Goal: Task Accomplishment & Management: Manage account settings

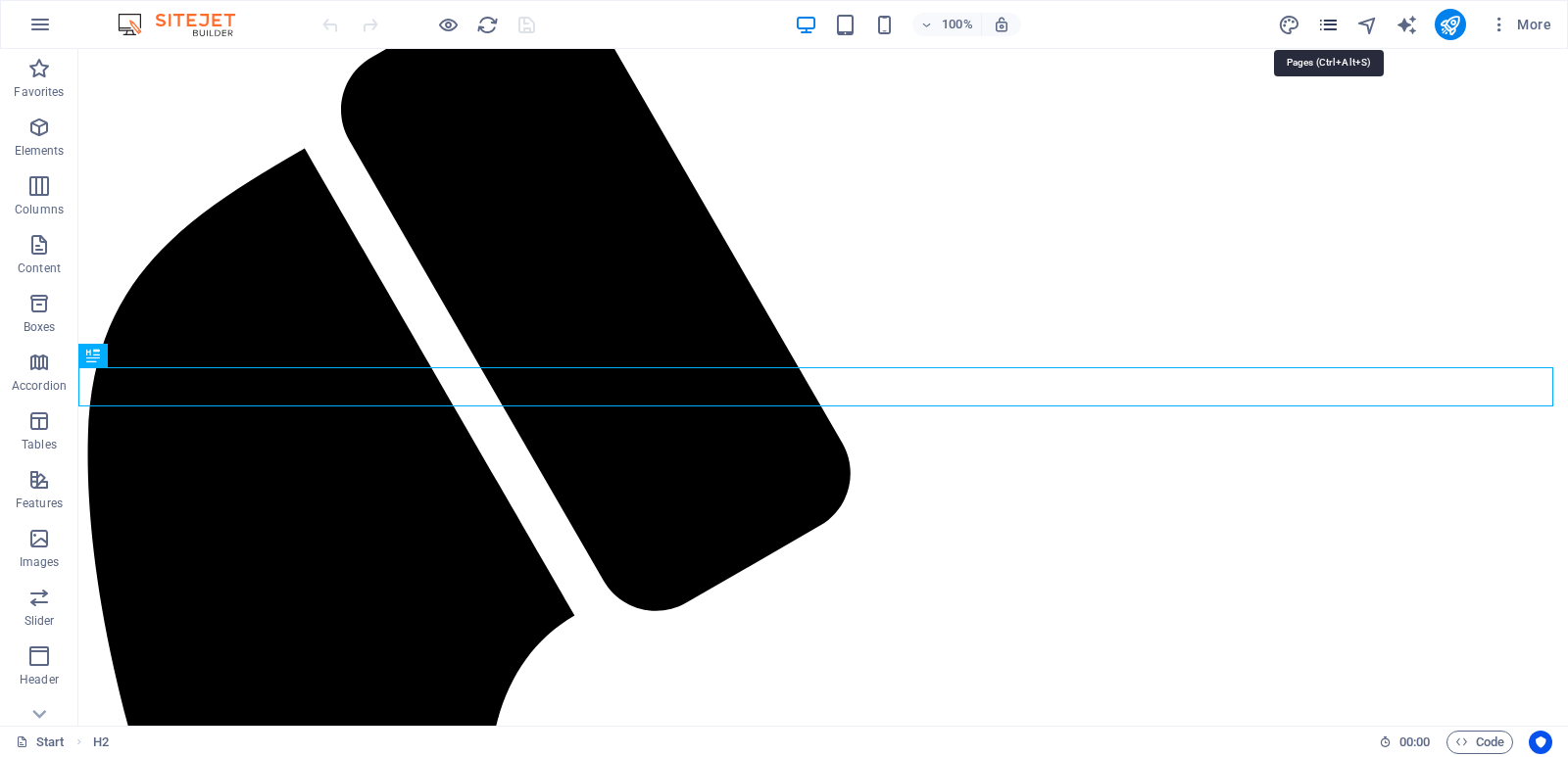
click at [1331, 22] on icon "pages" at bounding box center [1328, 25] width 23 height 23
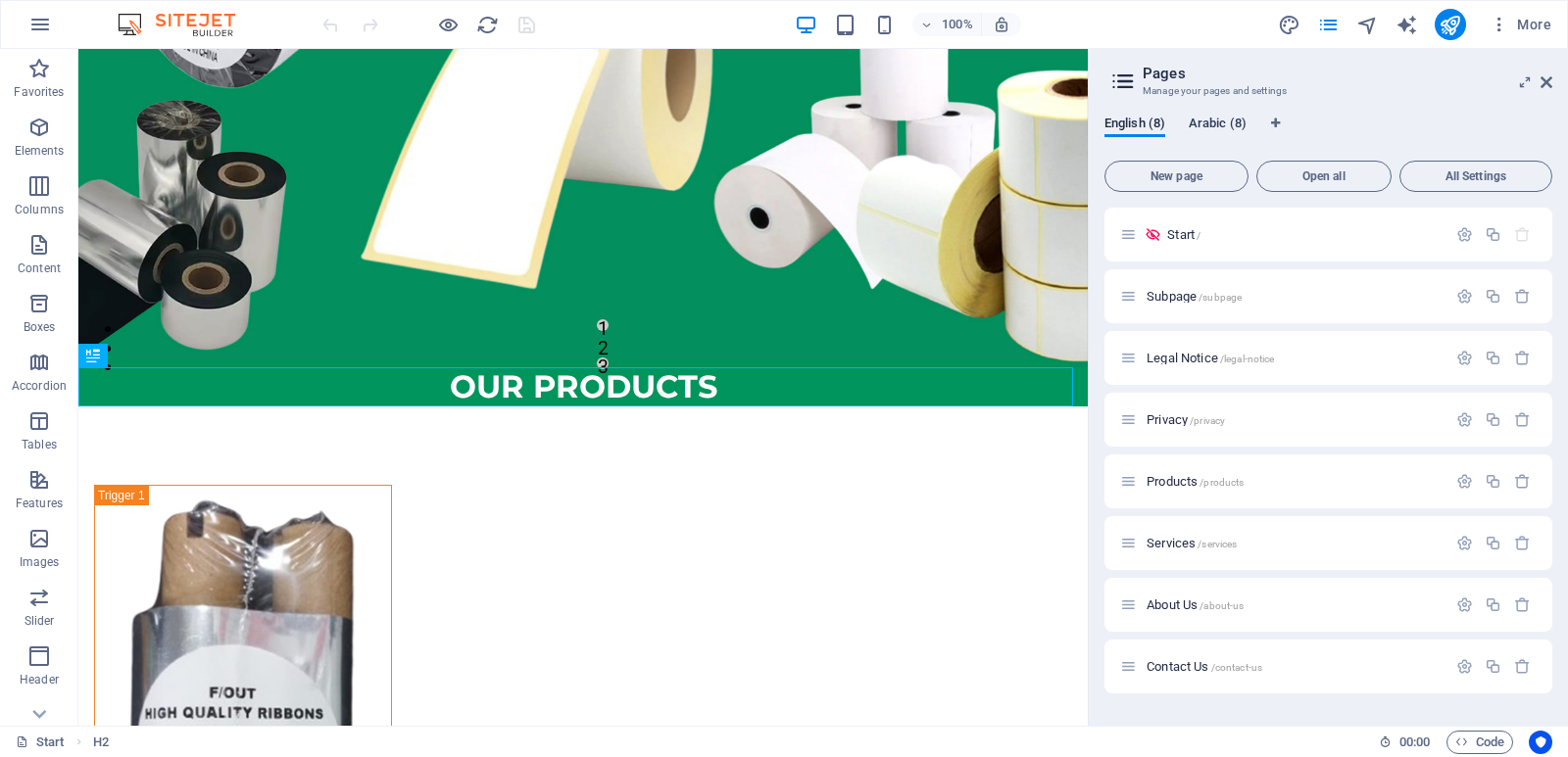
click at [1203, 117] on span "Arabic (8)" at bounding box center [1217, 125] width 58 height 28
click at [1181, 479] on span "Products /products" at bounding box center [1195, 481] width 97 height 15
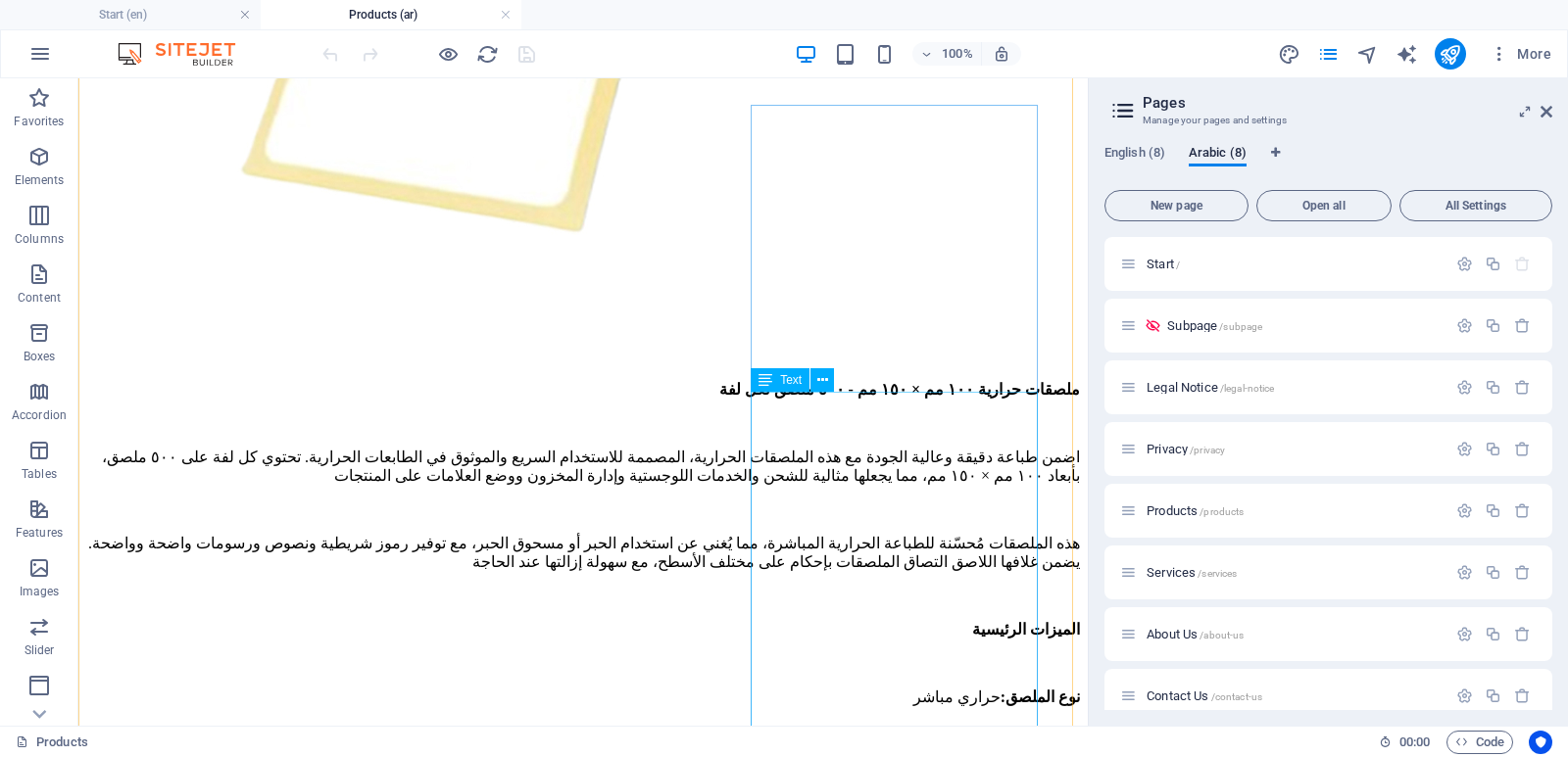
scroll to position [2449, 0]
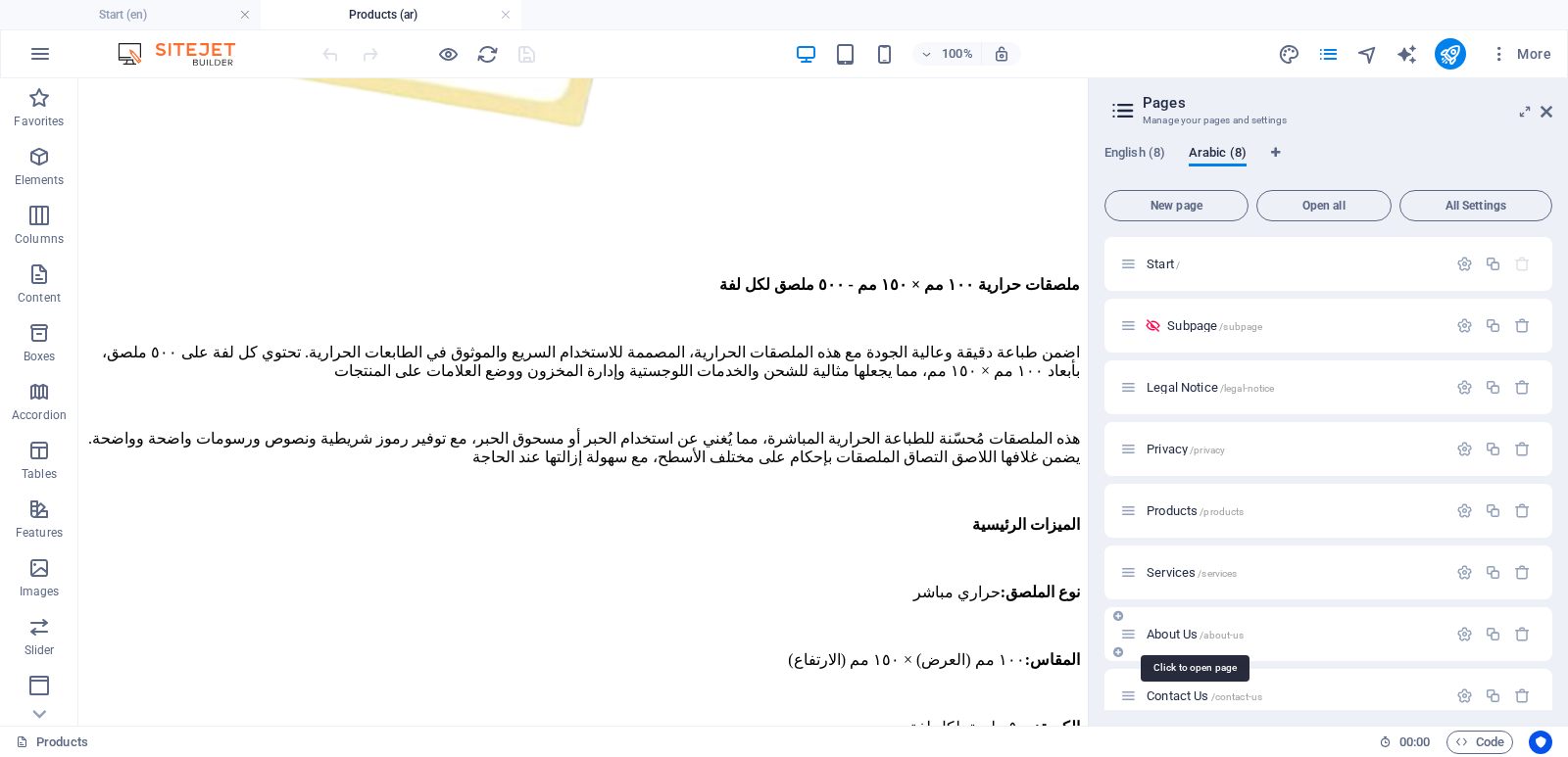
click at [1164, 635] on span "About Us /about-us" at bounding box center [1195, 634] width 97 height 15
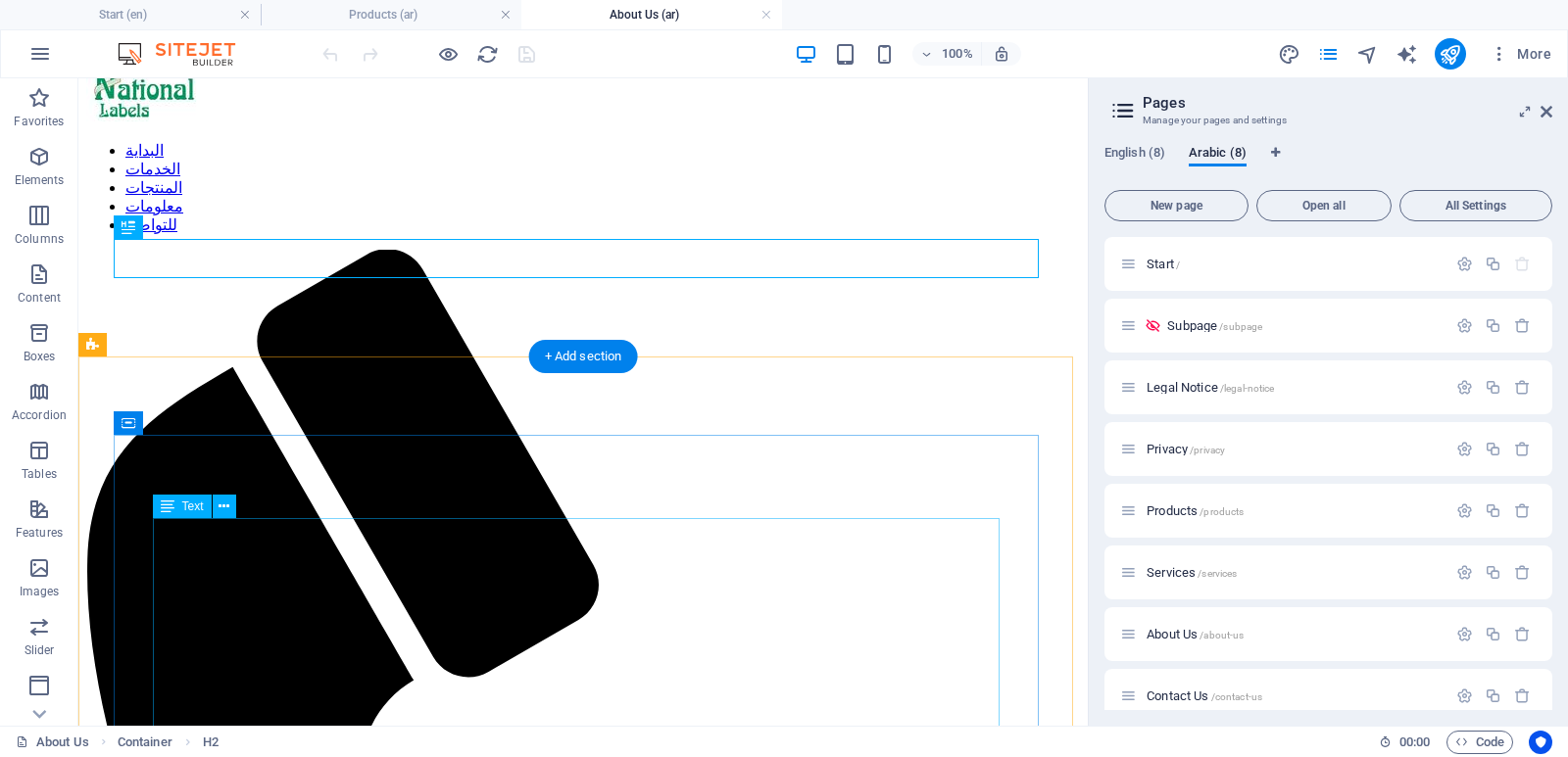
scroll to position [196, 0]
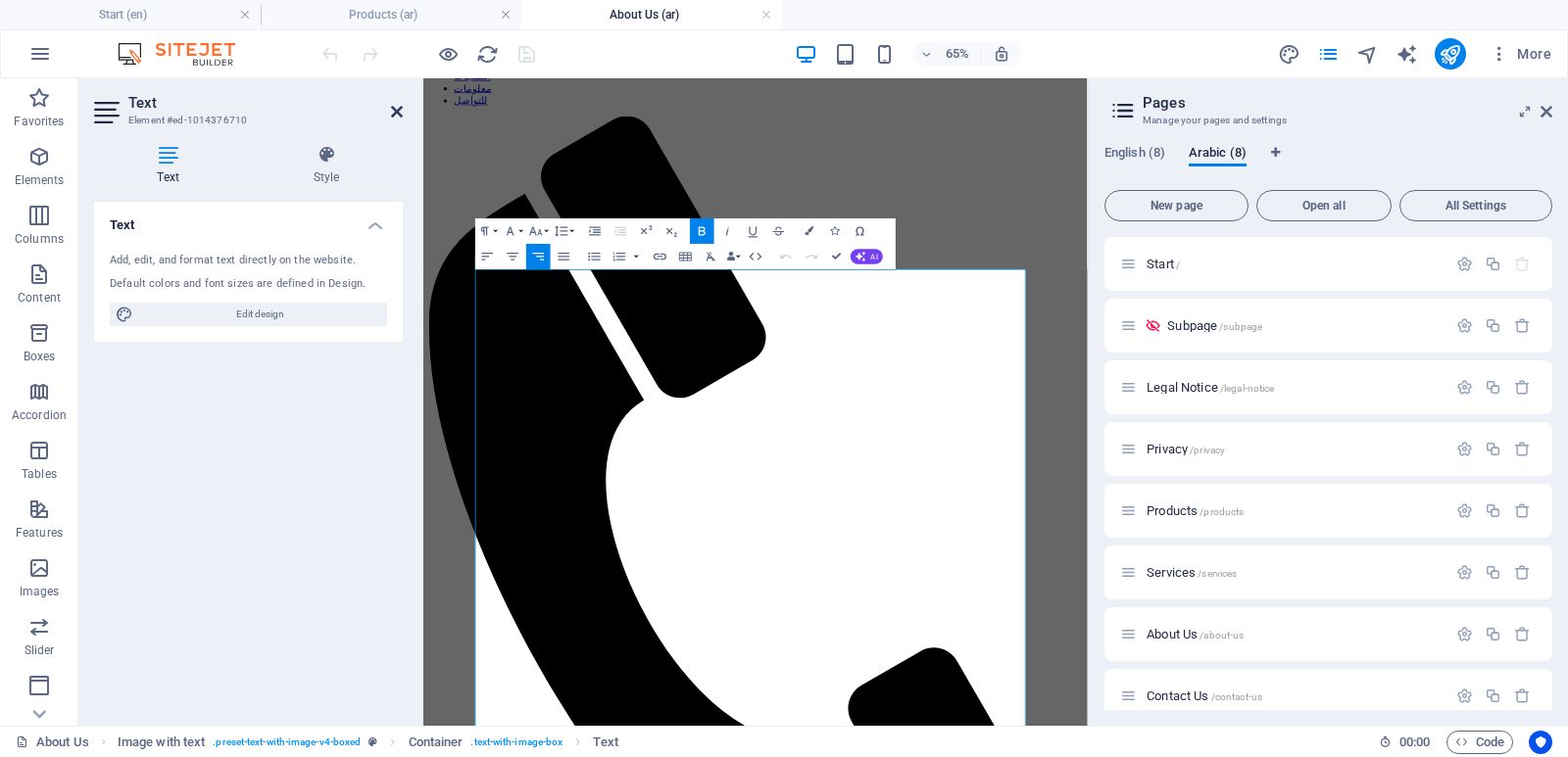
click at [392, 109] on icon at bounding box center [396, 112] width 12 height 16
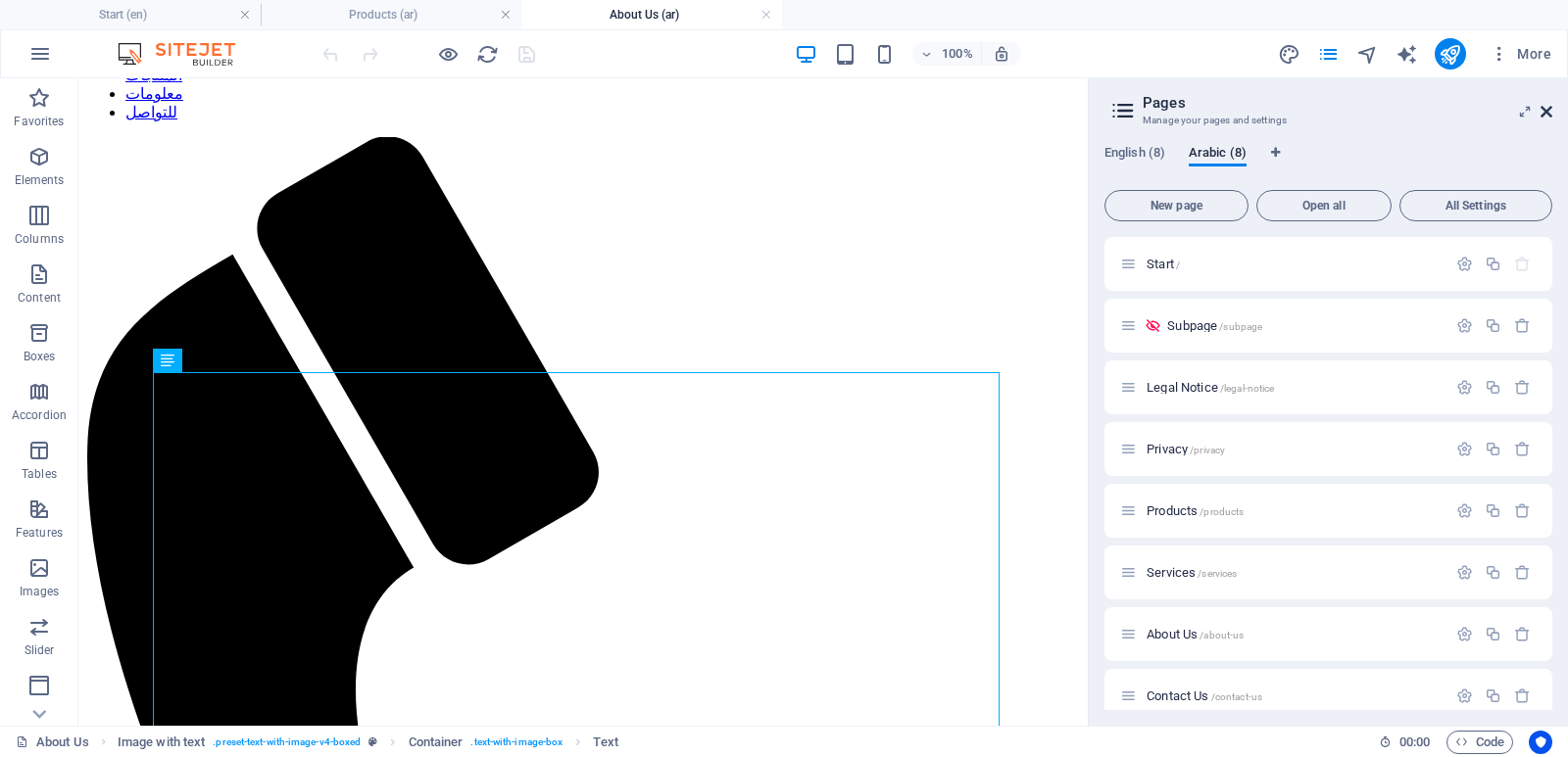
click at [1547, 114] on icon at bounding box center [1546, 112] width 12 height 16
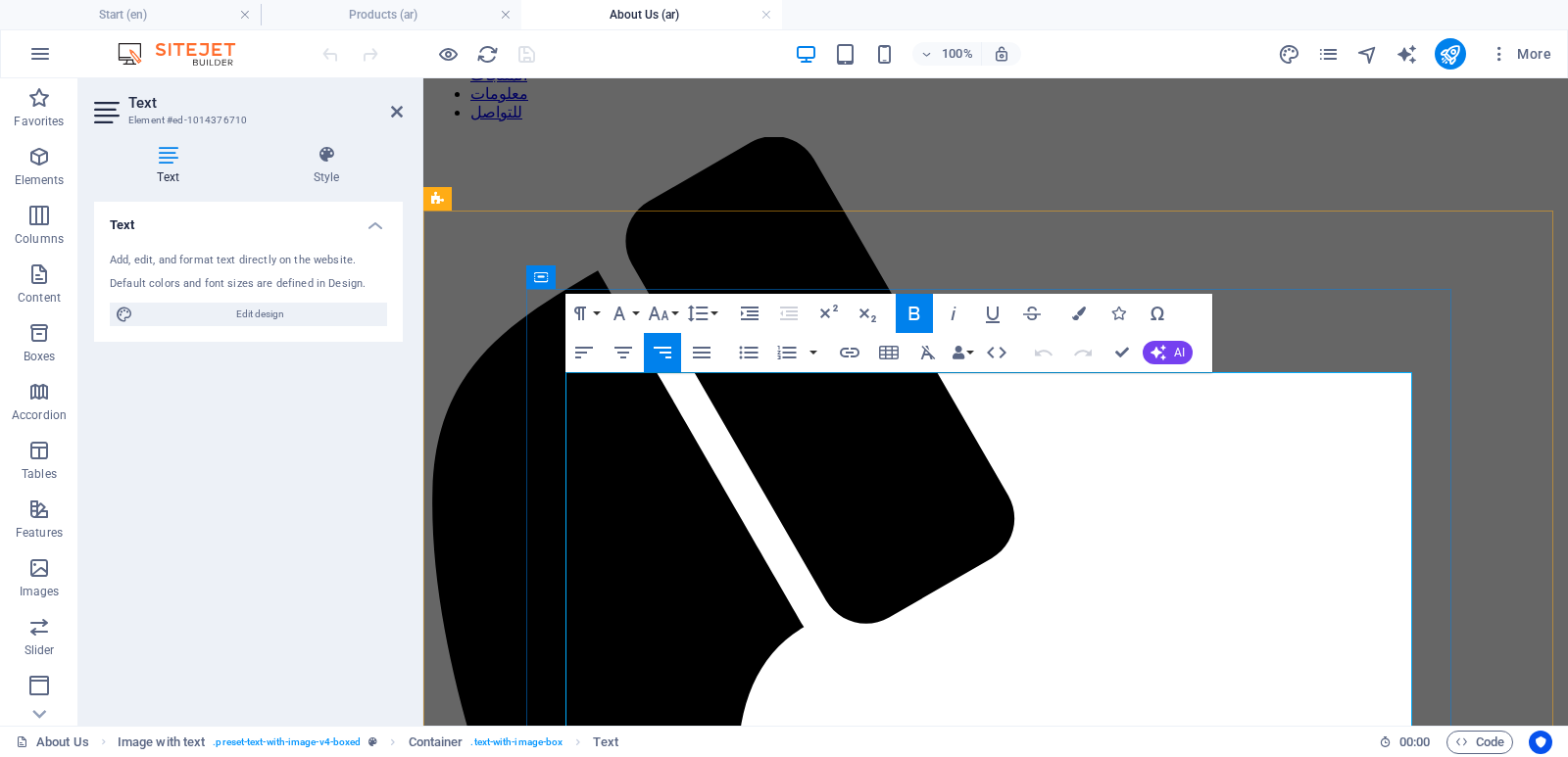
drag, startPoint x: 1051, startPoint y: 382, endPoint x: 1014, endPoint y: 385, distance: 37.1
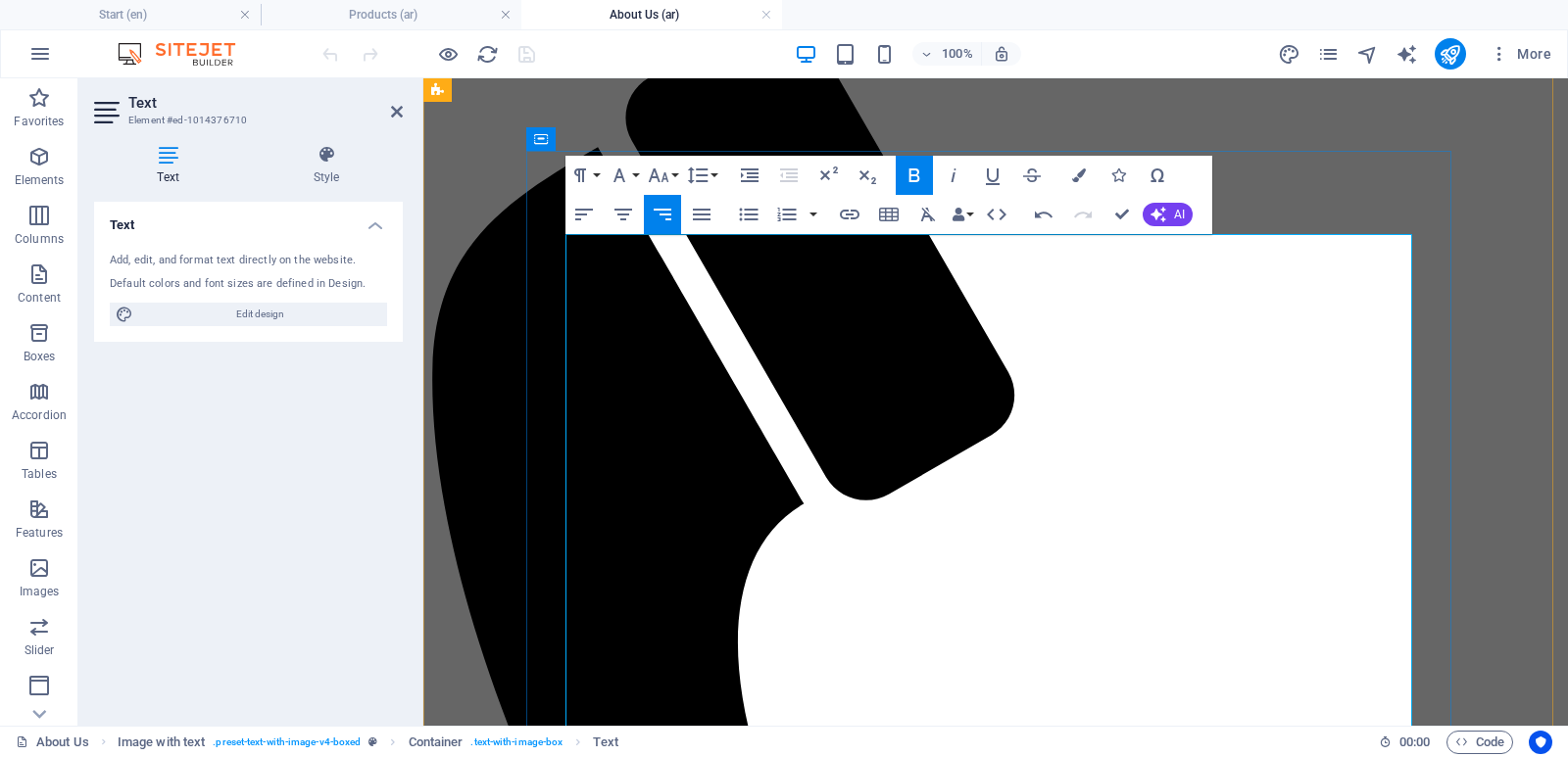
scroll to position [294, 0]
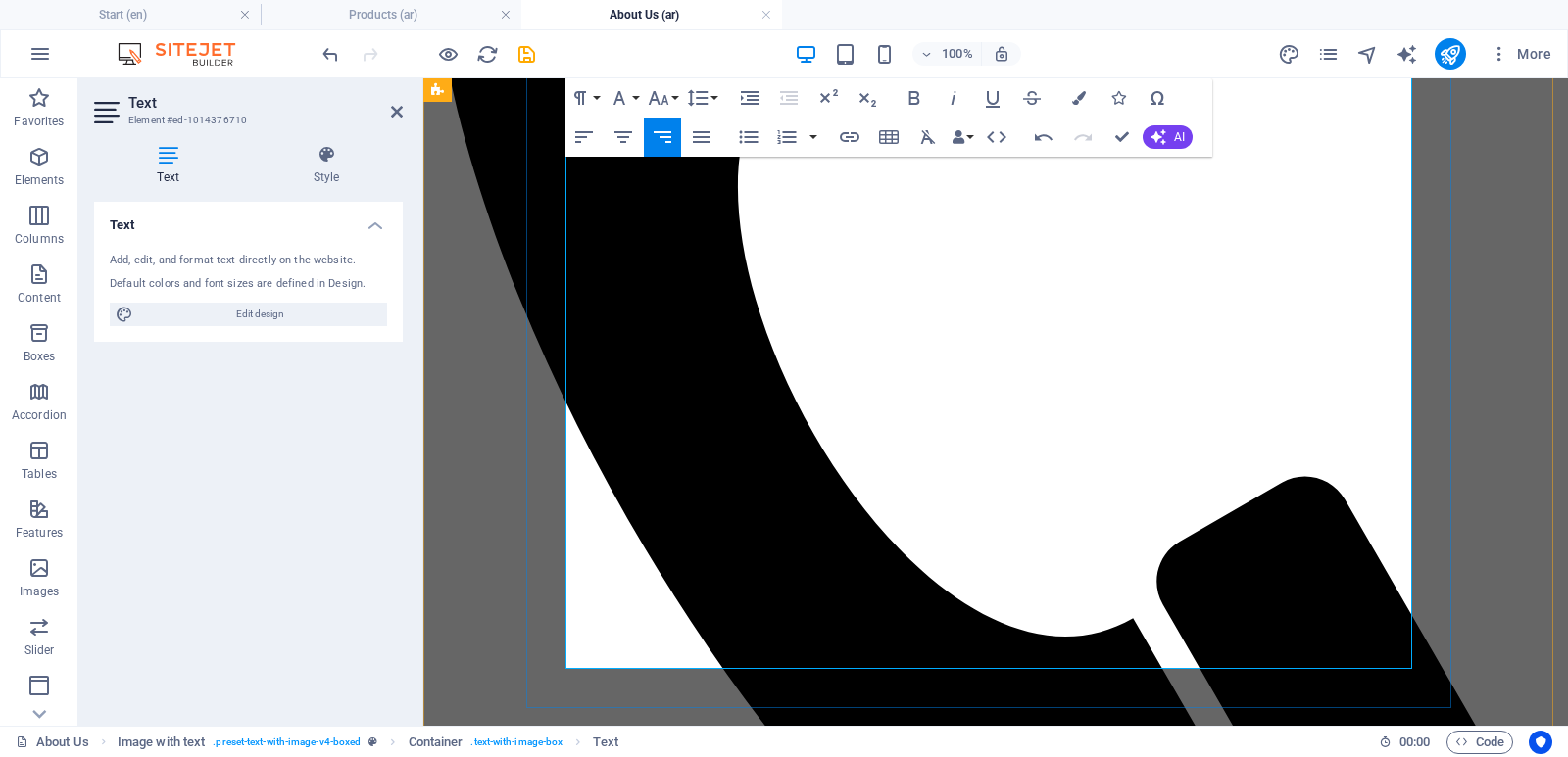
scroll to position [784, 0]
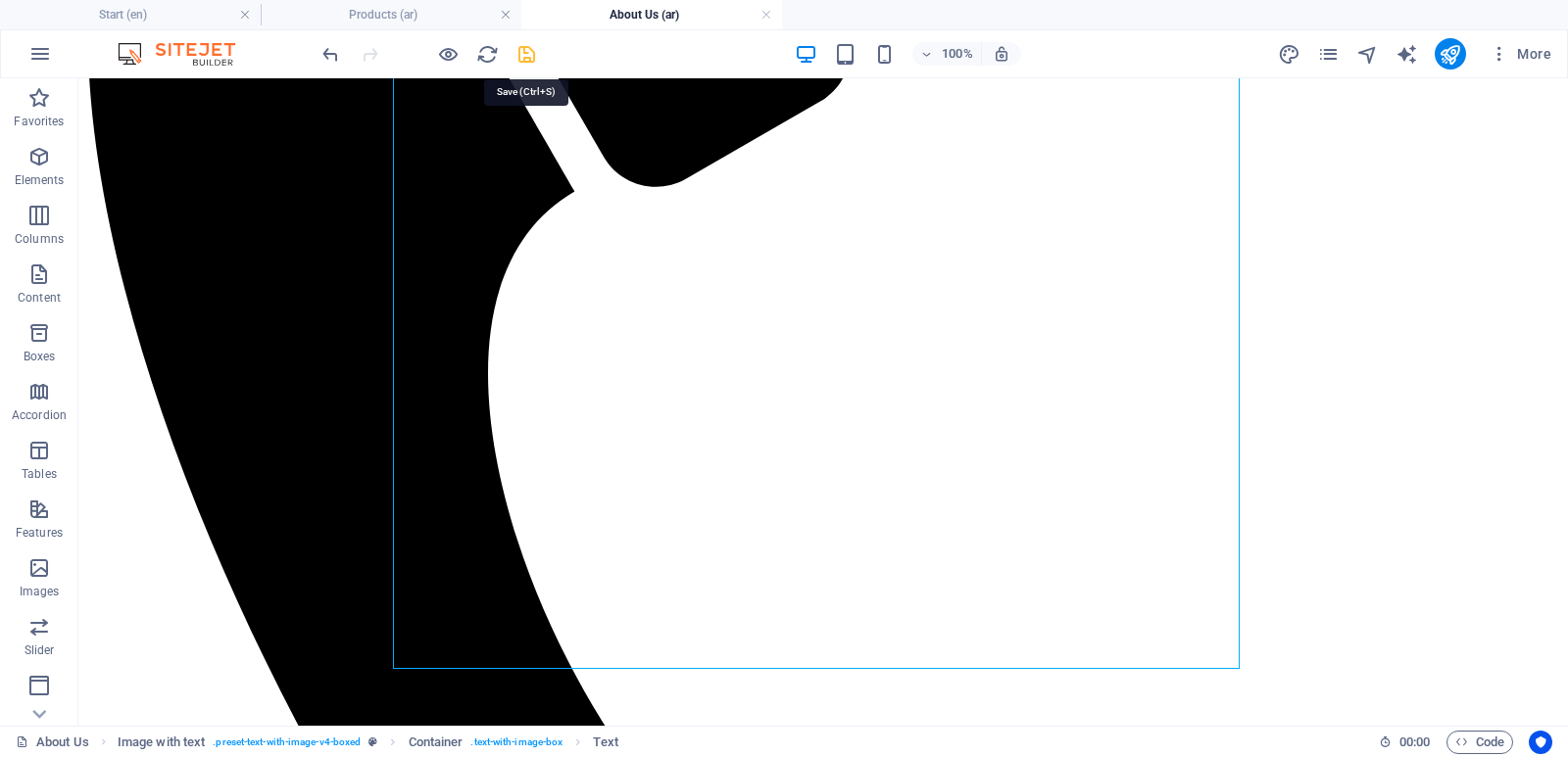
click at [522, 55] on icon "save" at bounding box center [527, 54] width 23 height 23
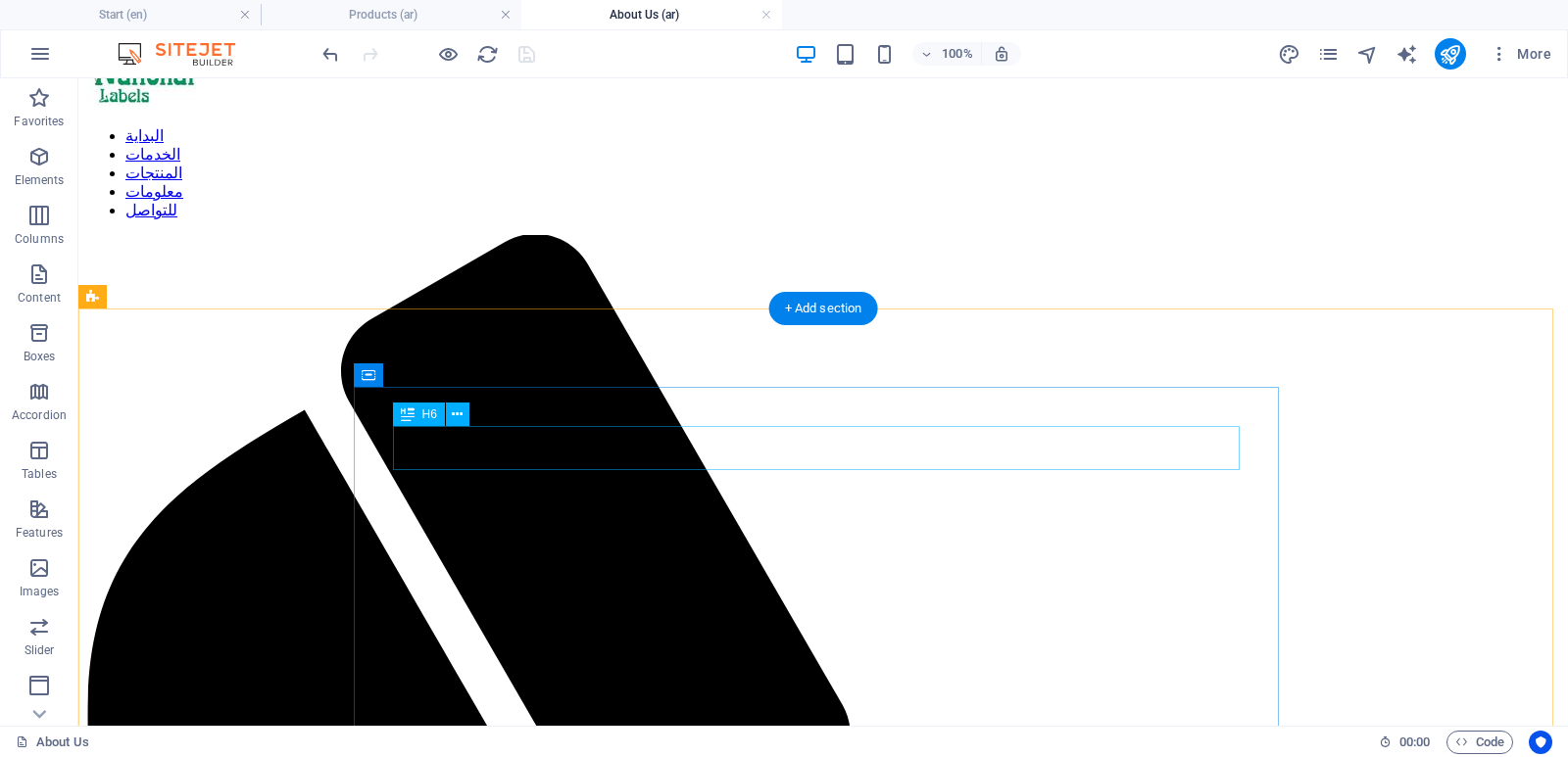
scroll to position [0, 0]
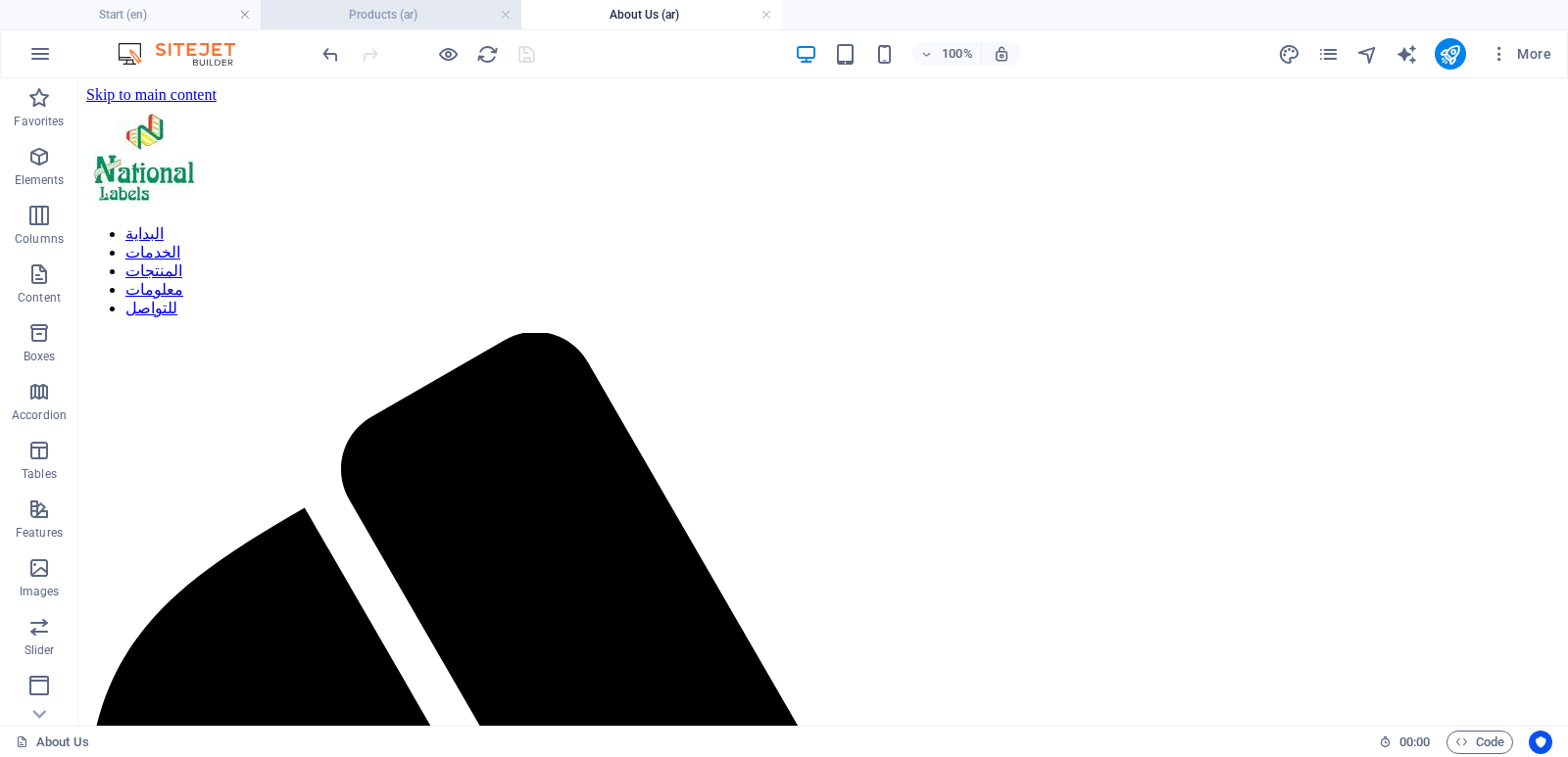
click at [389, 25] on h4 "Products (ar)" at bounding box center [391, 15] width 260 height 22
click at [1325, 55] on icon "pages" at bounding box center [1328, 54] width 23 height 23
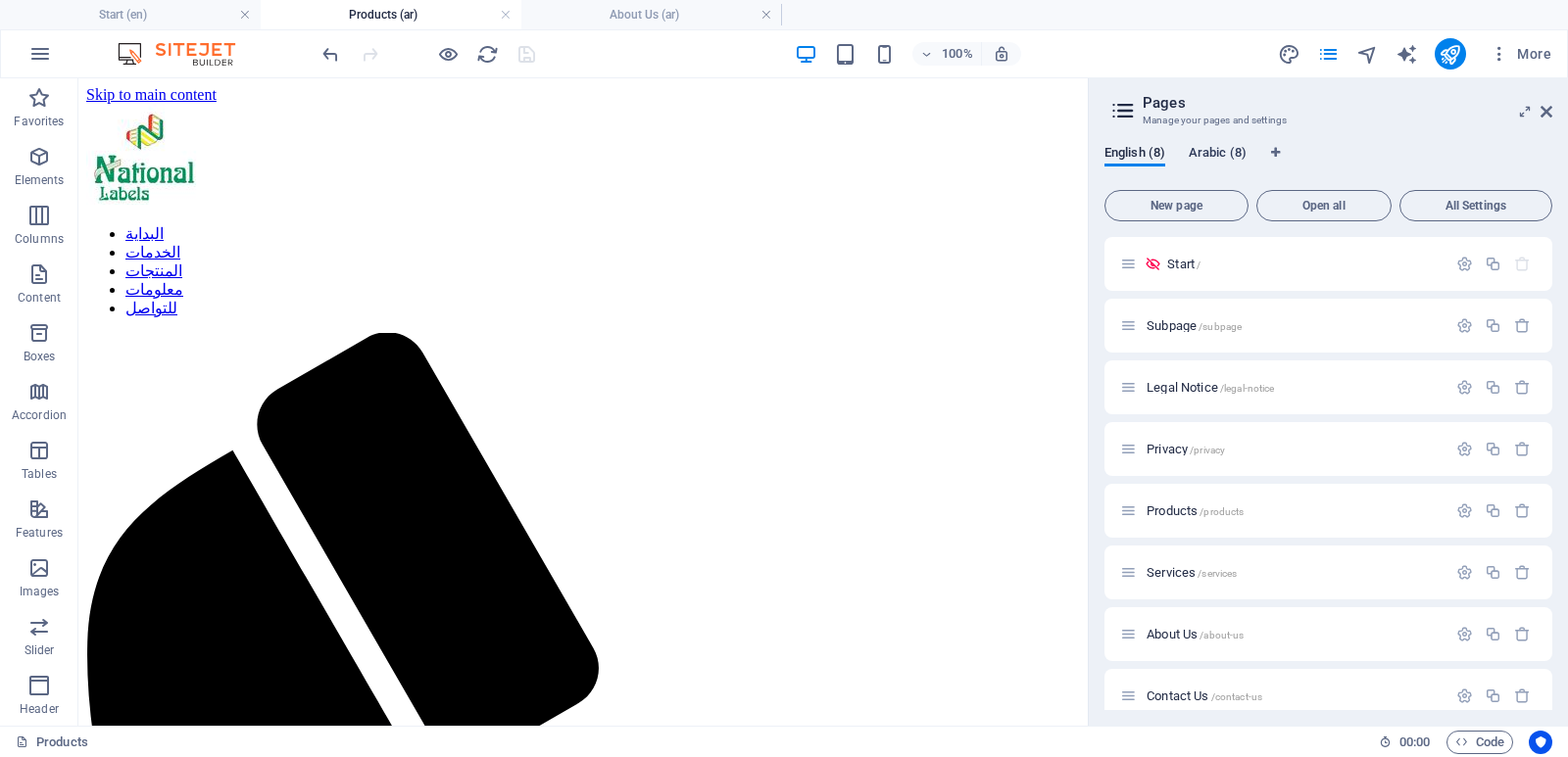
click at [1216, 152] on span "Arabic (8)" at bounding box center [1217, 155] width 58 height 28
click at [1172, 265] on span "Start /" at bounding box center [1164, 263] width 34 height 15
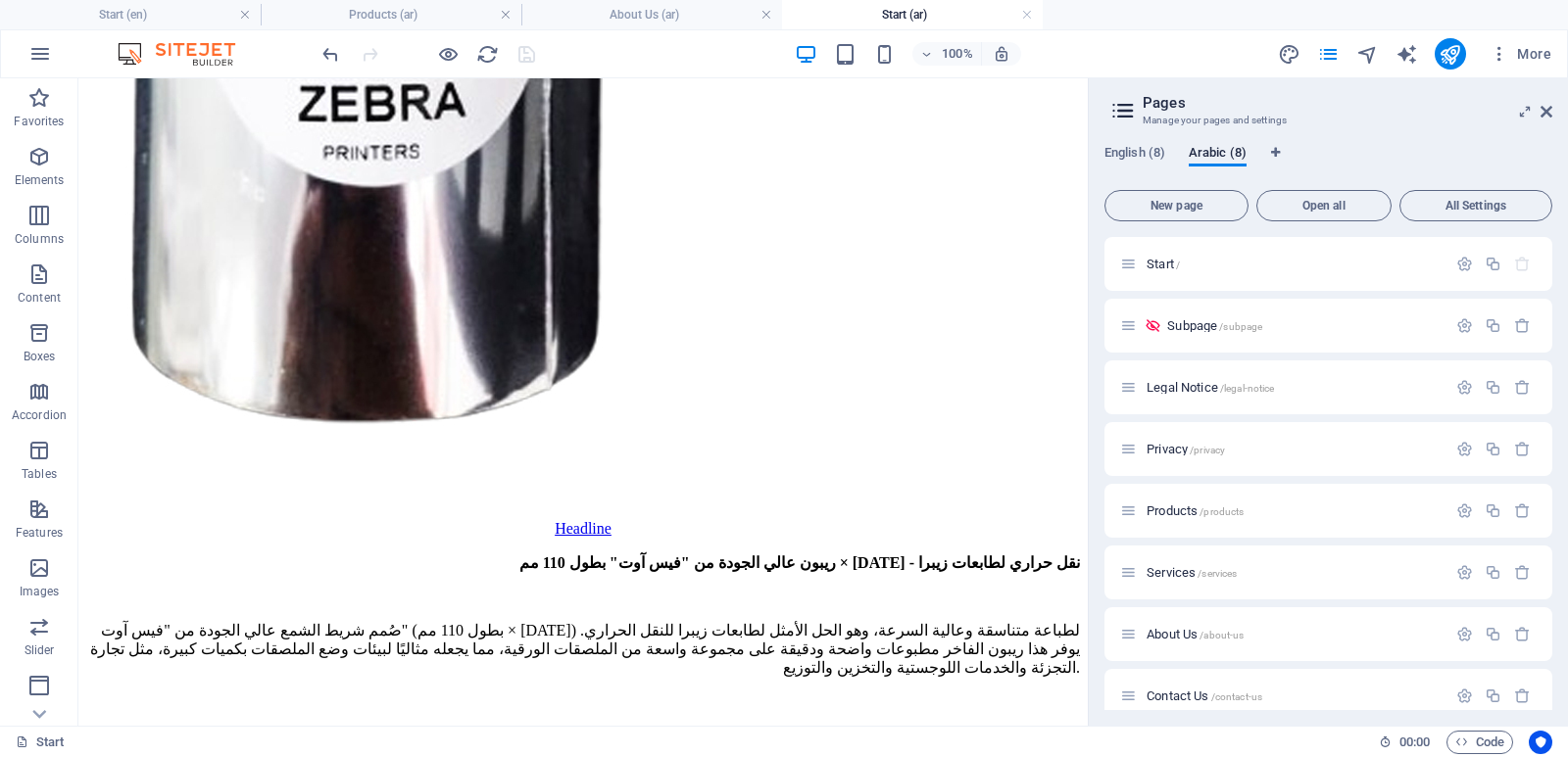
scroll to position [10162, 0]
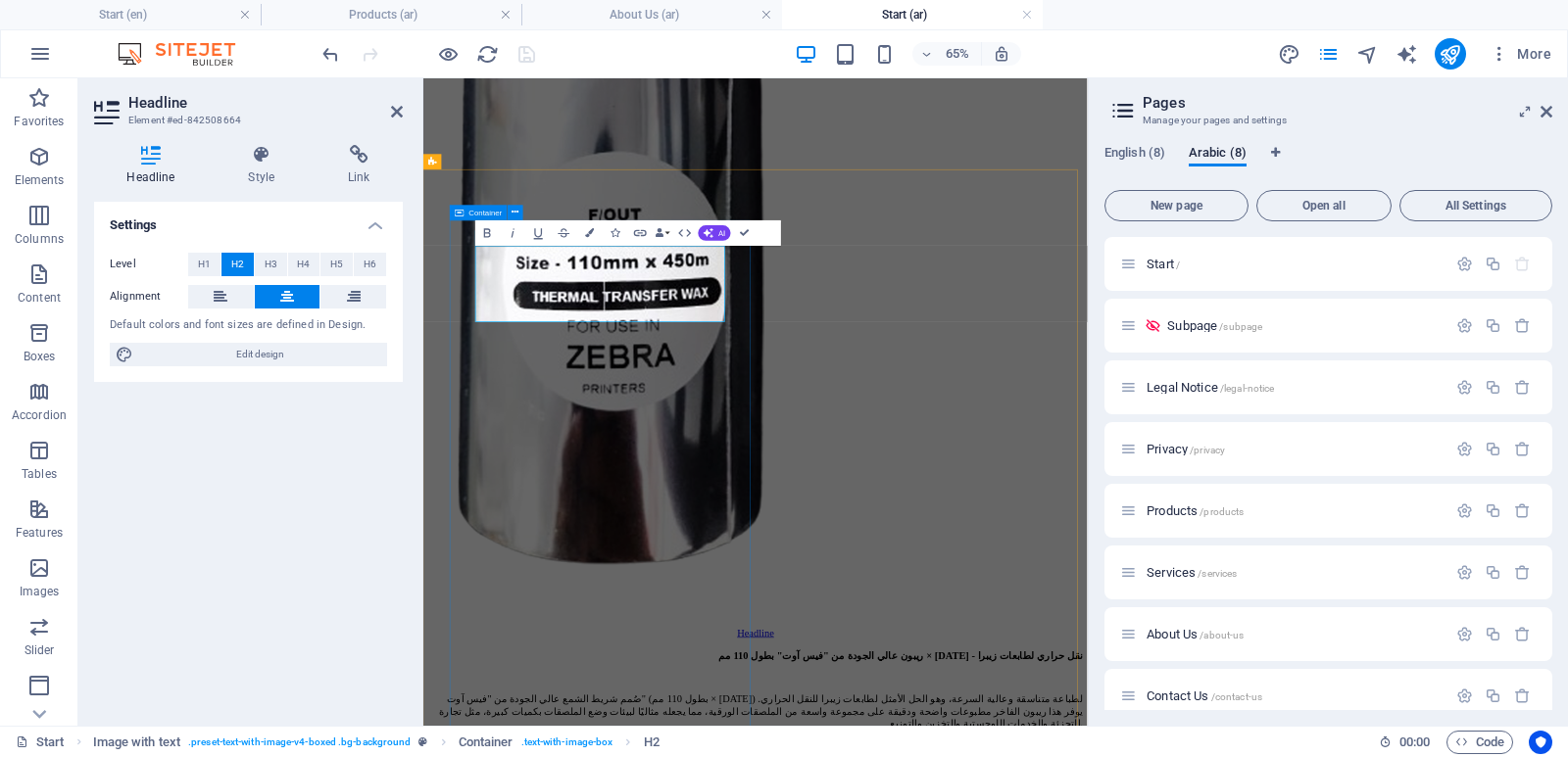
scroll to position [10511, 0]
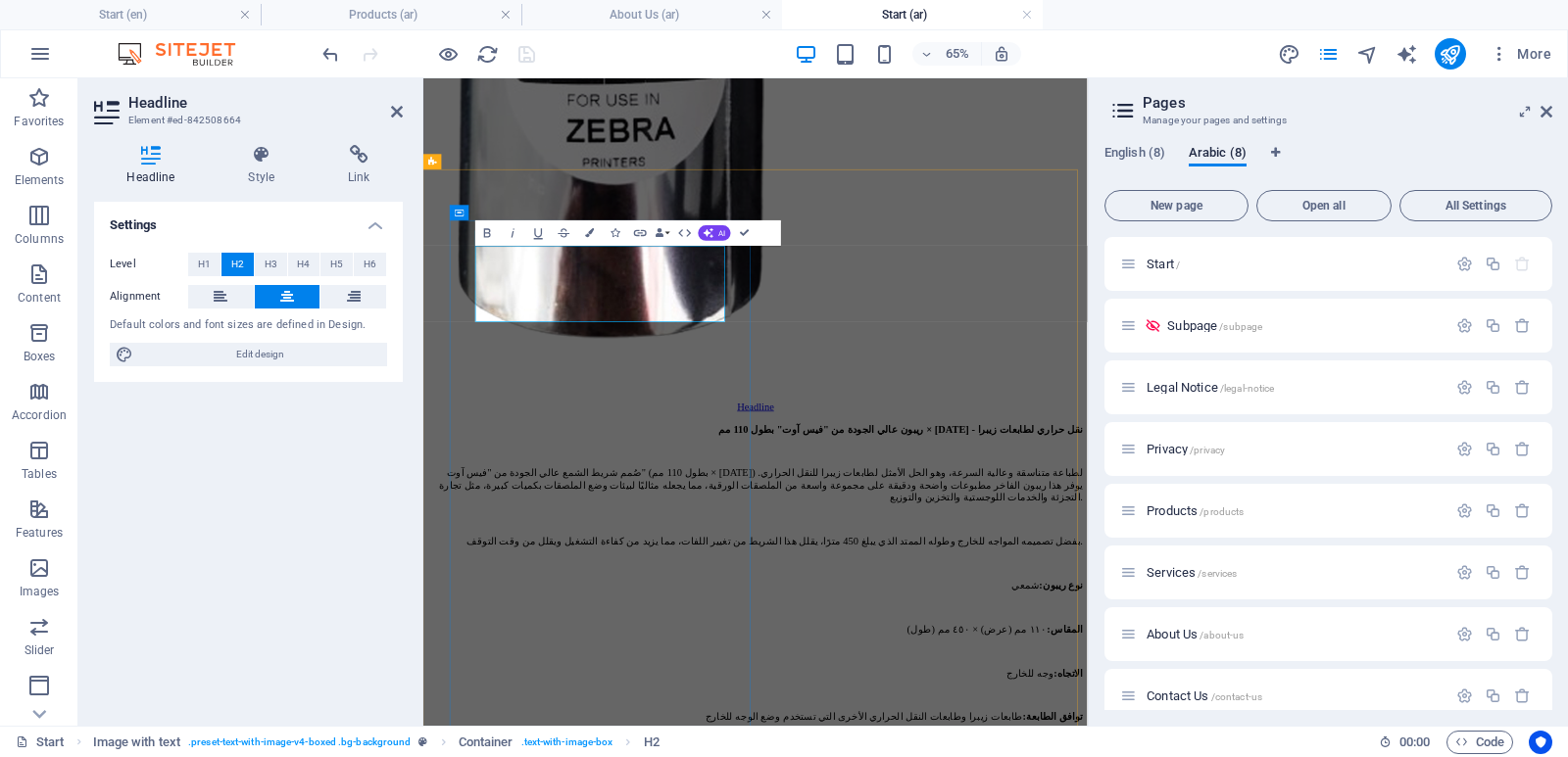
drag, startPoint x: 799, startPoint y: 430, endPoint x: 867, endPoint y: 435, distance: 68.2
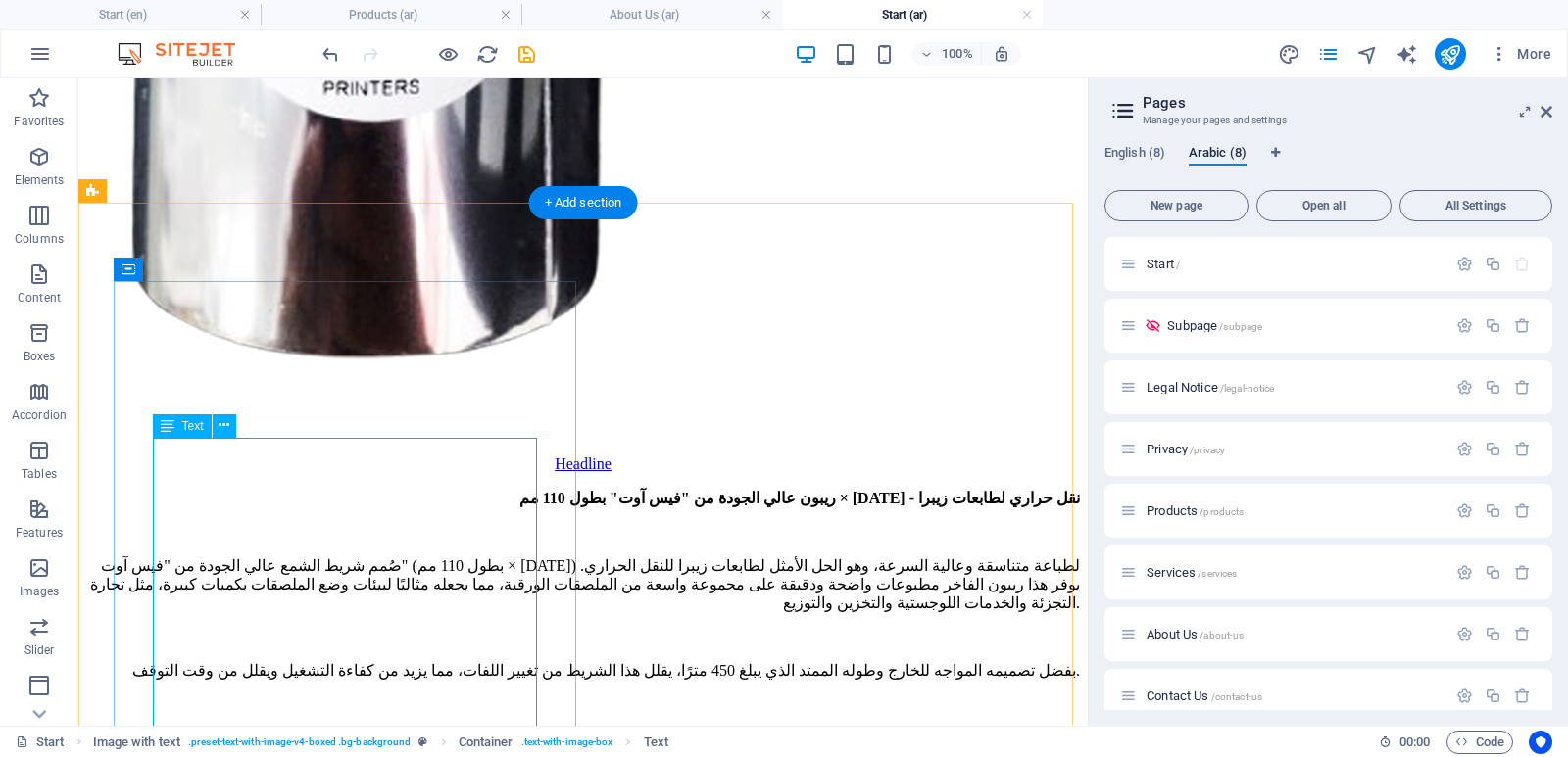
scroll to position [10358, 0]
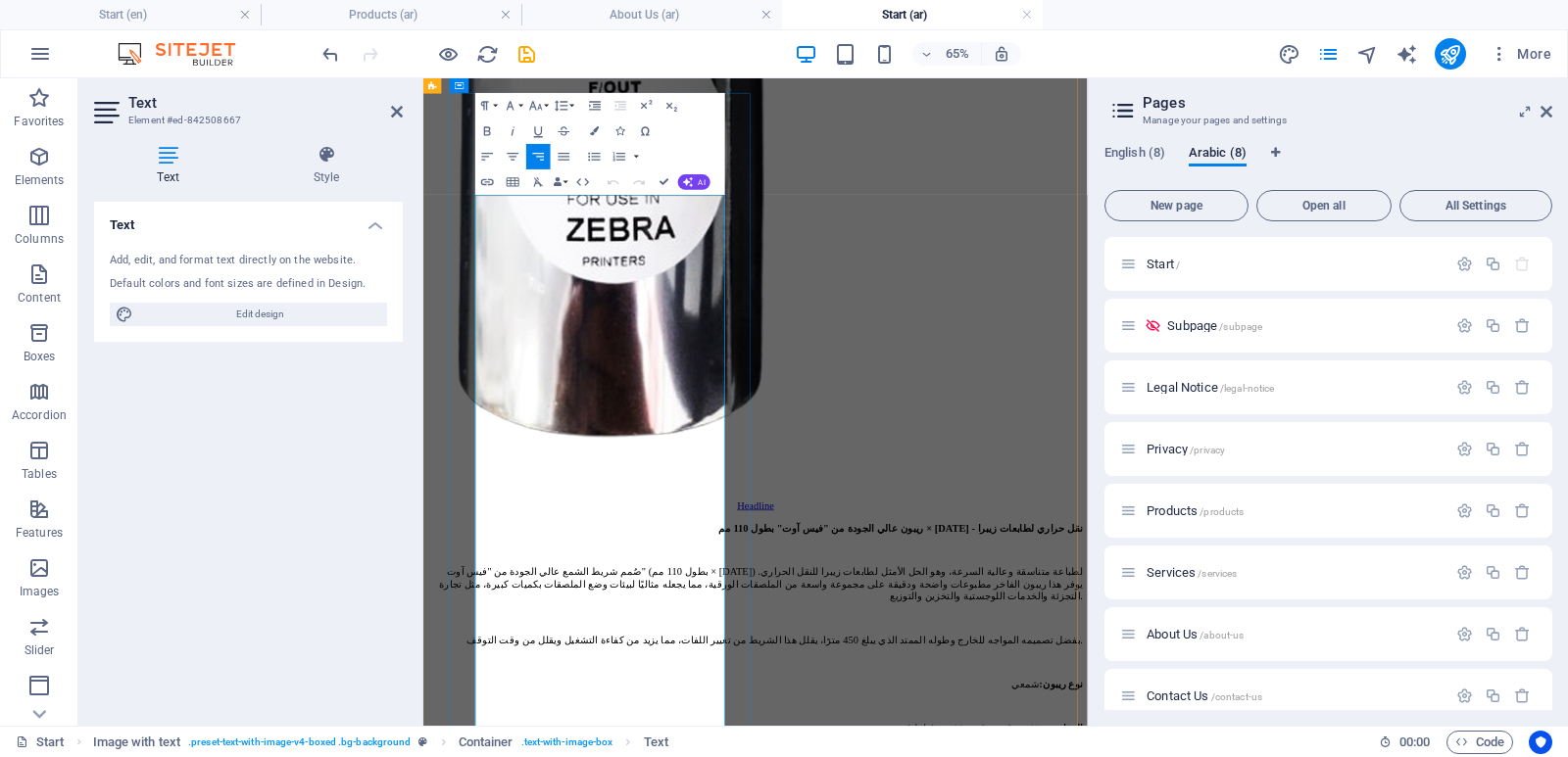
scroll to position [10706, 0]
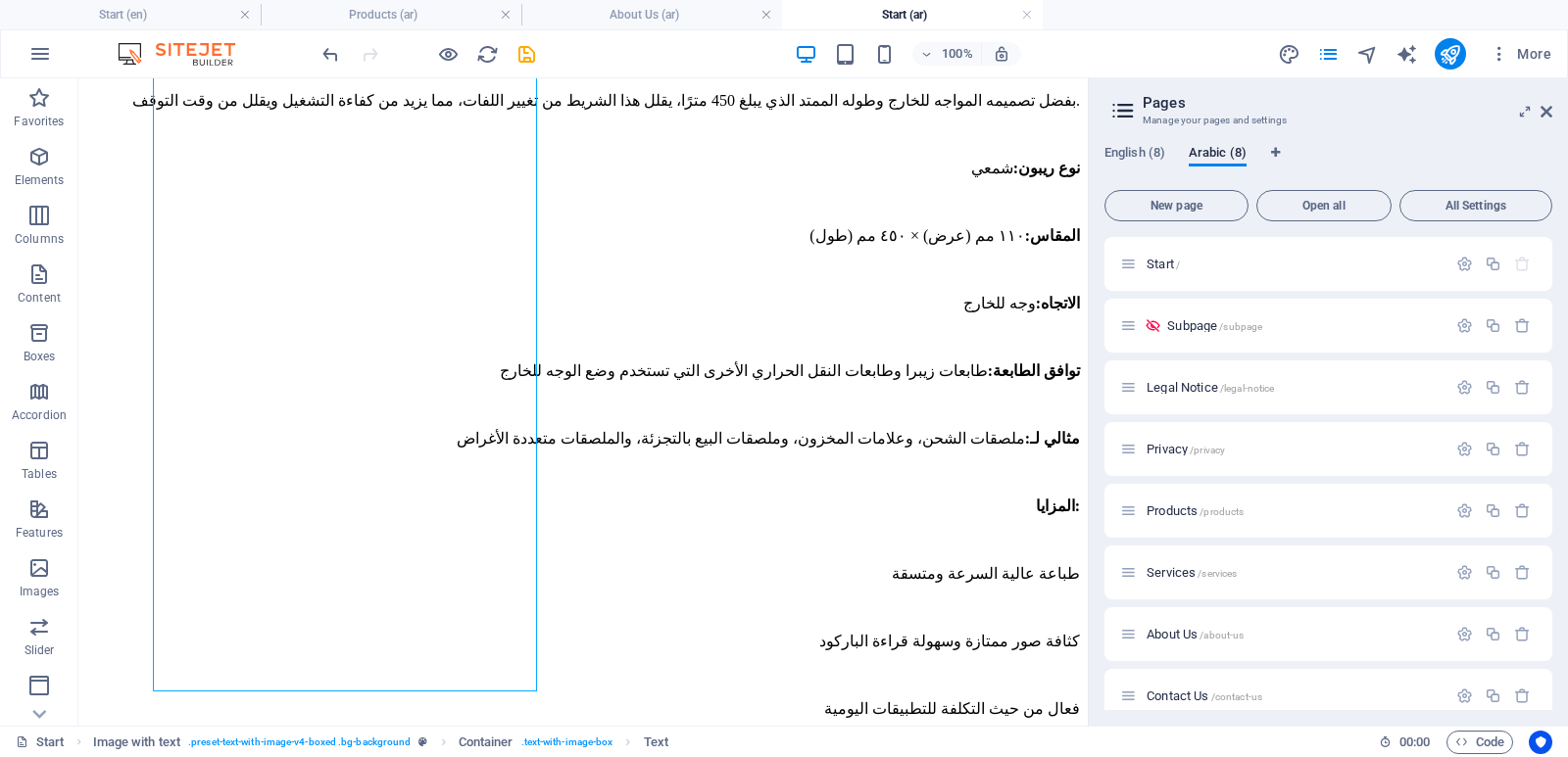
scroll to position [10945, 0]
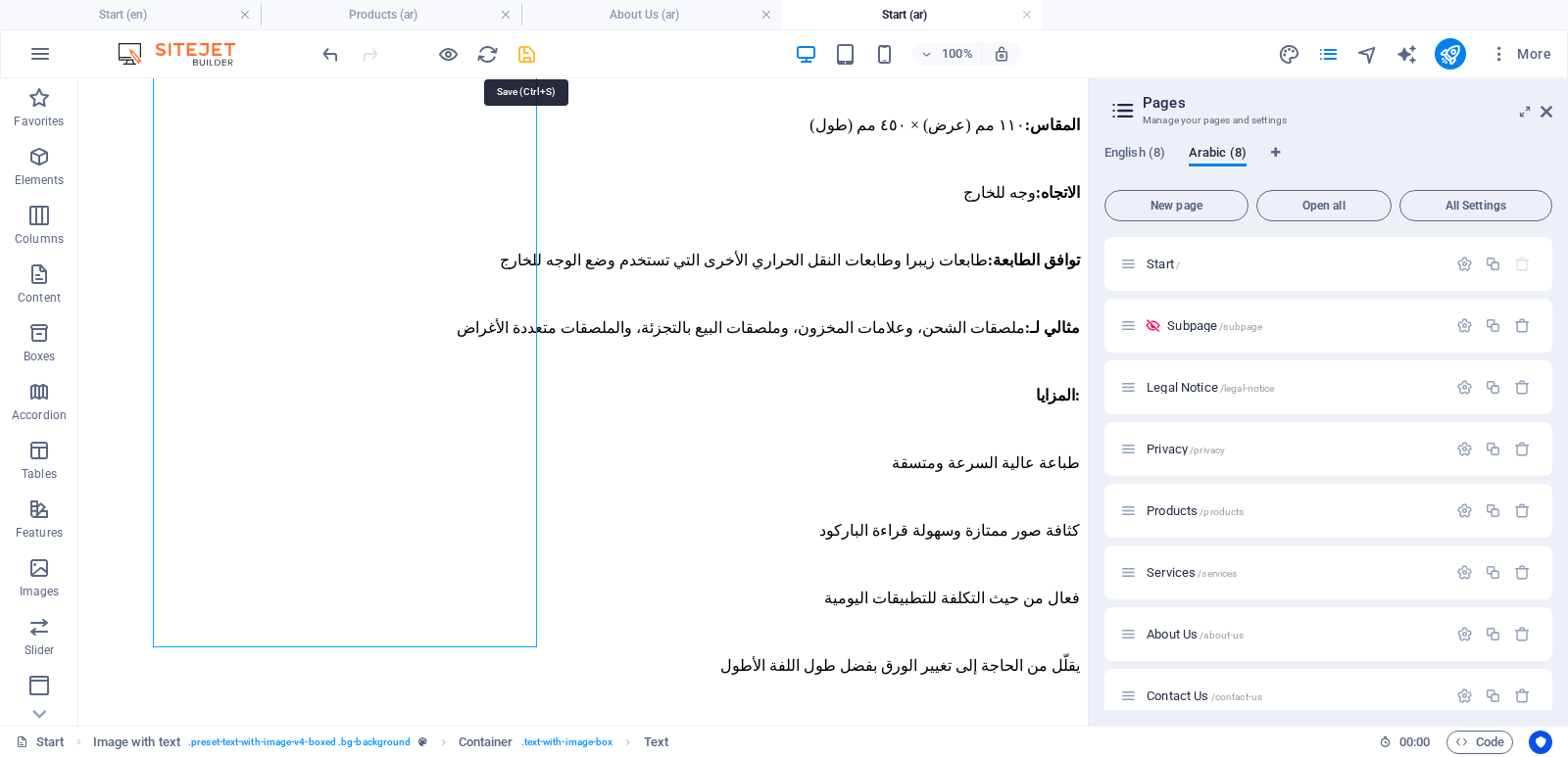
click at [525, 54] on icon "save" at bounding box center [527, 54] width 23 height 23
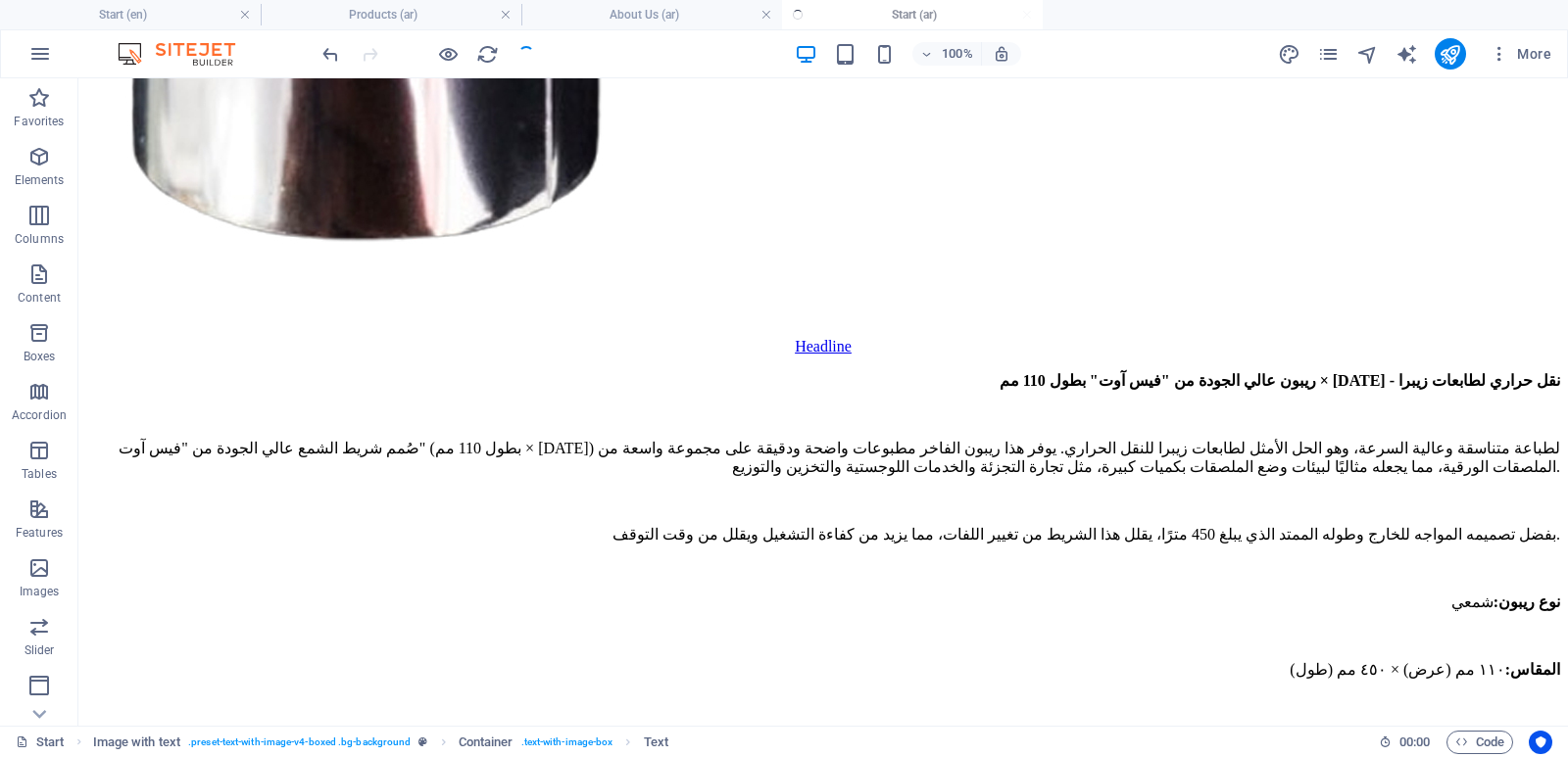
checkbox input "false"
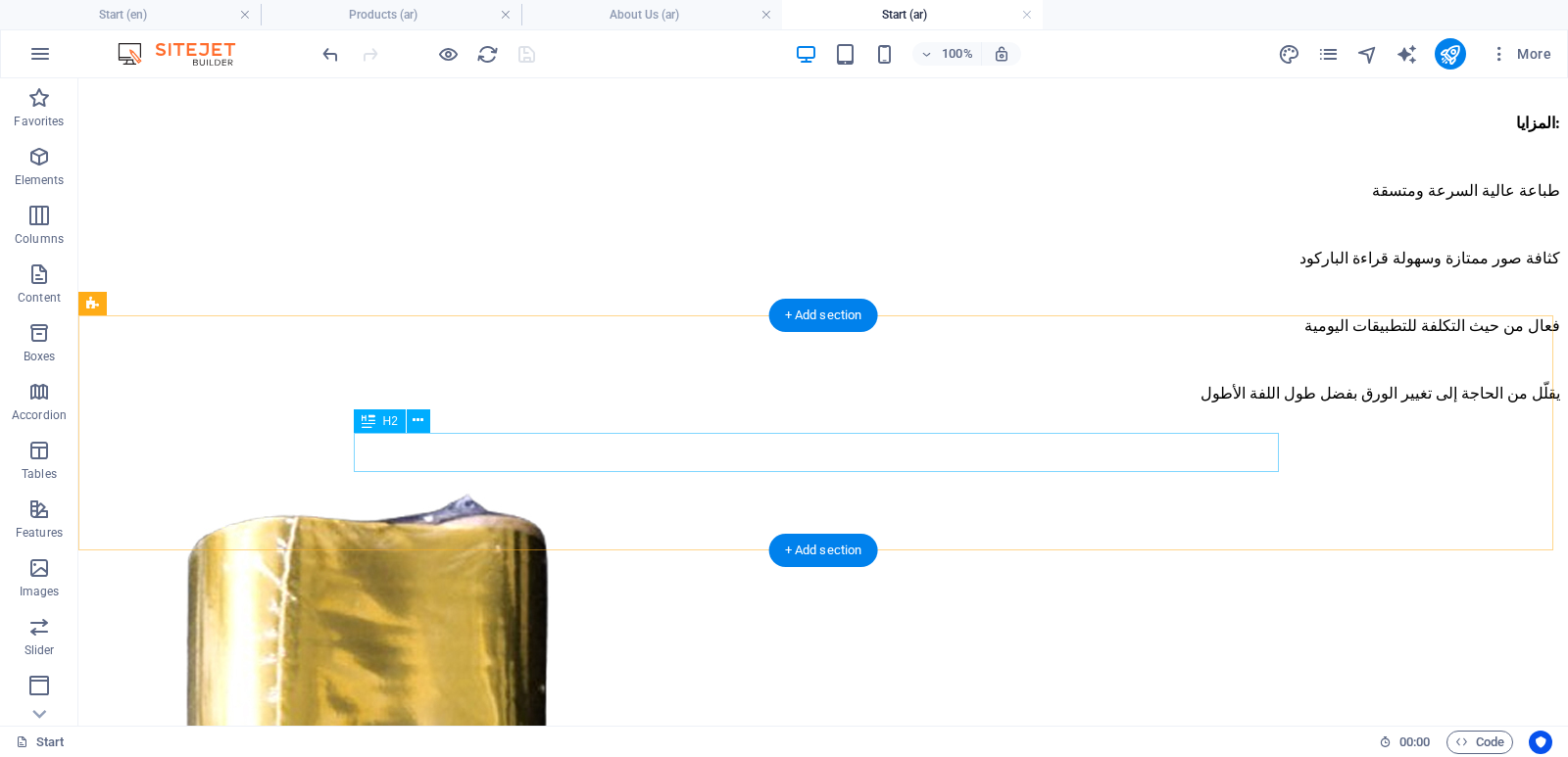
scroll to position [11799, 0]
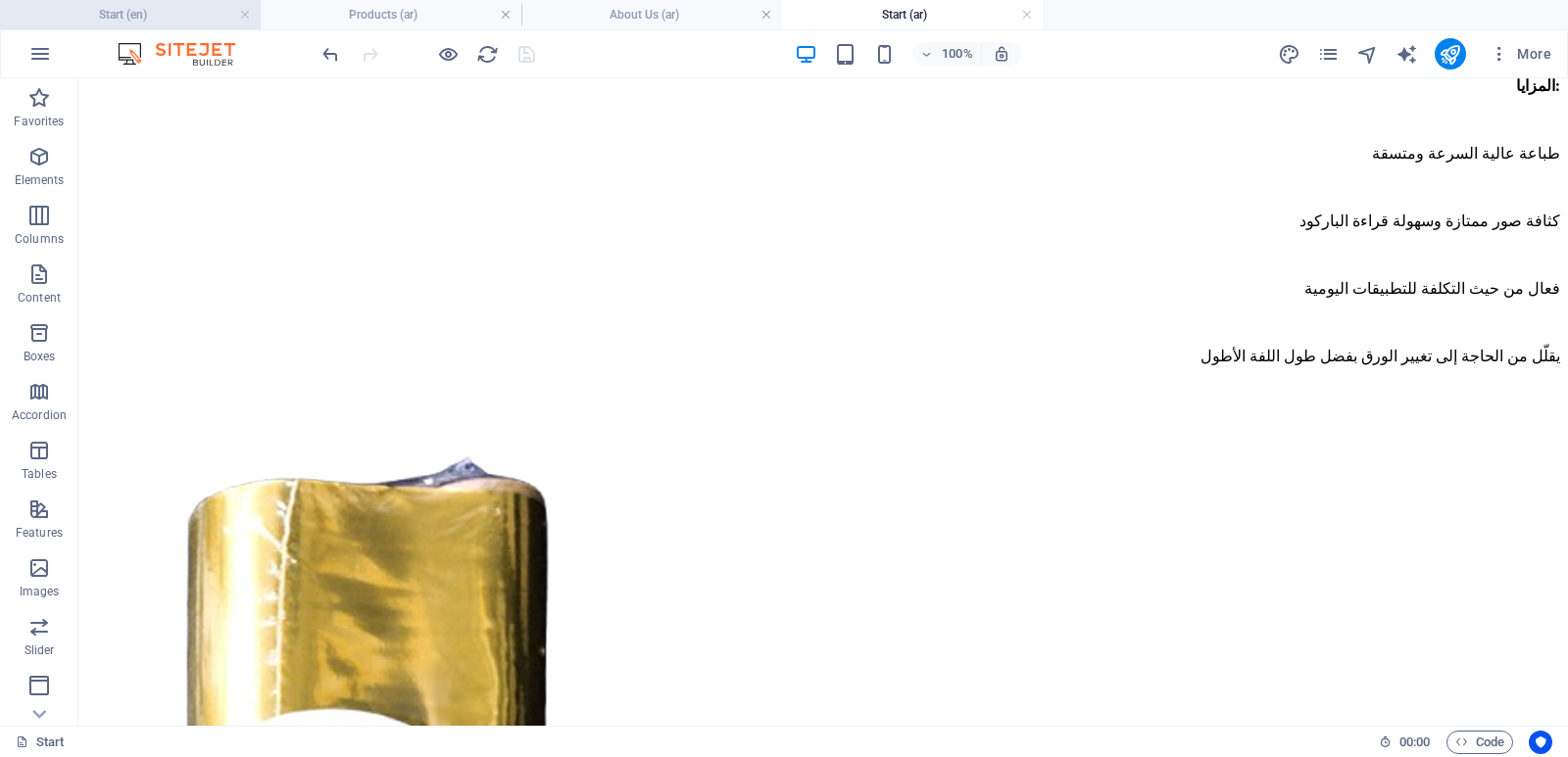
click at [187, 13] on h4 "Start (en)" at bounding box center [130, 15] width 260 height 22
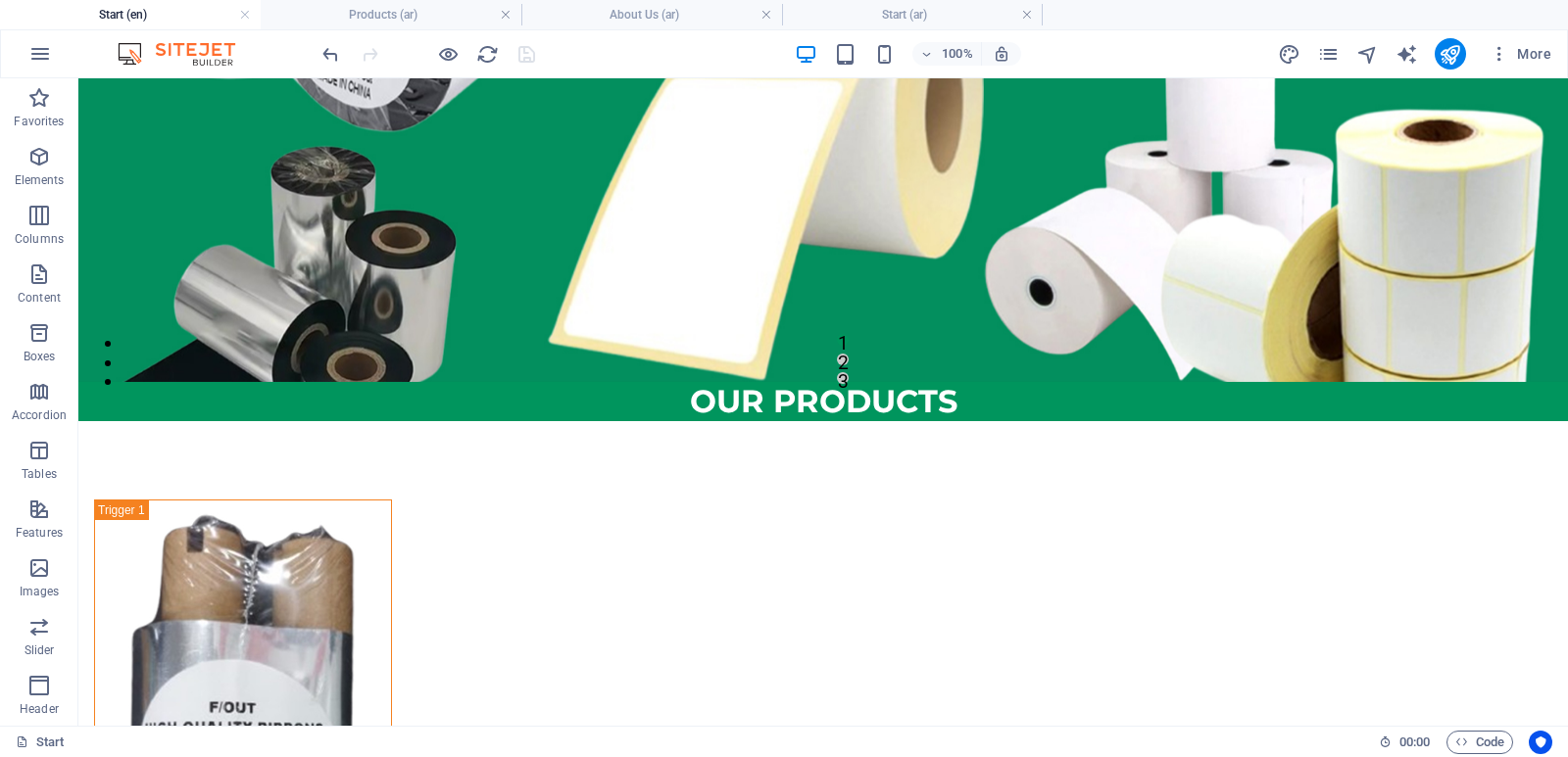
scroll to position [0, 0]
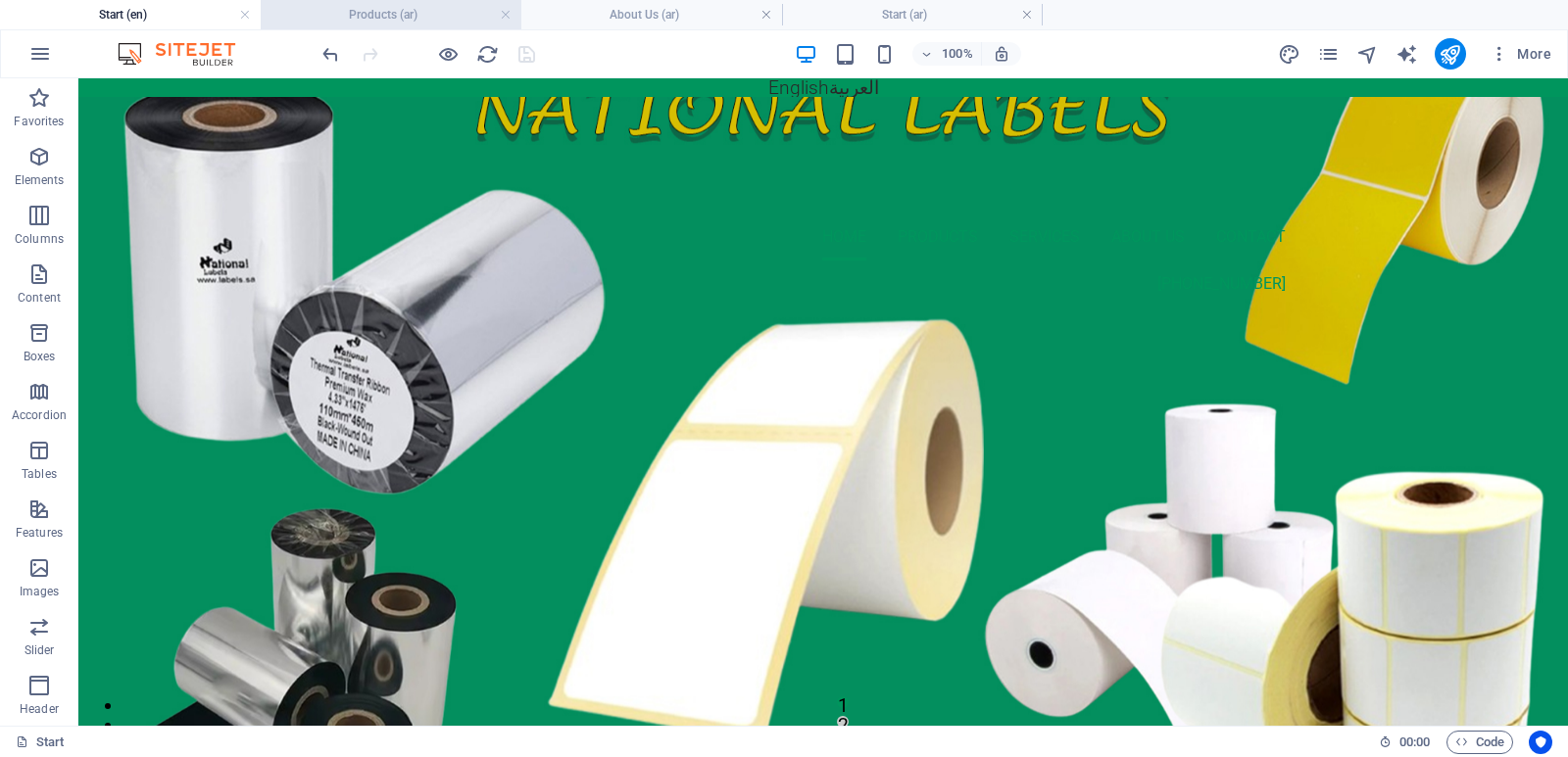
click at [418, 20] on h4 "Products (ar)" at bounding box center [391, 15] width 260 height 22
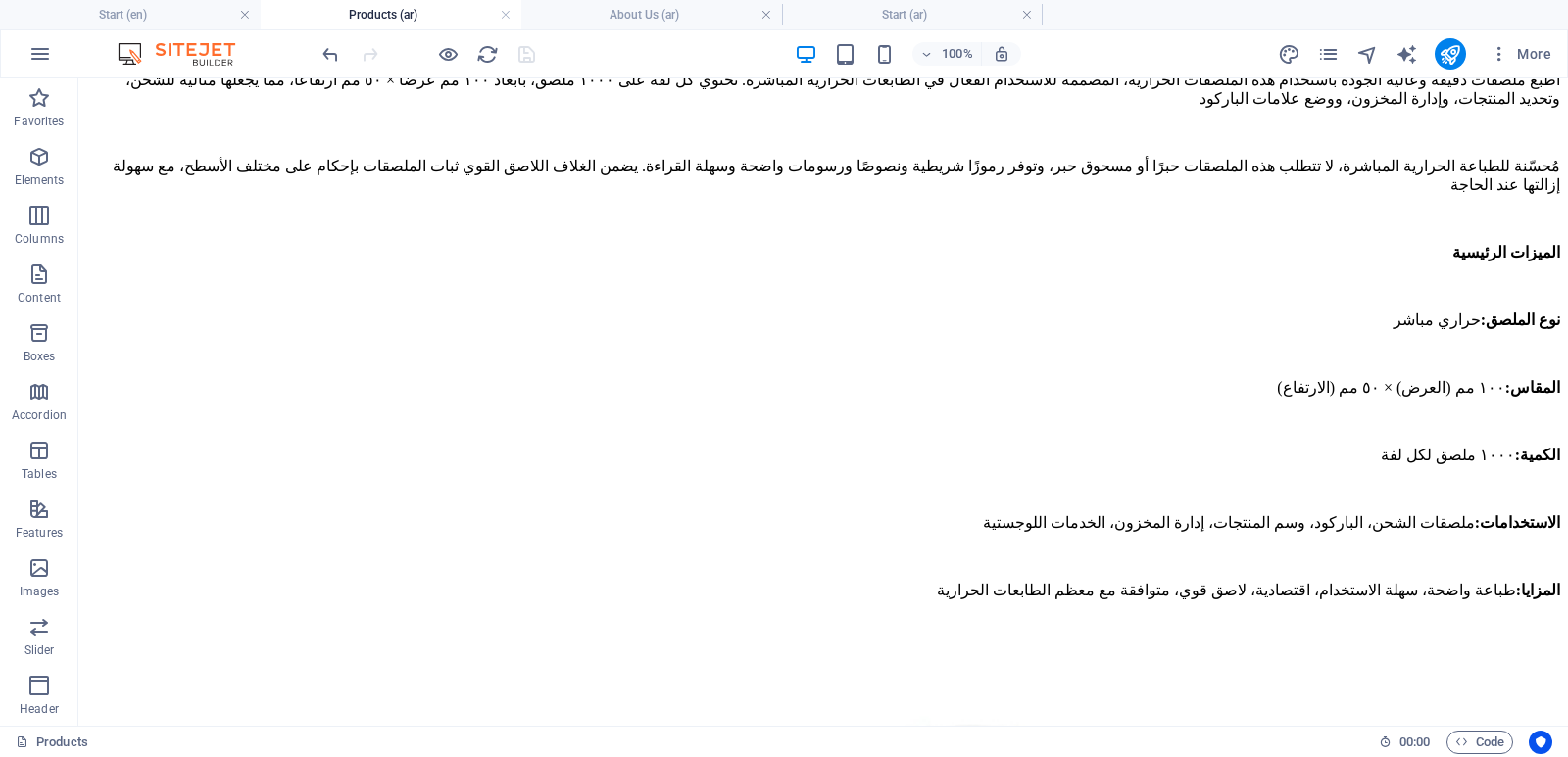
scroll to position [5578, 0]
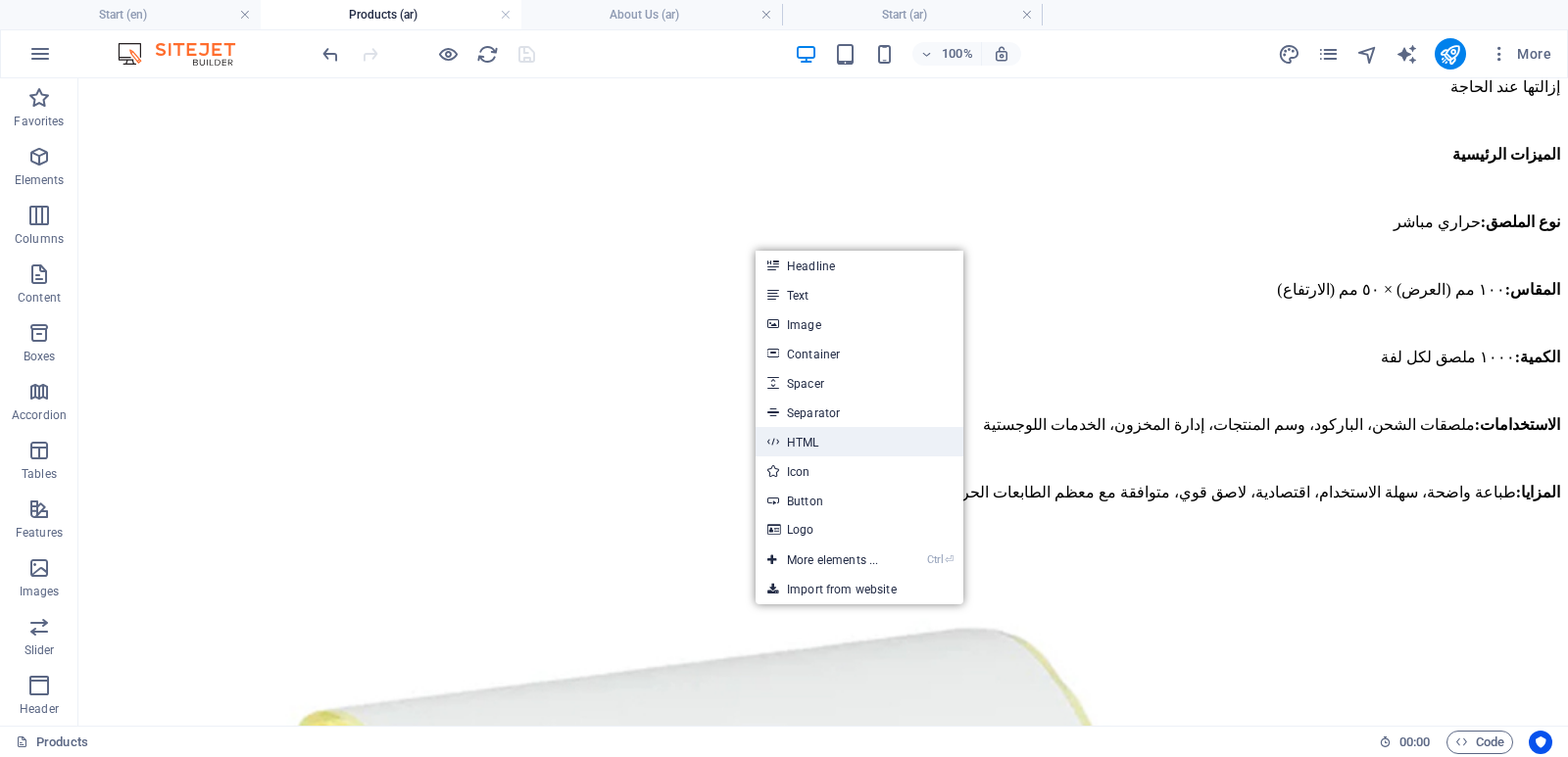
click at [790, 442] on link "HTML" at bounding box center [859, 442] width 208 height 30
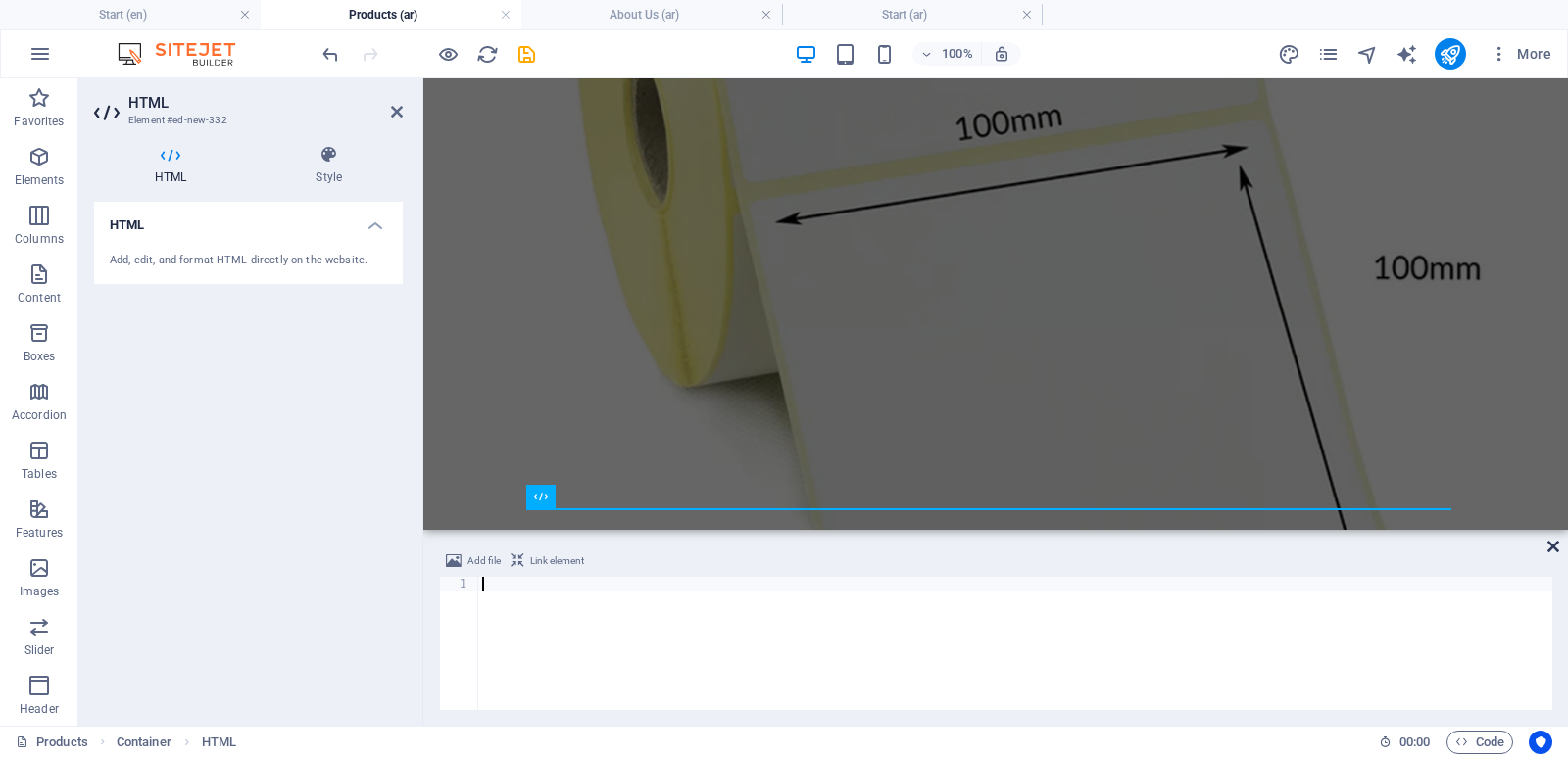
click at [1555, 539] on icon at bounding box center [1553, 546] width 12 height 16
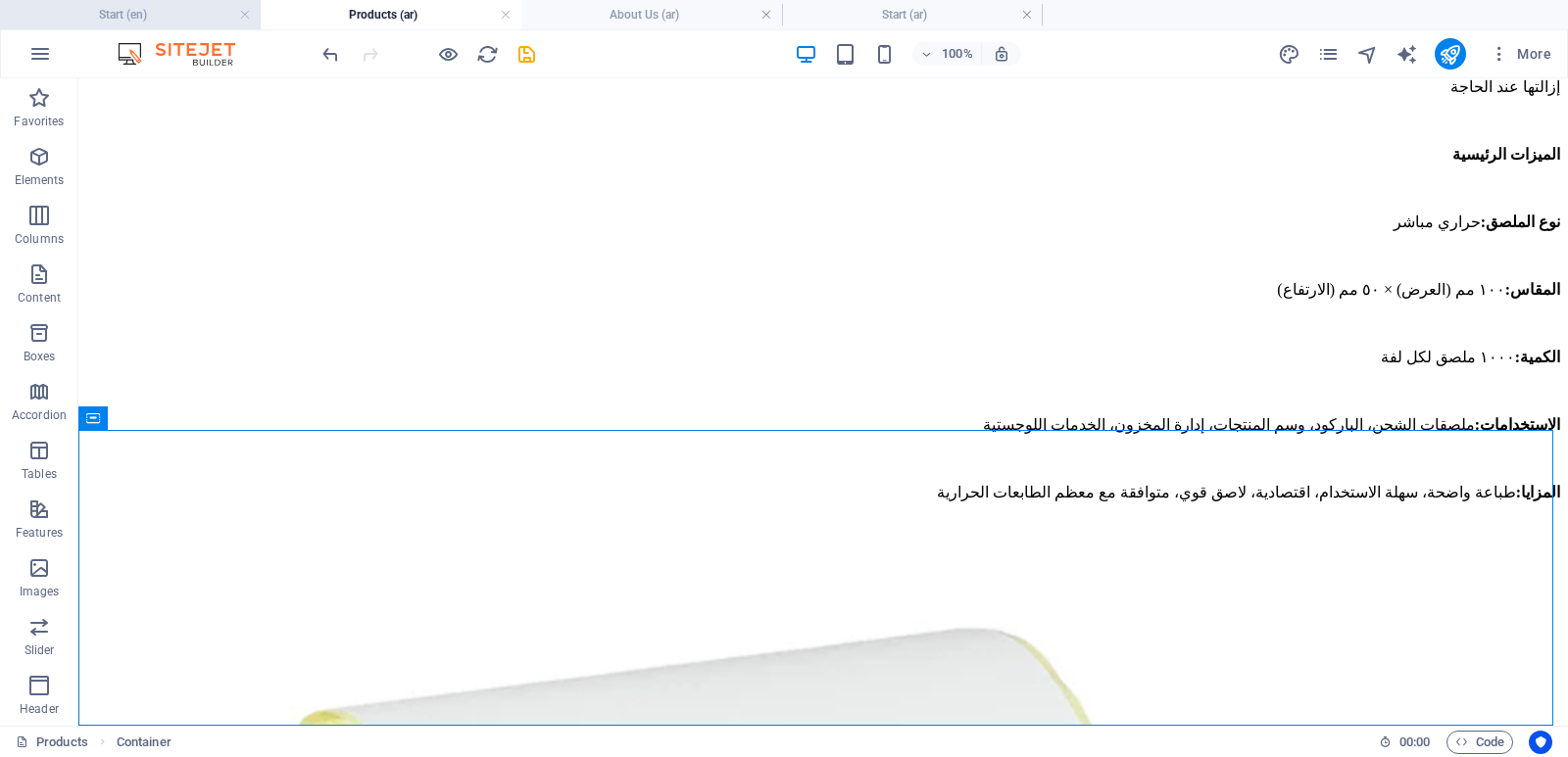
click at [172, 15] on h4 "Start (en)" at bounding box center [130, 15] width 260 height 22
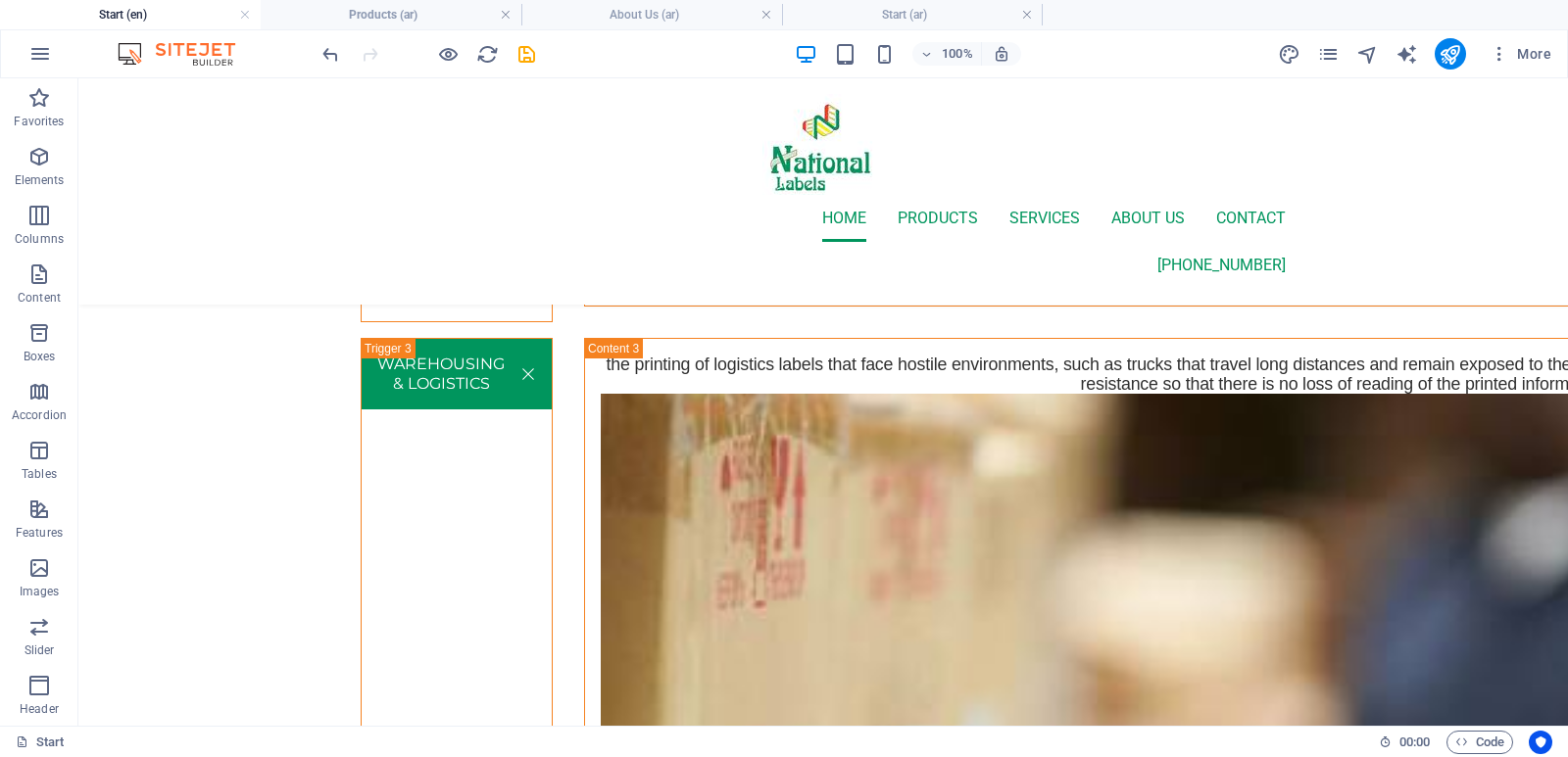
scroll to position [12489, 0]
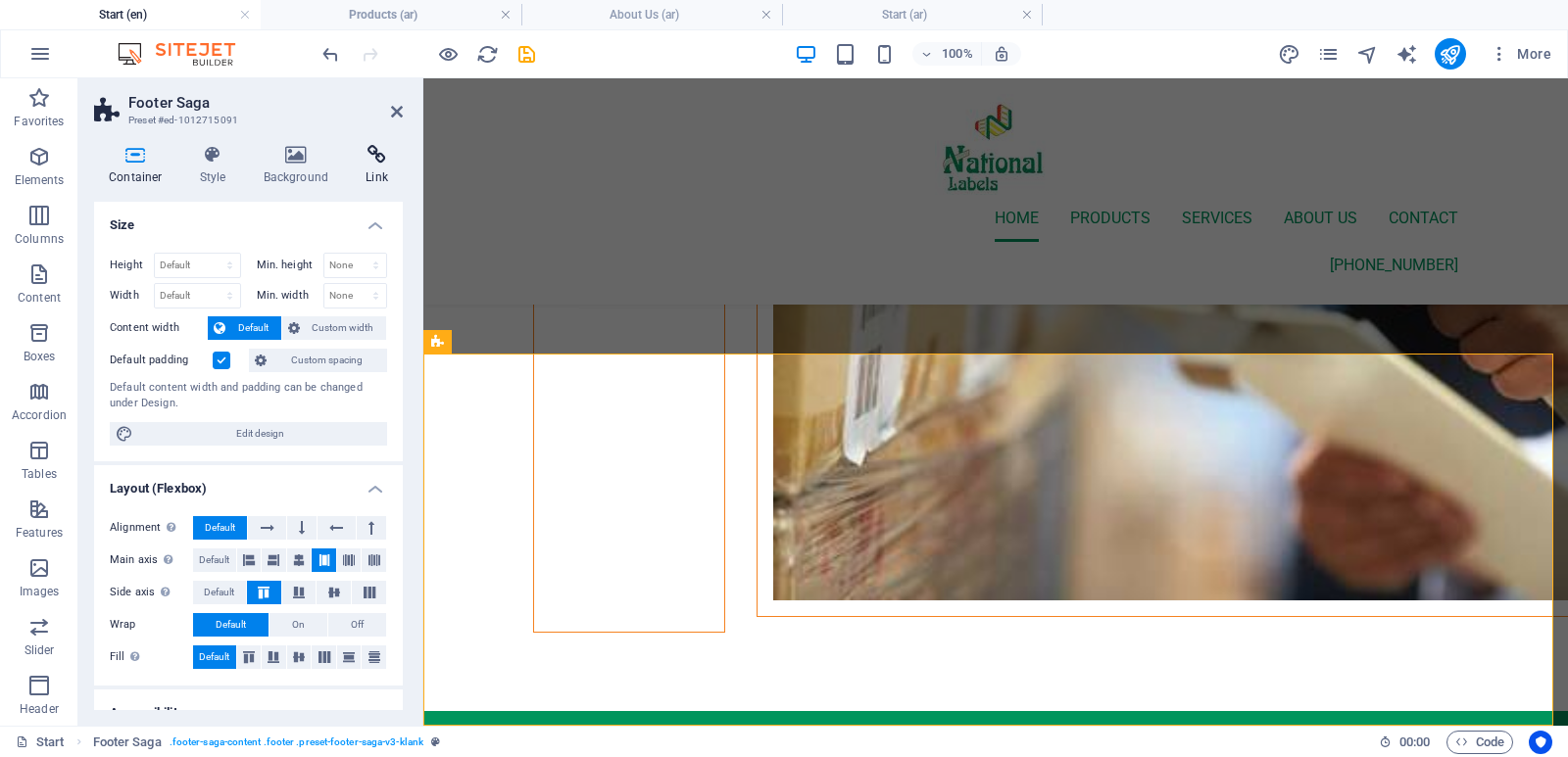
click at [370, 163] on icon at bounding box center [377, 155] width 52 height 20
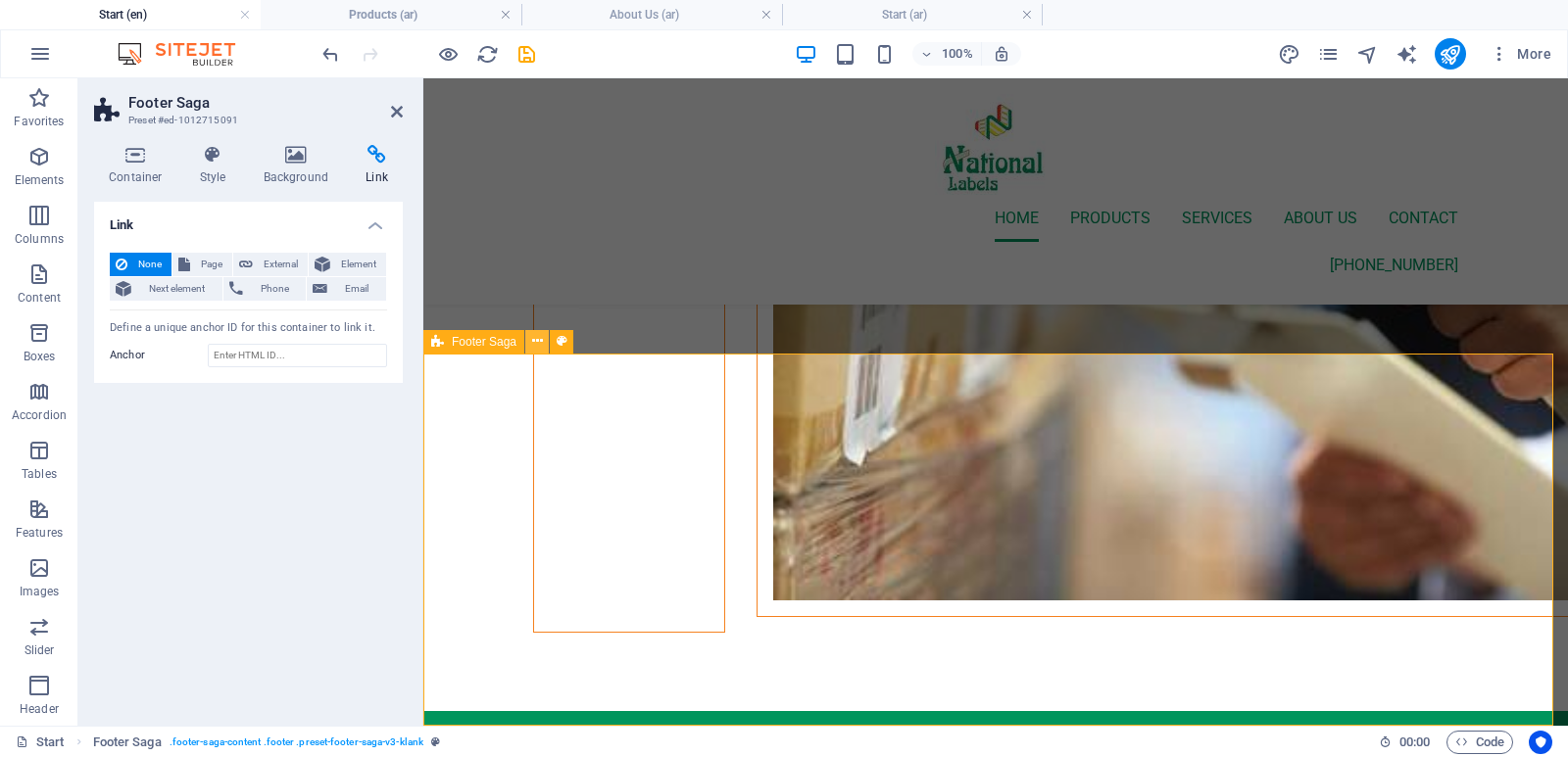
click at [536, 337] on icon at bounding box center [537, 341] width 11 height 21
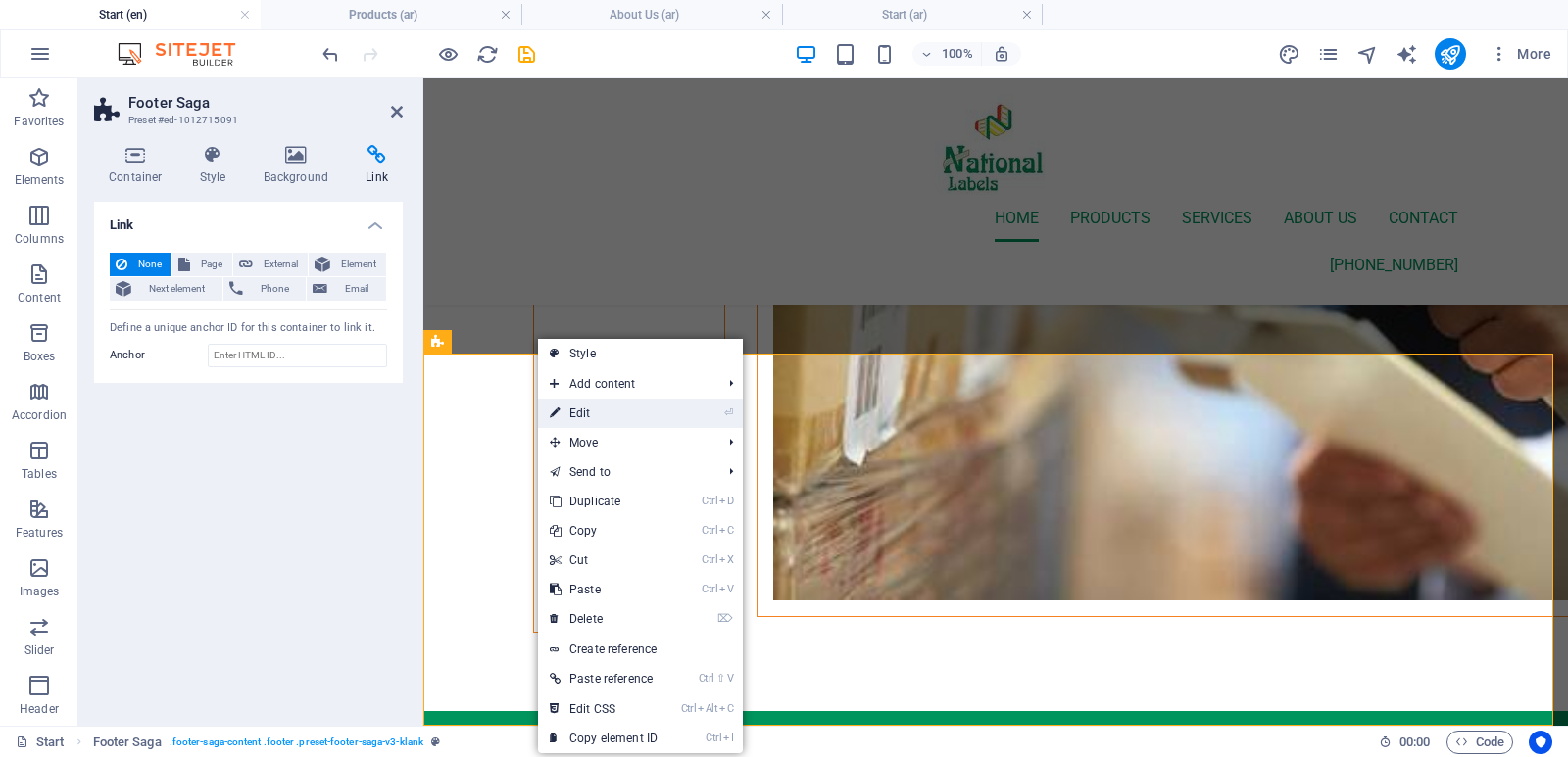
click at [596, 408] on link "⏎ Edit" at bounding box center [603, 413] width 131 height 30
click at [596, 531] on link "Ctrl C Copy" at bounding box center [599, 534] width 131 height 30
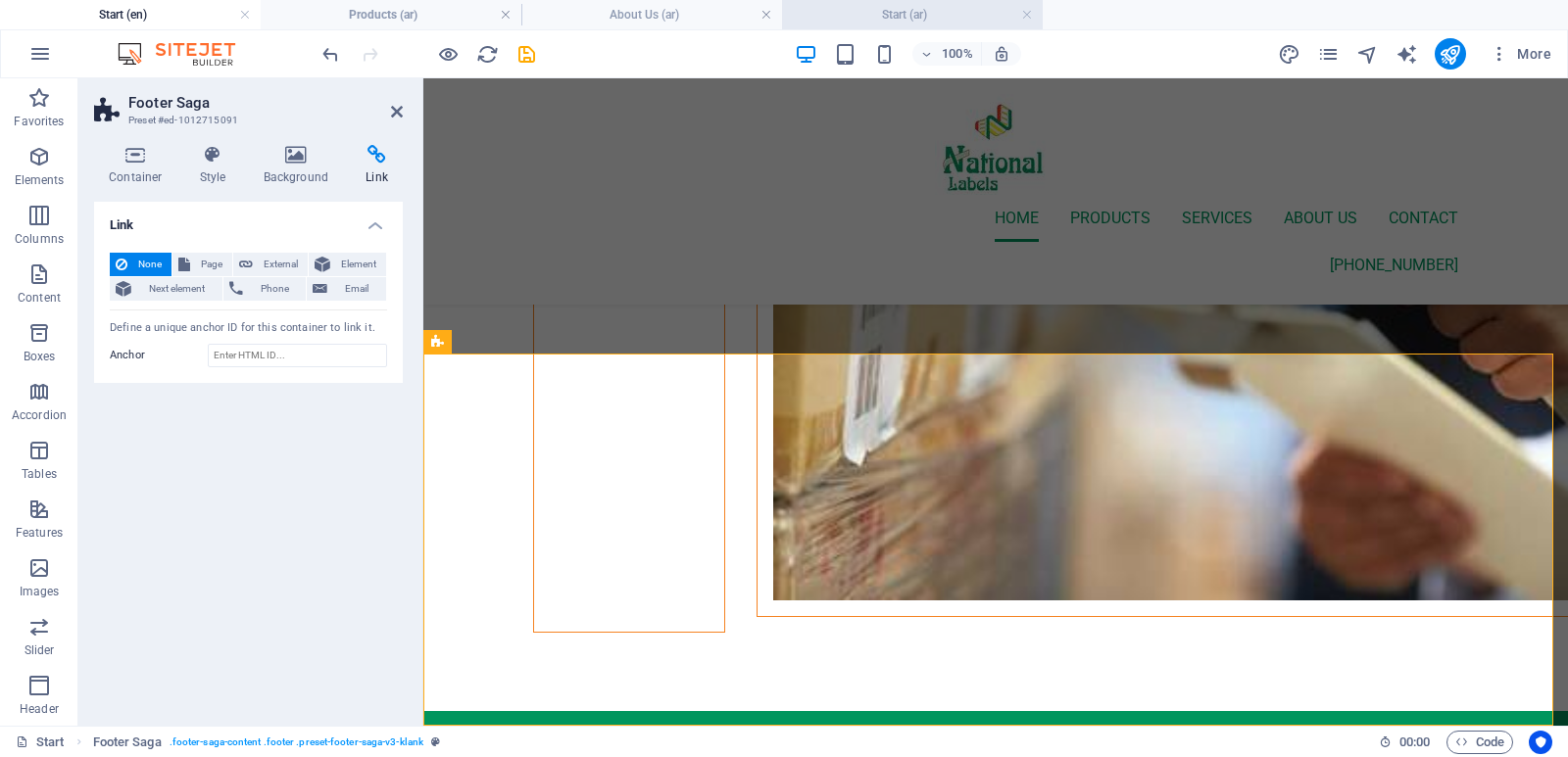
click at [889, 18] on h4 "Start (ar)" at bounding box center [912, 15] width 260 height 22
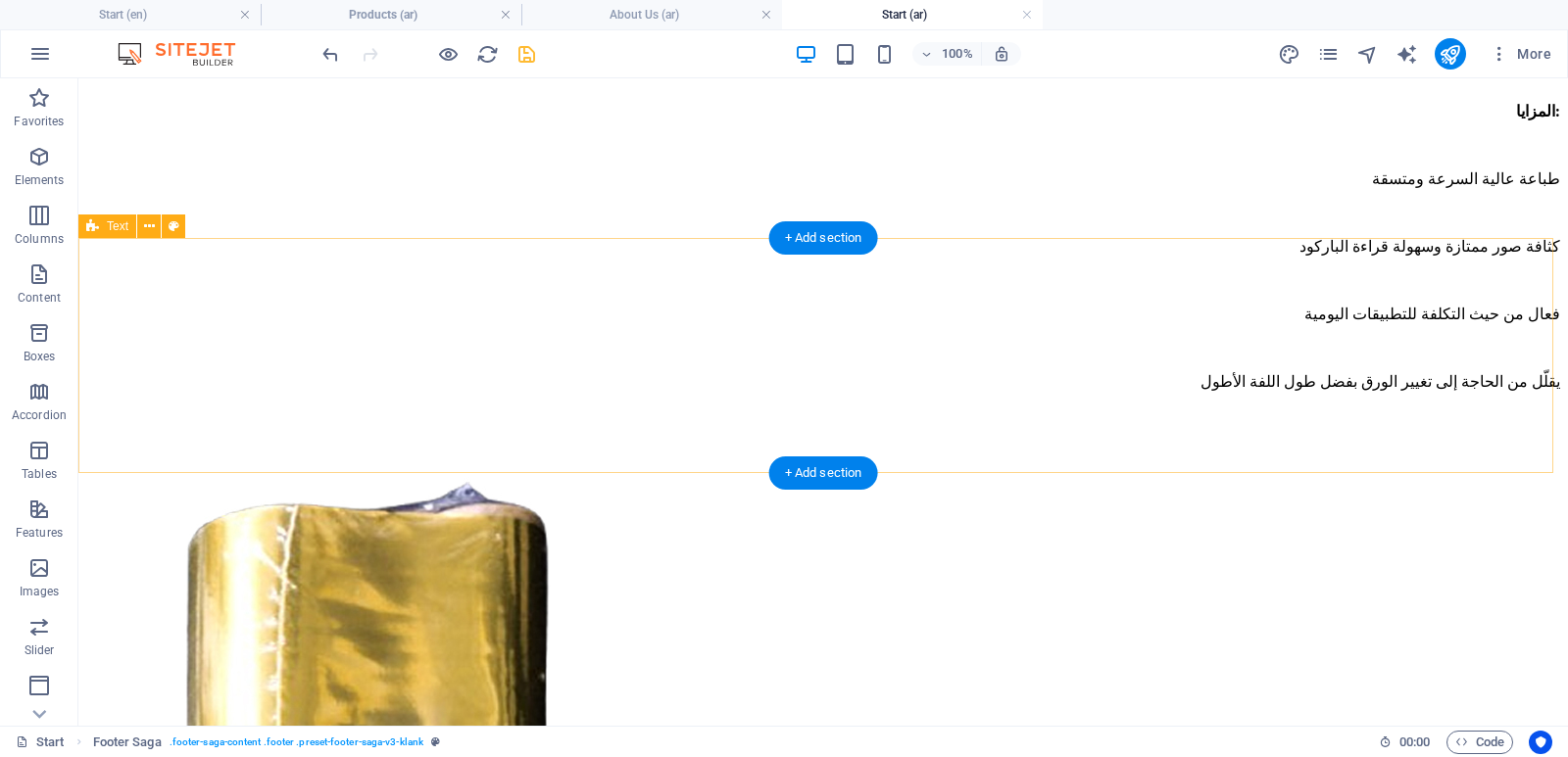
scroll to position [11771, 0]
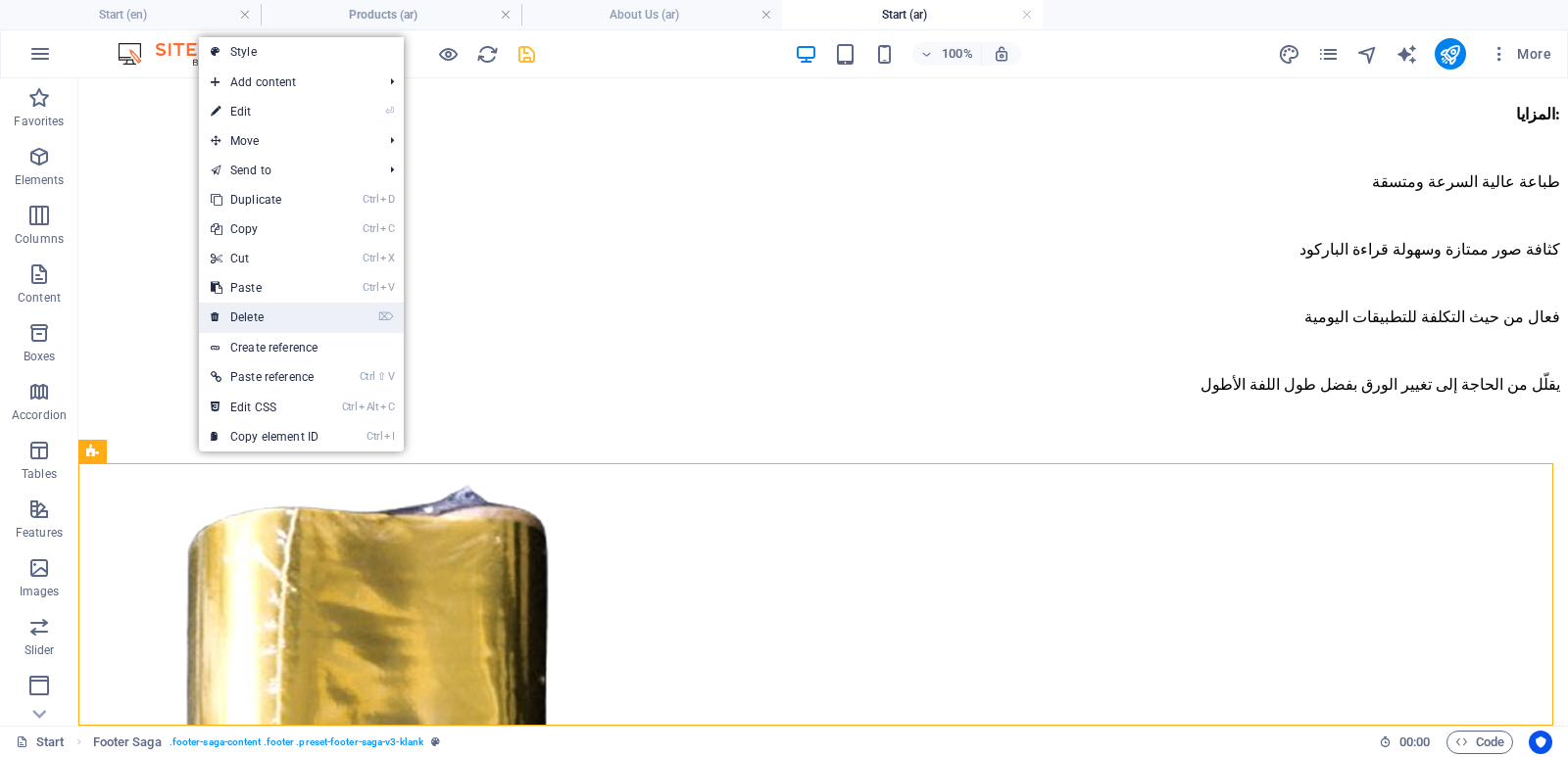
click at [244, 317] on link "⌦ Delete" at bounding box center [264, 318] width 131 height 30
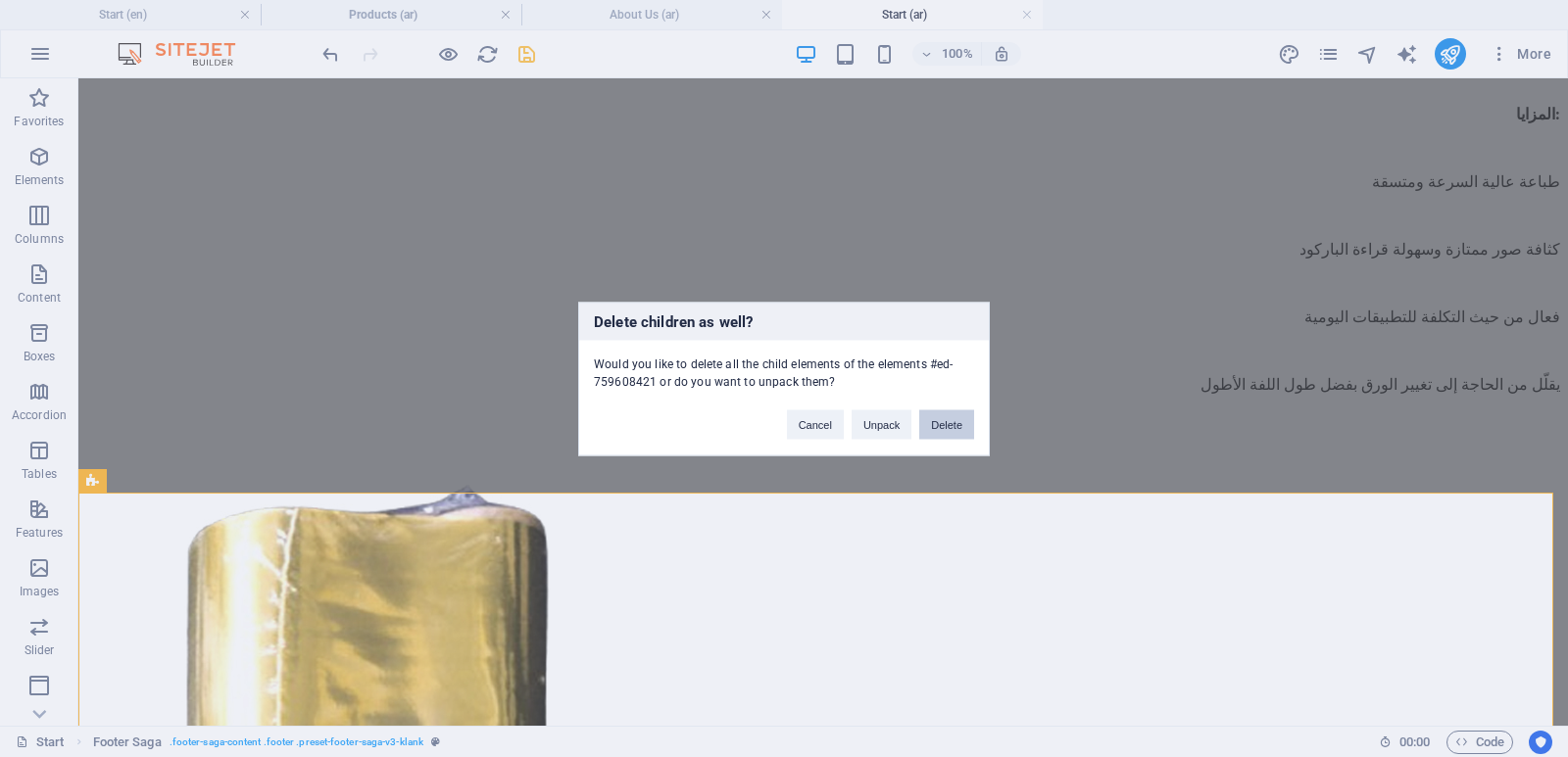
click at [957, 421] on button "Delete" at bounding box center [946, 424] width 55 height 30
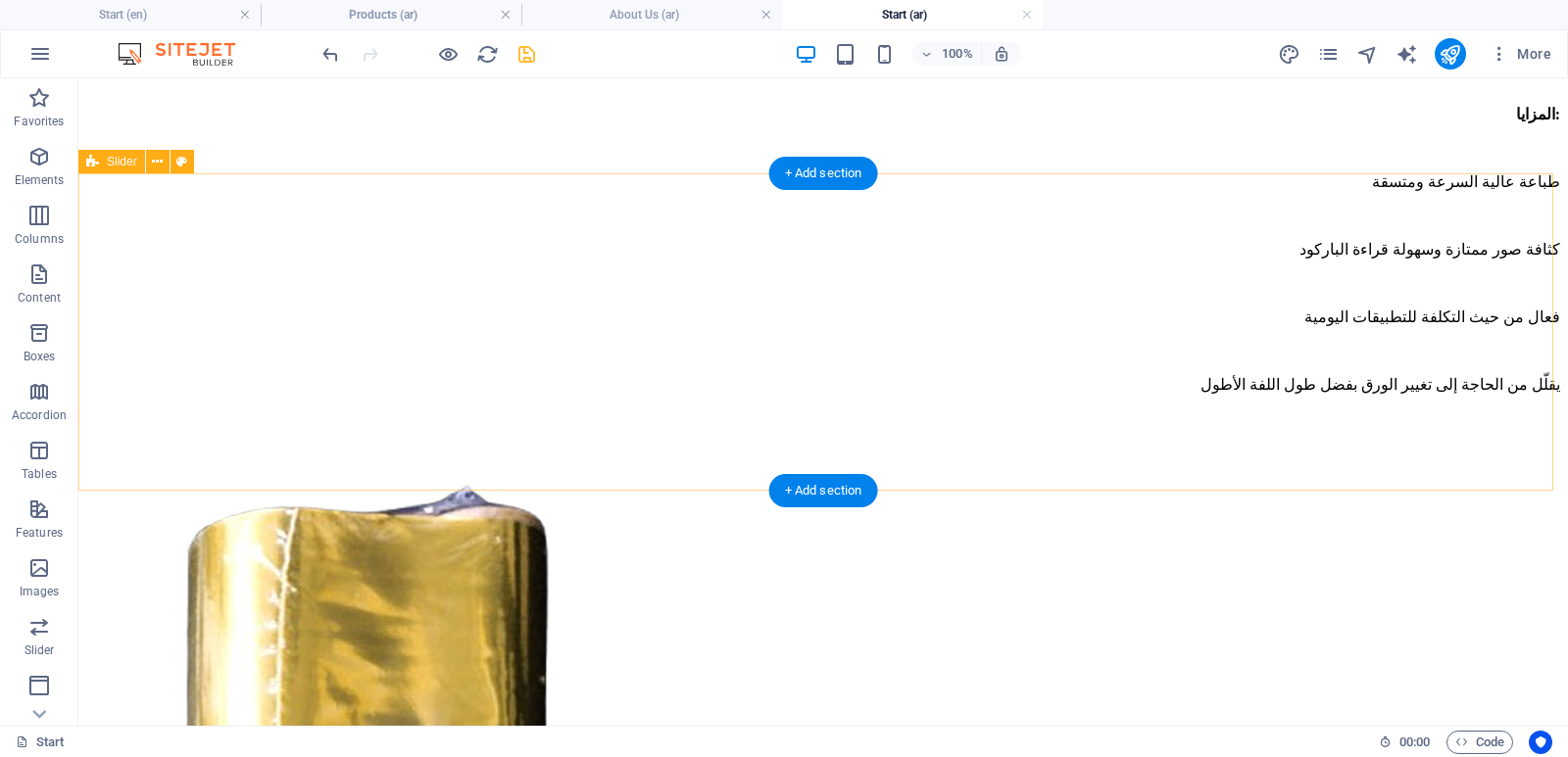
scroll to position [11537, 0]
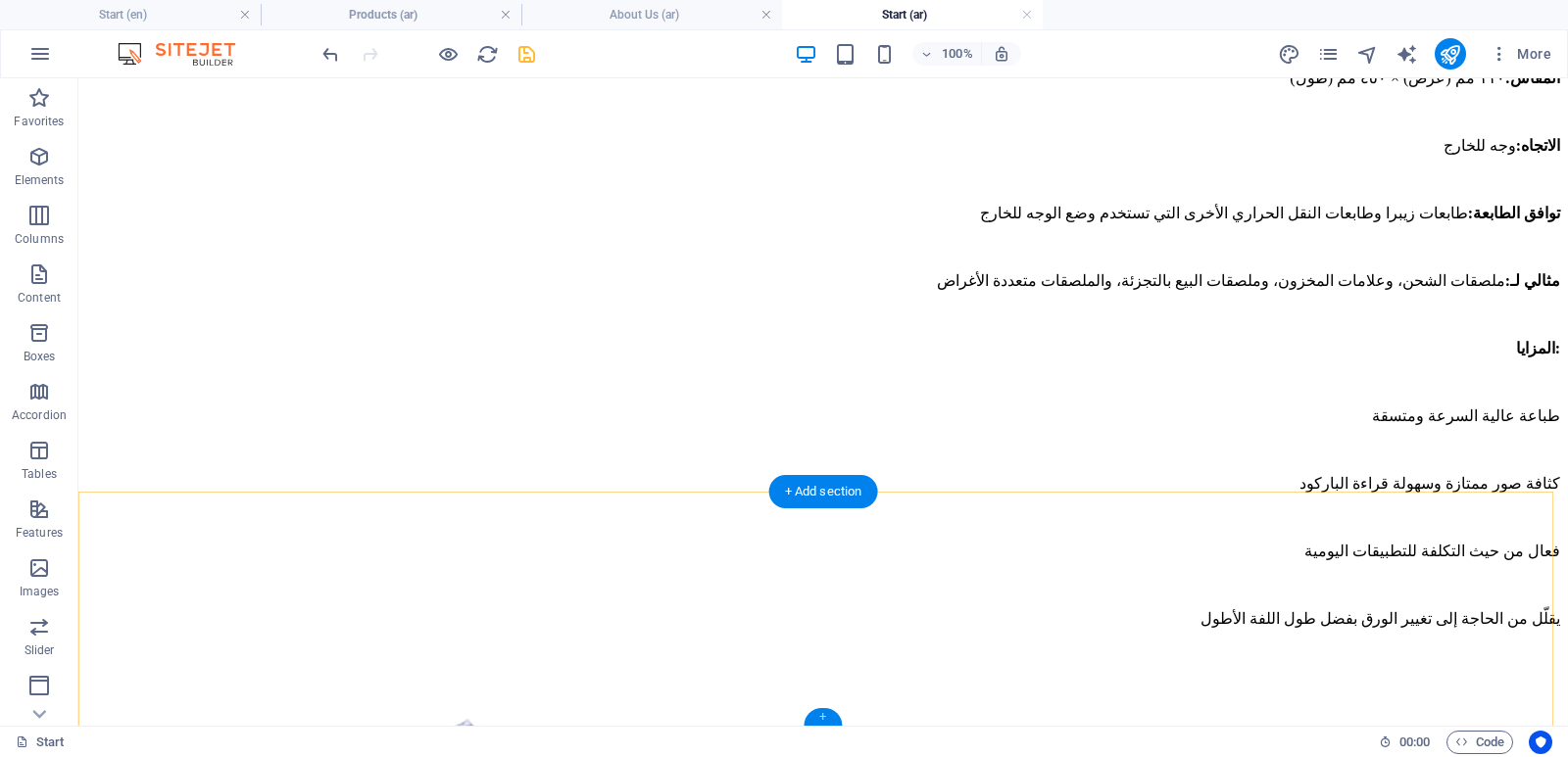
click at [826, 719] on div "+" at bounding box center [823, 717] width 38 height 18
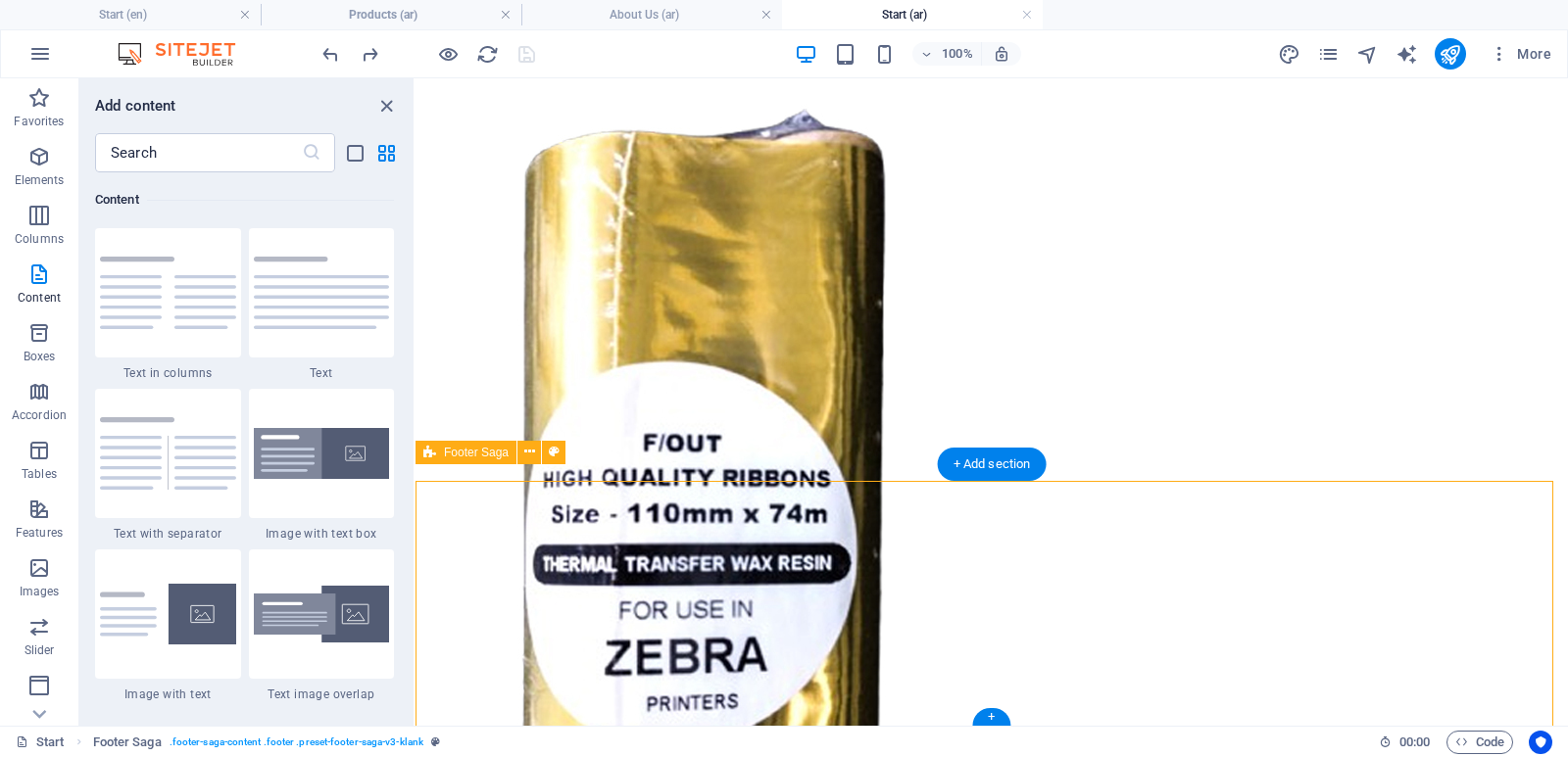
scroll to position [11771, 0]
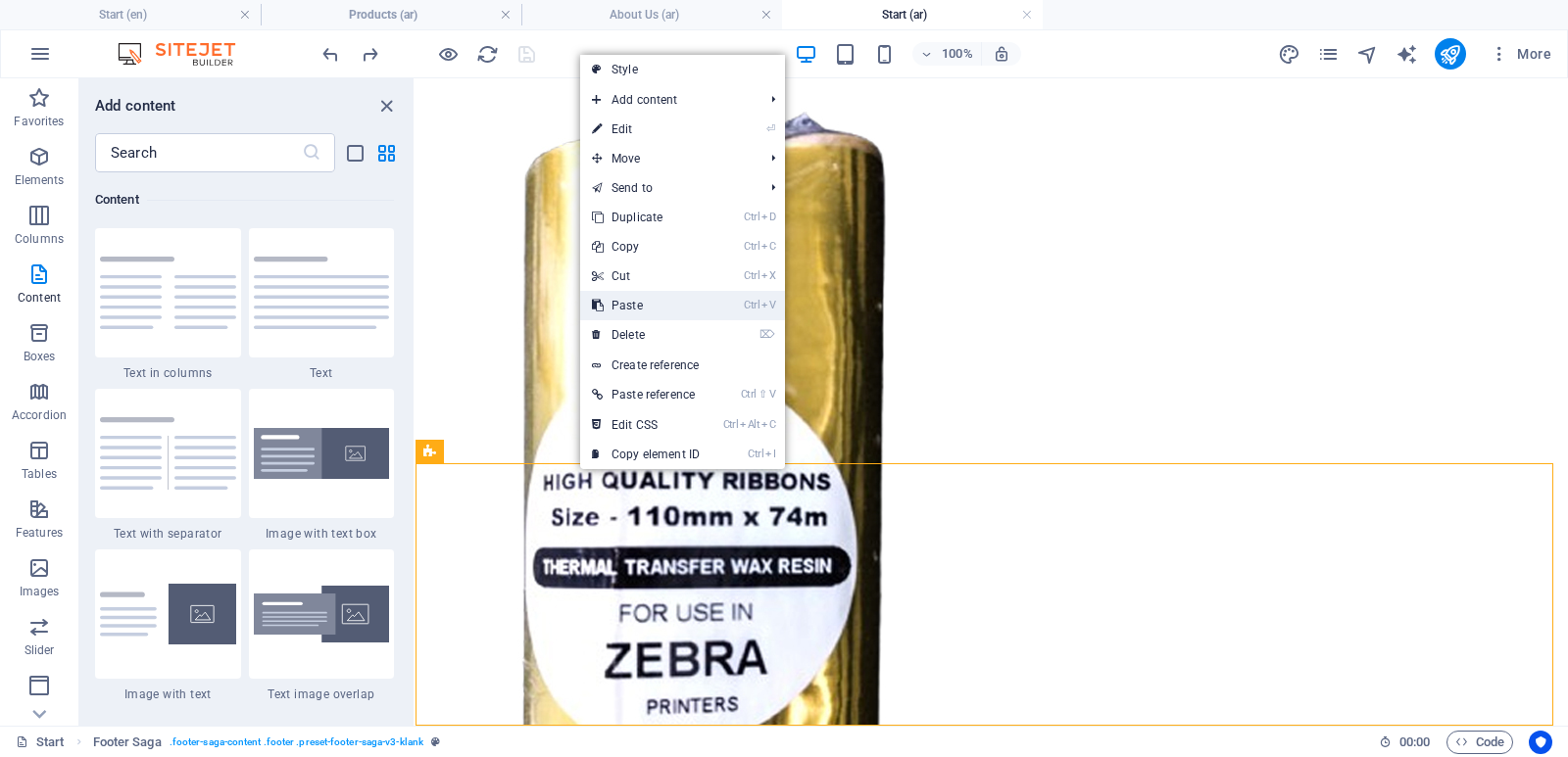
click at [664, 307] on link "Ctrl V Paste" at bounding box center [646, 306] width 131 height 30
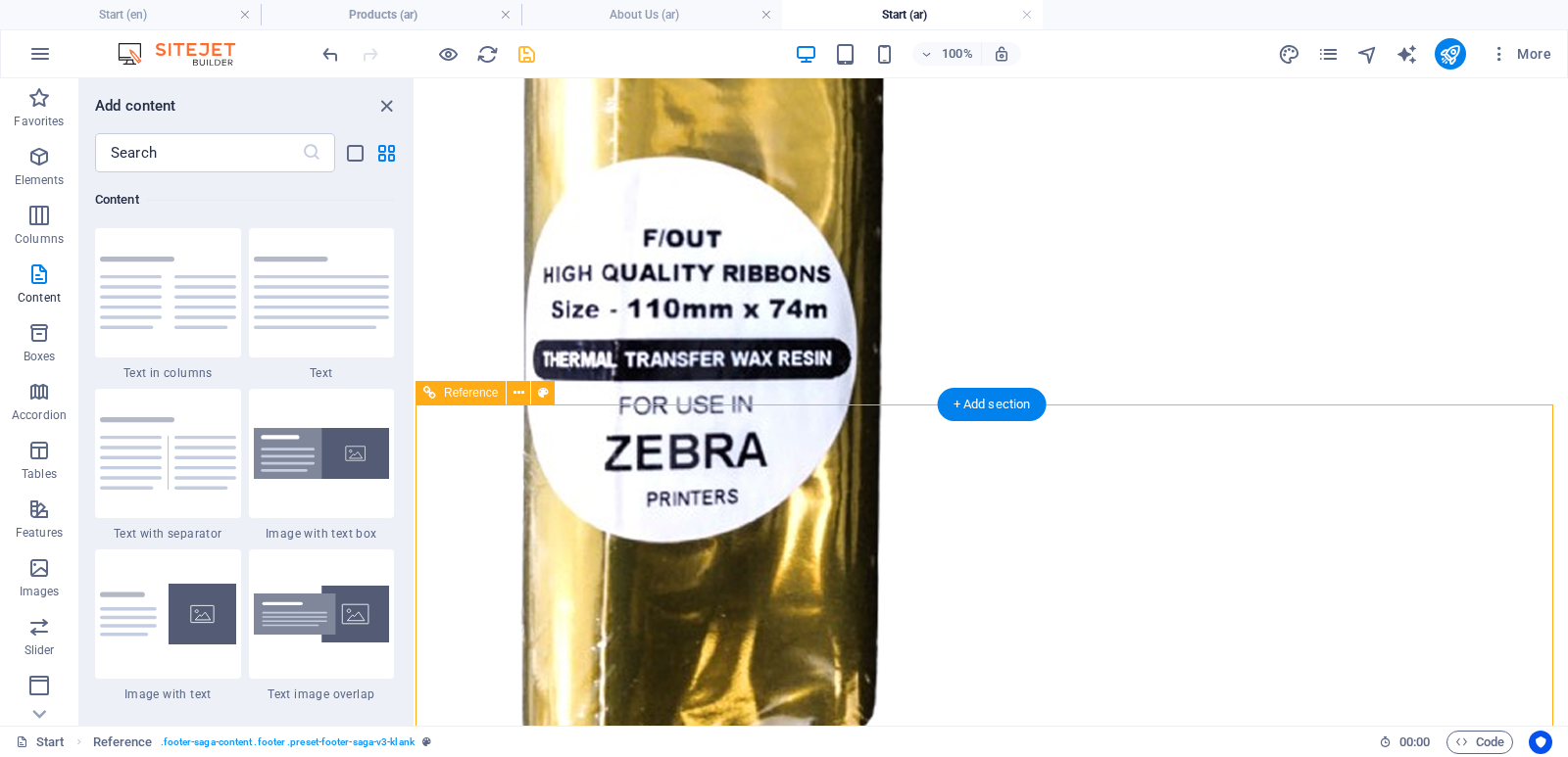
scroll to position [11976, 0]
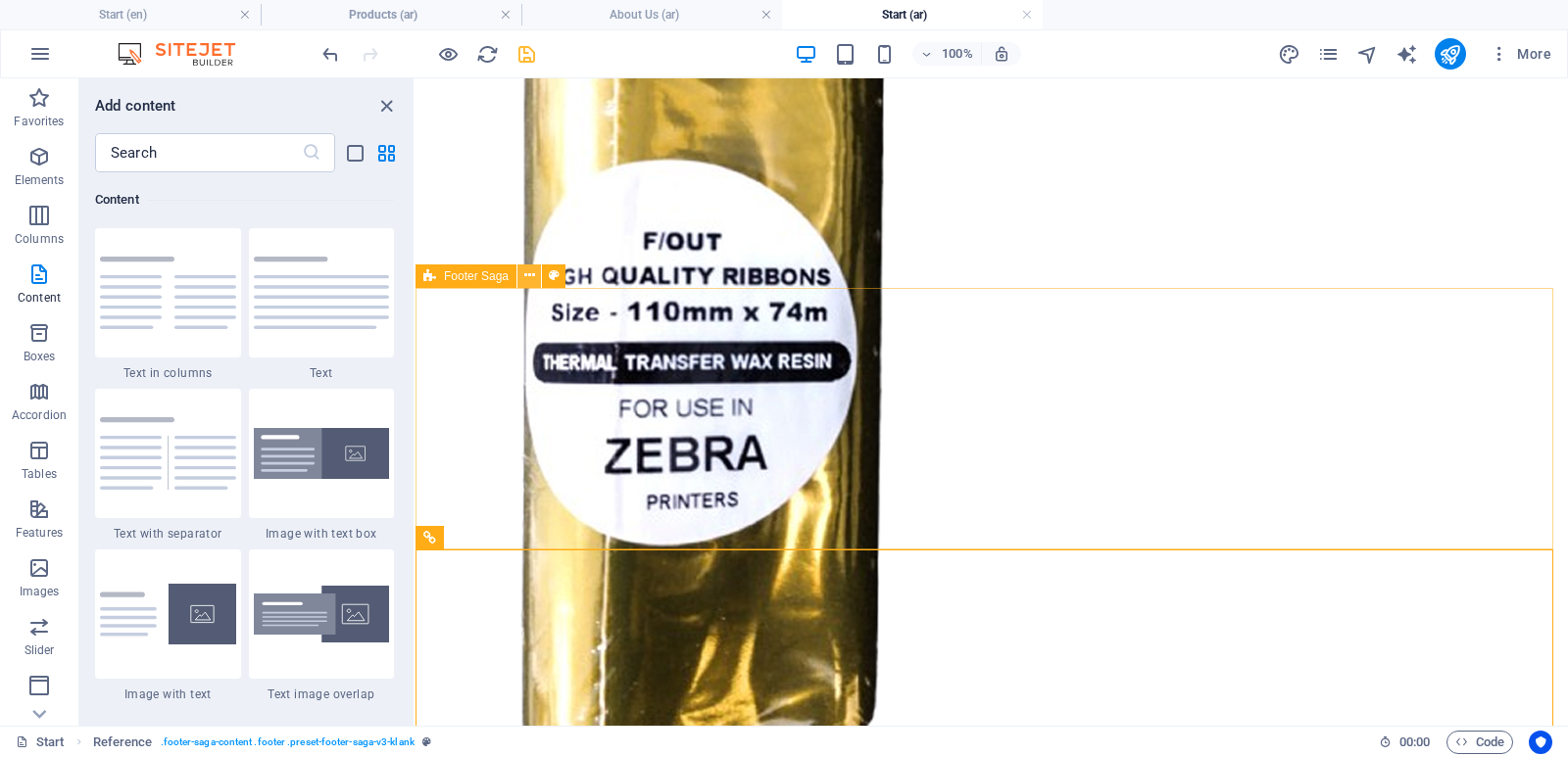
click at [526, 276] on icon at bounding box center [530, 275] width 11 height 21
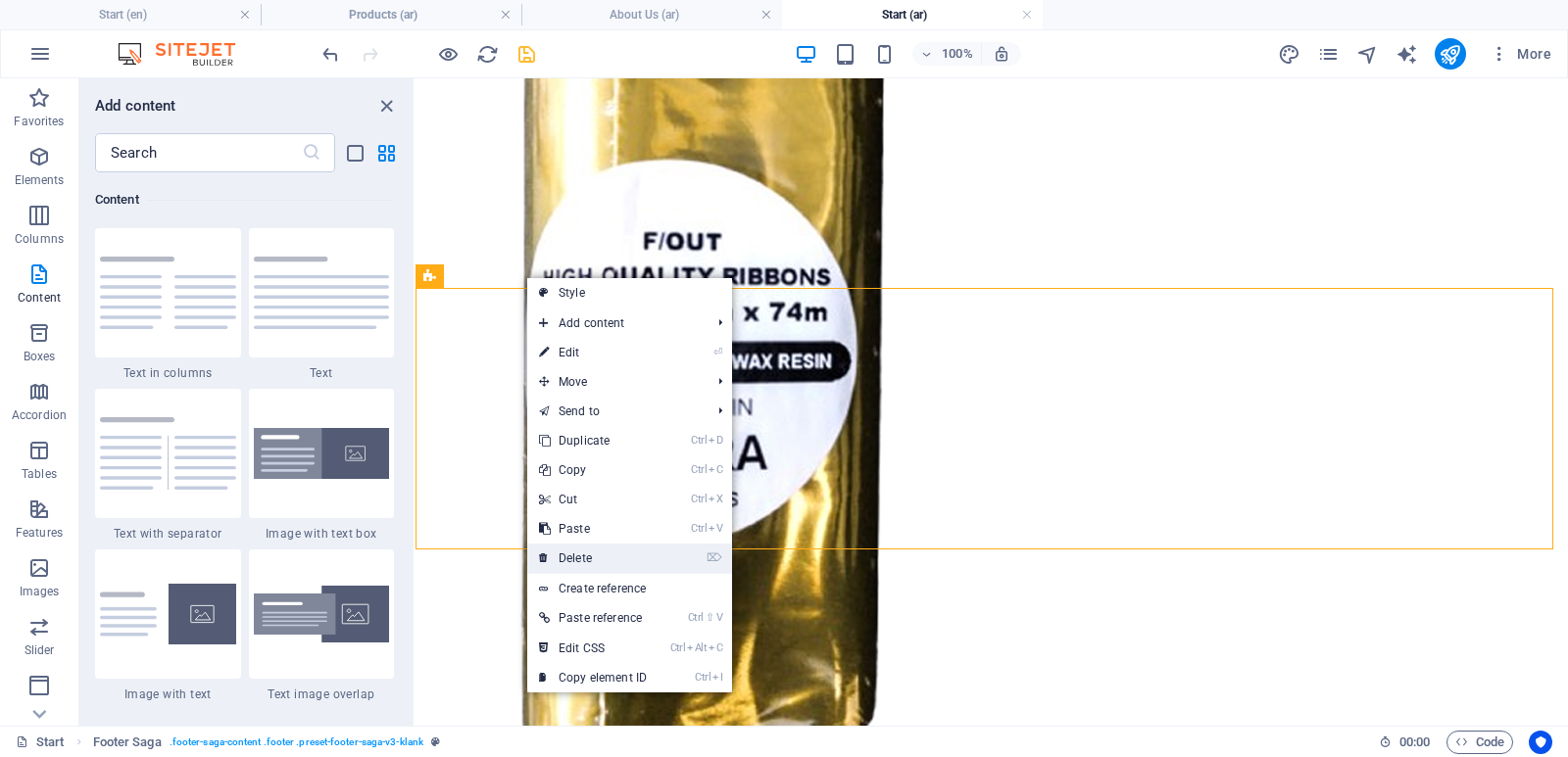
click at [607, 563] on link "⌦ Delete" at bounding box center [593, 558] width 131 height 30
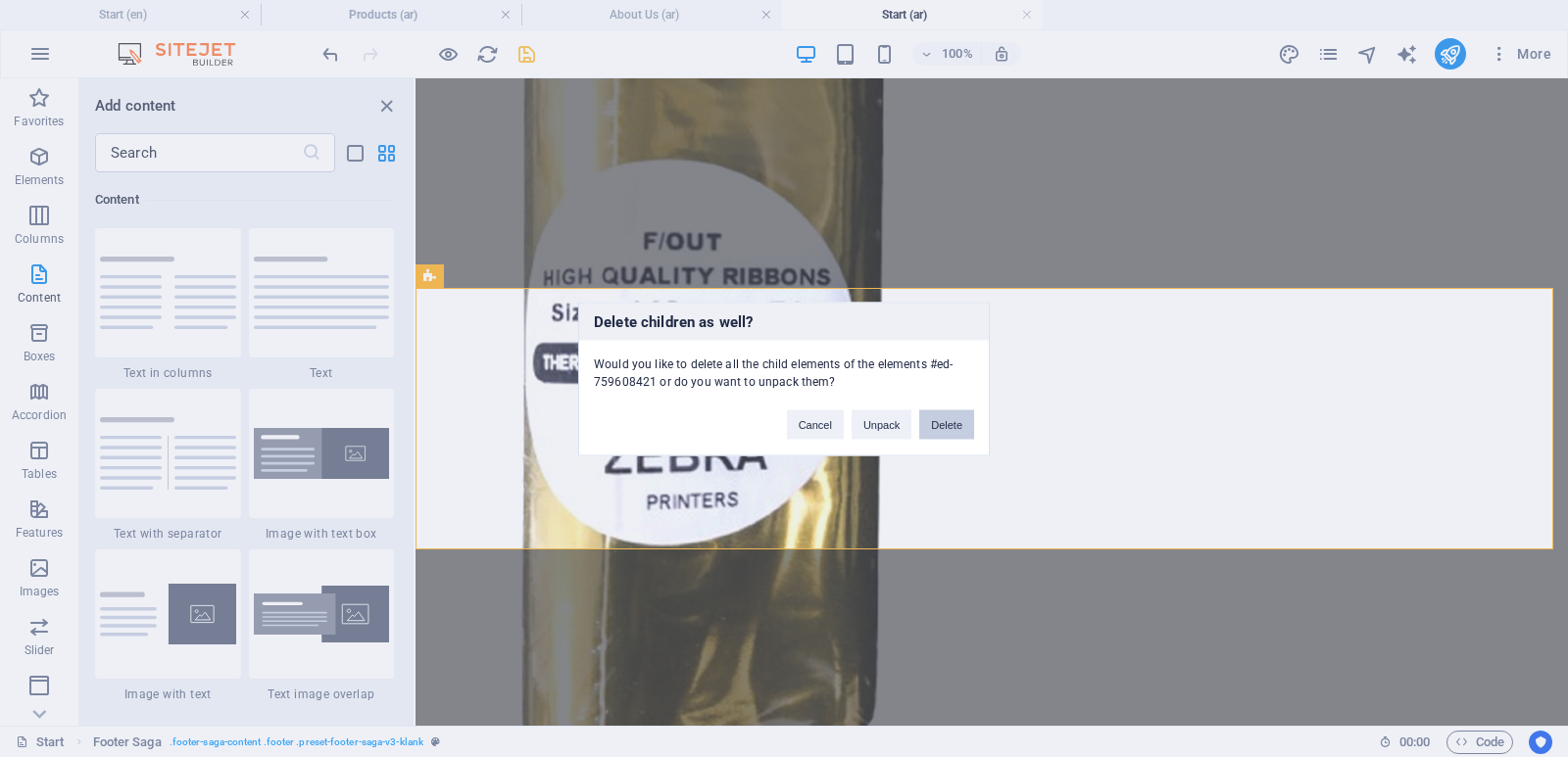
click at [939, 419] on button "Delete" at bounding box center [946, 424] width 55 height 30
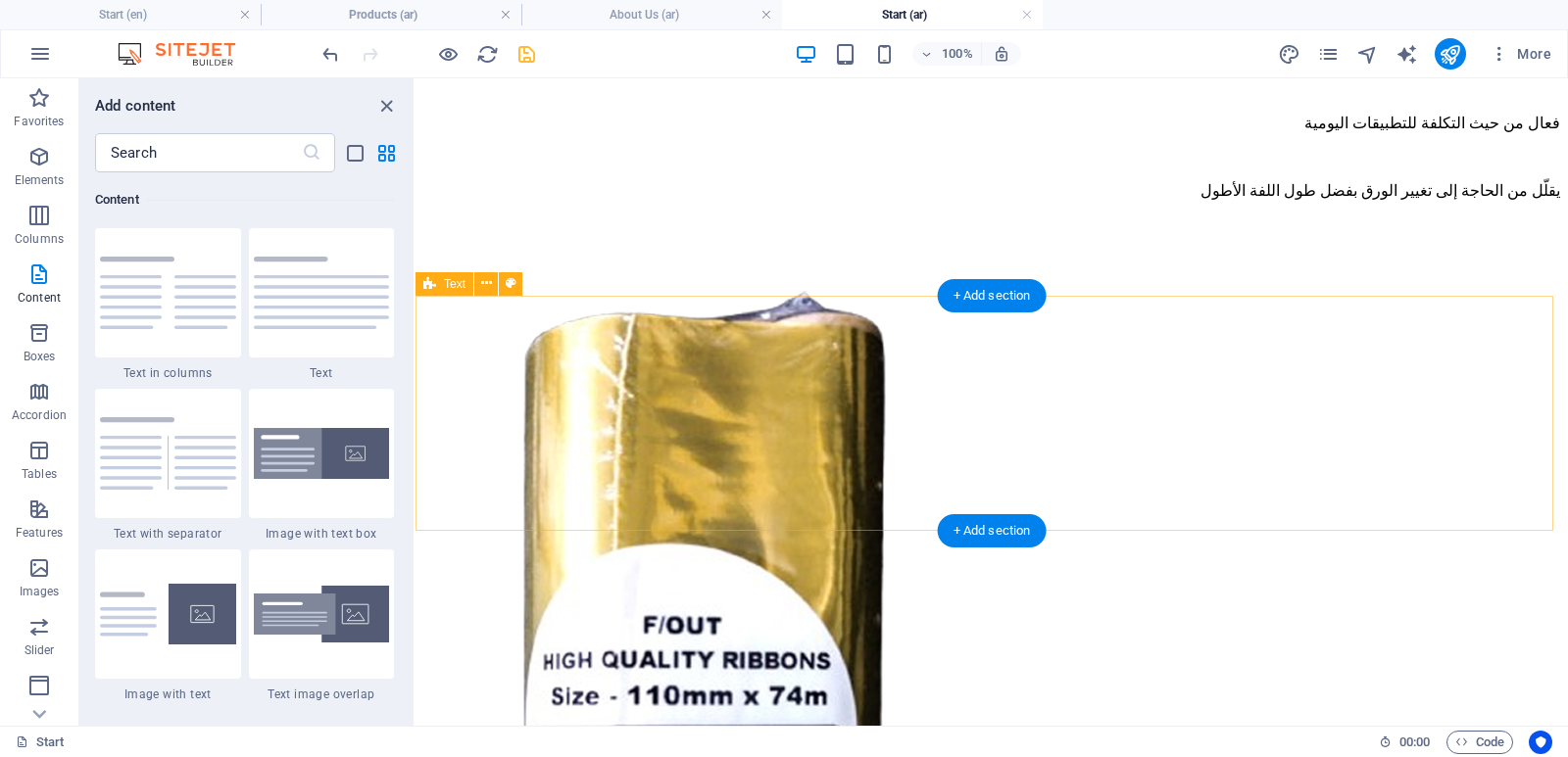
scroll to position [11909, 0]
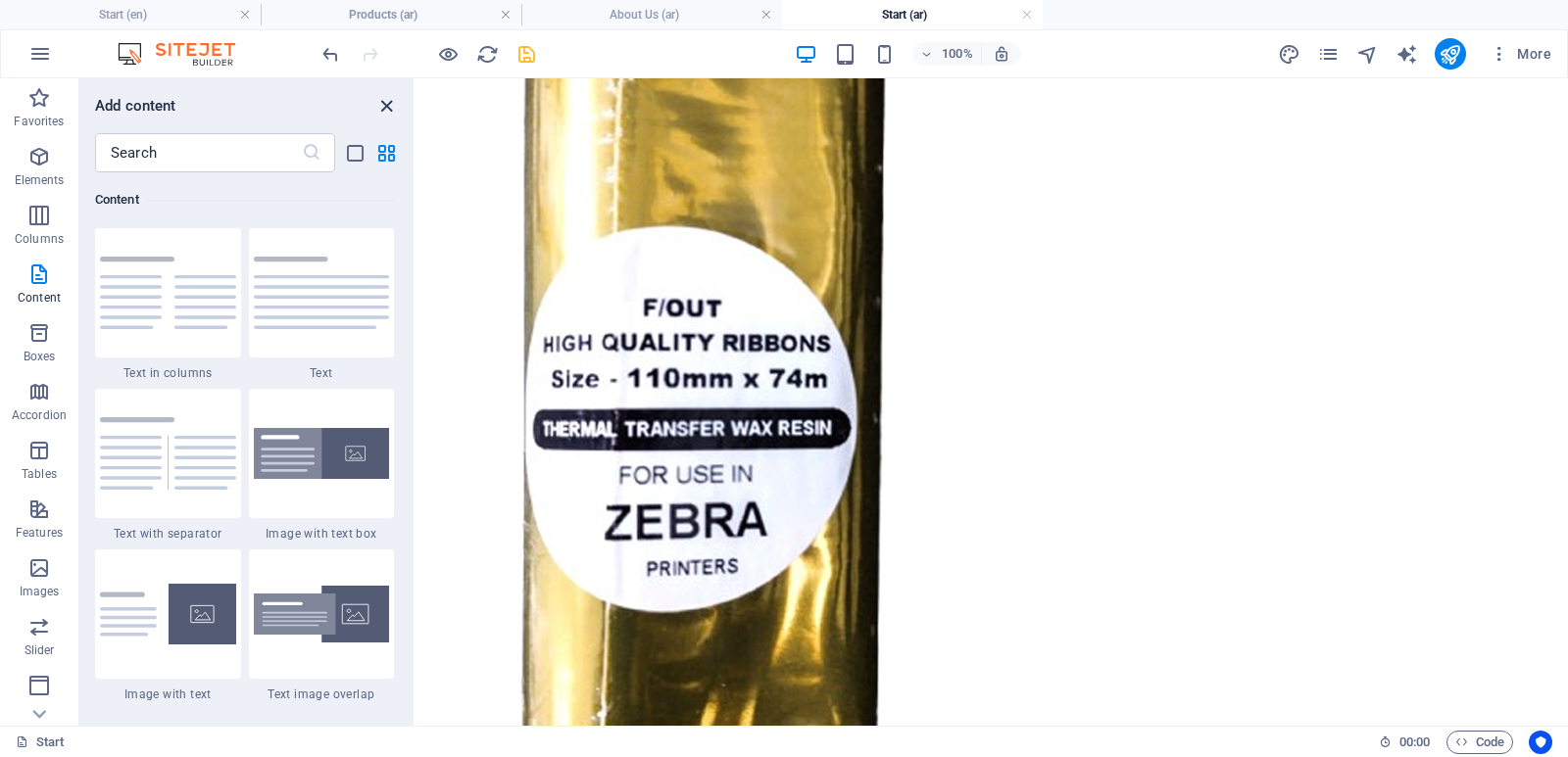
click at [379, 106] on icon "close panel" at bounding box center [387, 106] width 23 height 23
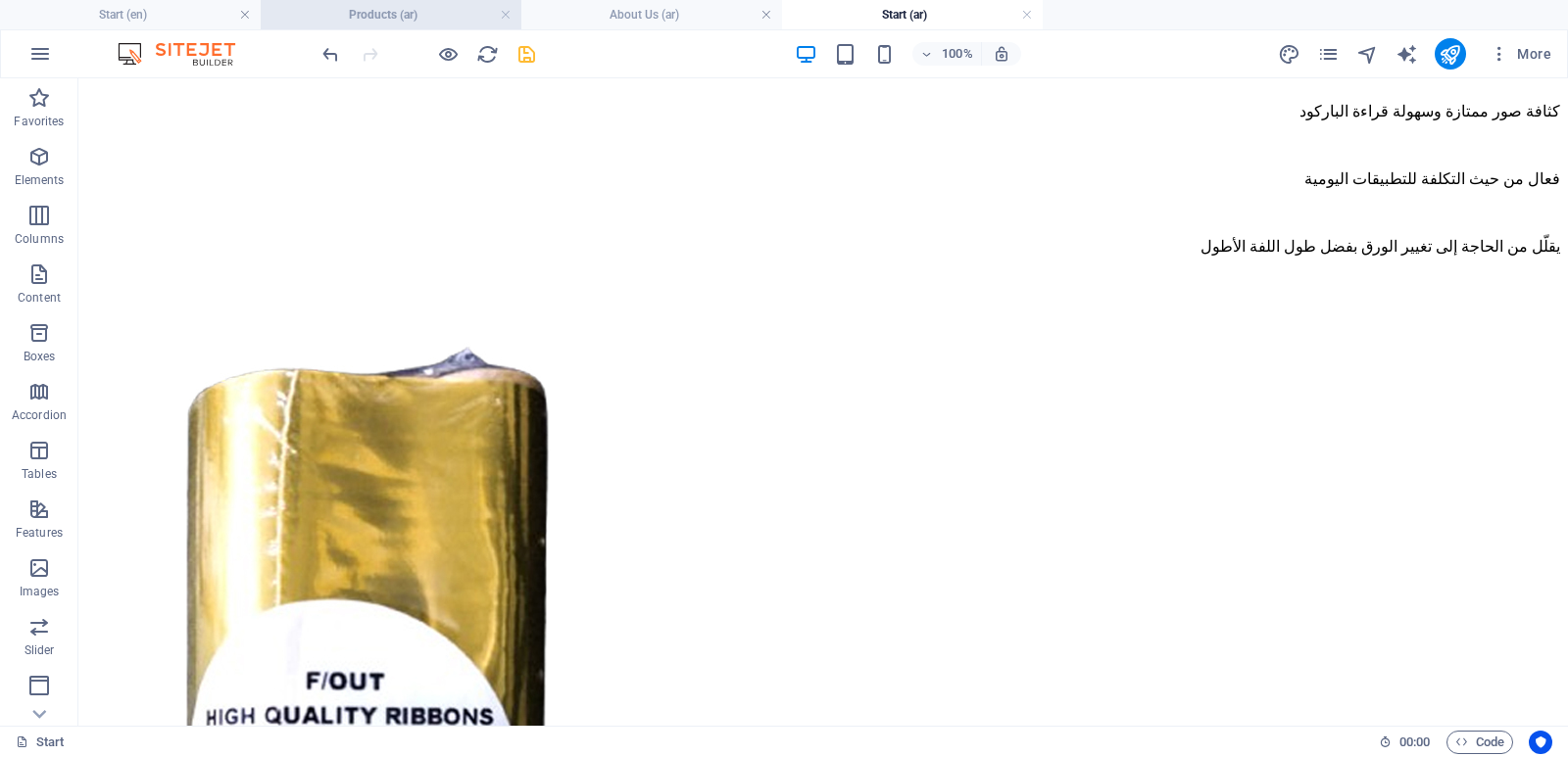
click at [322, 13] on h4 "Products (ar)" at bounding box center [391, 15] width 260 height 22
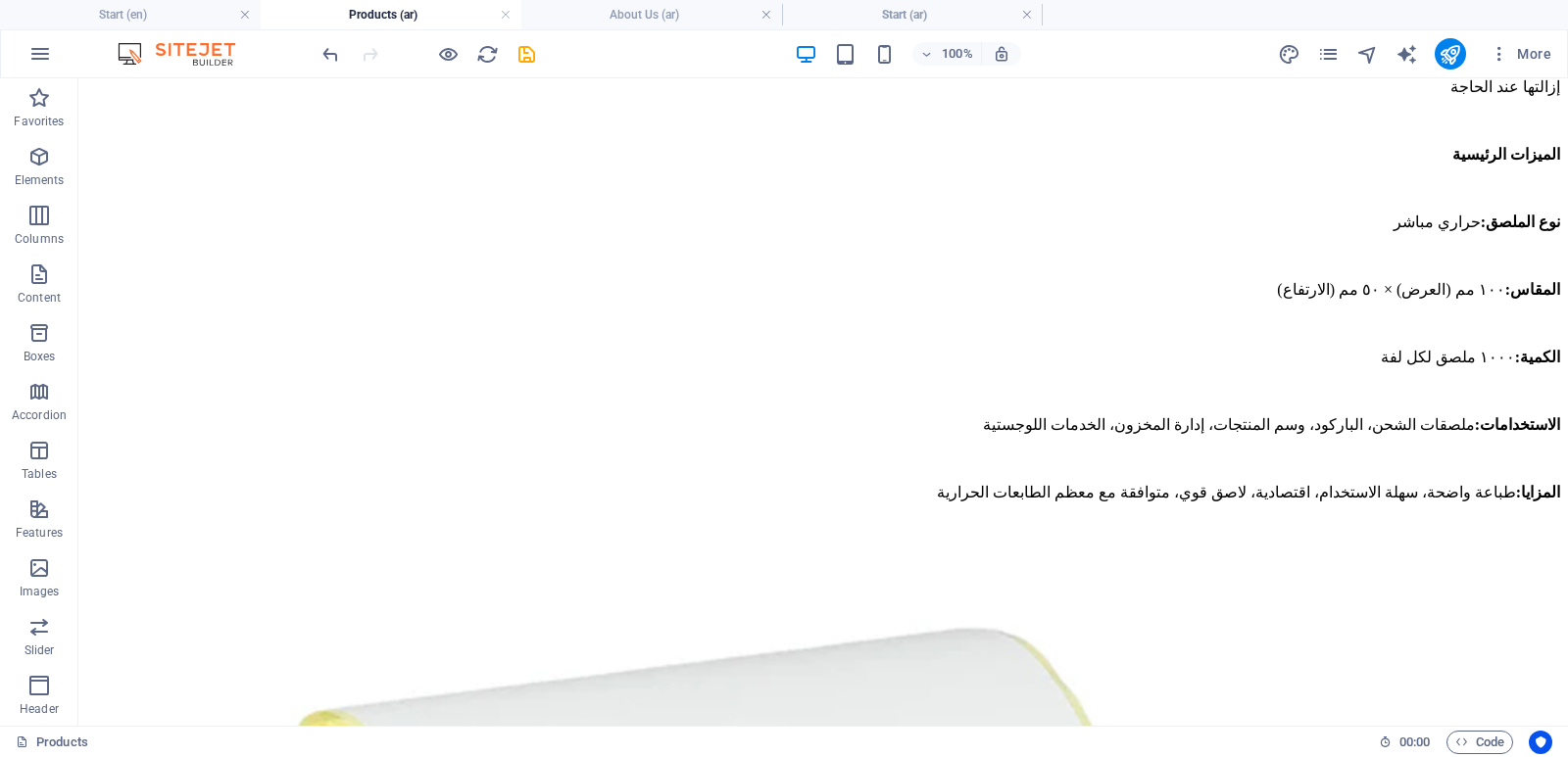
scroll to position [0, 0]
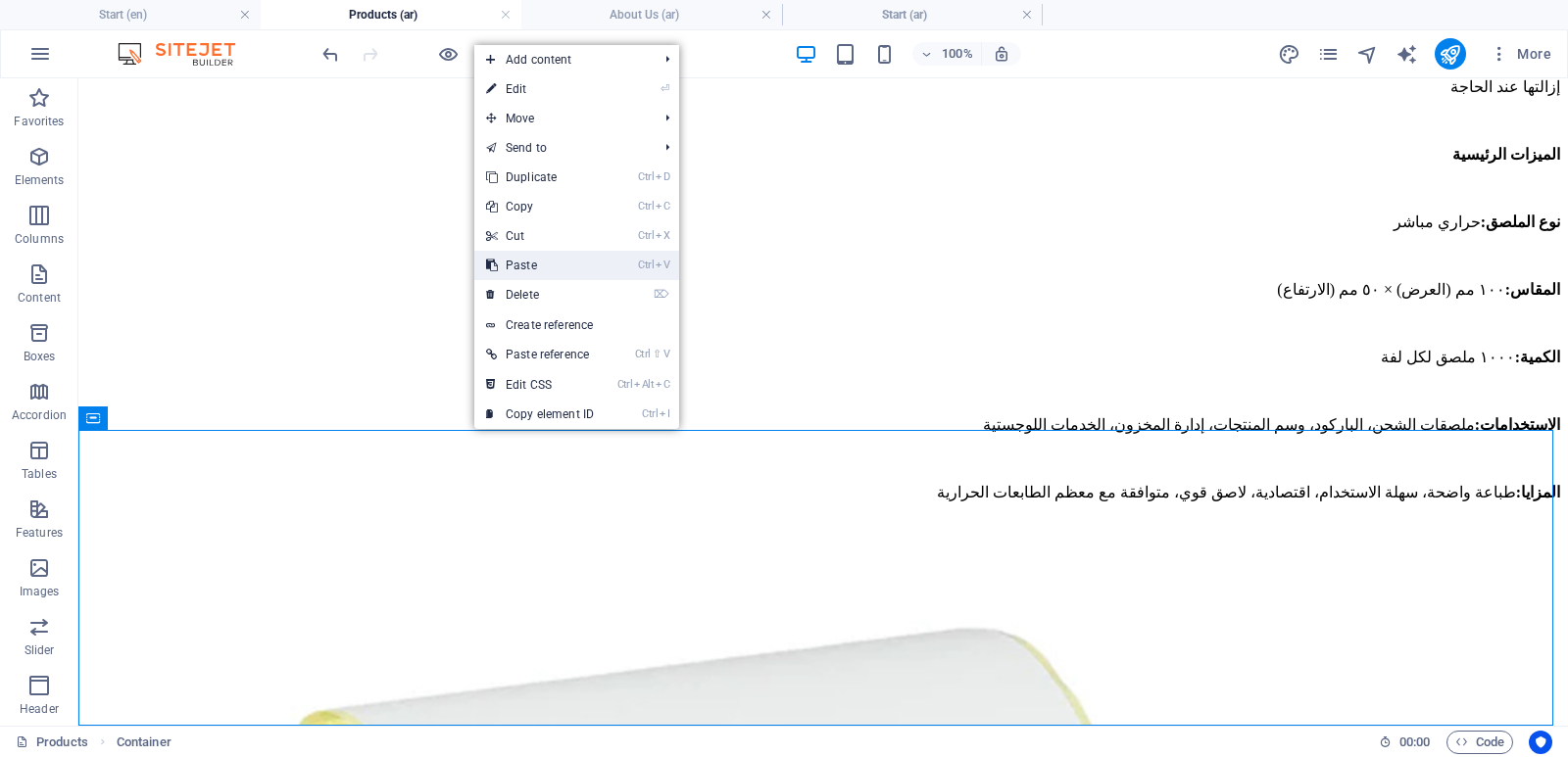
drag, startPoint x: 527, startPoint y: 268, endPoint x: 476, endPoint y: 239, distance: 58.7
click at [527, 268] on link "Ctrl V Paste" at bounding box center [540, 265] width 131 height 30
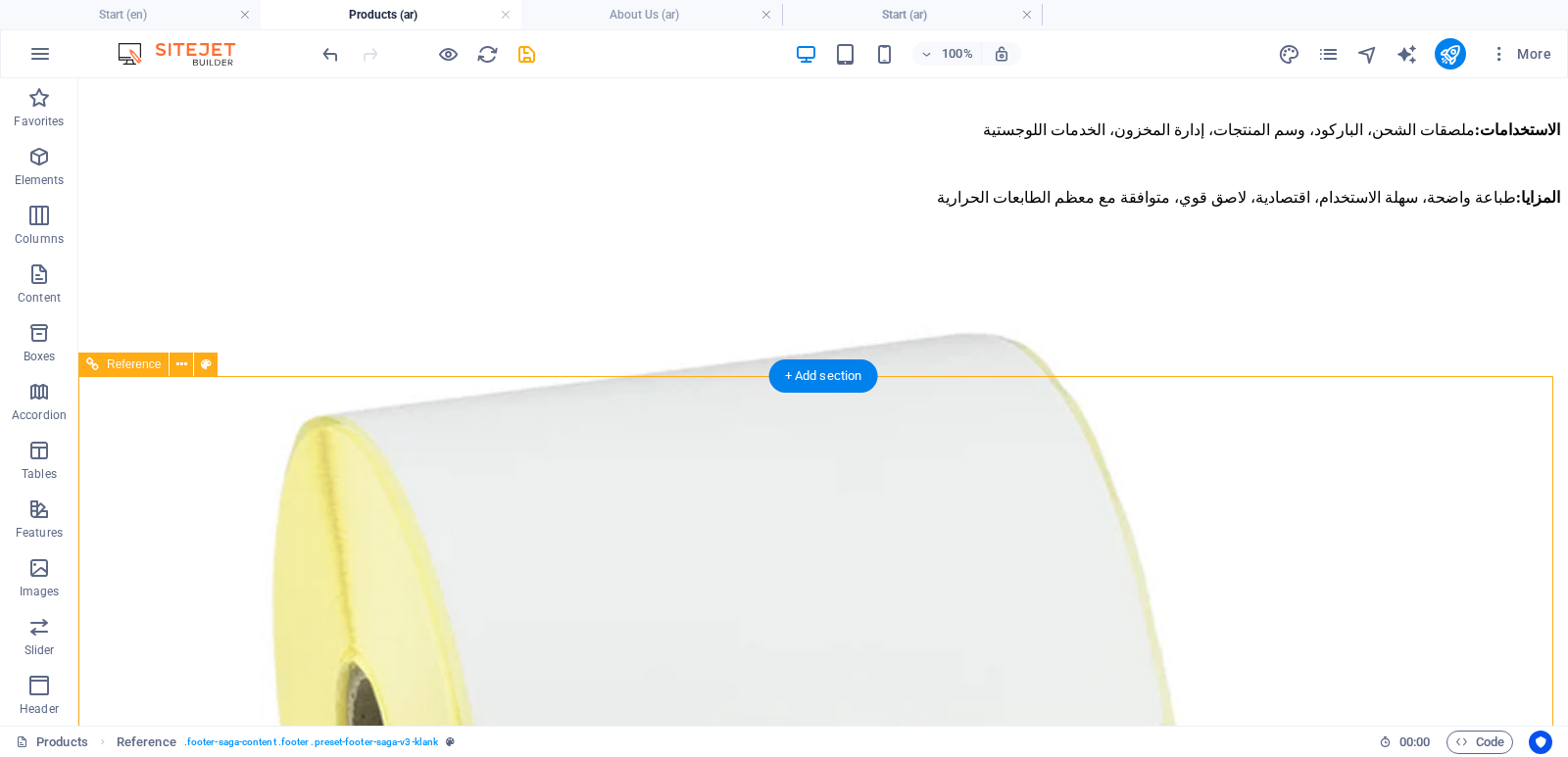
scroll to position [5755, 0]
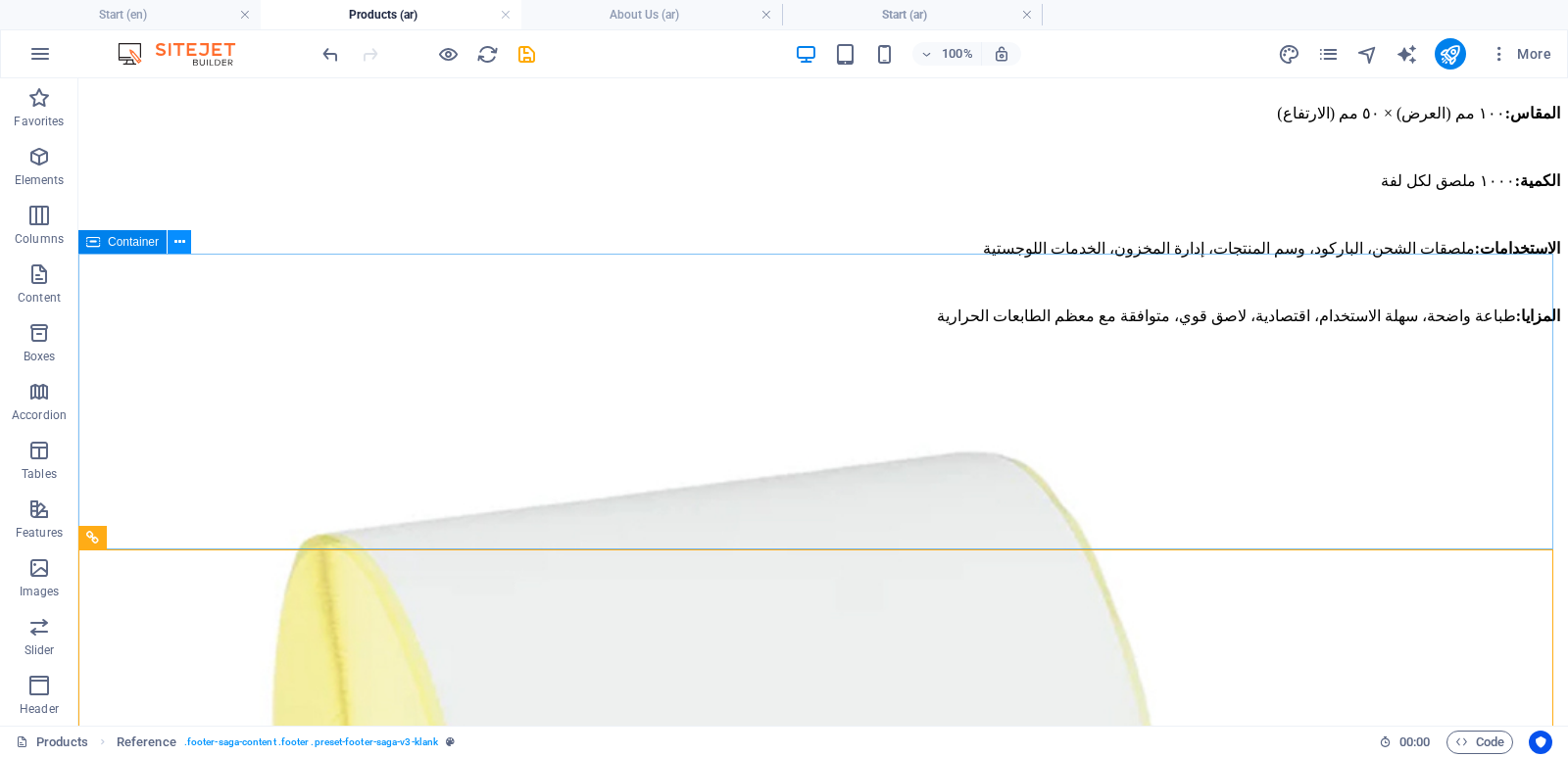
click at [177, 244] on icon at bounding box center [180, 242] width 11 height 21
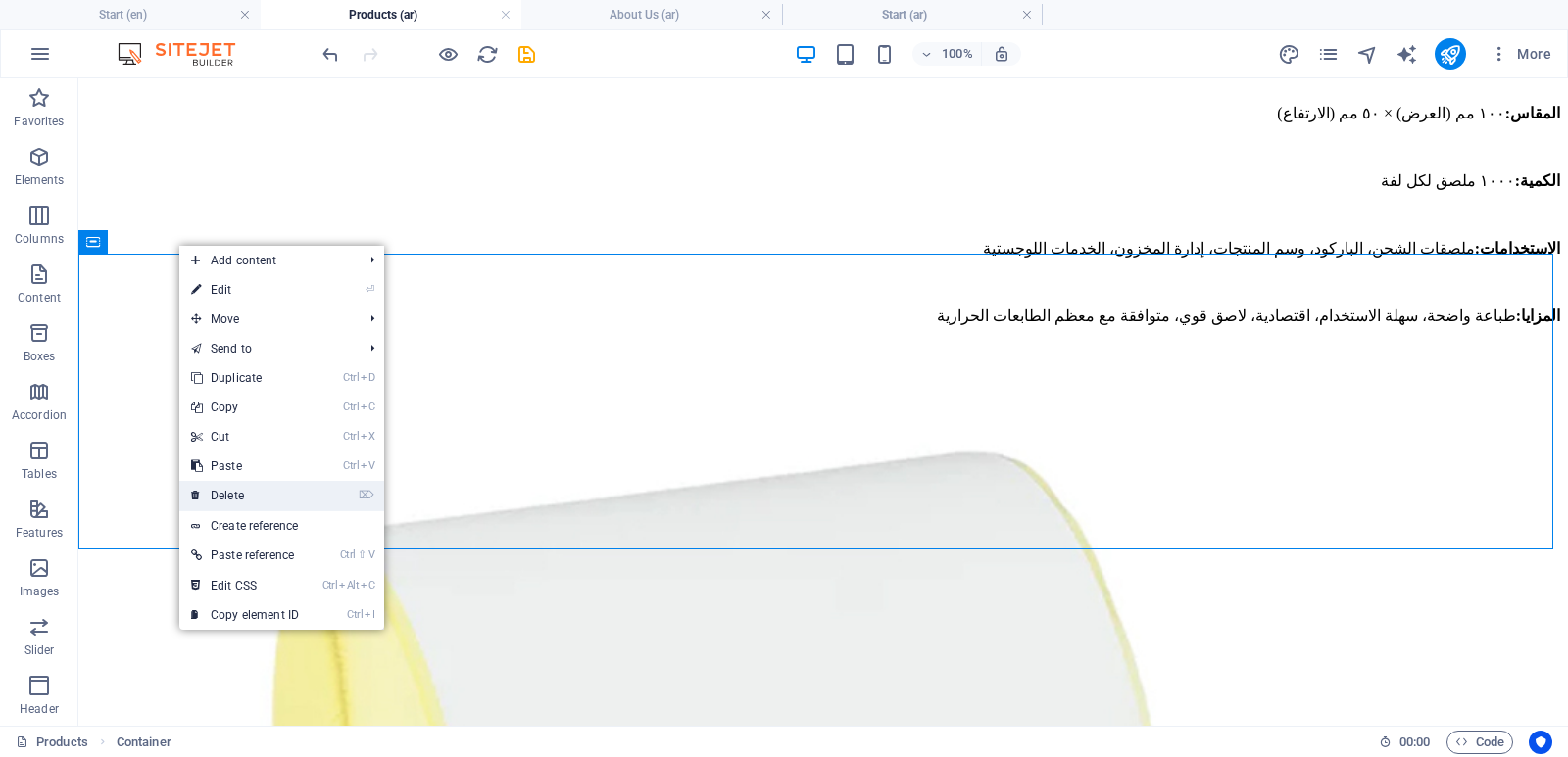
drag, startPoint x: 274, startPoint y: 493, endPoint x: 199, endPoint y: 415, distance: 108.2
click at [274, 493] on link "⌦ Delete" at bounding box center [244, 496] width 131 height 30
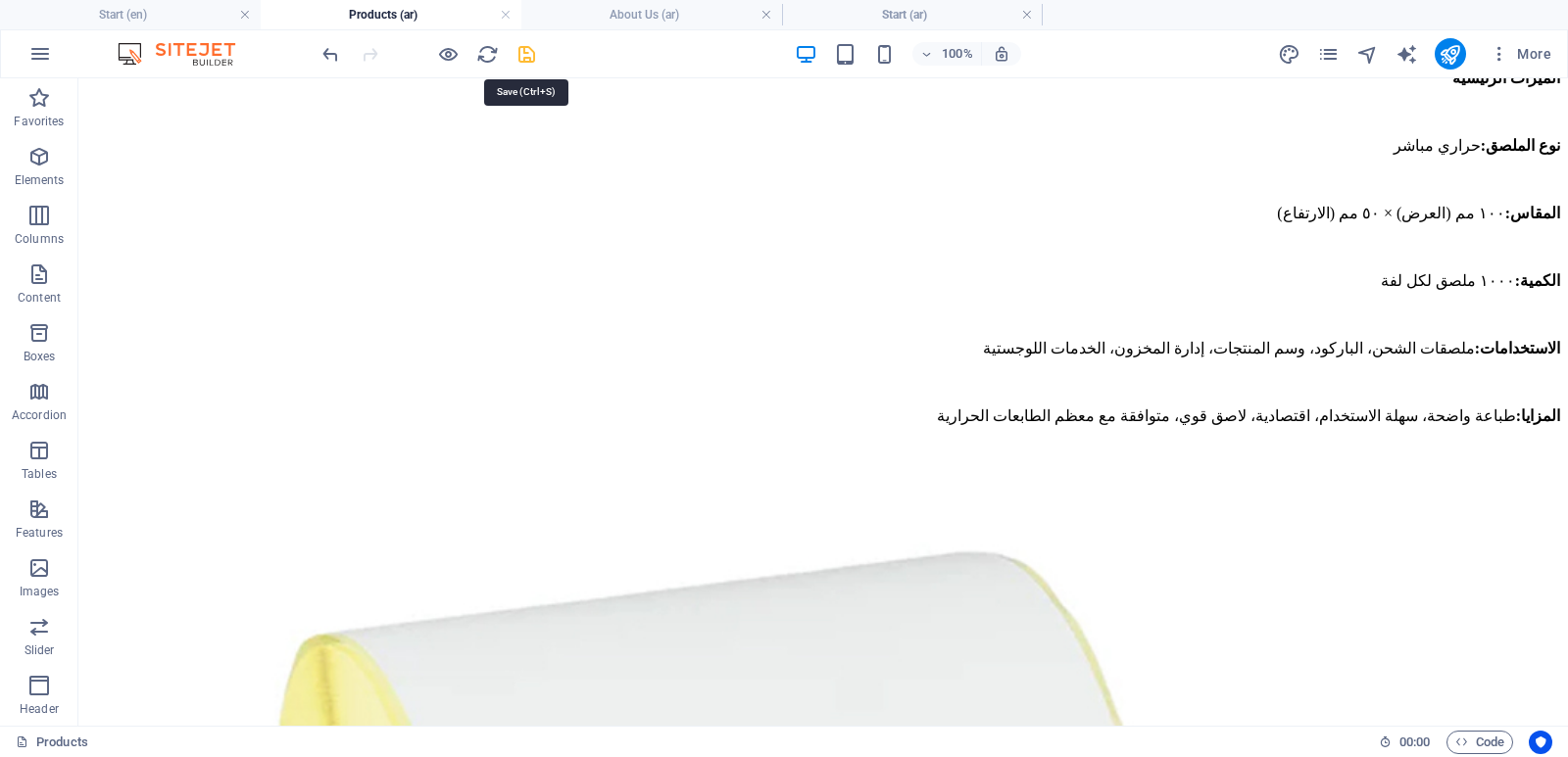
click at [529, 51] on icon "save" at bounding box center [527, 54] width 23 height 23
click at [656, 12] on h4 "About Us (ar)" at bounding box center [652, 15] width 260 height 22
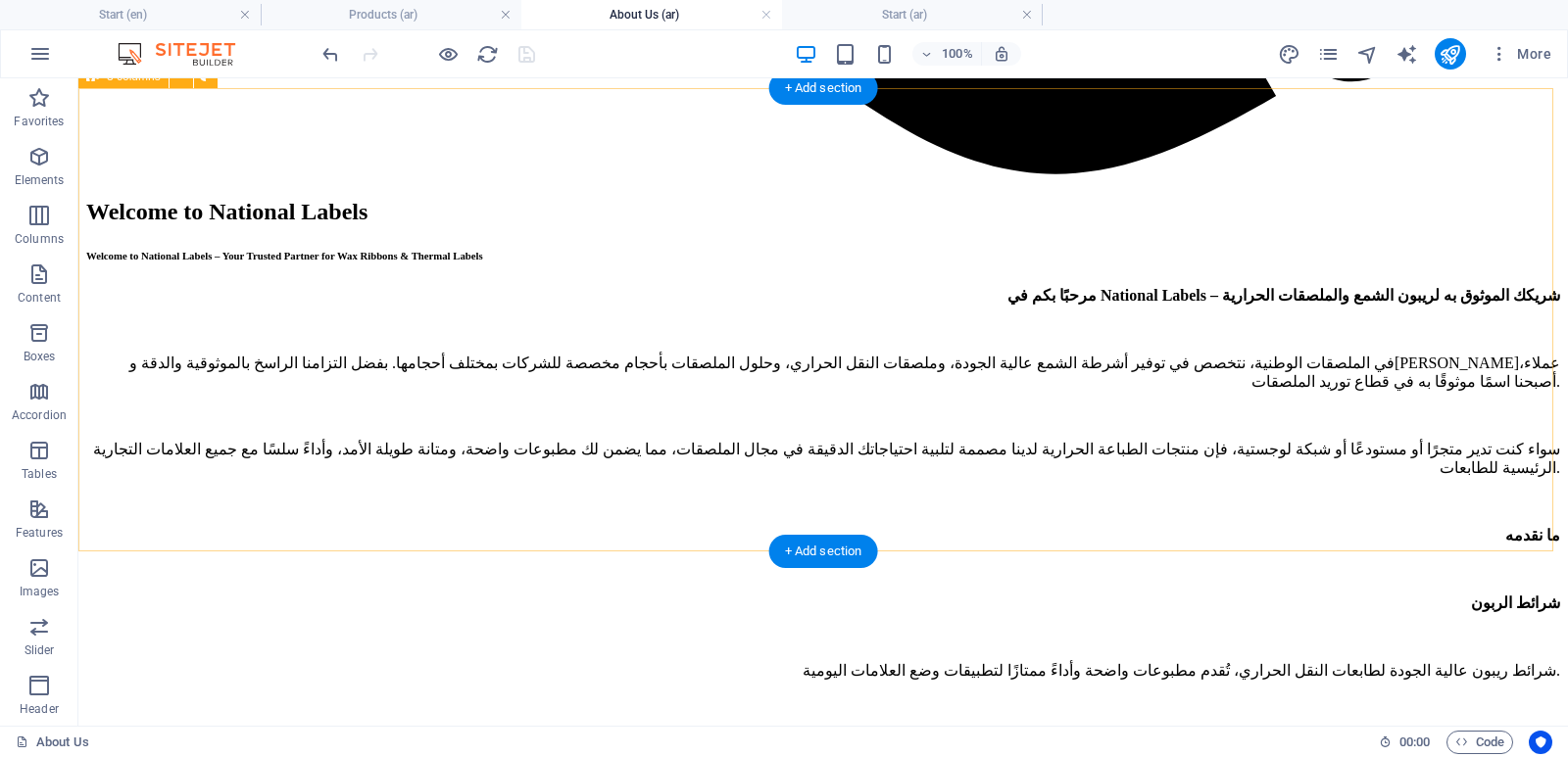
scroll to position [2272, 0]
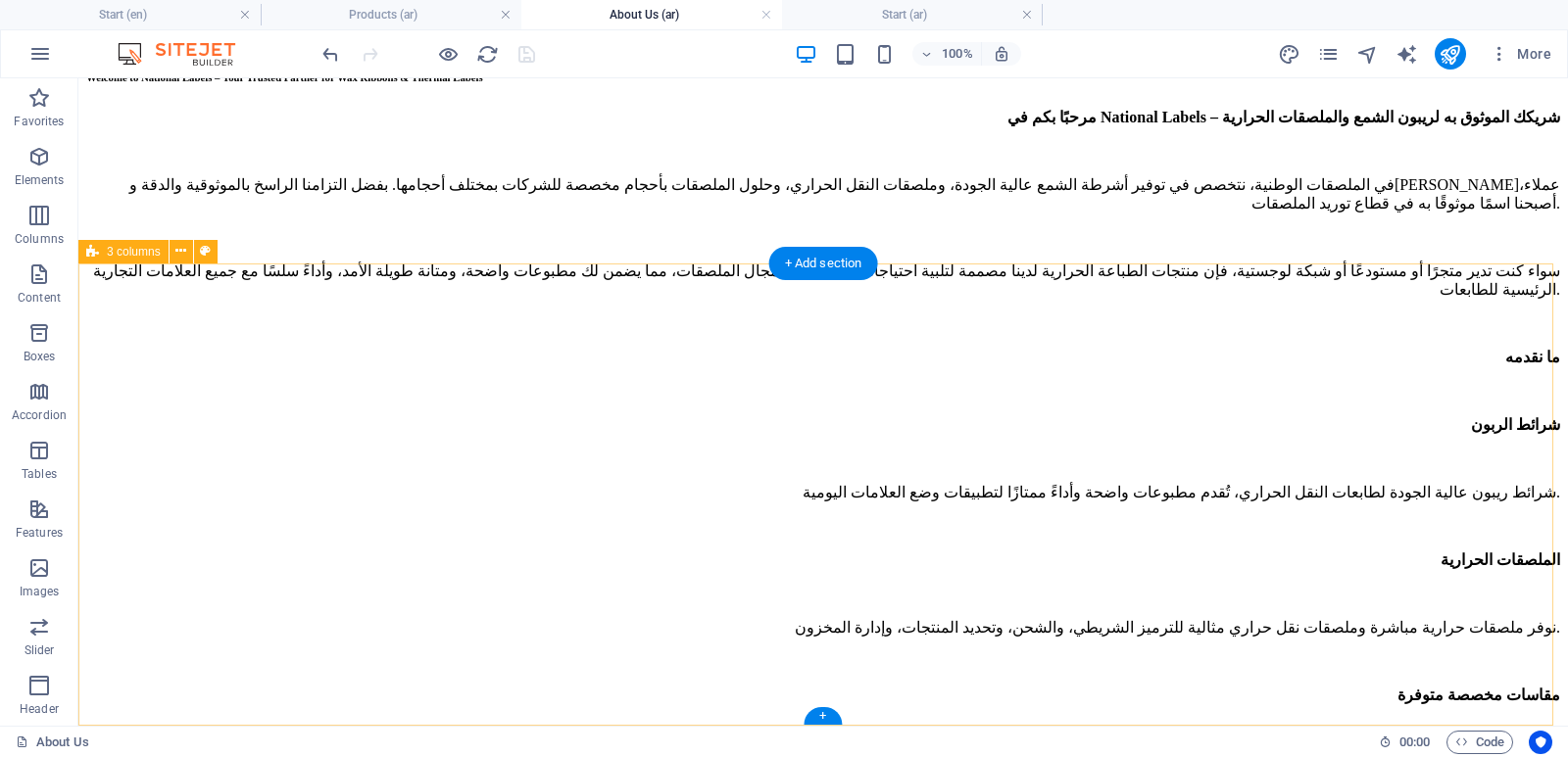
drag, startPoint x: 842, startPoint y: 811, endPoint x: 652, endPoint y: 724, distance: 209.0
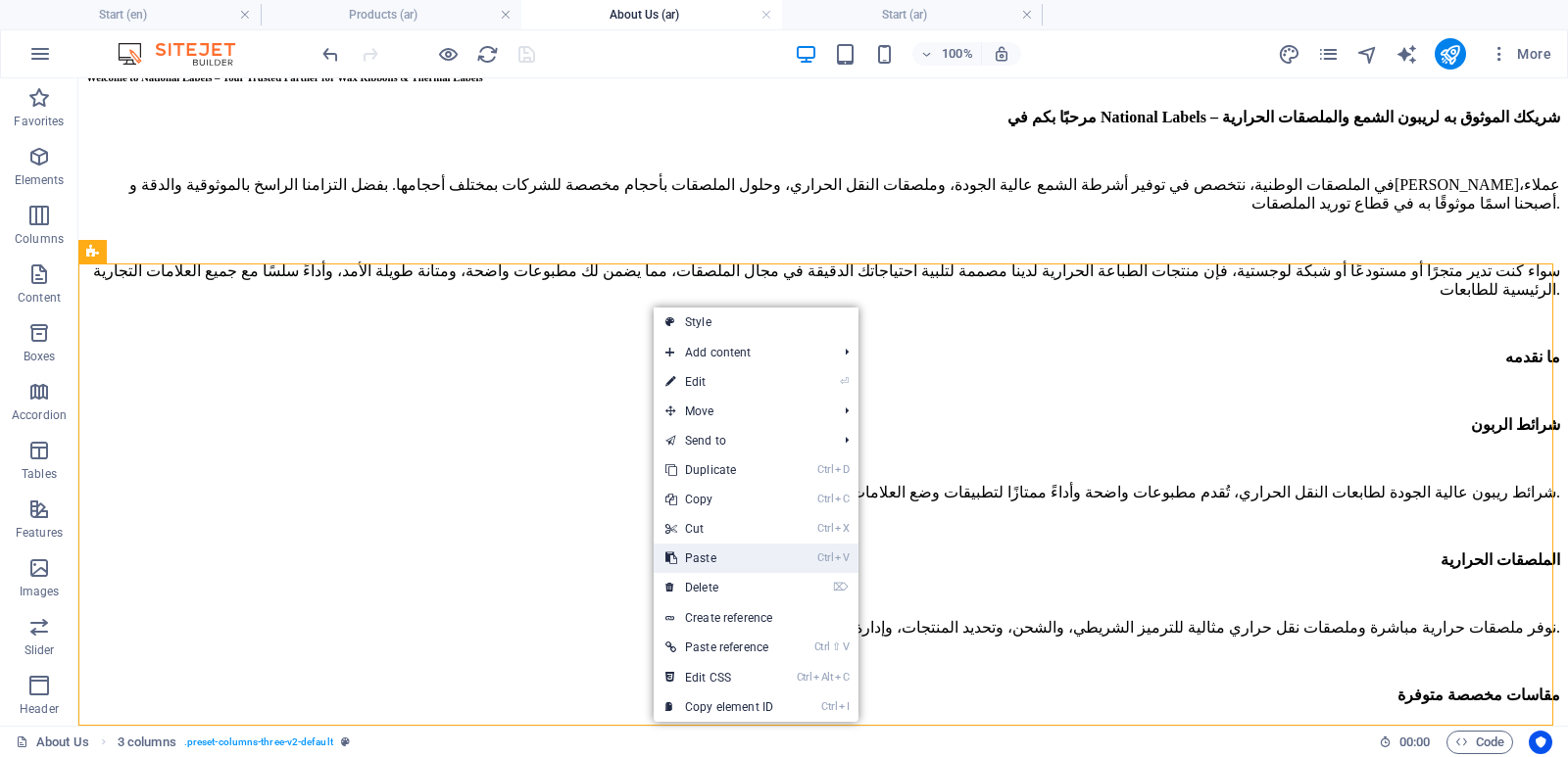
click at [710, 562] on link "Ctrl V Paste" at bounding box center [719, 558] width 131 height 30
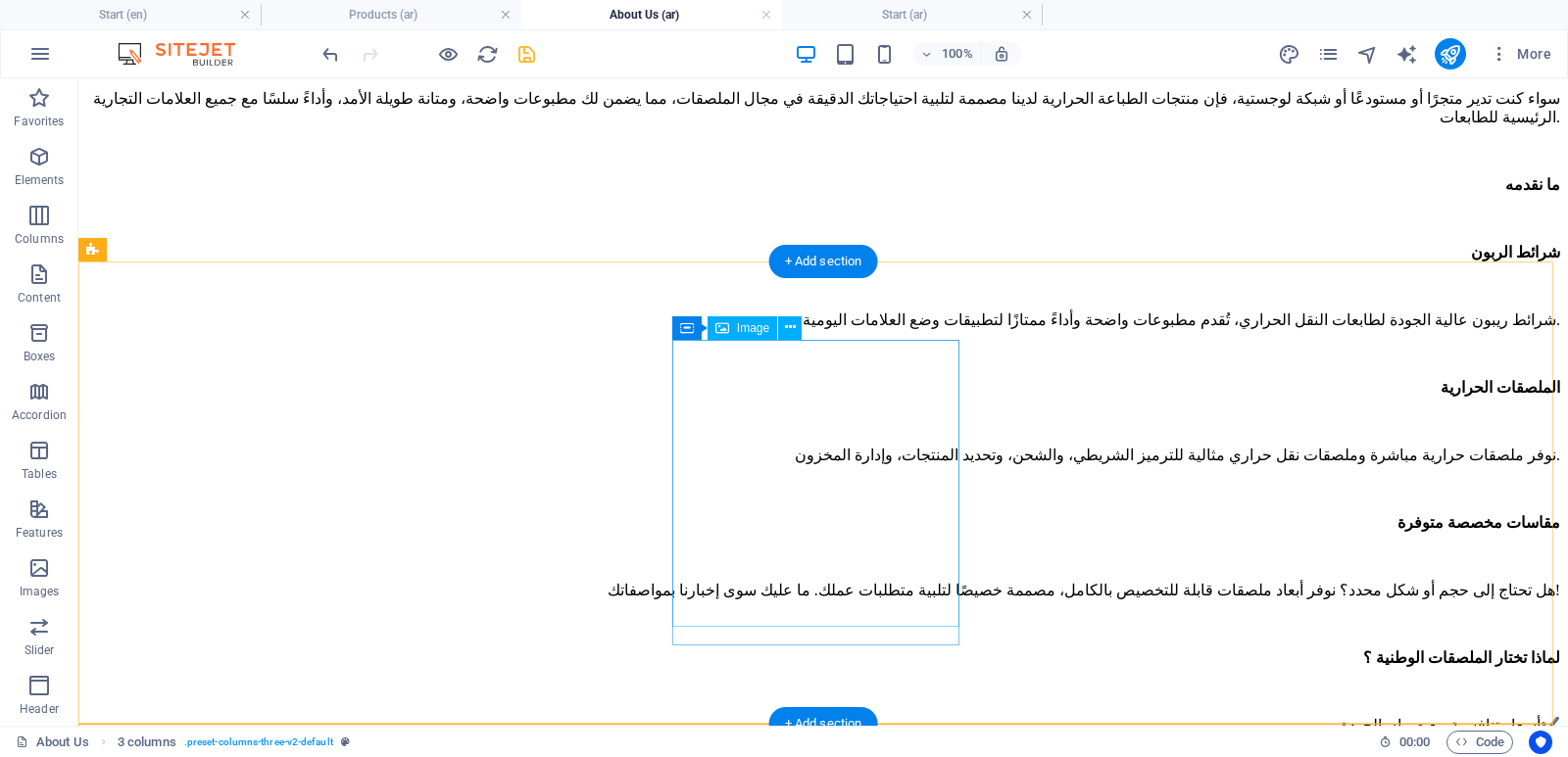
scroll to position [2645, 0]
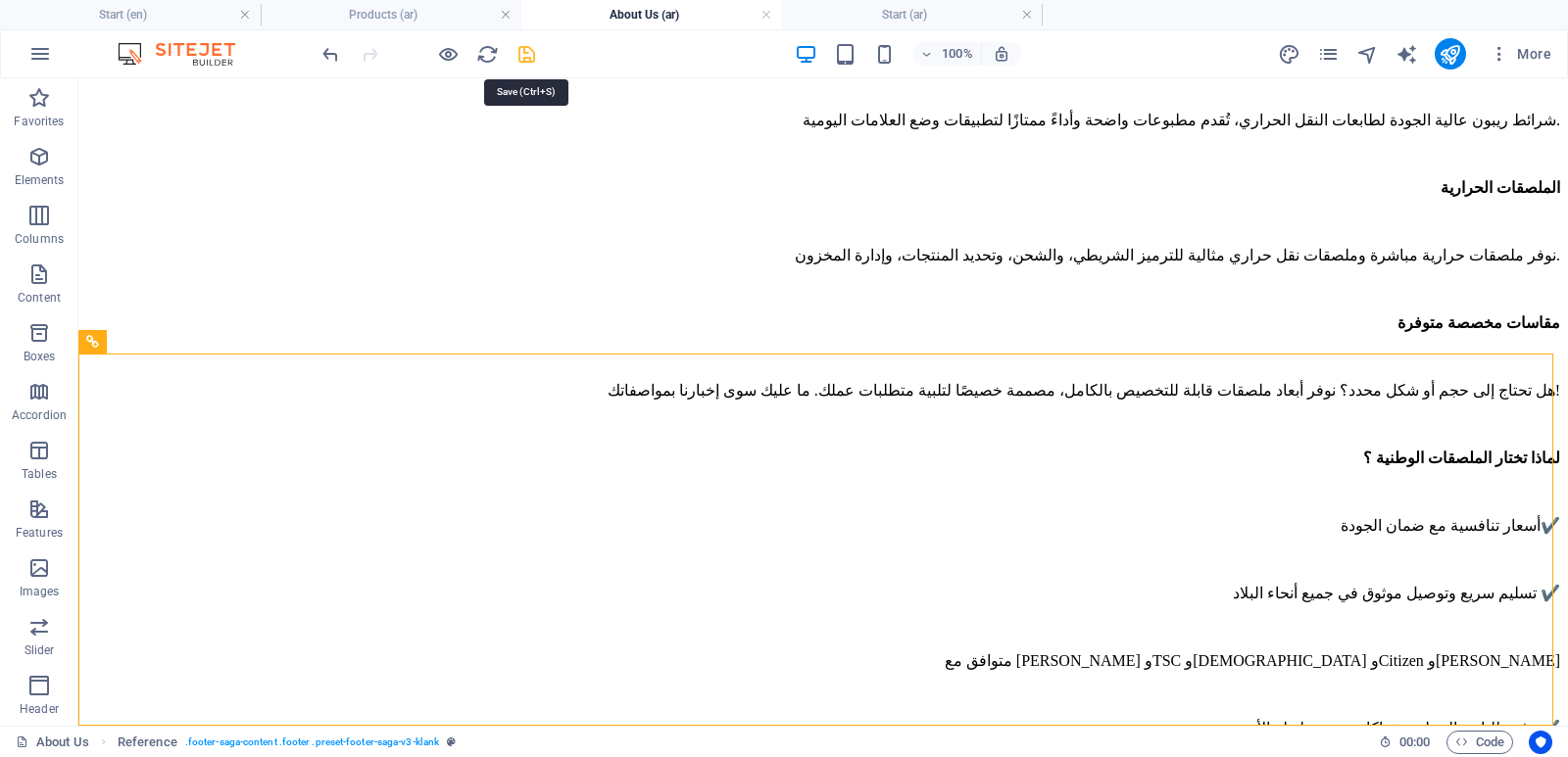
click at [532, 52] on icon "save" at bounding box center [527, 54] width 23 height 23
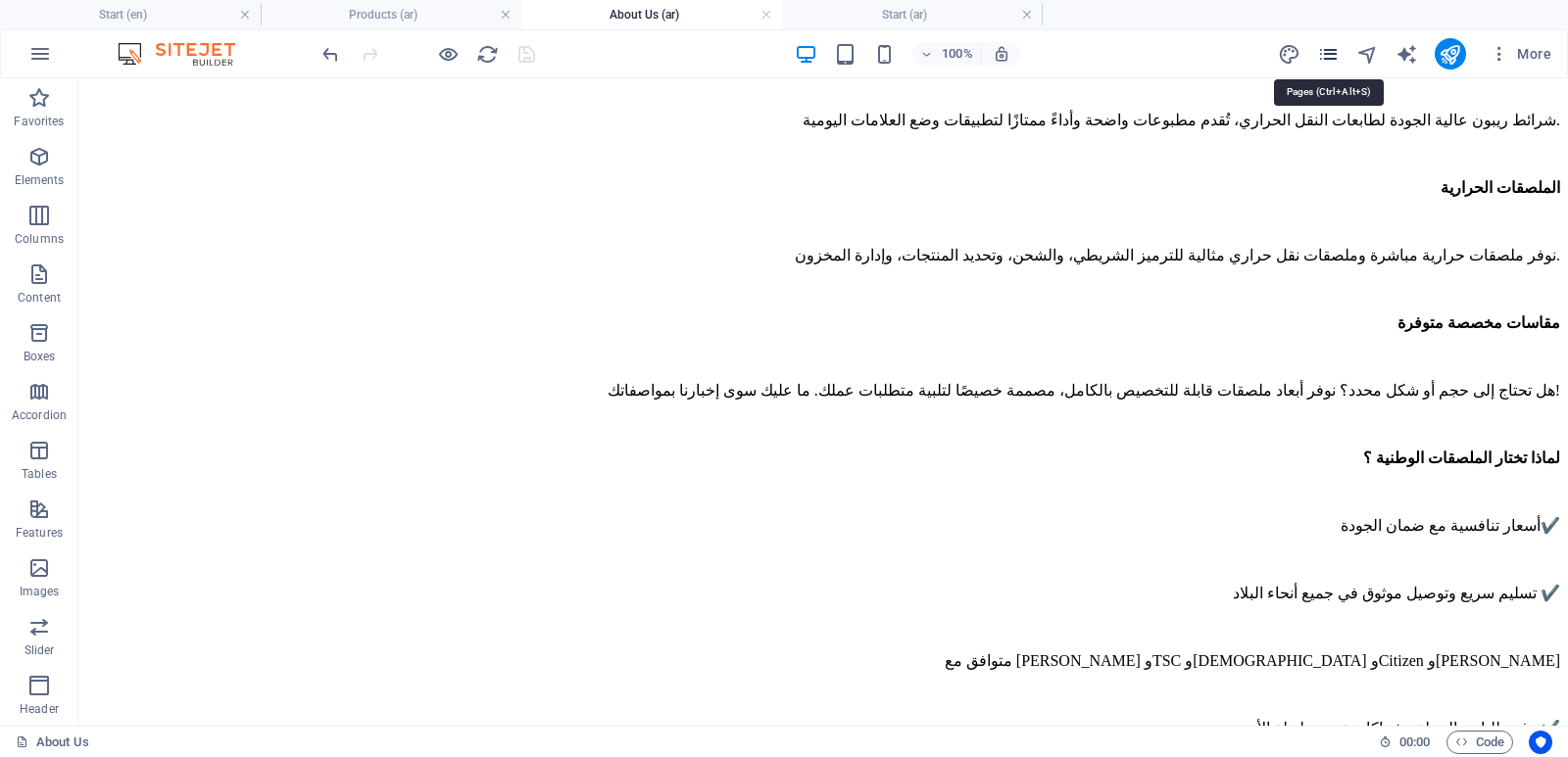
click at [1335, 51] on icon "pages" at bounding box center [1328, 54] width 23 height 23
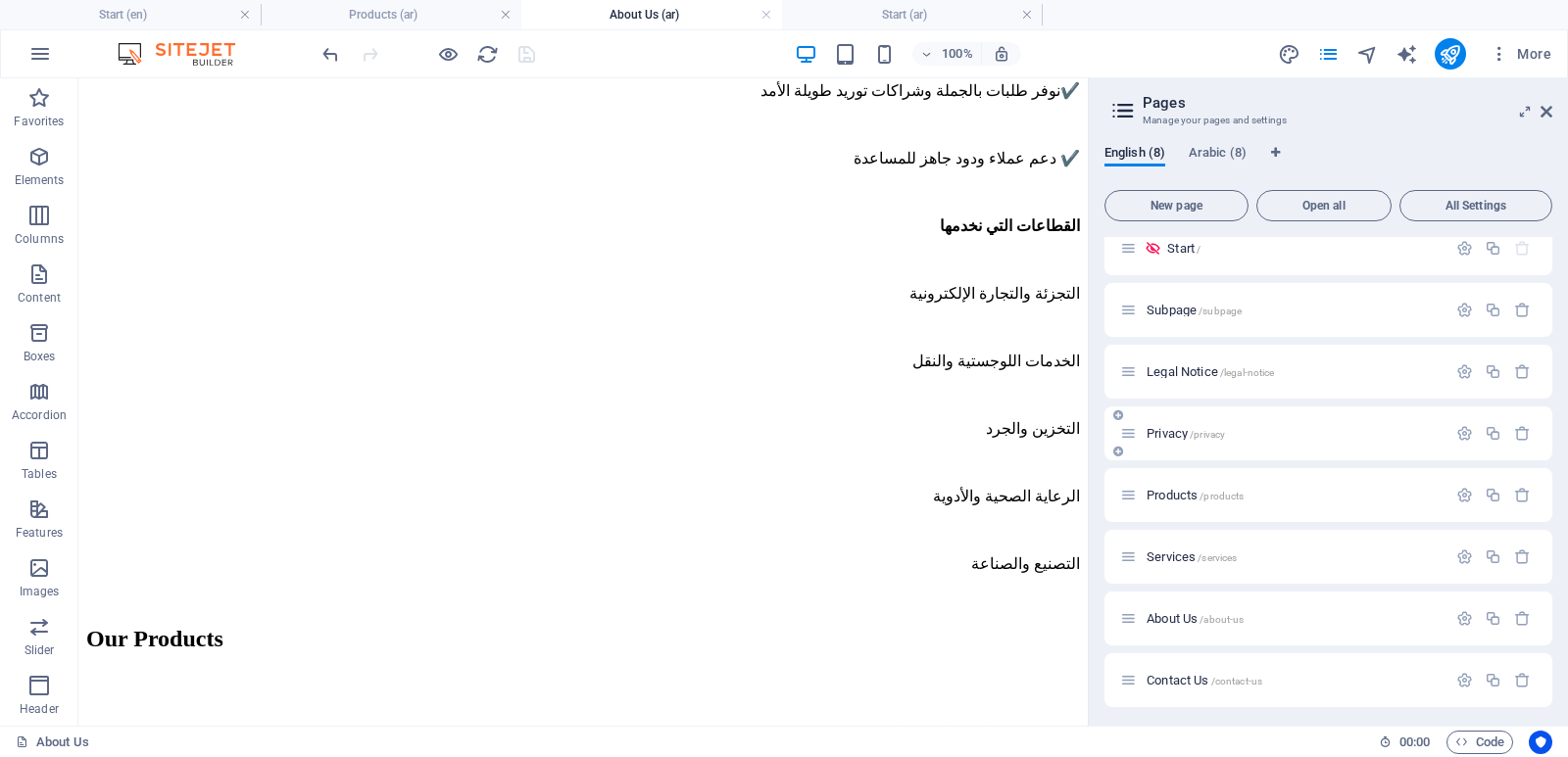
scroll to position [21, 0]
click at [1178, 552] on span "Services /services" at bounding box center [1191, 551] width 90 height 15
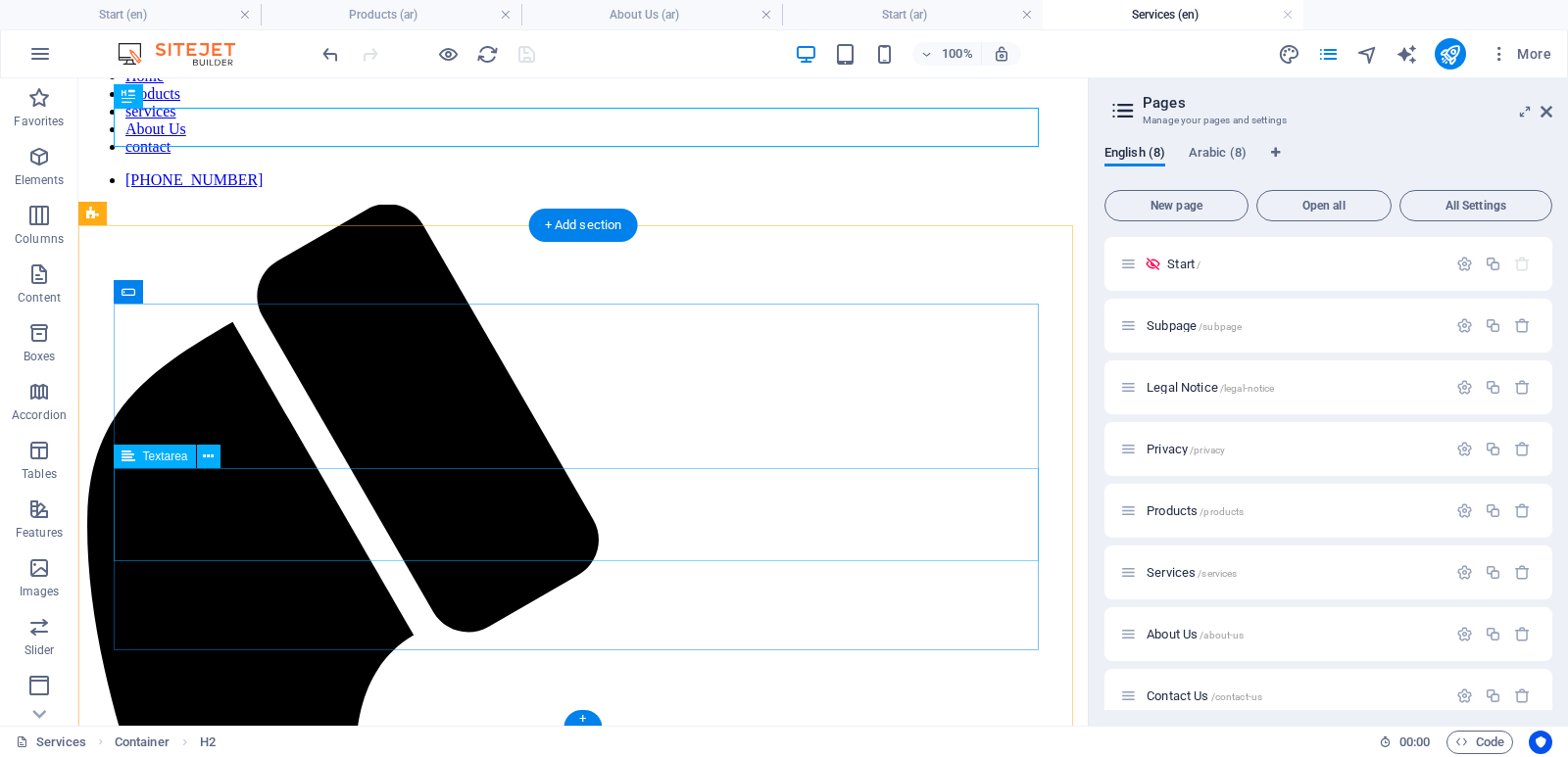
scroll to position [184, 0]
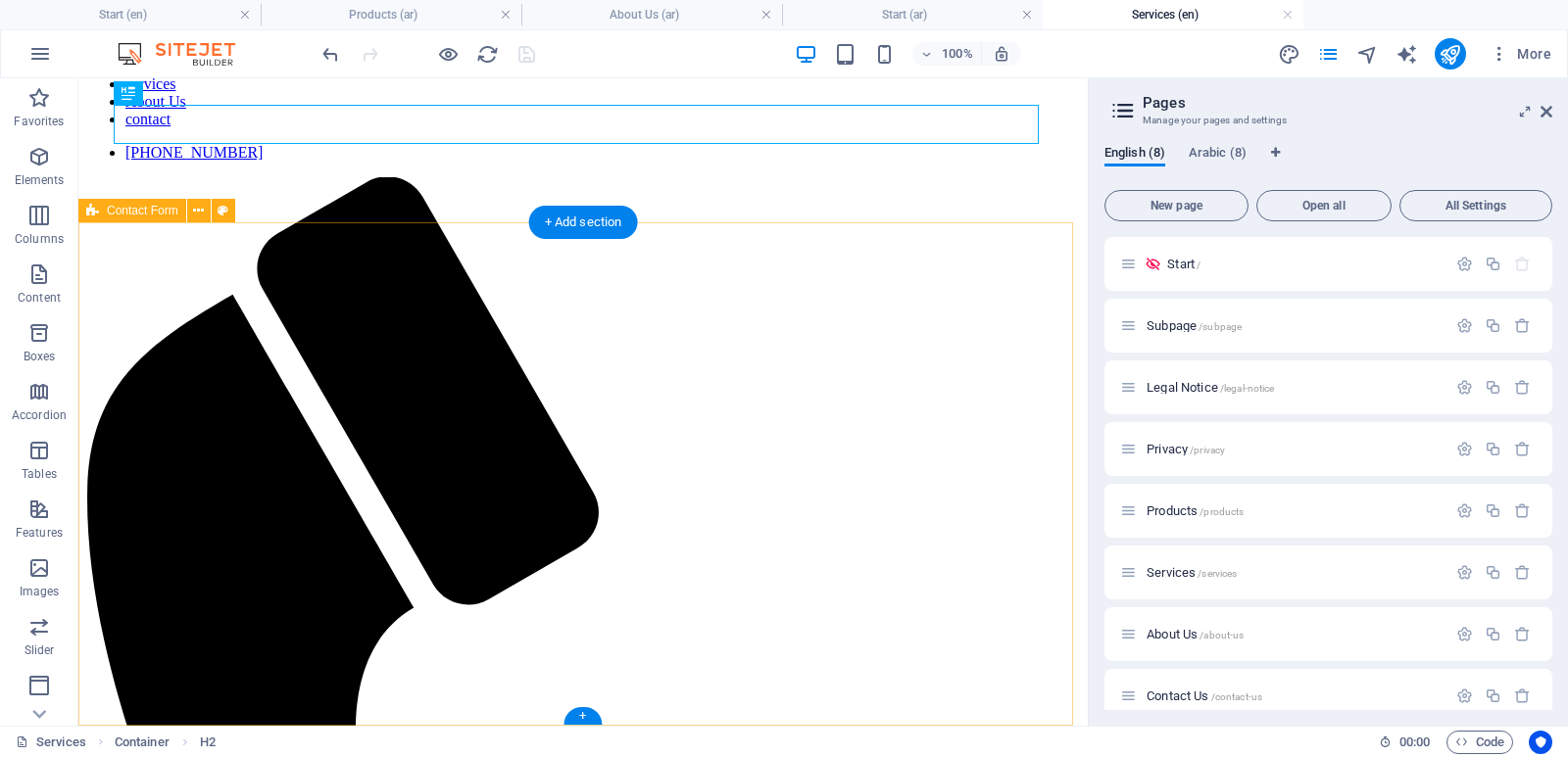
drag, startPoint x: 592, startPoint y: 805, endPoint x: 470, endPoint y: 706, distance: 157.1
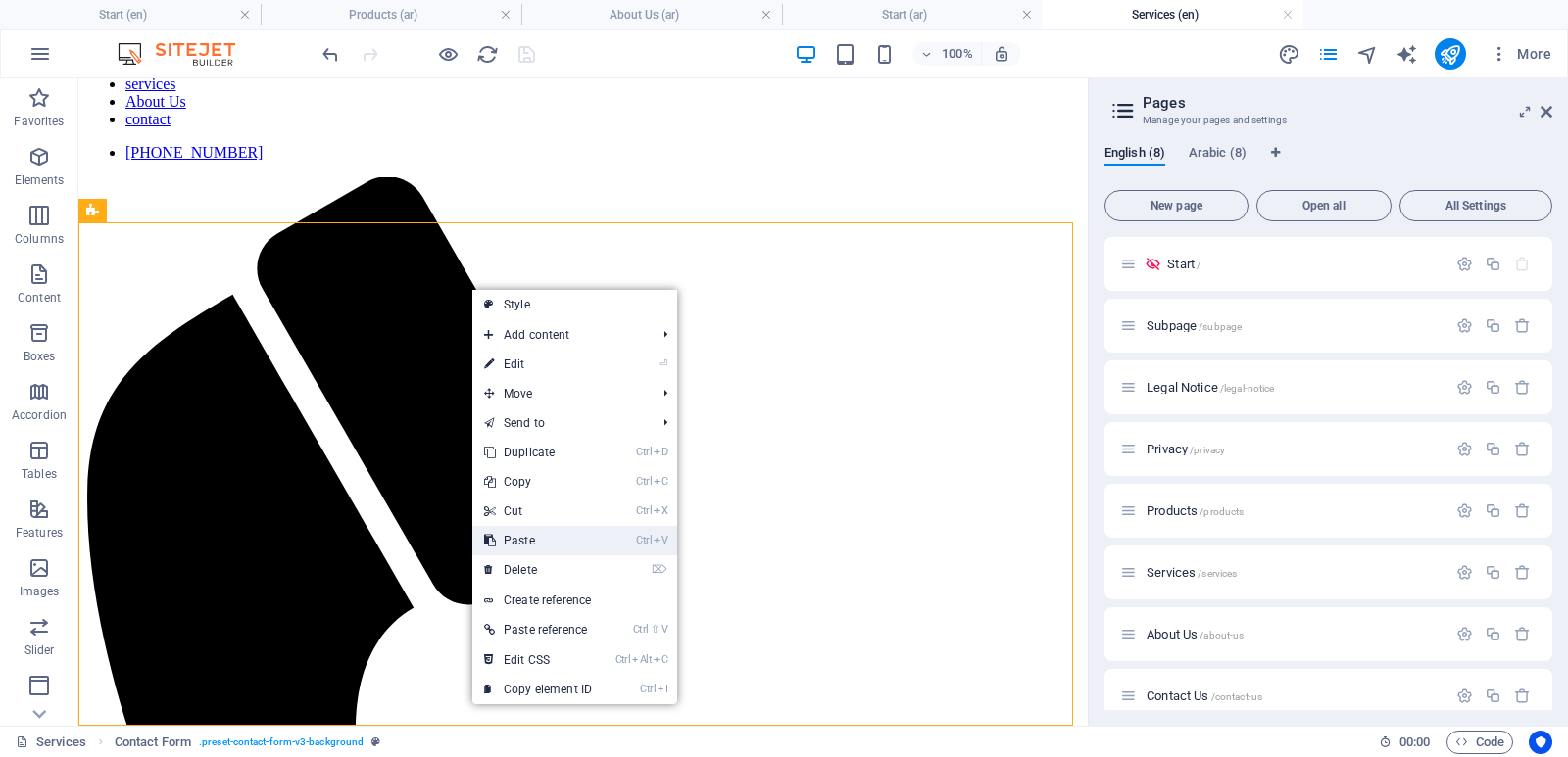
click at [542, 535] on link "Ctrl V Paste" at bounding box center [538, 541] width 131 height 30
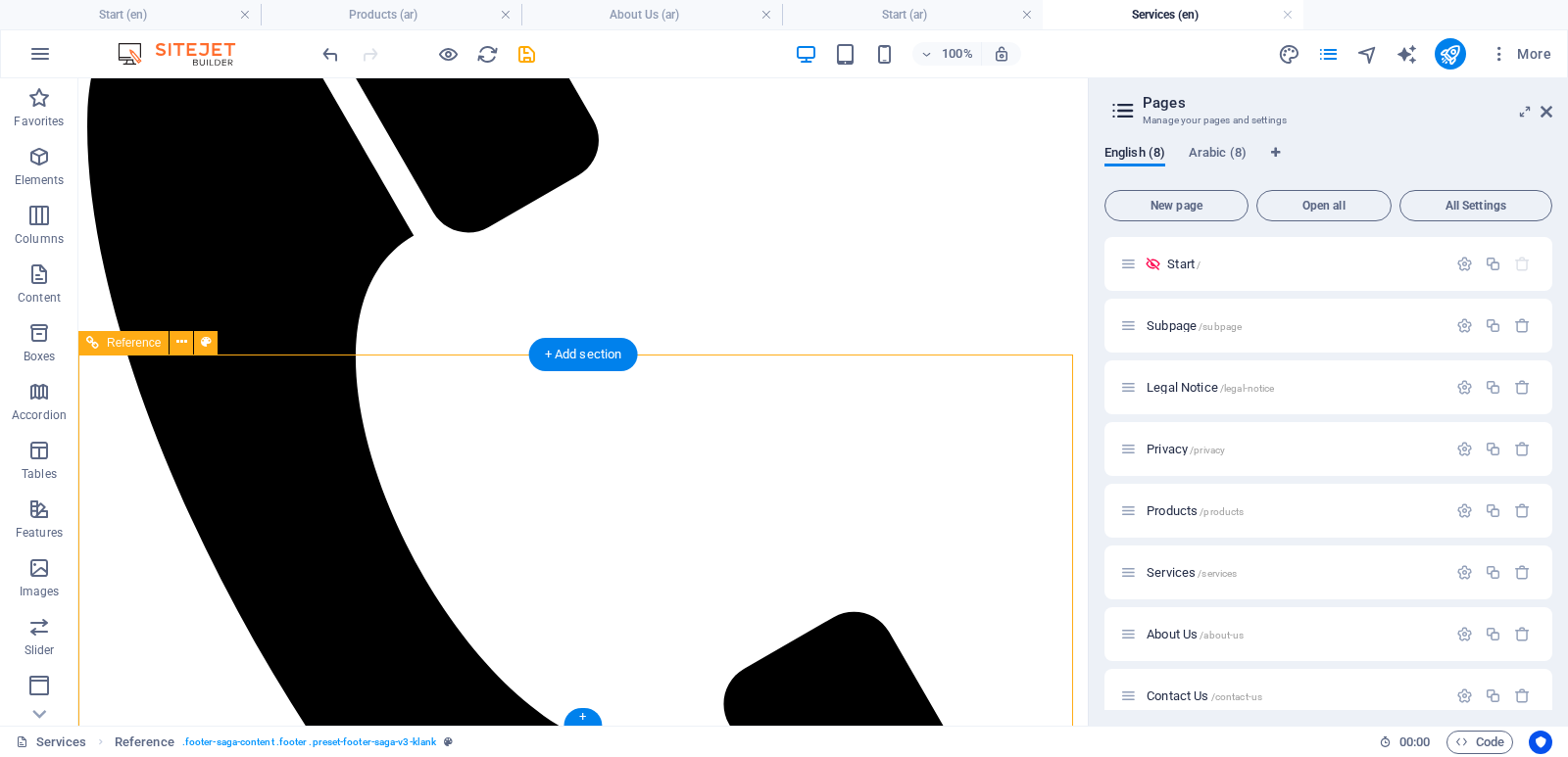
scroll to position [459, 0]
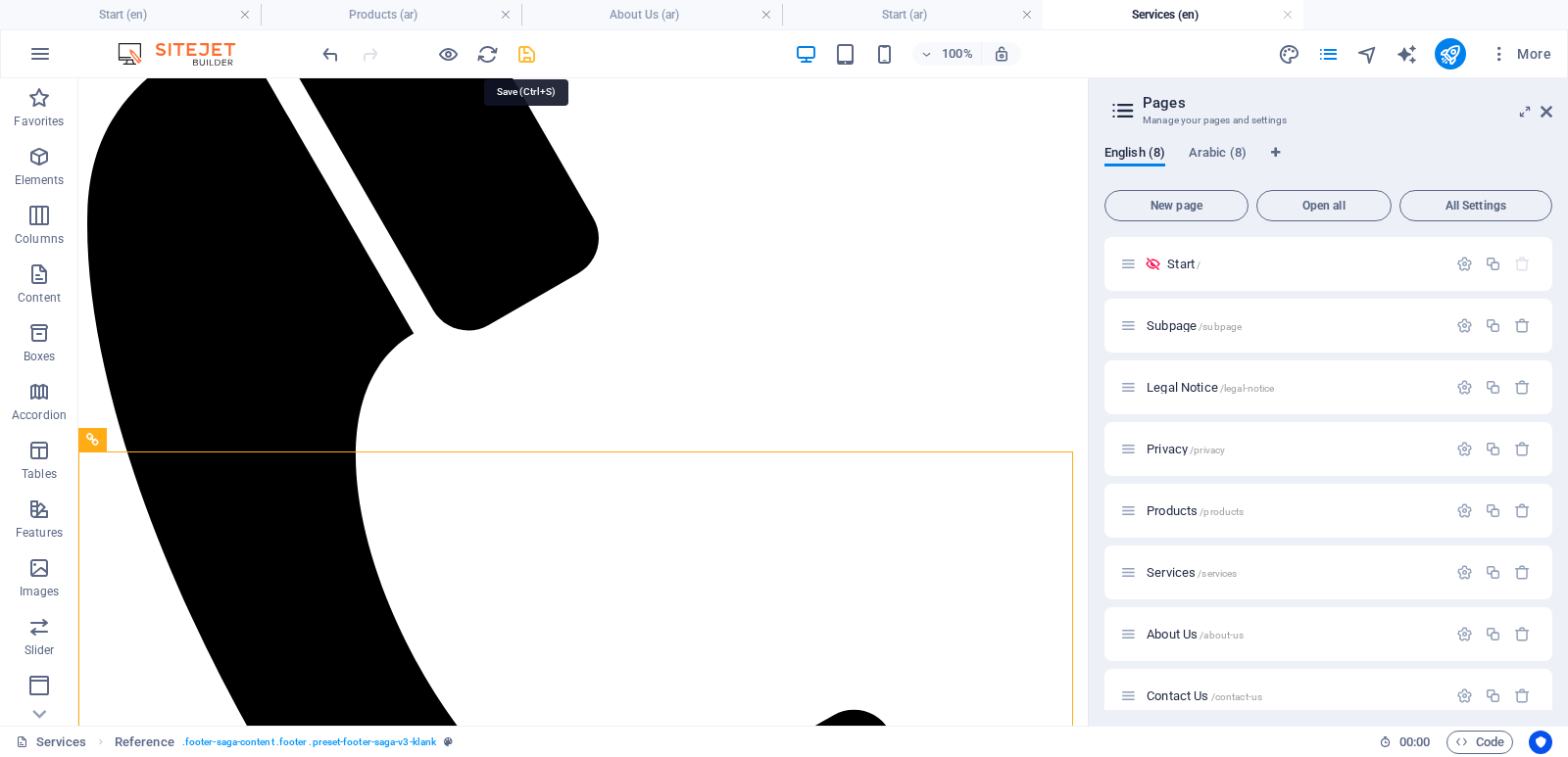
drag, startPoint x: 521, startPoint y: 52, endPoint x: 711, endPoint y: 108, distance: 198.1
click at [521, 52] on icon "save" at bounding box center [527, 54] width 23 height 23
checkbox input "false"
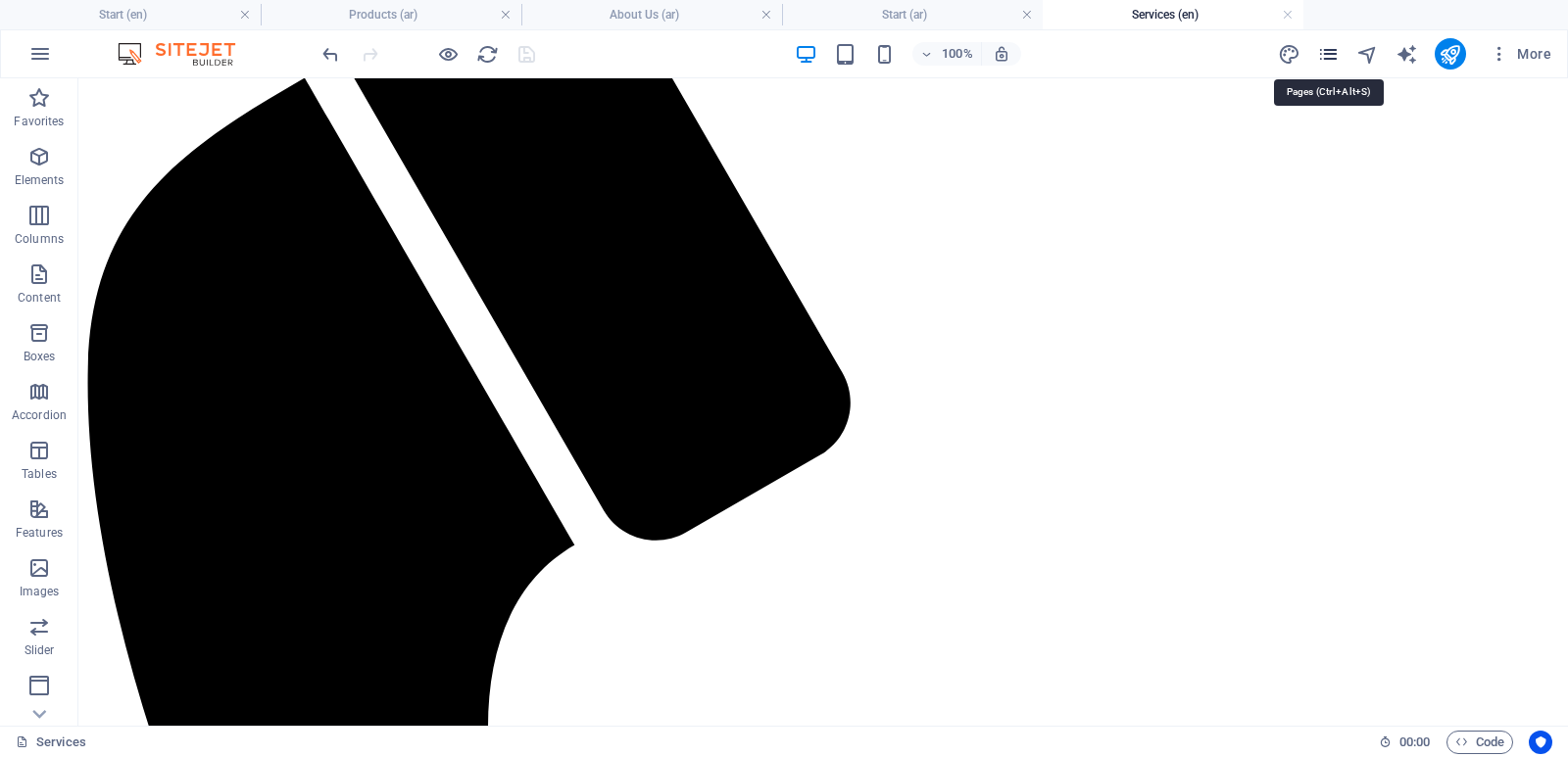
click at [1336, 48] on icon "pages" at bounding box center [1328, 54] width 23 height 23
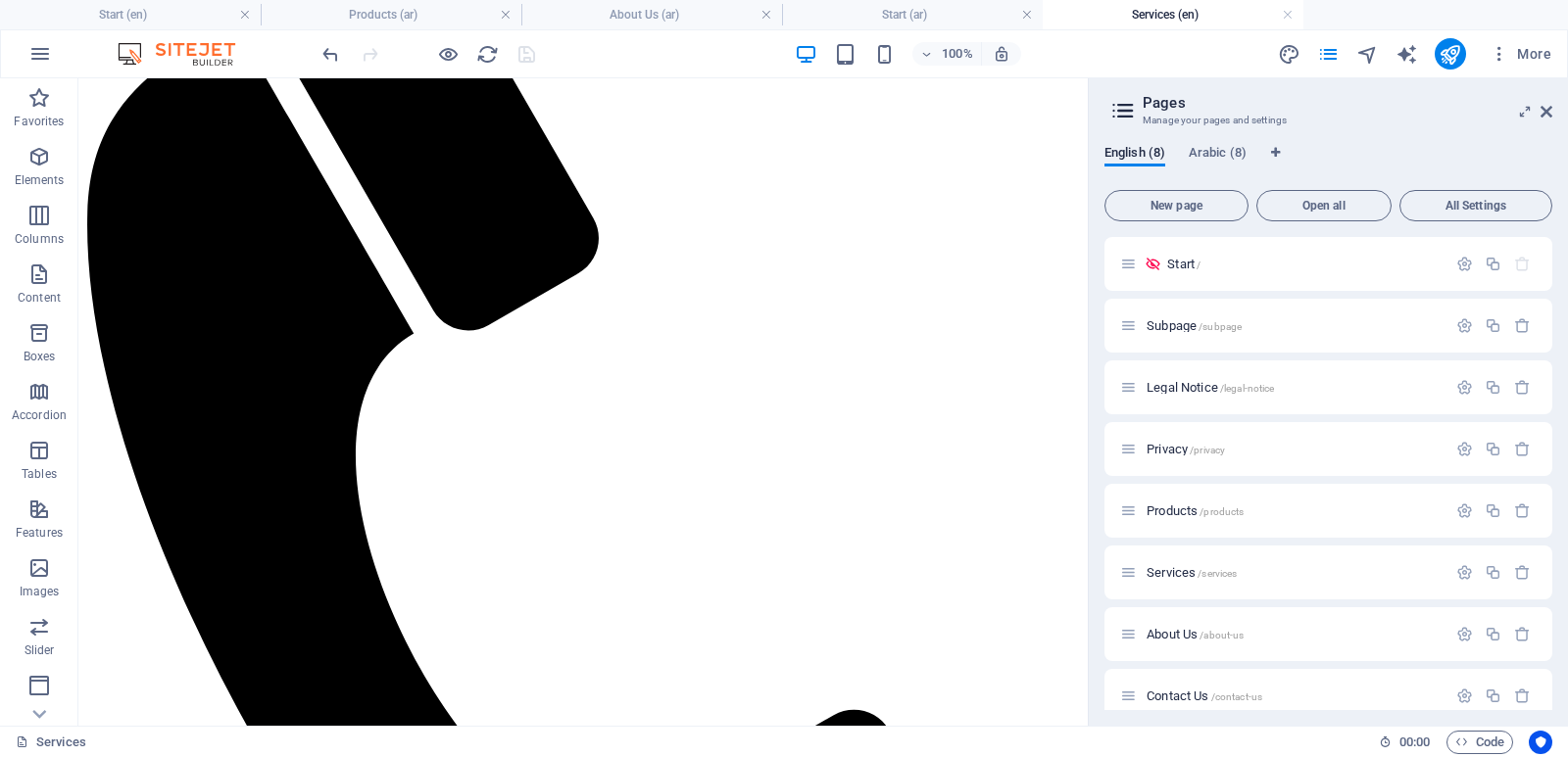
scroll to position [21, 0]
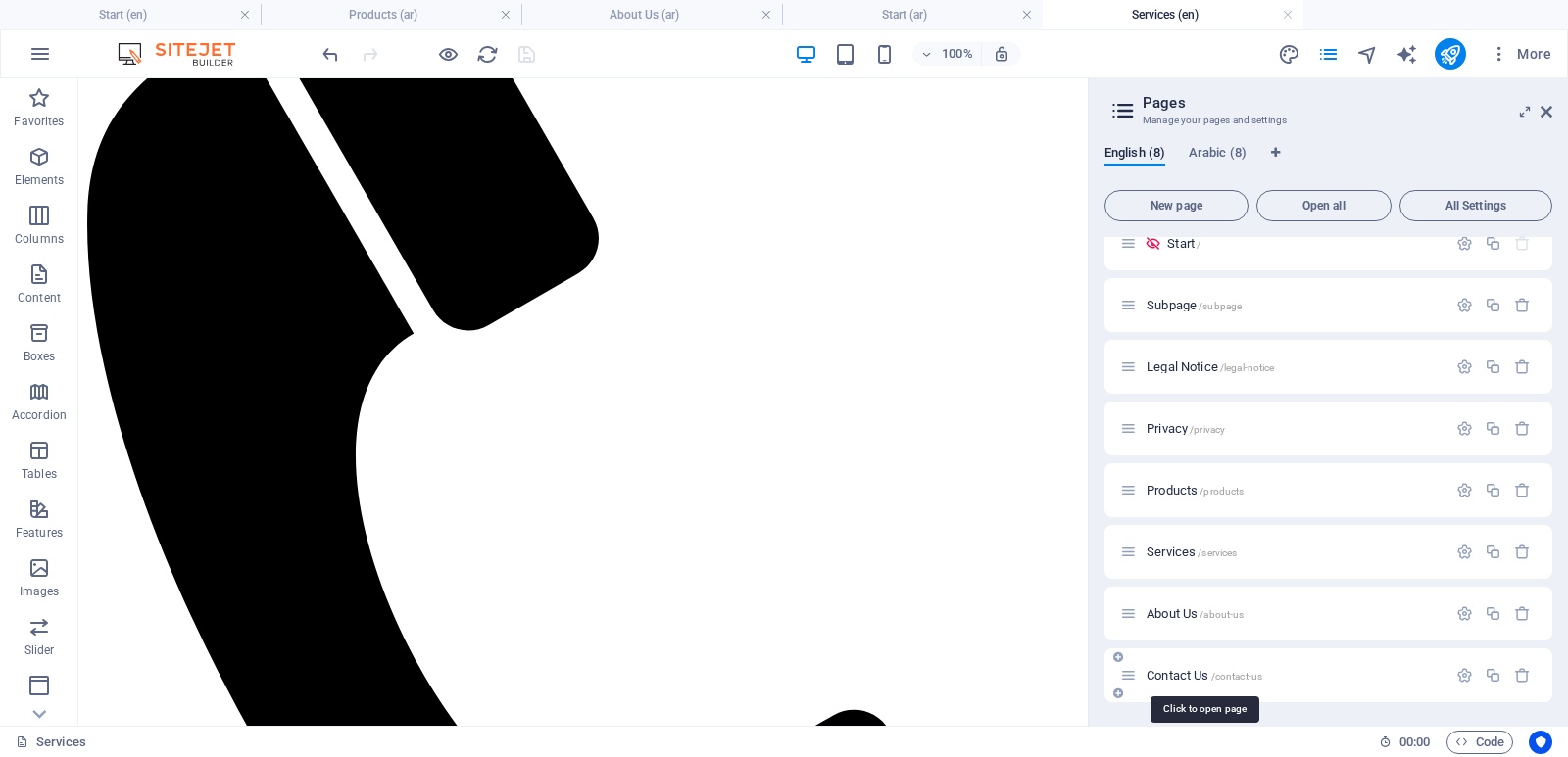
click at [1175, 672] on span "Contact Us /contact-us" at bounding box center [1204, 676] width 115 height 15
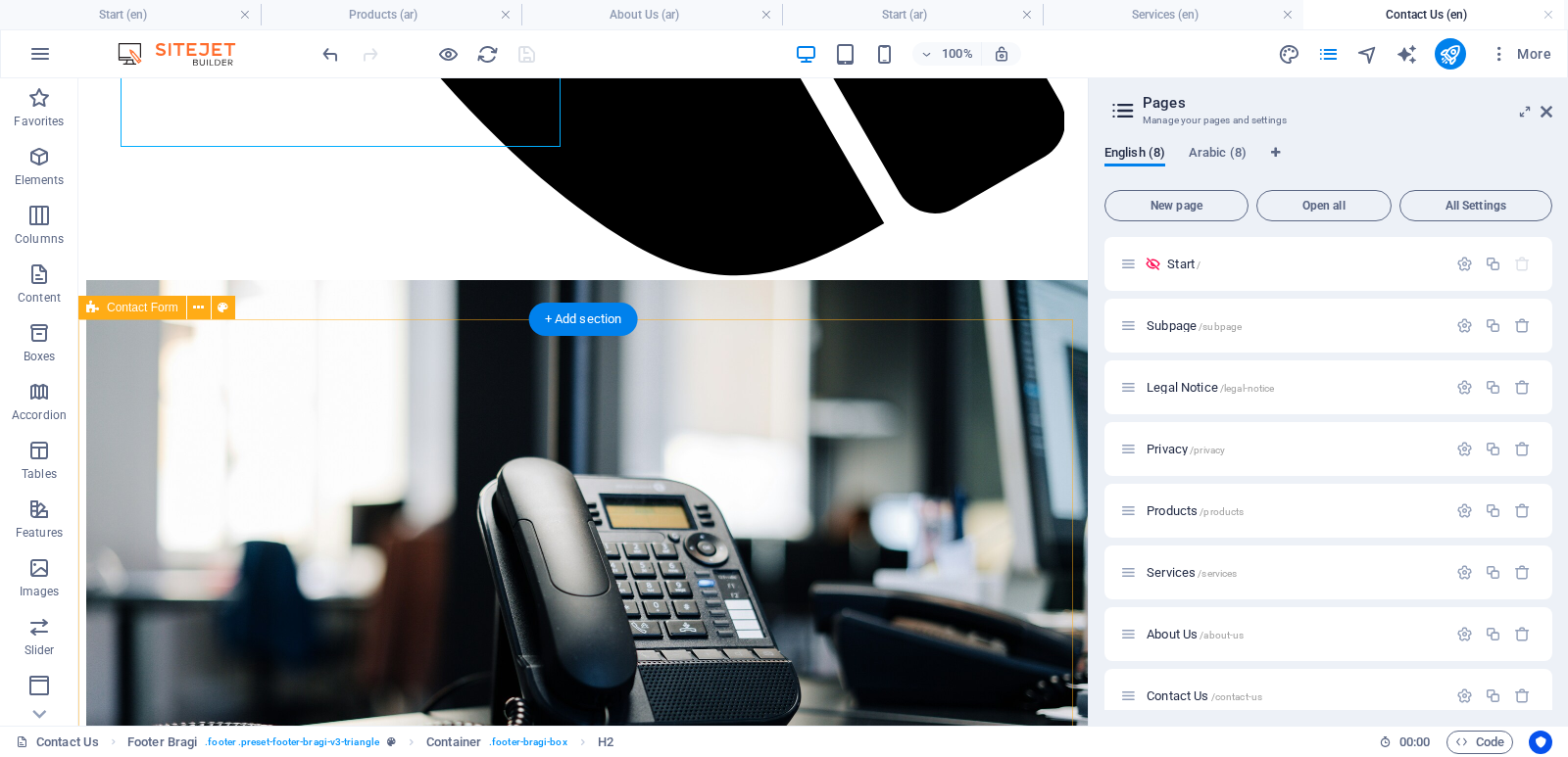
scroll to position [1386, 0]
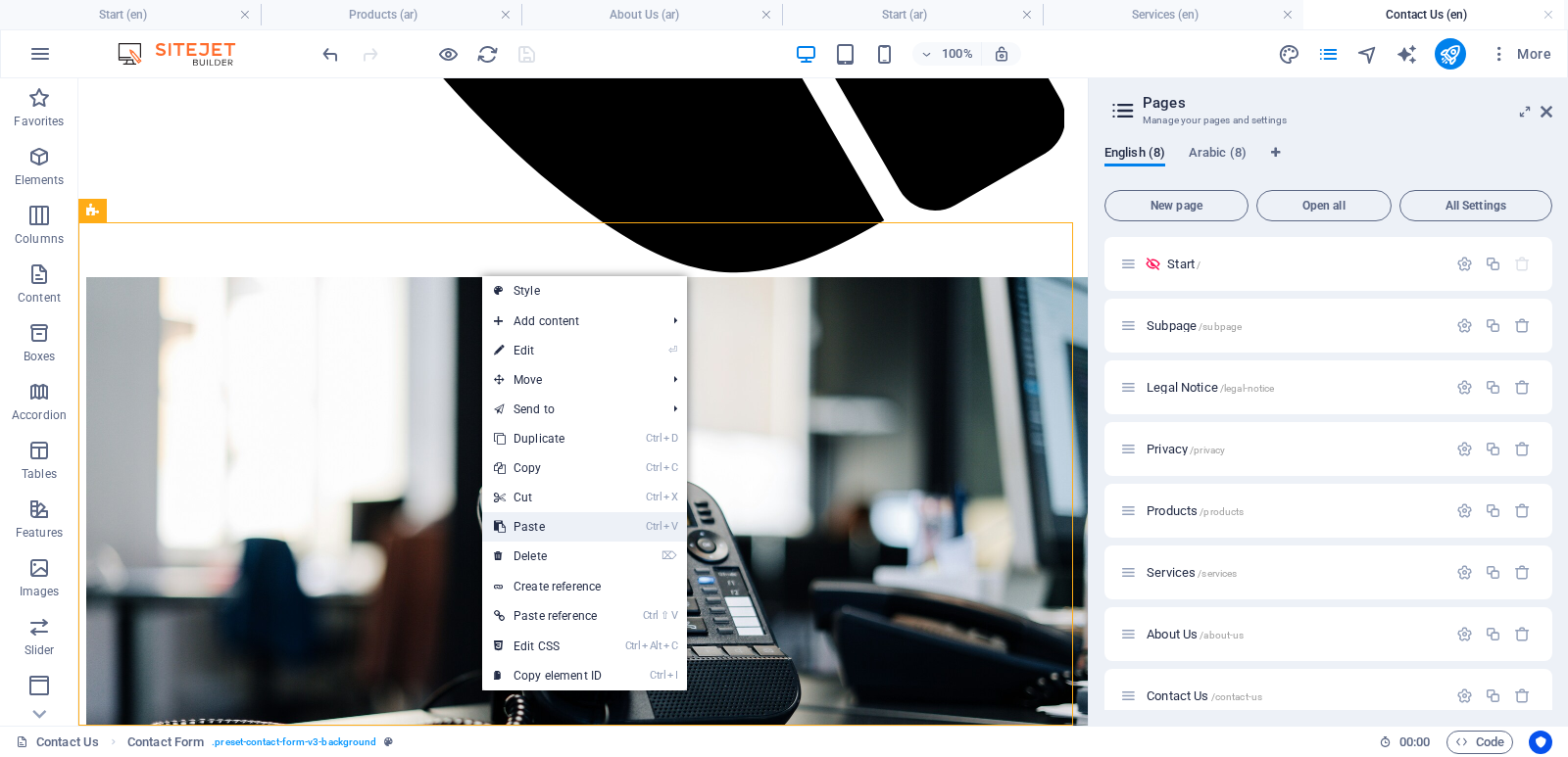
click at [540, 531] on link "Ctrl V Paste" at bounding box center [548, 528] width 131 height 30
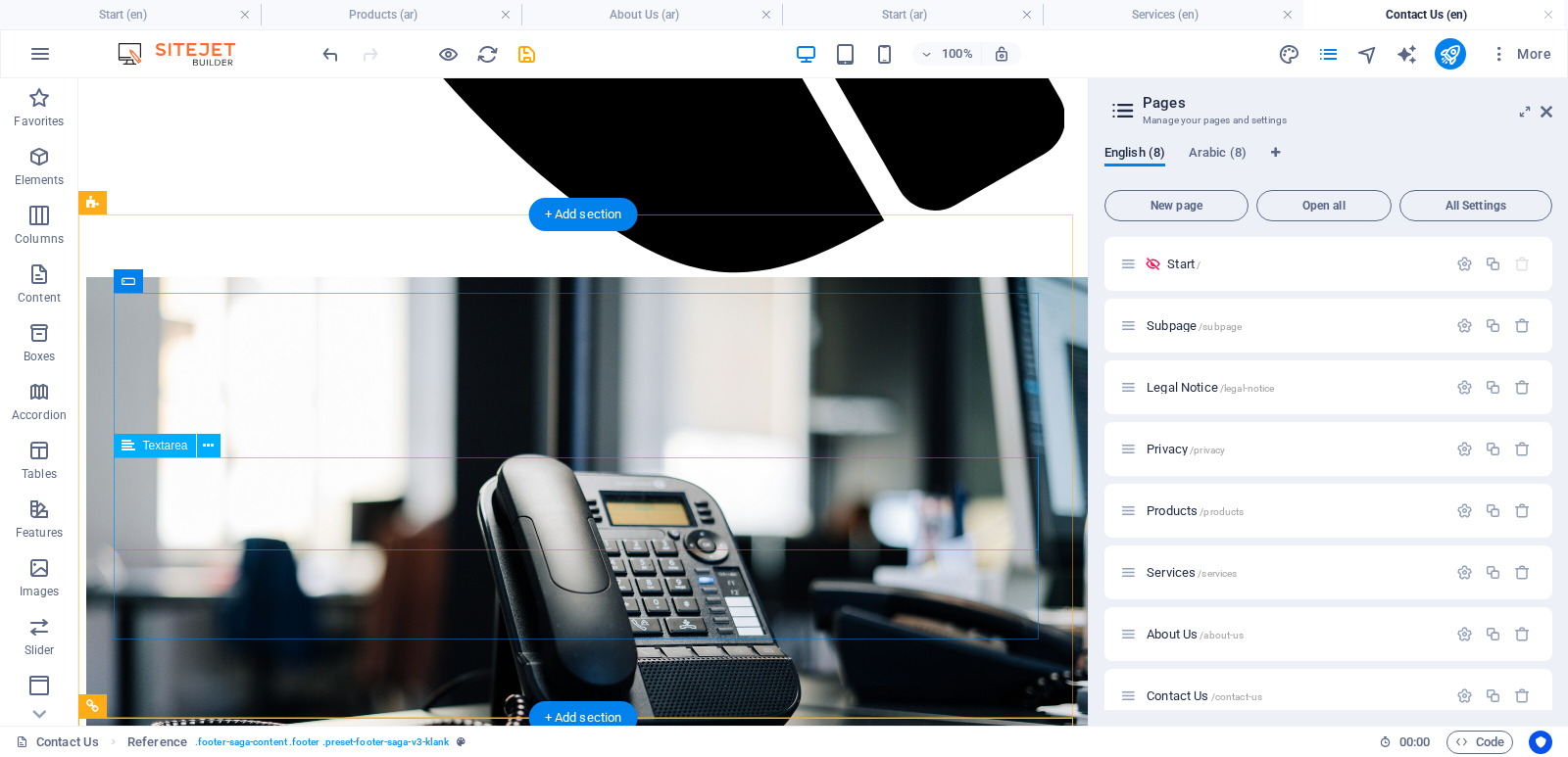
scroll to position [1758, 0]
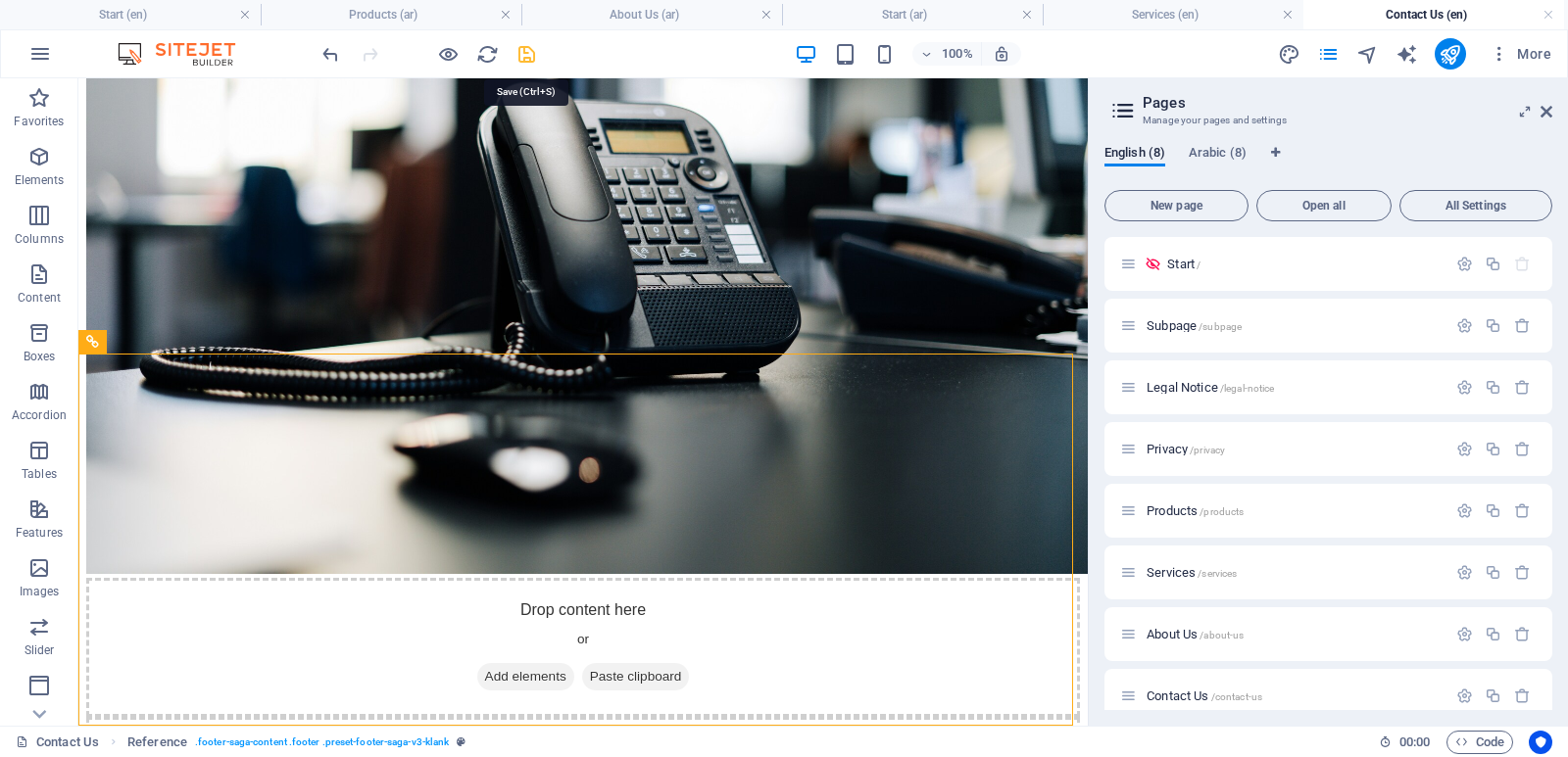
click at [524, 57] on icon "save" at bounding box center [527, 54] width 23 height 23
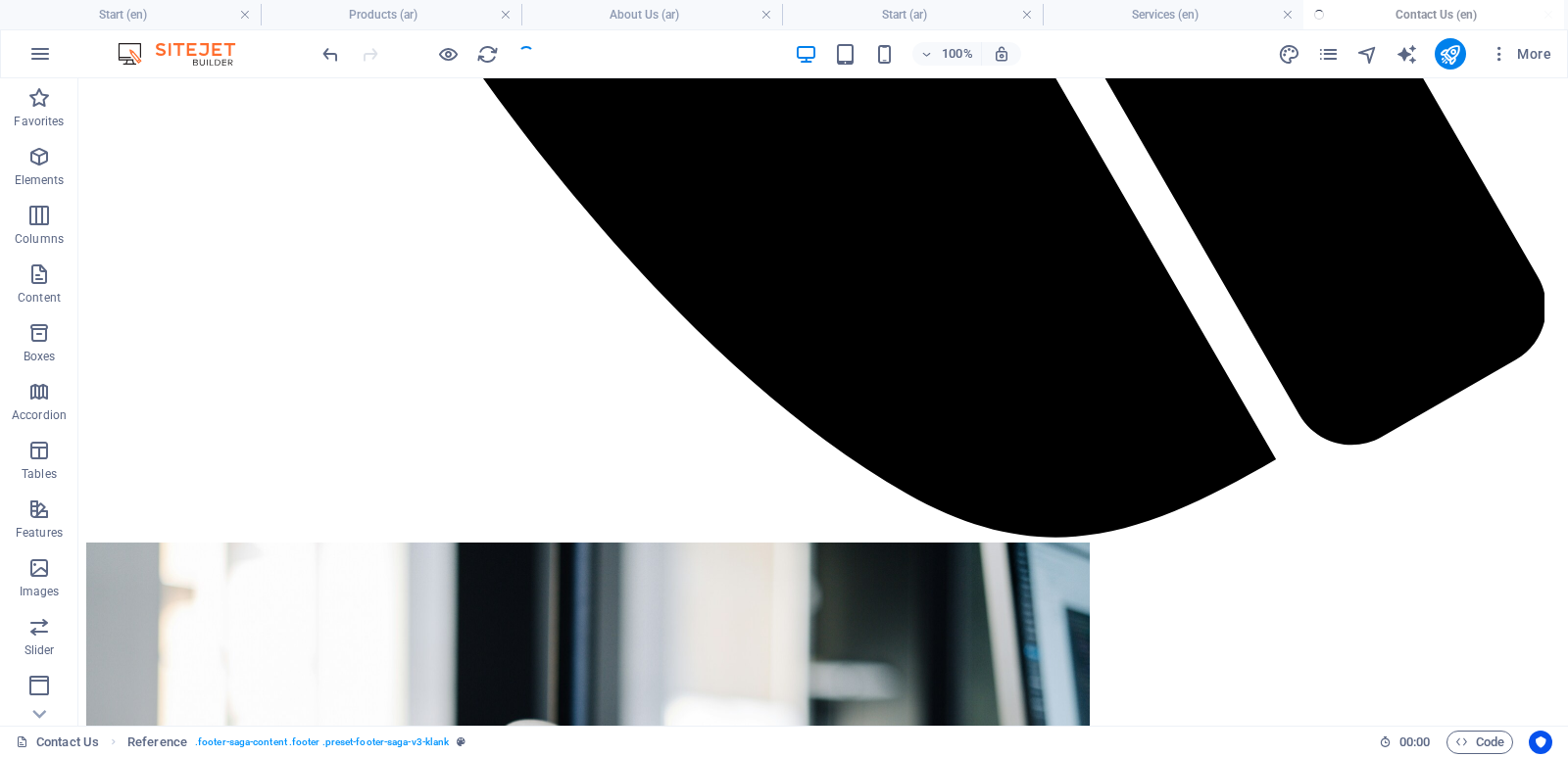
checkbox input "false"
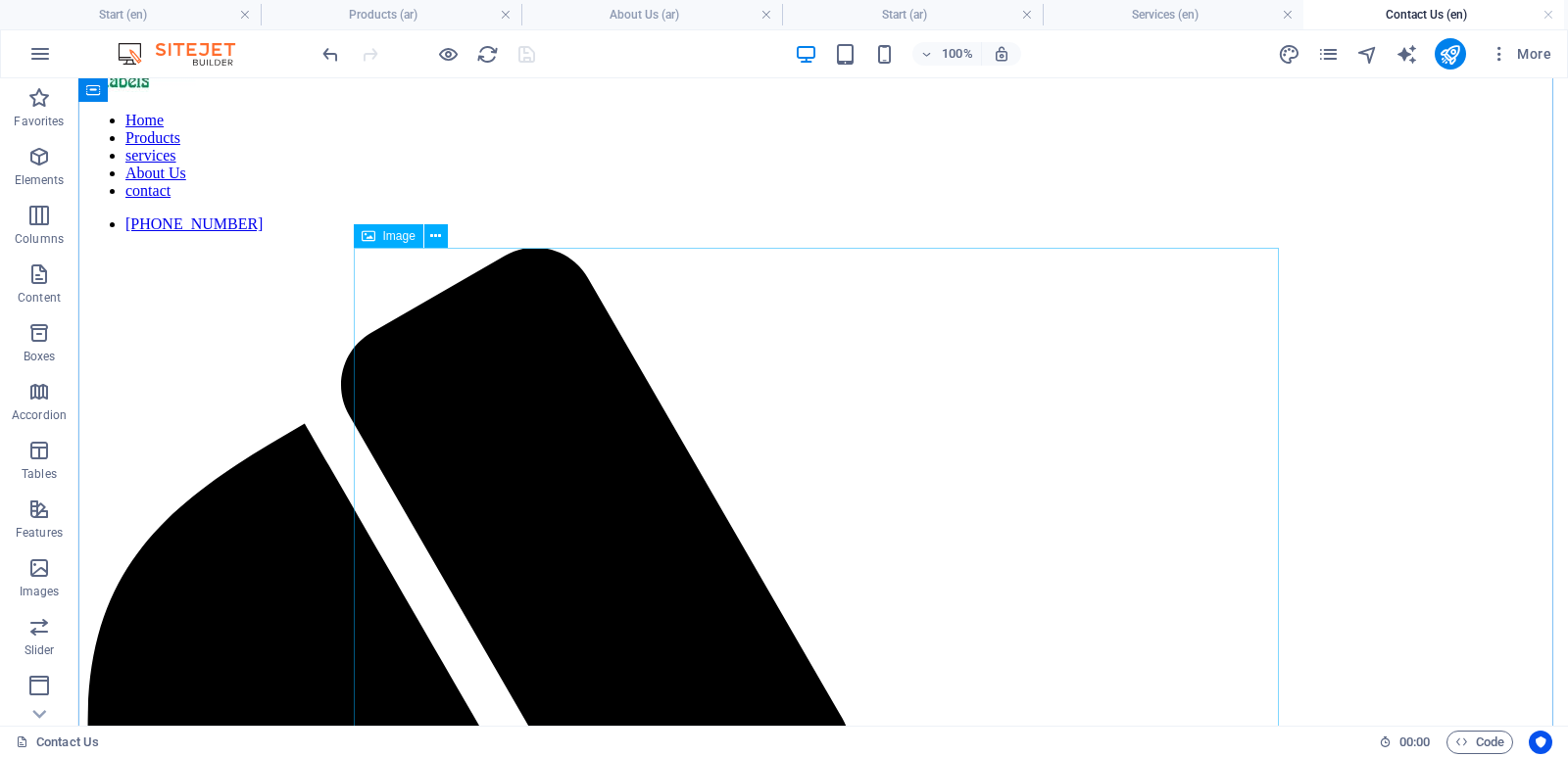
scroll to position [0, 0]
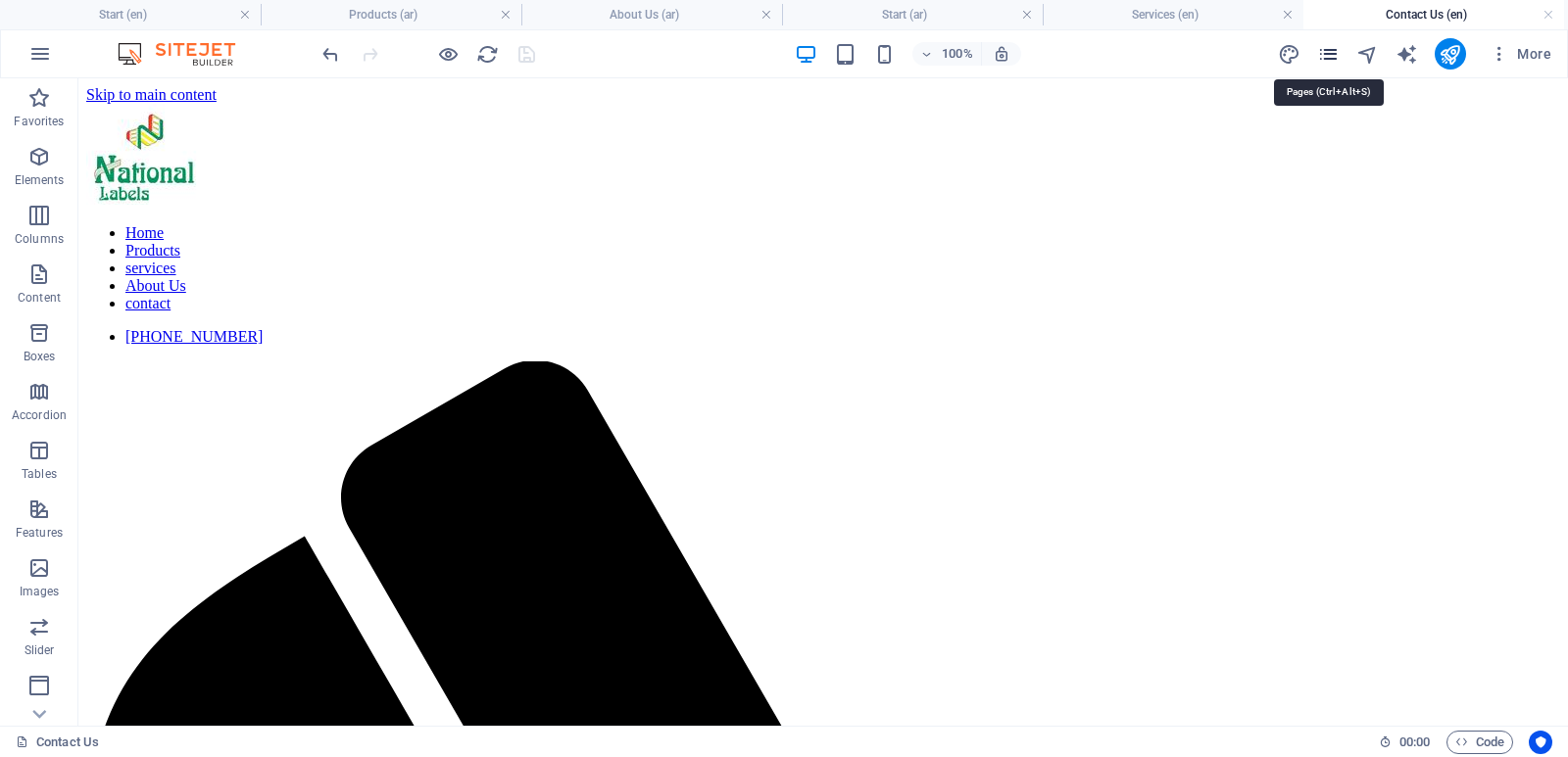
click at [1320, 60] on icon "pages" at bounding box center [1328, 54] width 23 height 23
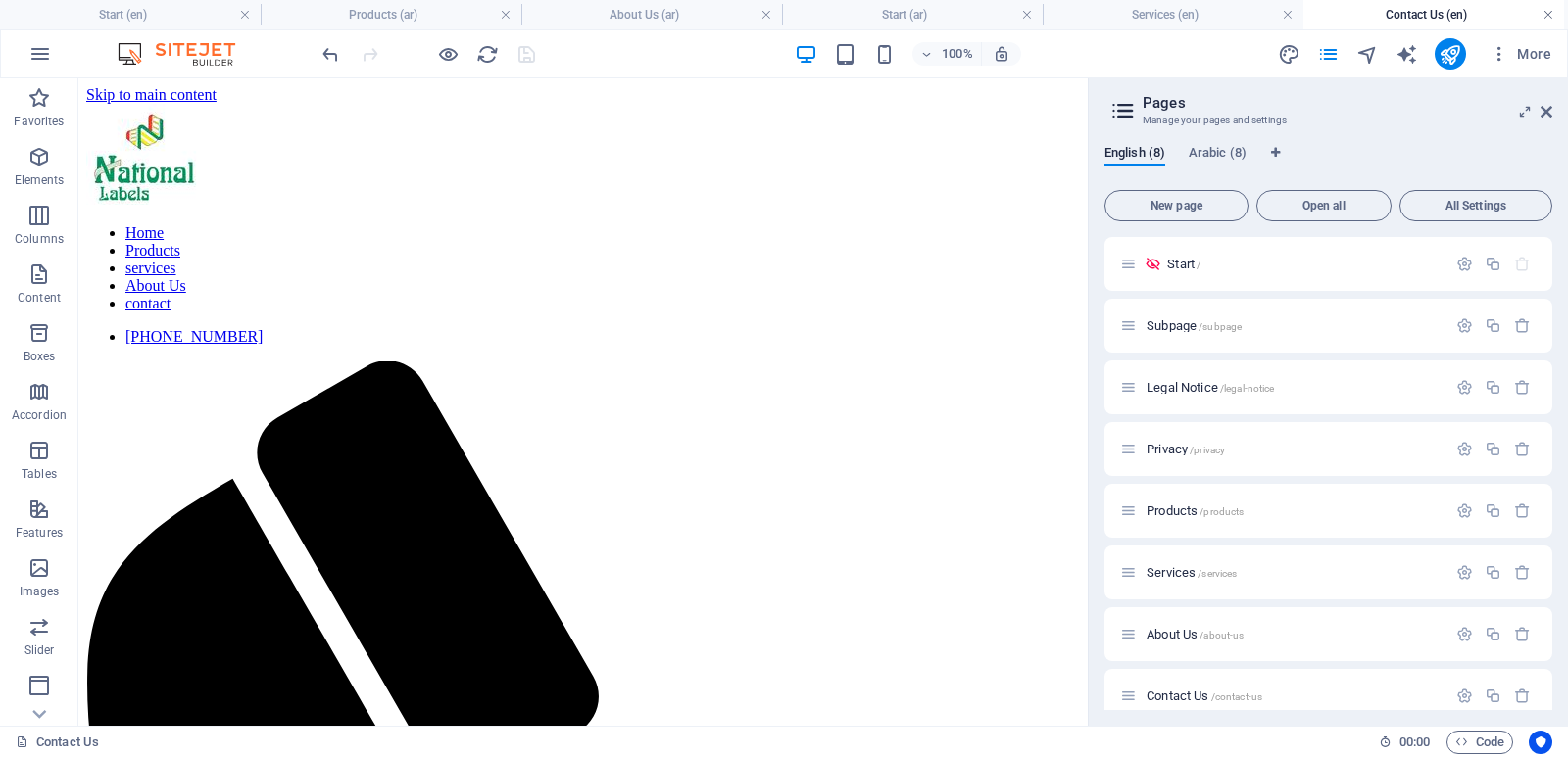
click at [1550, 19] on link at bounding box center [1548, 15] width 12 height 19
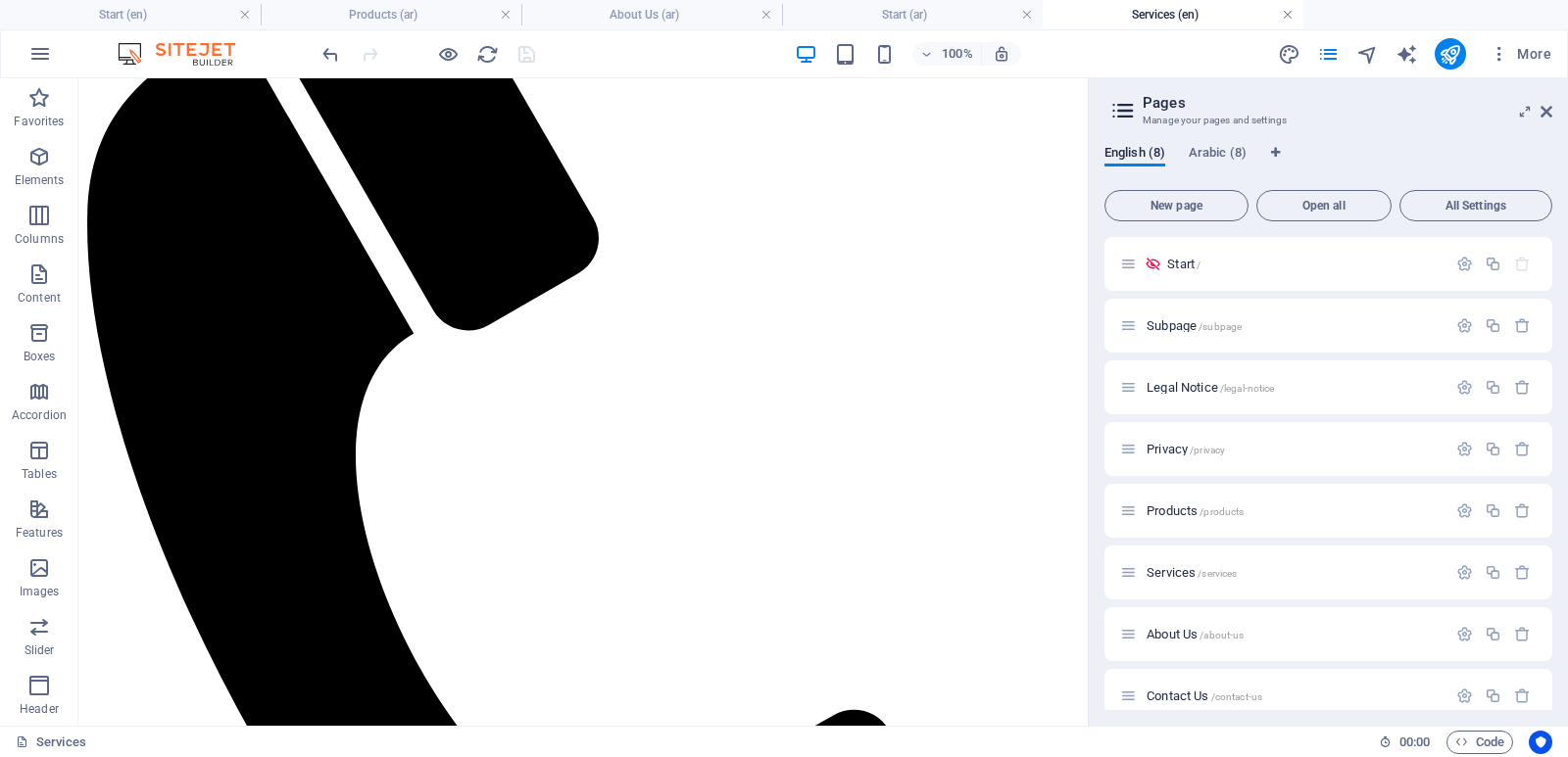
click at [1283, 10] on link at bounding box center [1288, 15] width 12 height 19
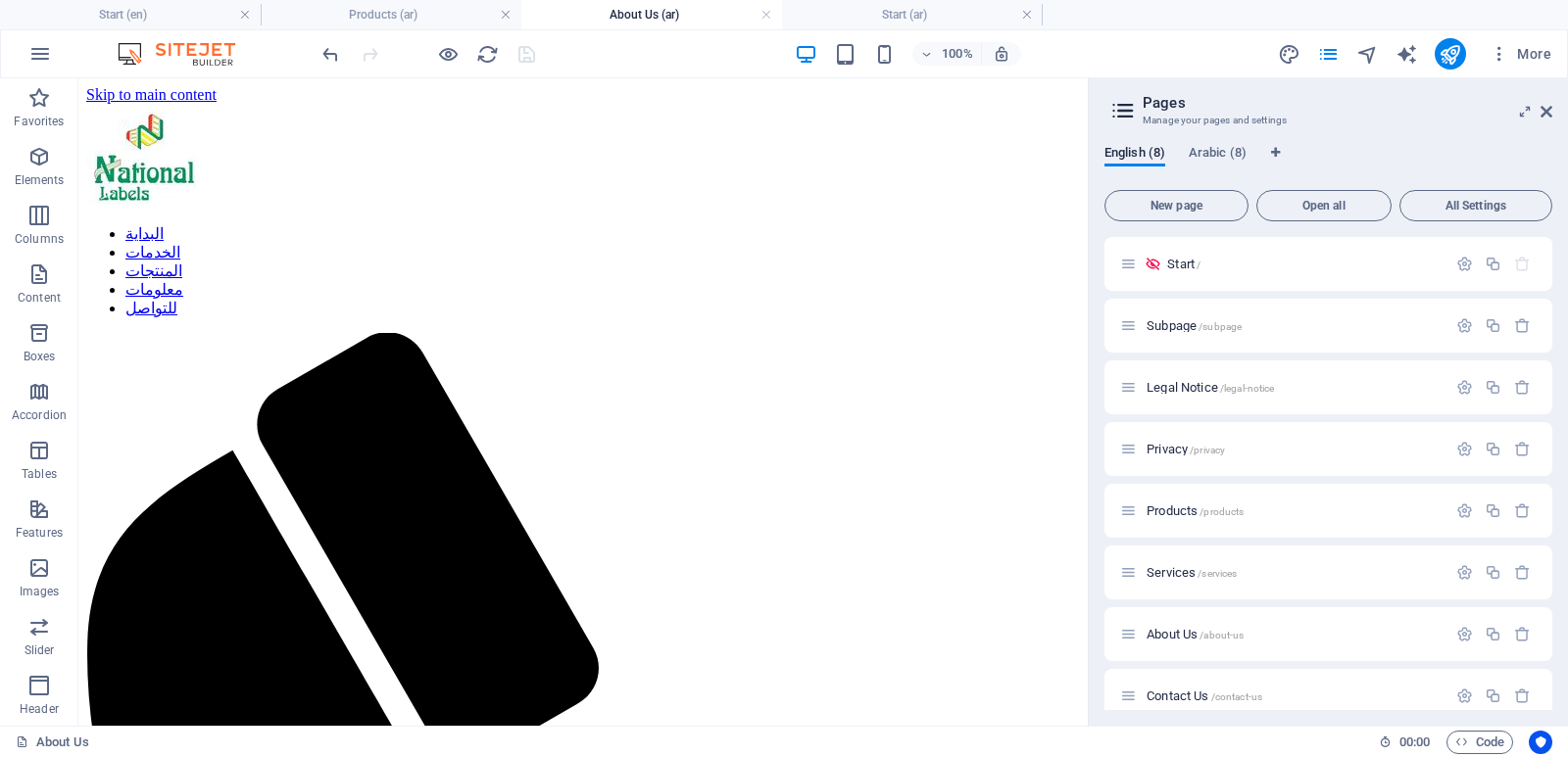
scroll to position [2565, 0]
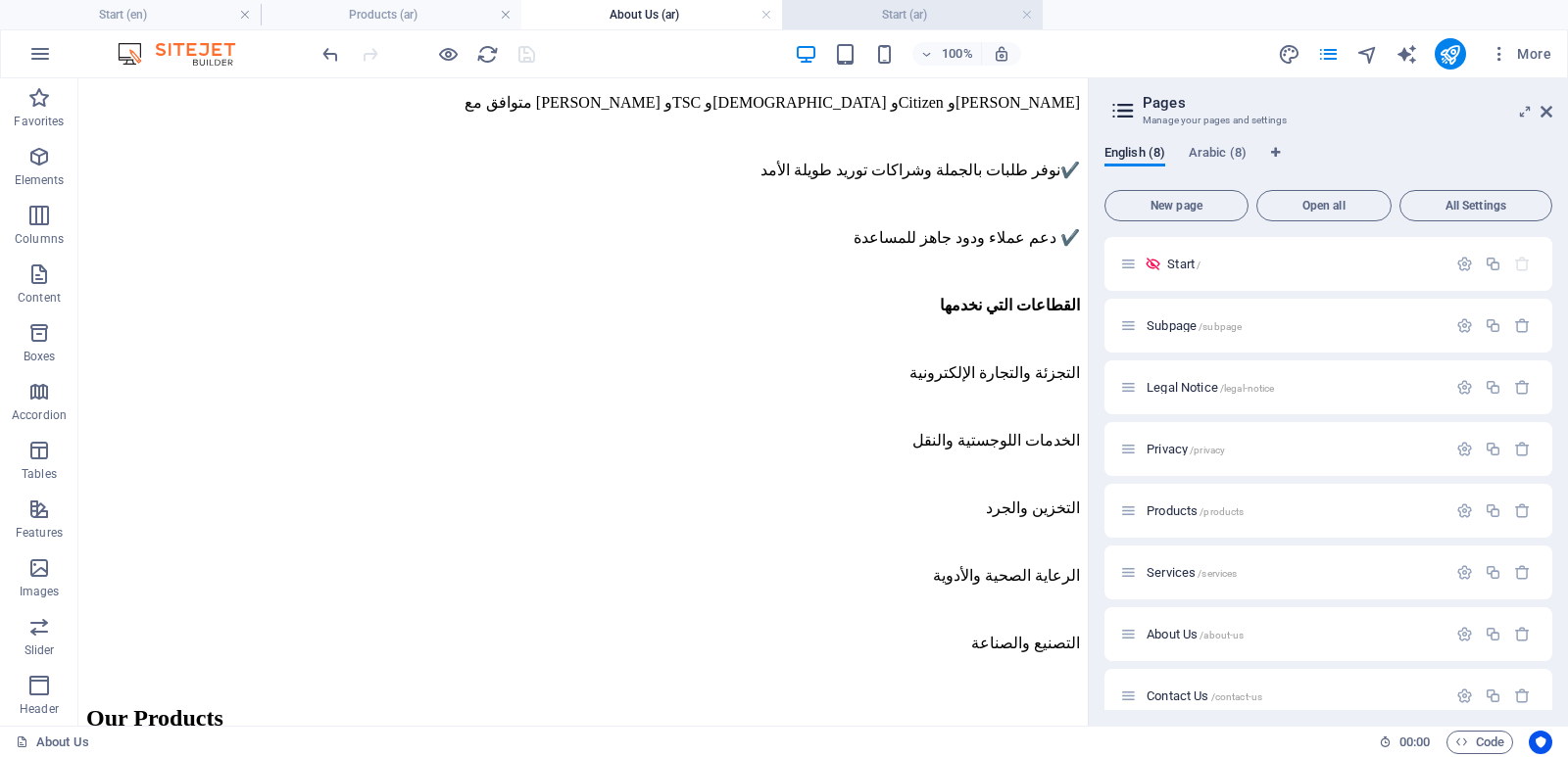
click at [1034, 9] on h4 "Start (ar)" at bounding box center [912, 15] width 260 height 22
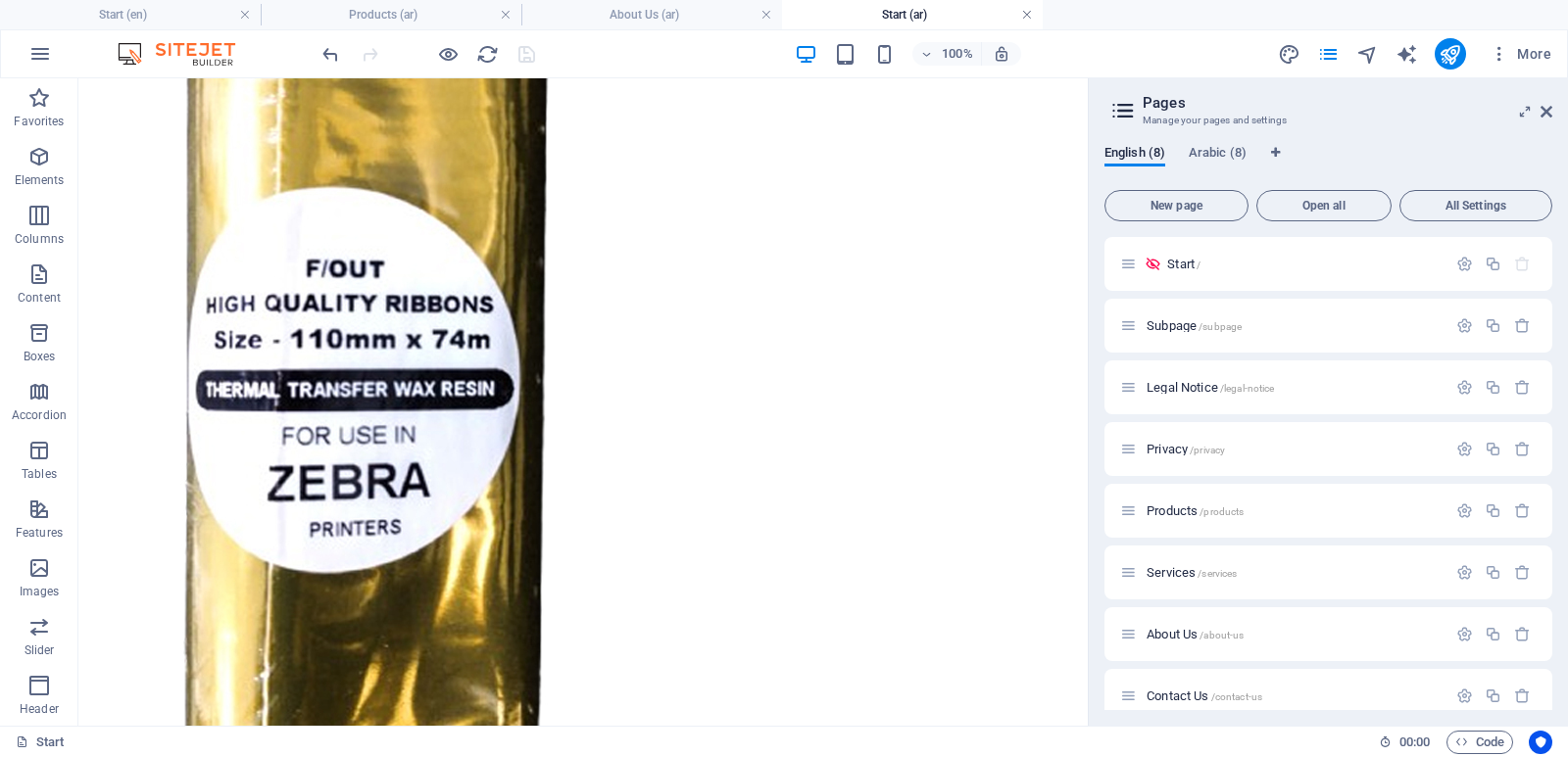
click at [1026, 15] on link at bounding box center [1027, 15] width 12 height 19
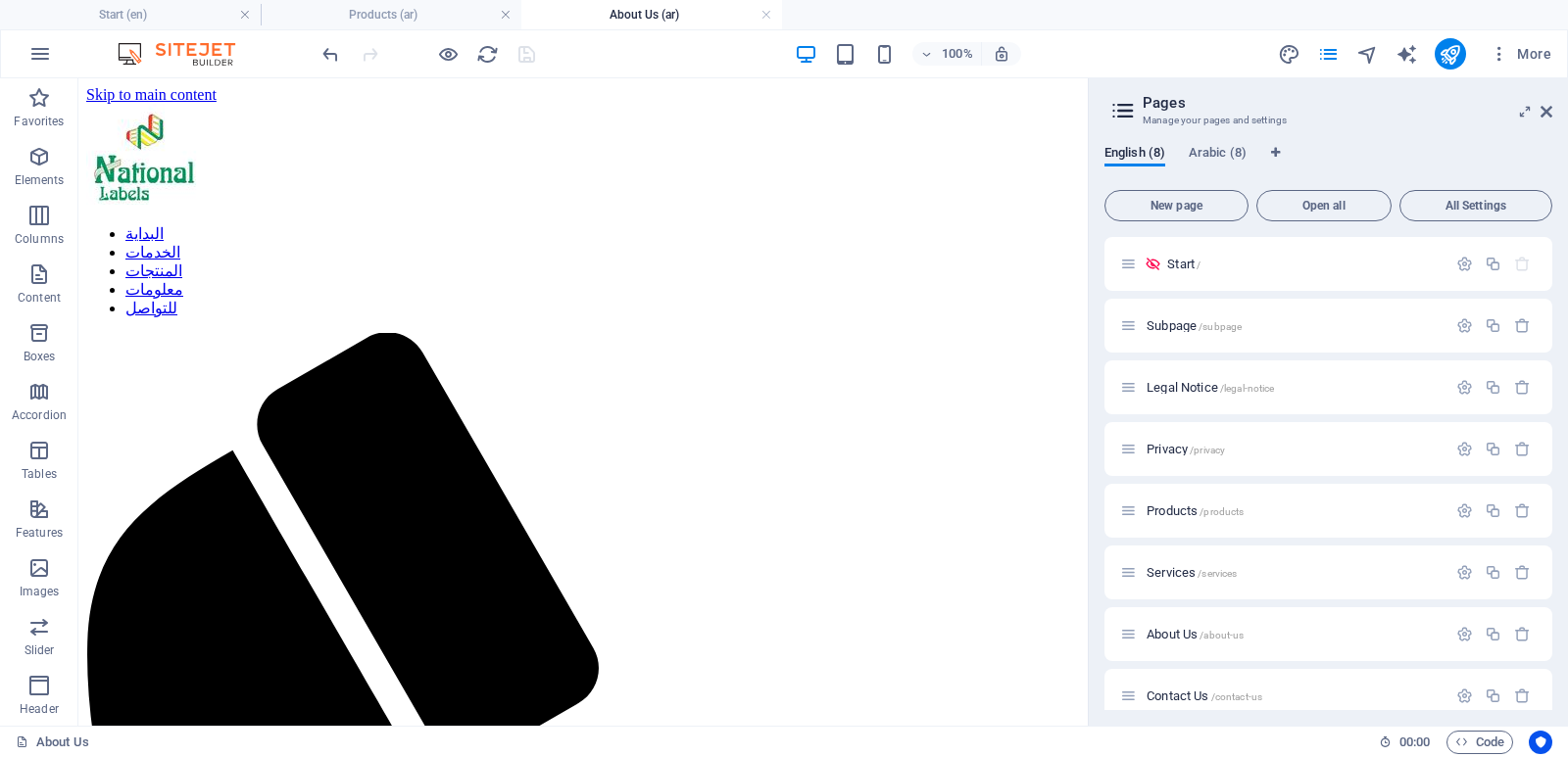
scroll to position [2565, 0]
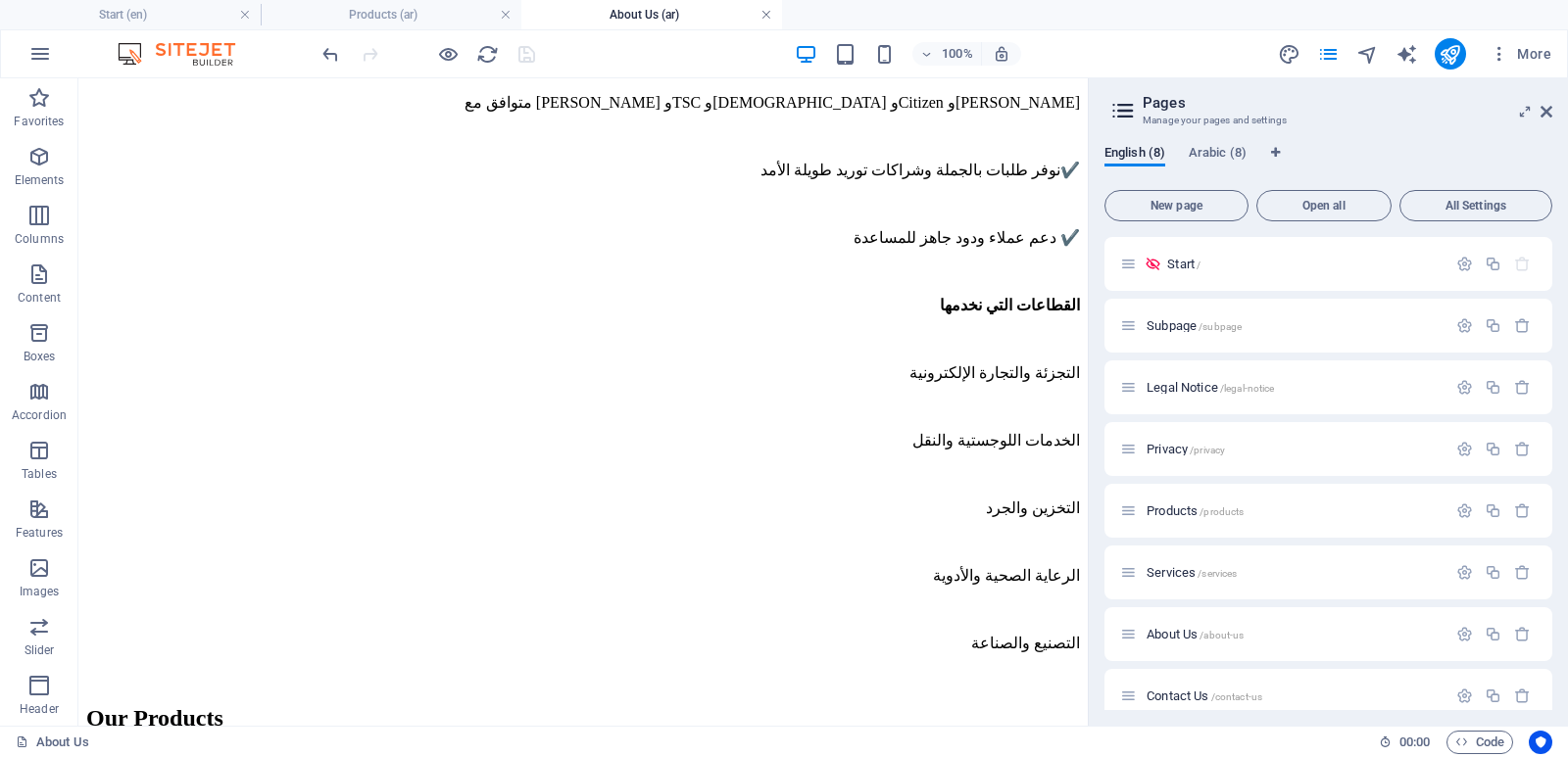
click at [763, 10] on link at bounding box center [766, 15] width 12 height 19
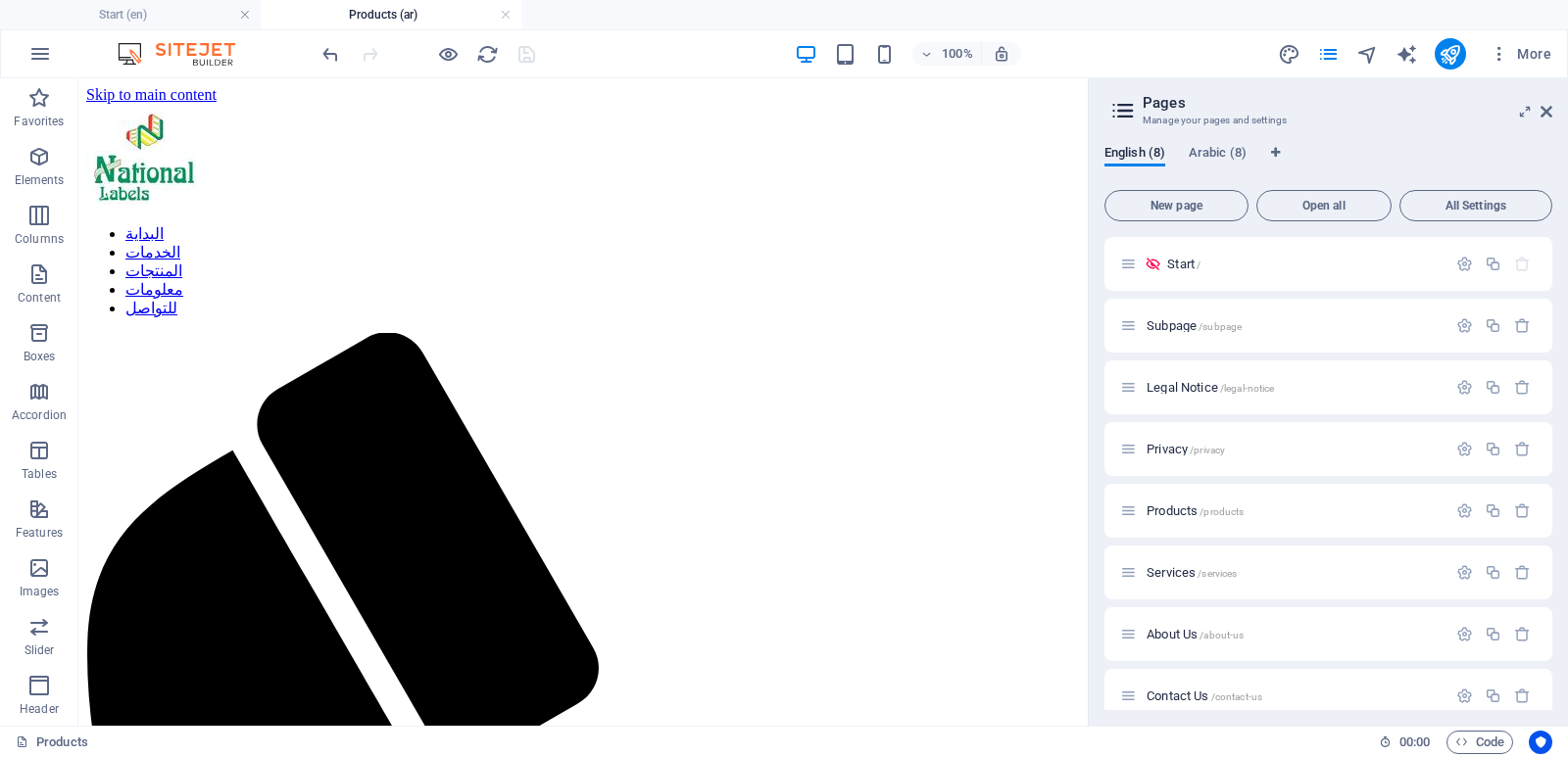
scroll to position [5655, 0]
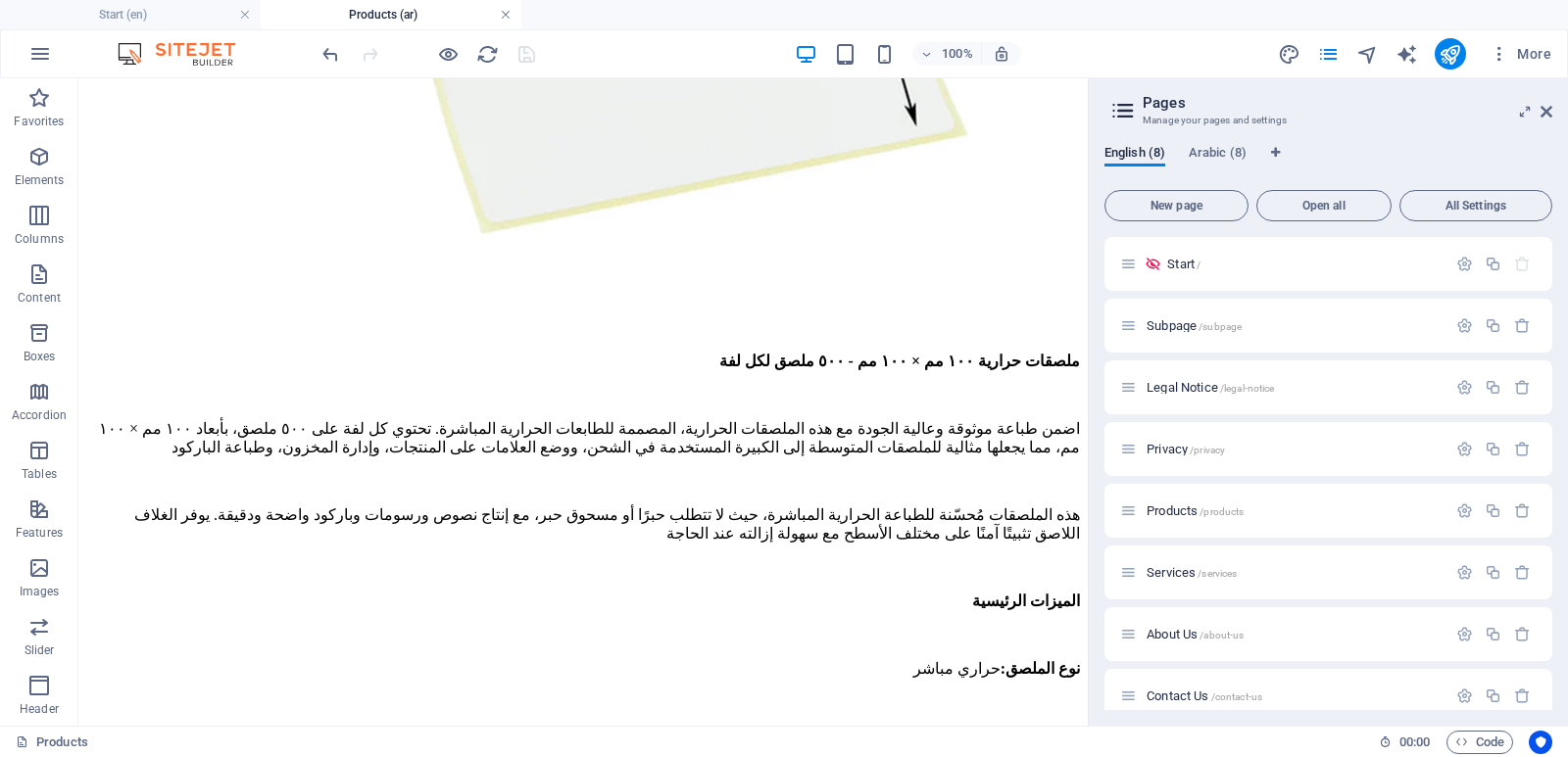
click at [505, 14] on link at bounding box center [506, 15] width 12 height 19
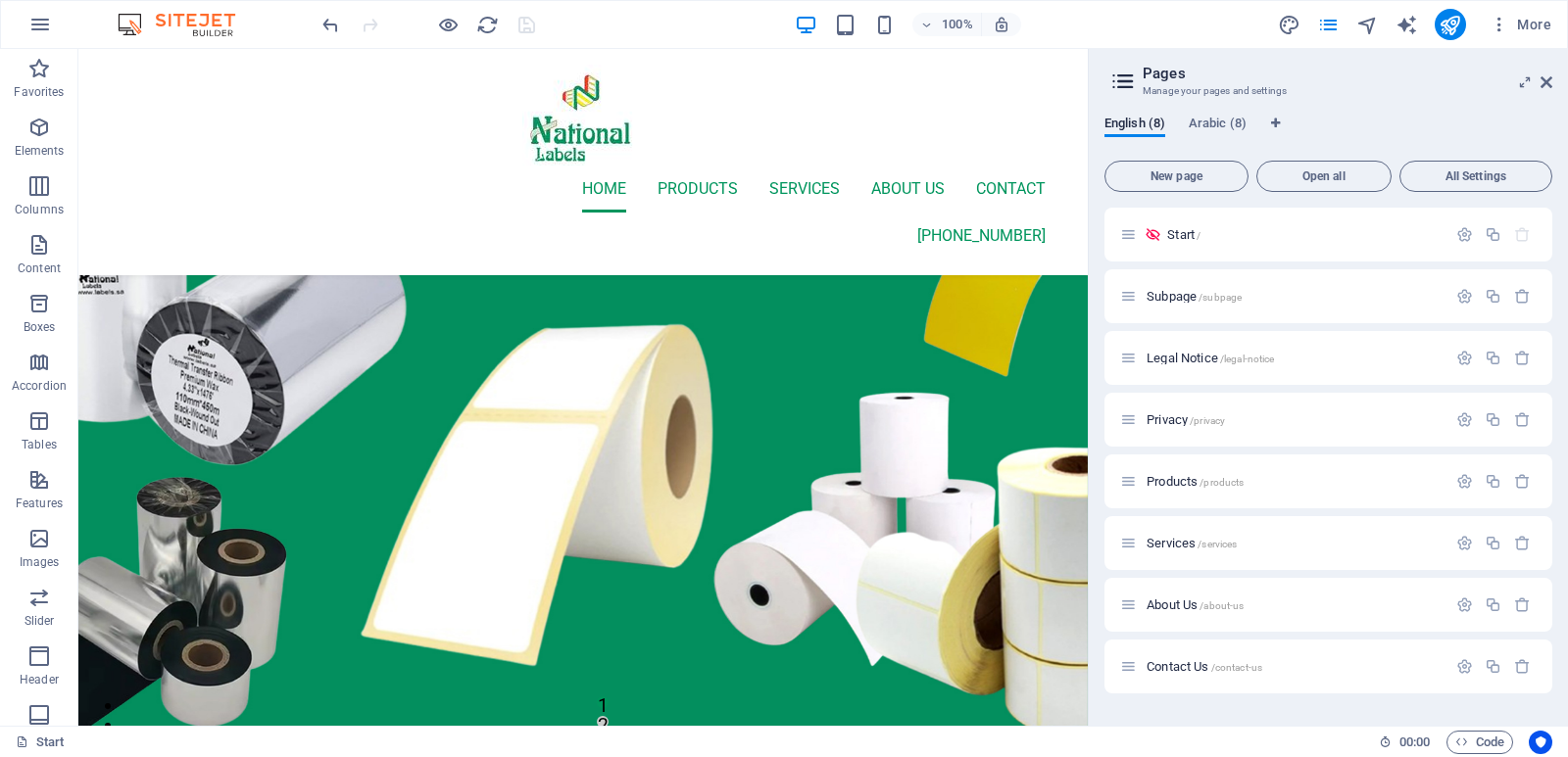
scroll to position [12489, 0]
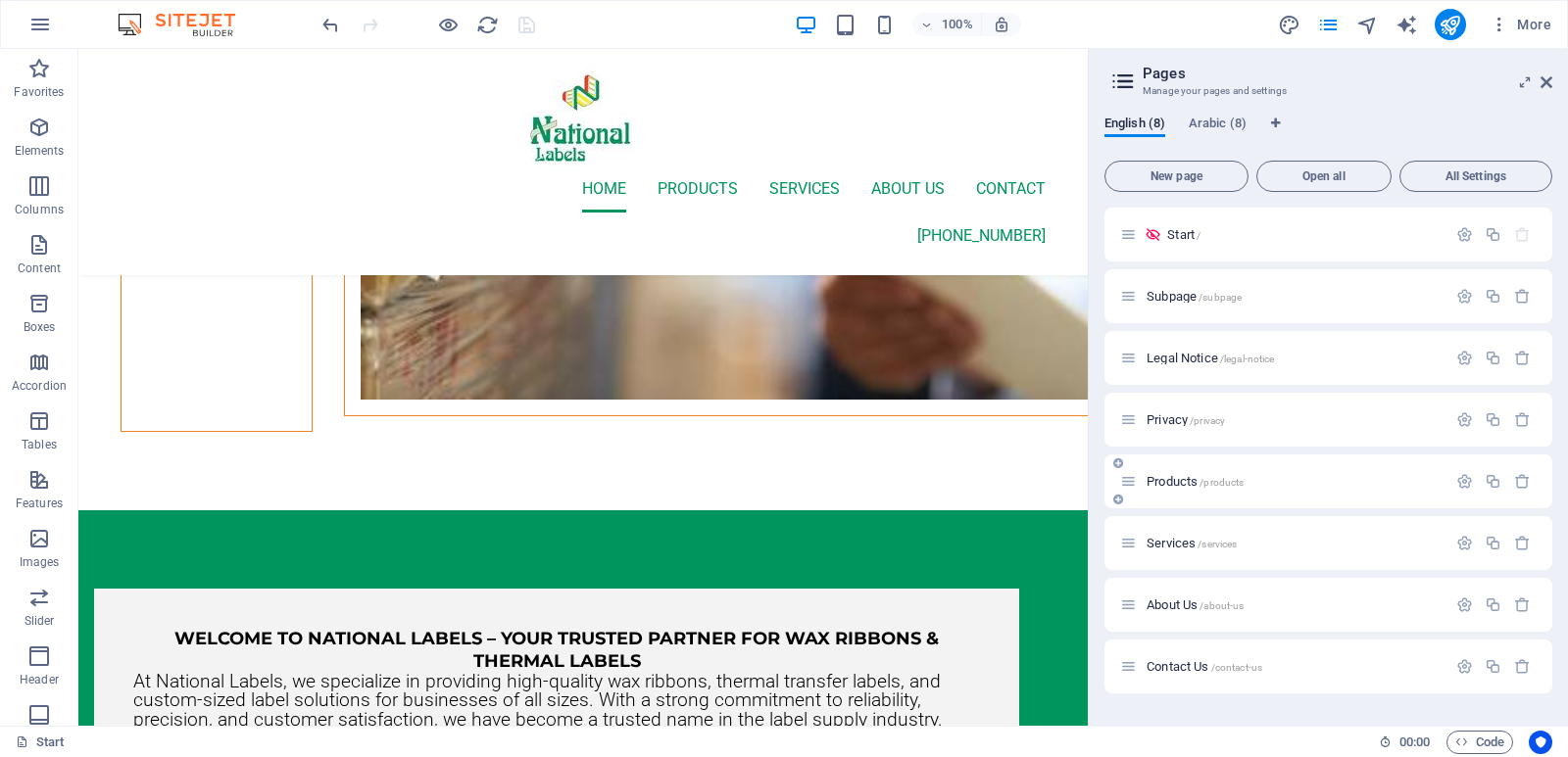
click at [1176, 481] on span "Products /products" at bounding box center [1195, 481] width 97 height 15
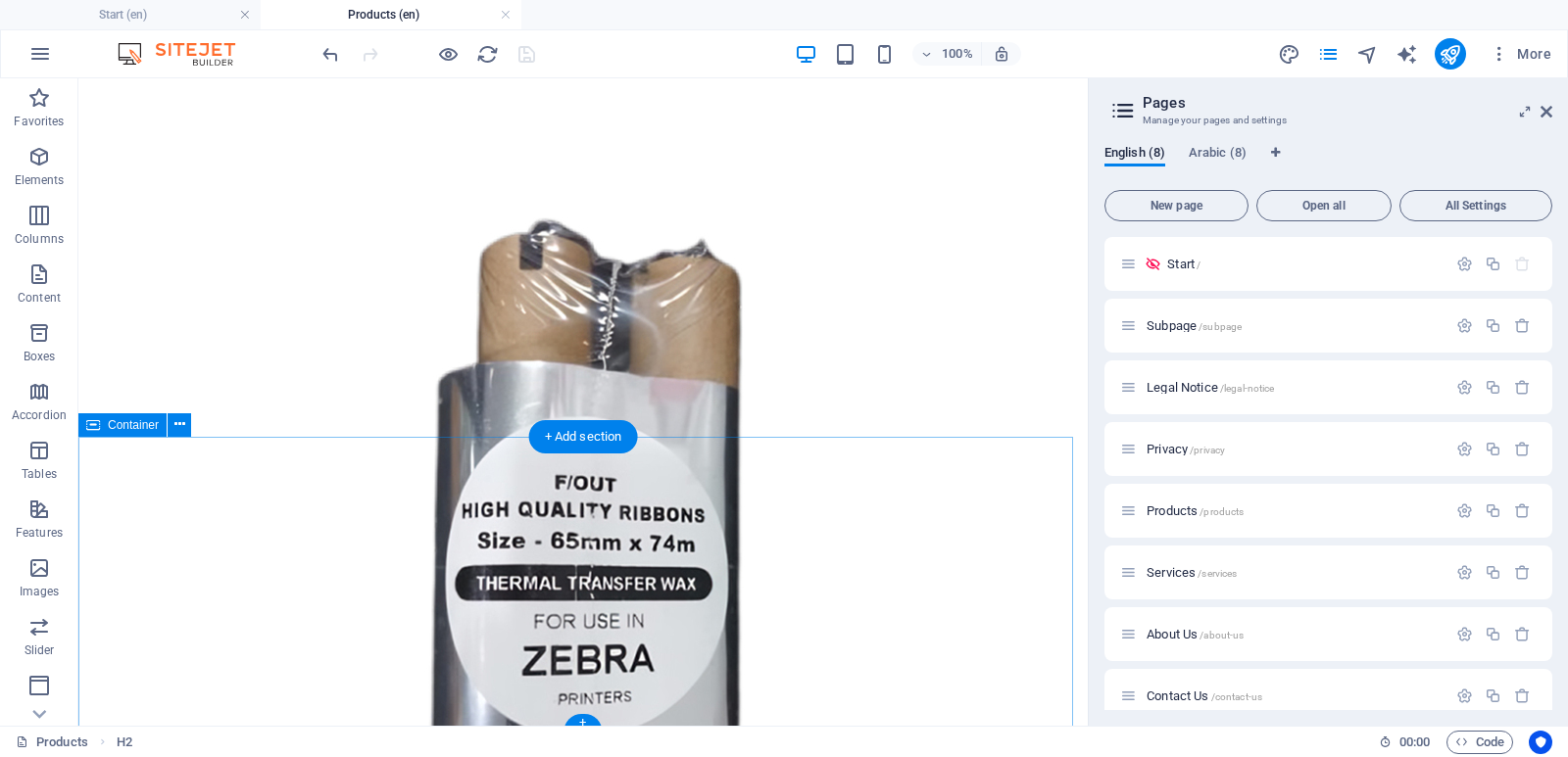
scroll to position [6614, 0]
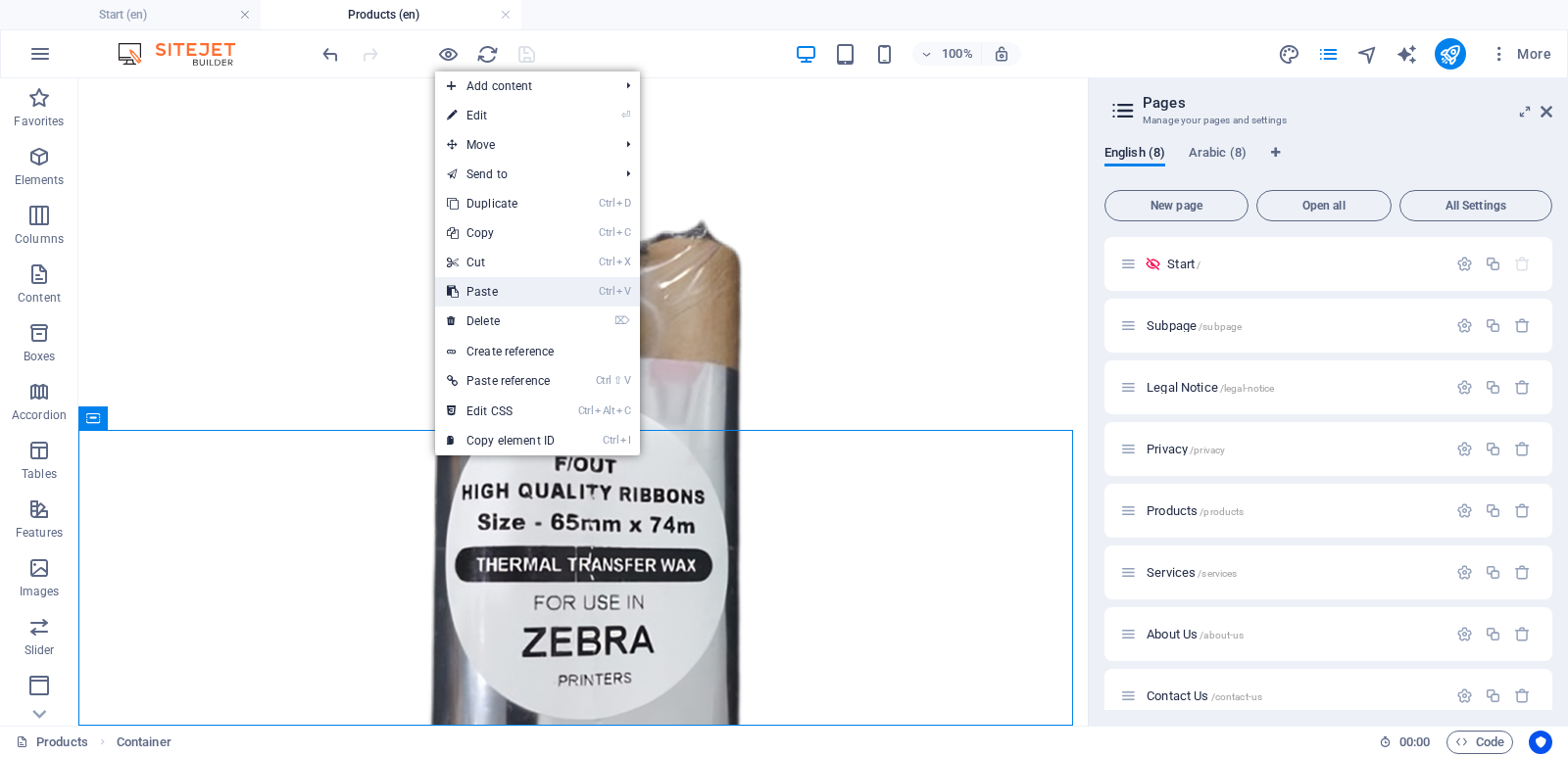
click at [502, 296] on link "Ctrl V Paste" at bounding box center [501, 292] width 131 height 30
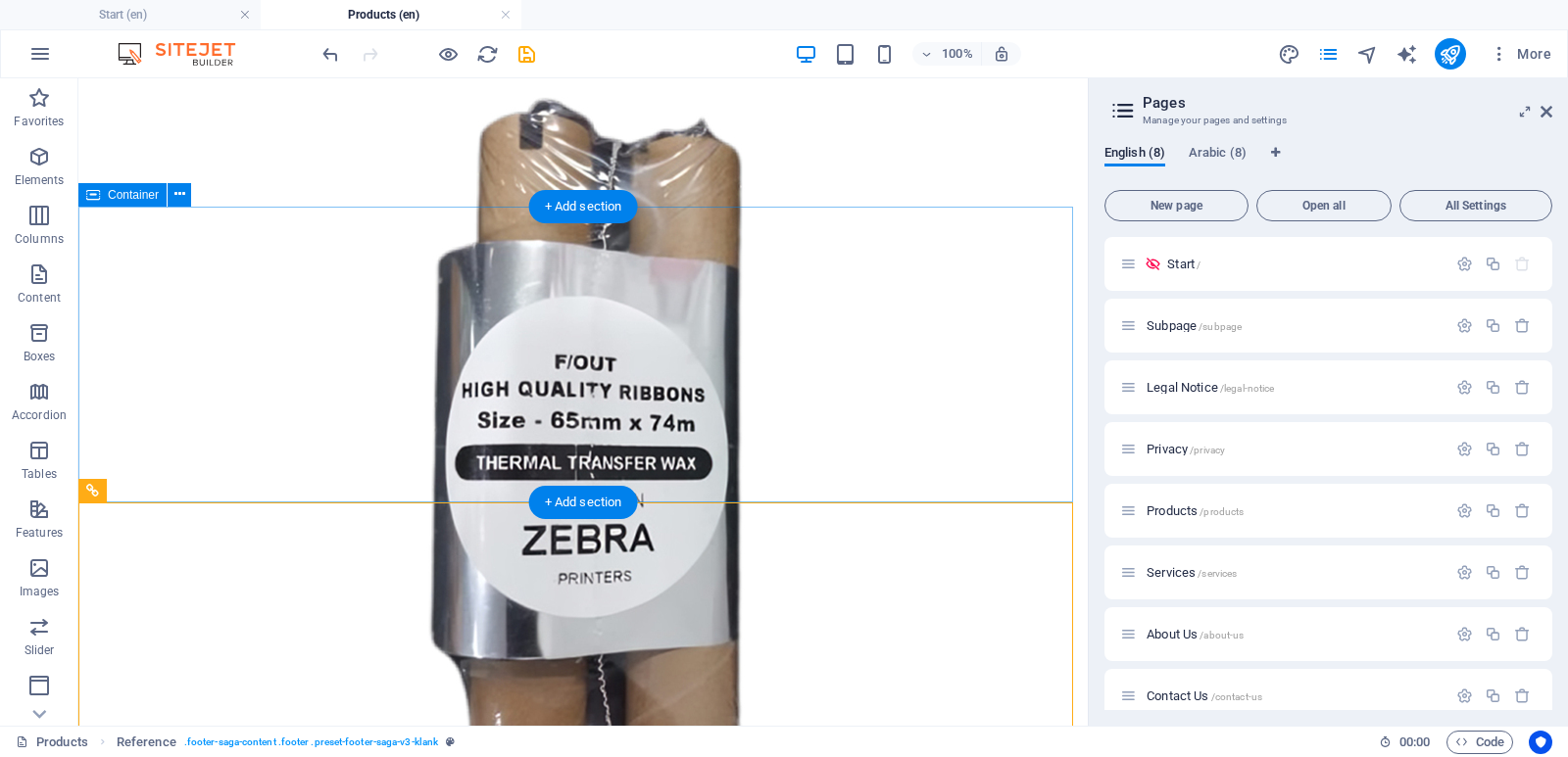
scroll to position [6712, 0]
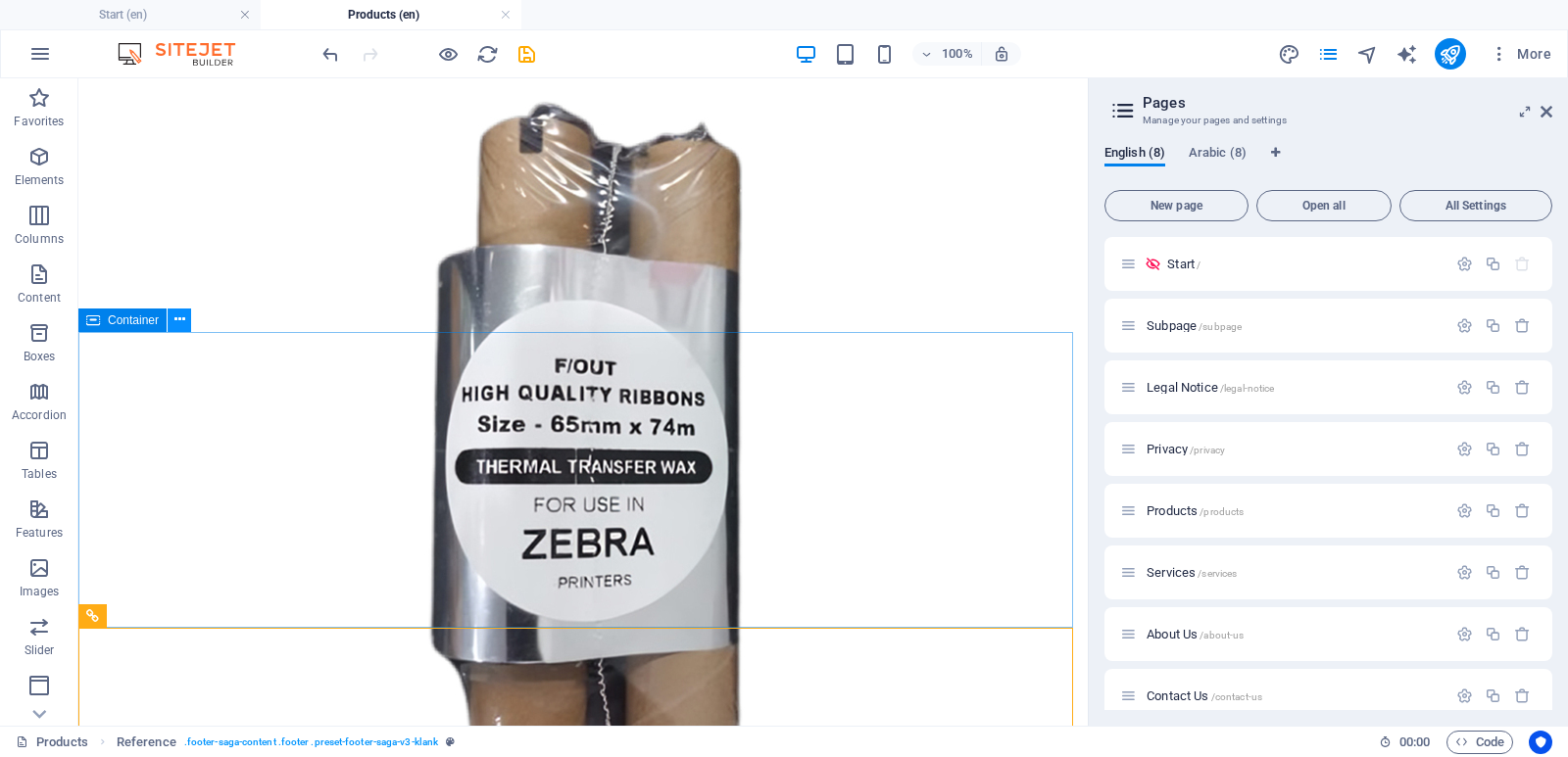
click at [180, 322] on icon at bounding box center [180, 320] width 11 height 21
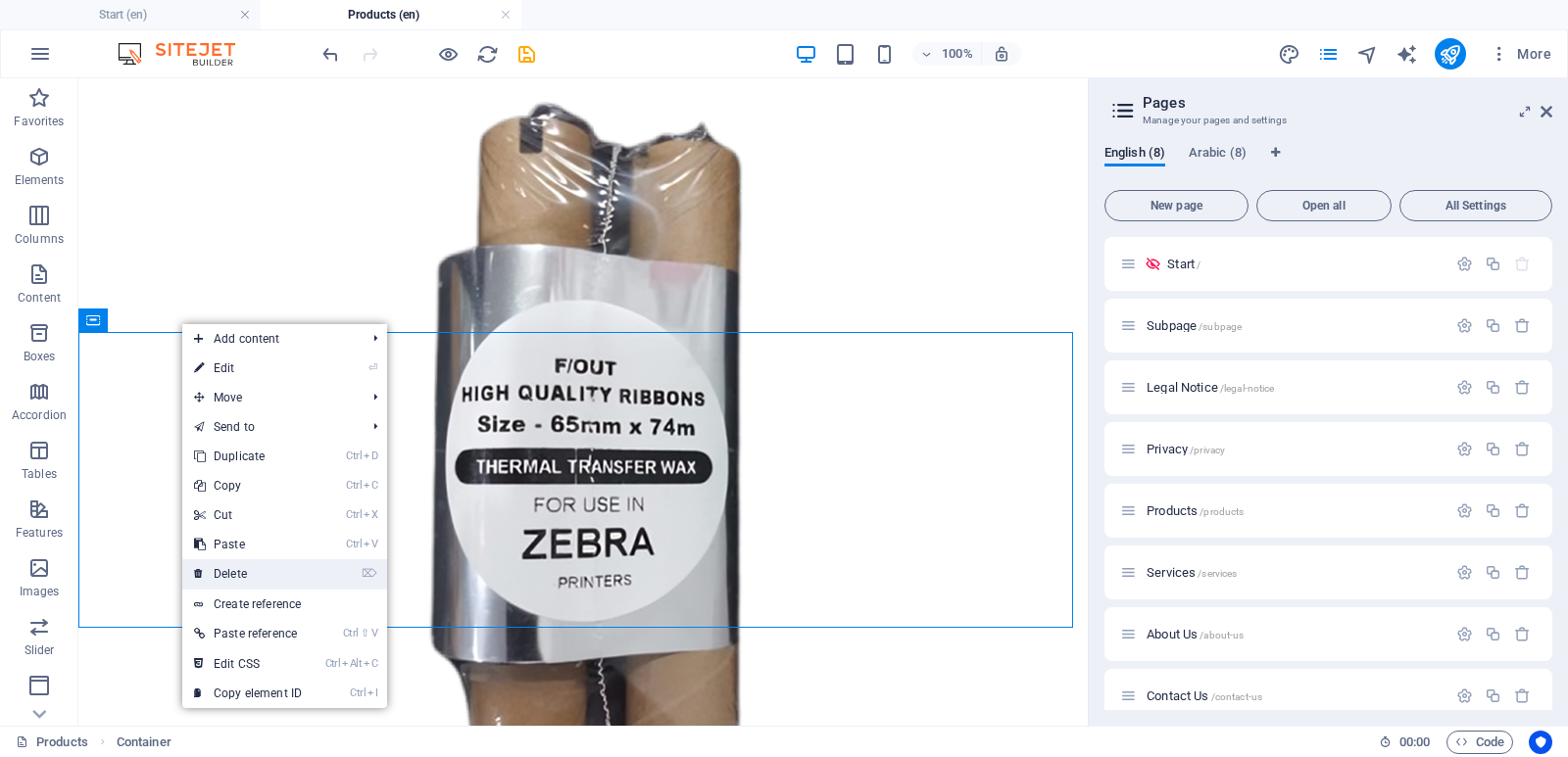
drag, startPoint x: 260, startPoint y: 569, endPoint x: 184, endPoint y: 490, distance: 109.6
click at [260, 569] on link "⌦ Delete" at bounding box center [247, 574] width 131 height 30
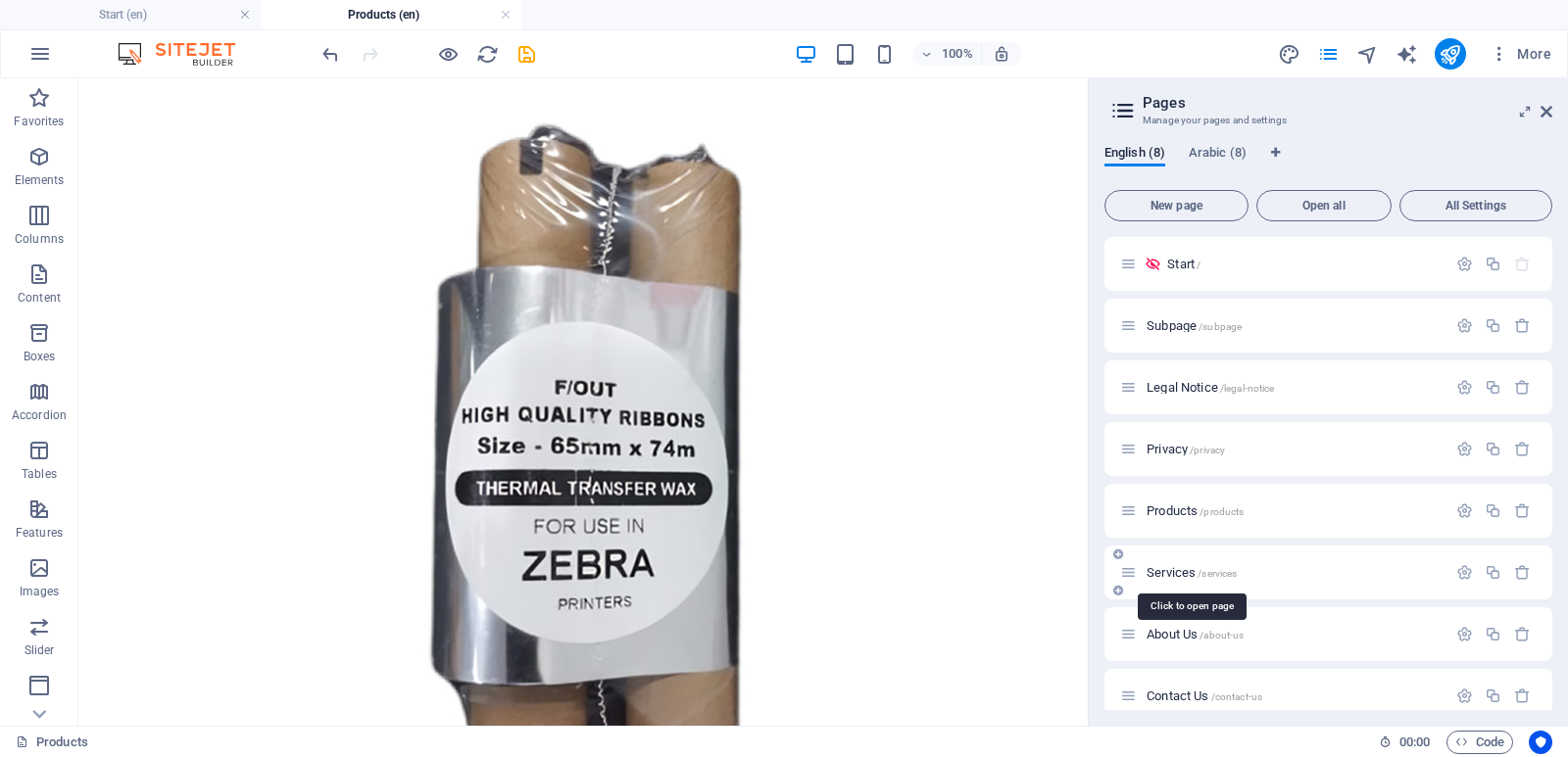
click at [1172, 571] on span "Services /services" at bounding box center [1191, 572] width 90 height 15
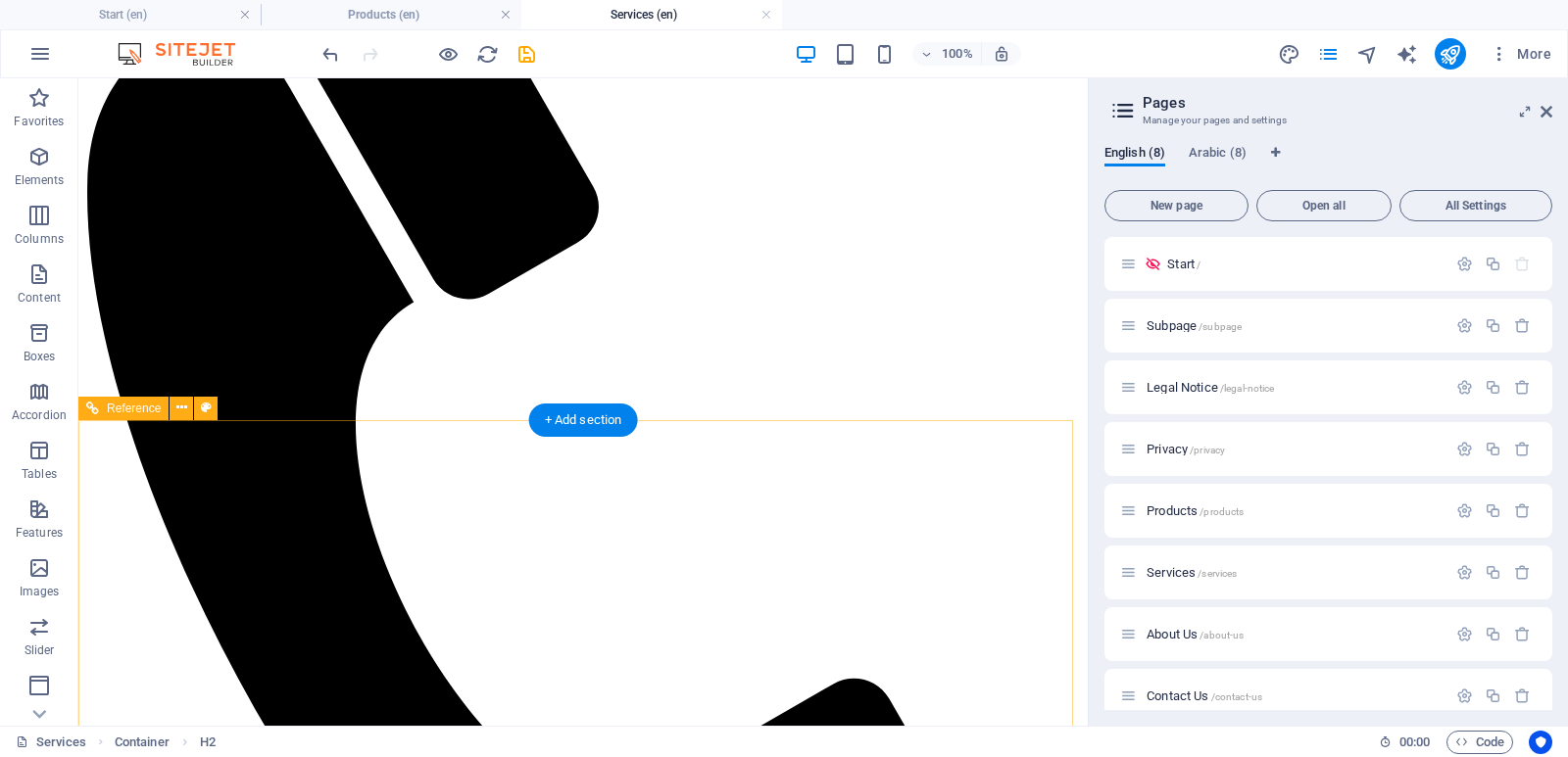
scroll to position [556, 0]
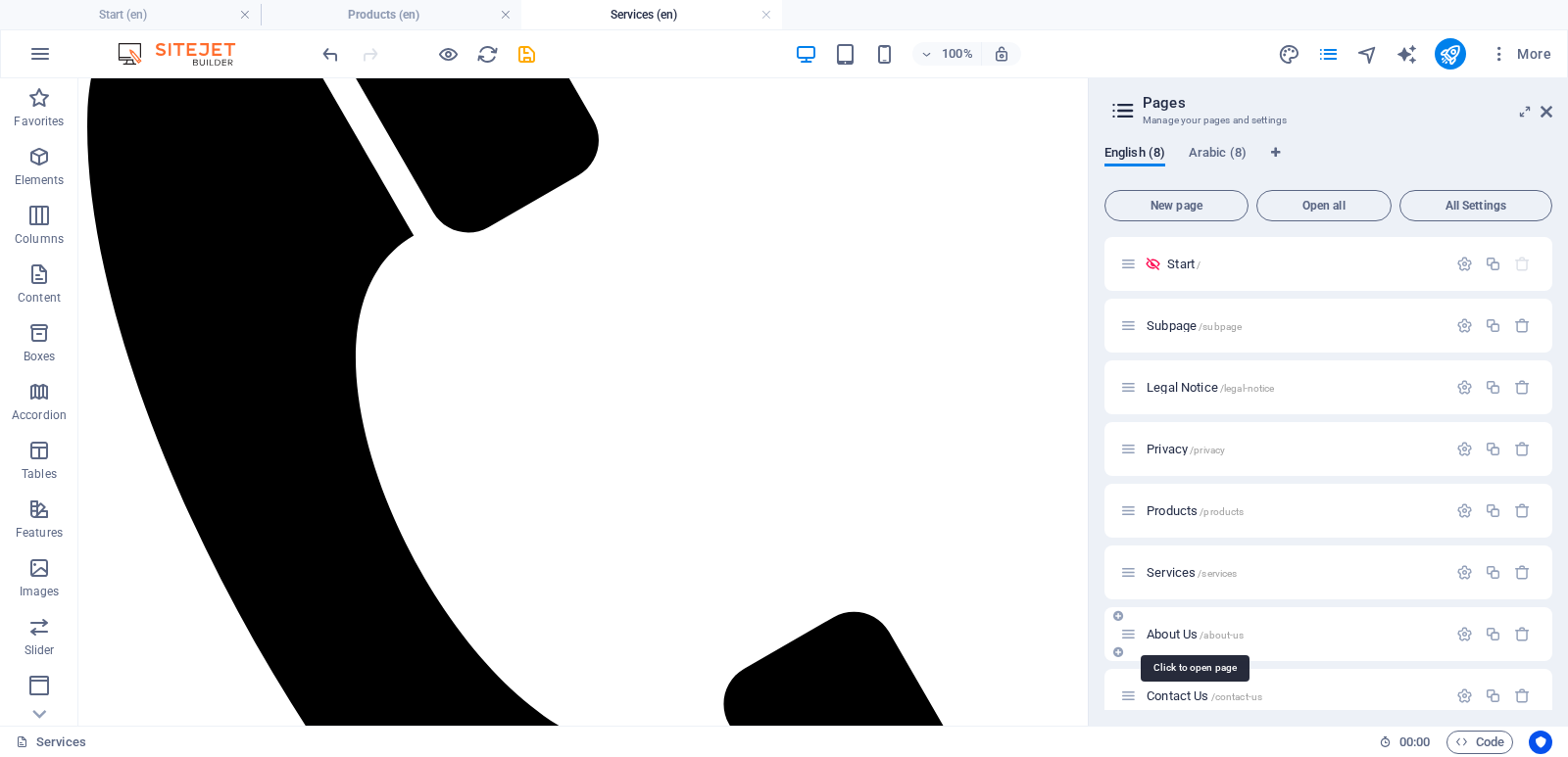
click at [1177, 631] on span "About Us /about-us" at bounding box center [1195, 634] width 97 height 15
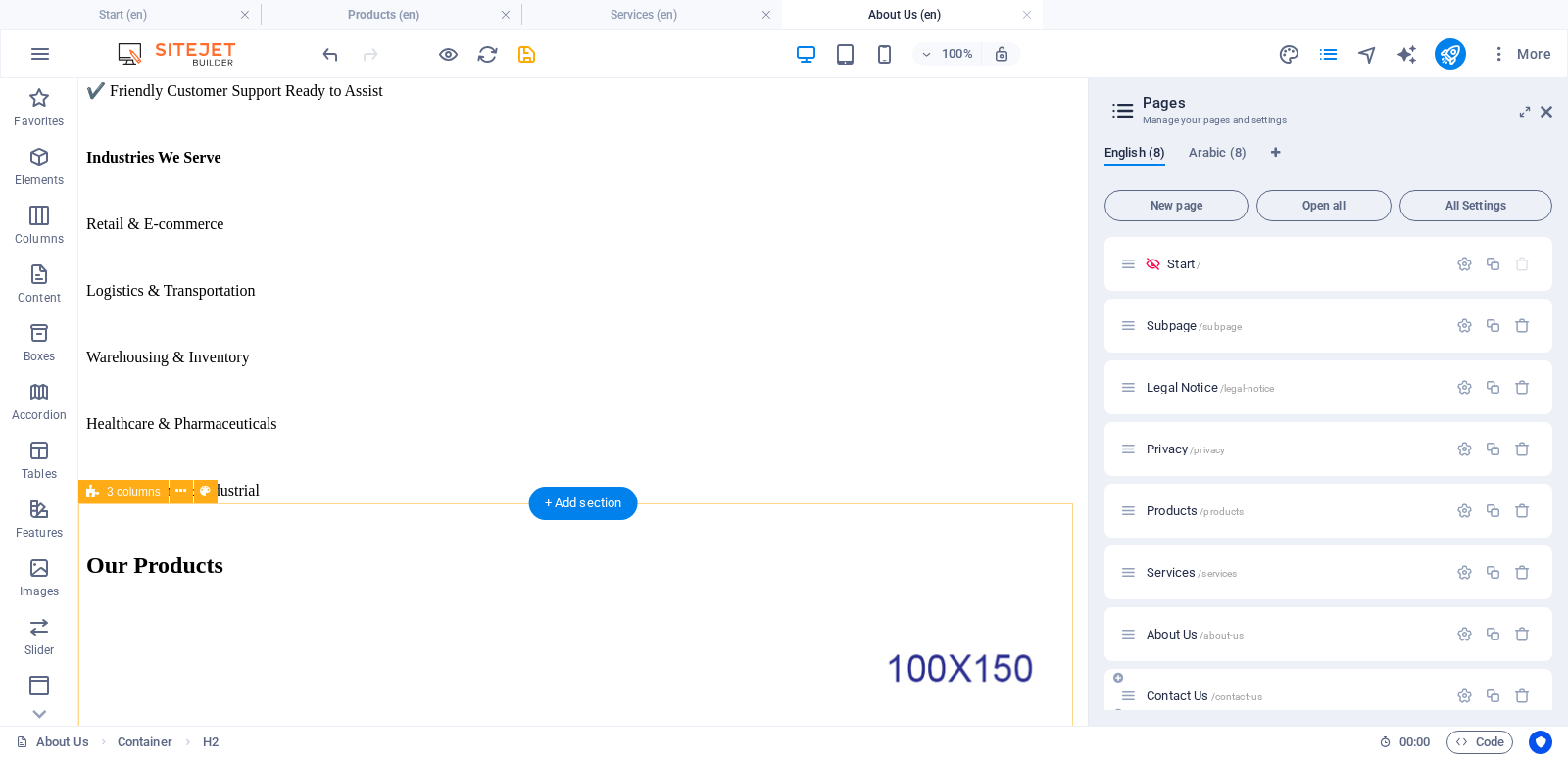
scroll to position [2716, 0]
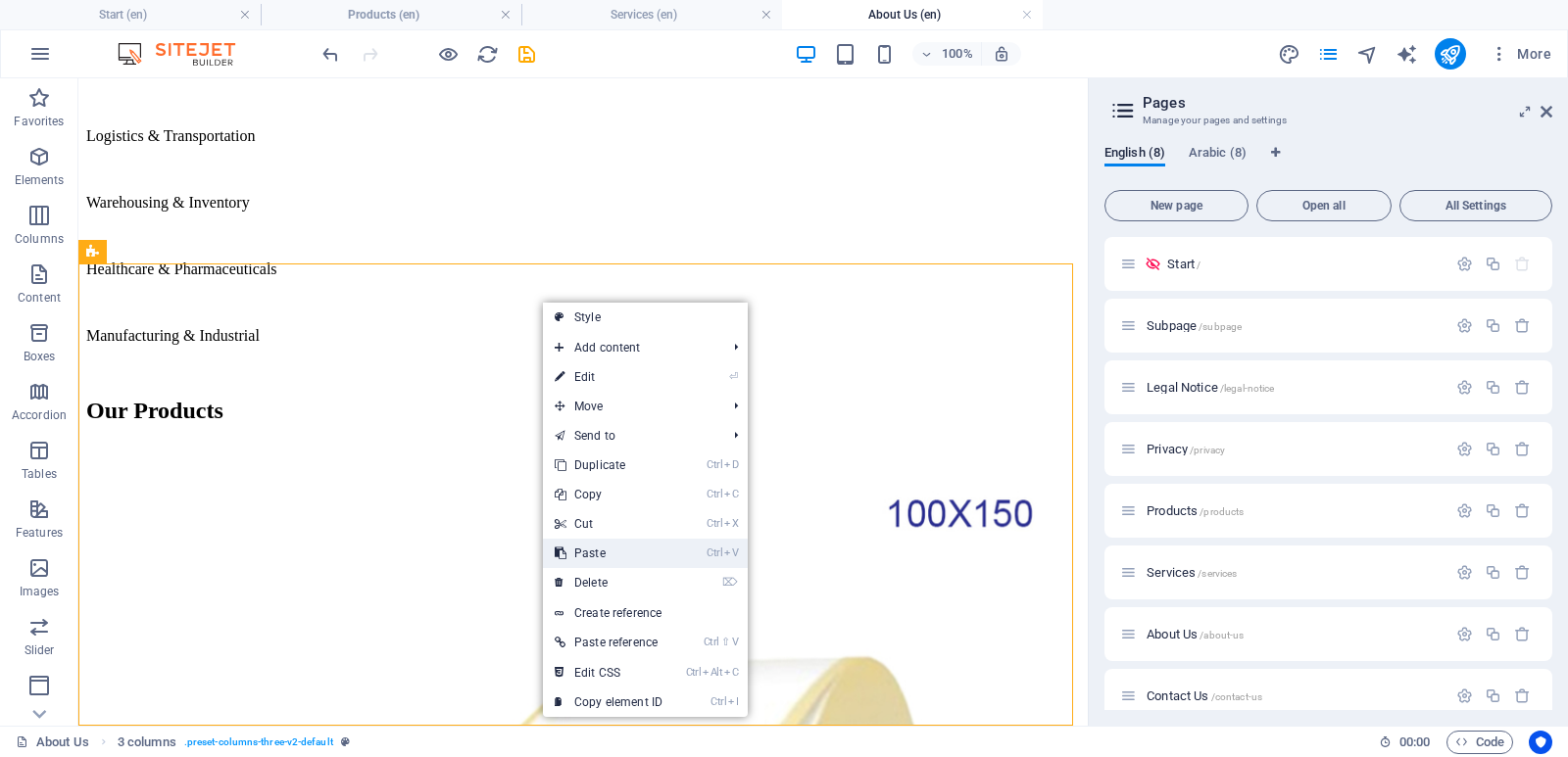
click at [615, 556] on link "Ctrl V Paste" at bounding box center [608, 553] width 131 height 30
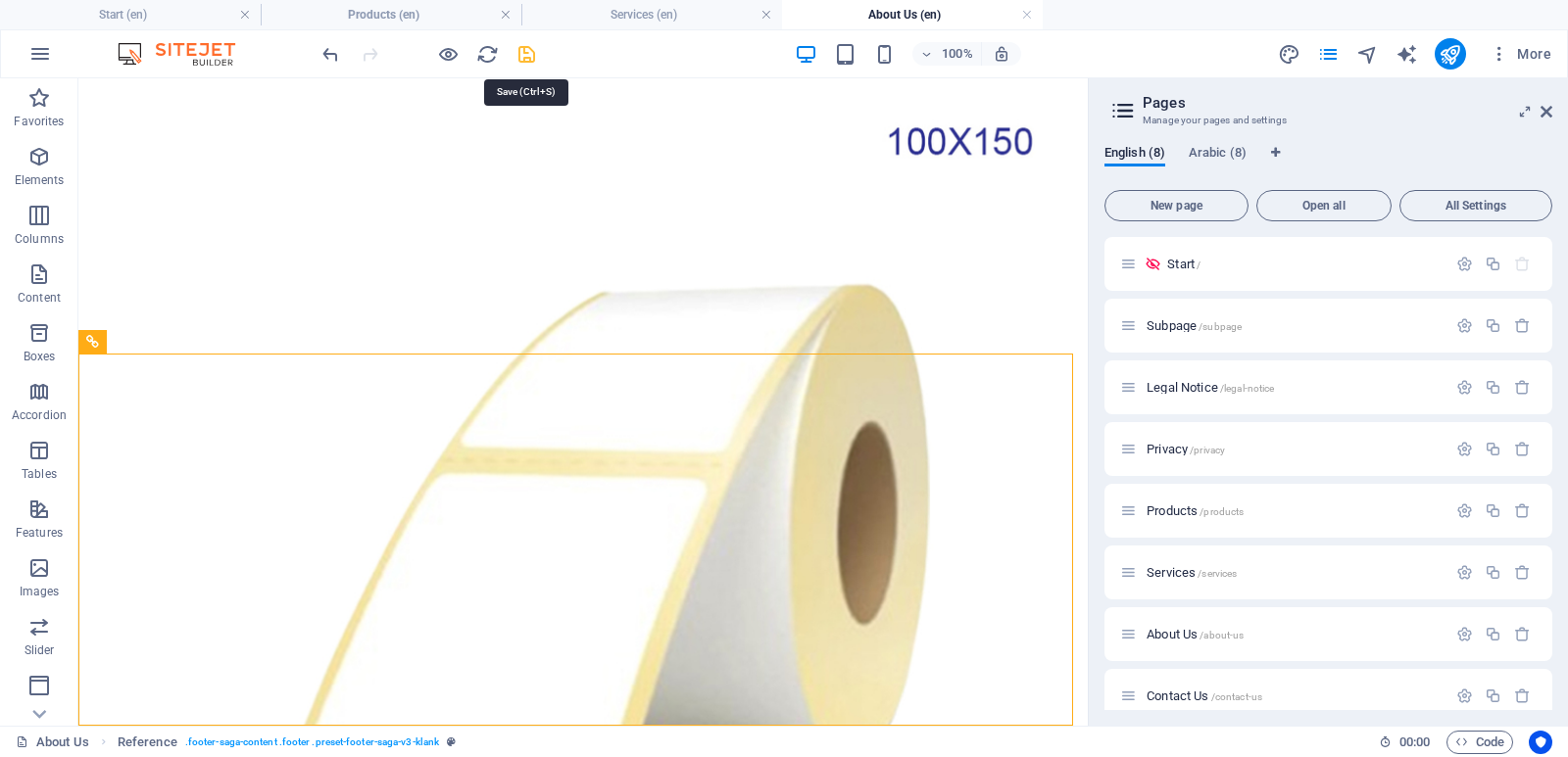
click at [520, 43] on icon "save" at bounding box center [527, 54] width 23 height 23
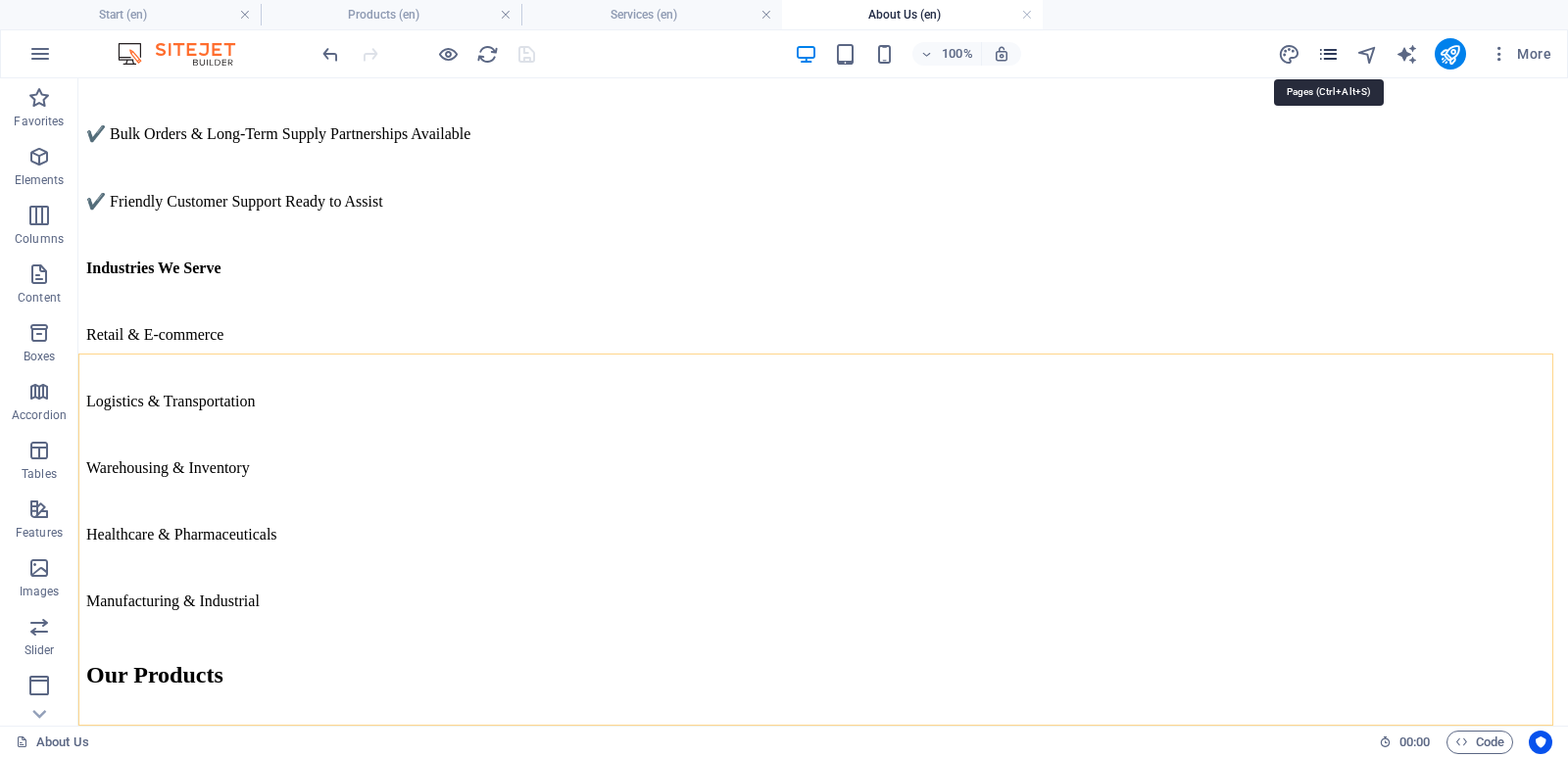
click at [1325, 57] on icon "pages" at bounding box center [1328, 54] width 23 height 23
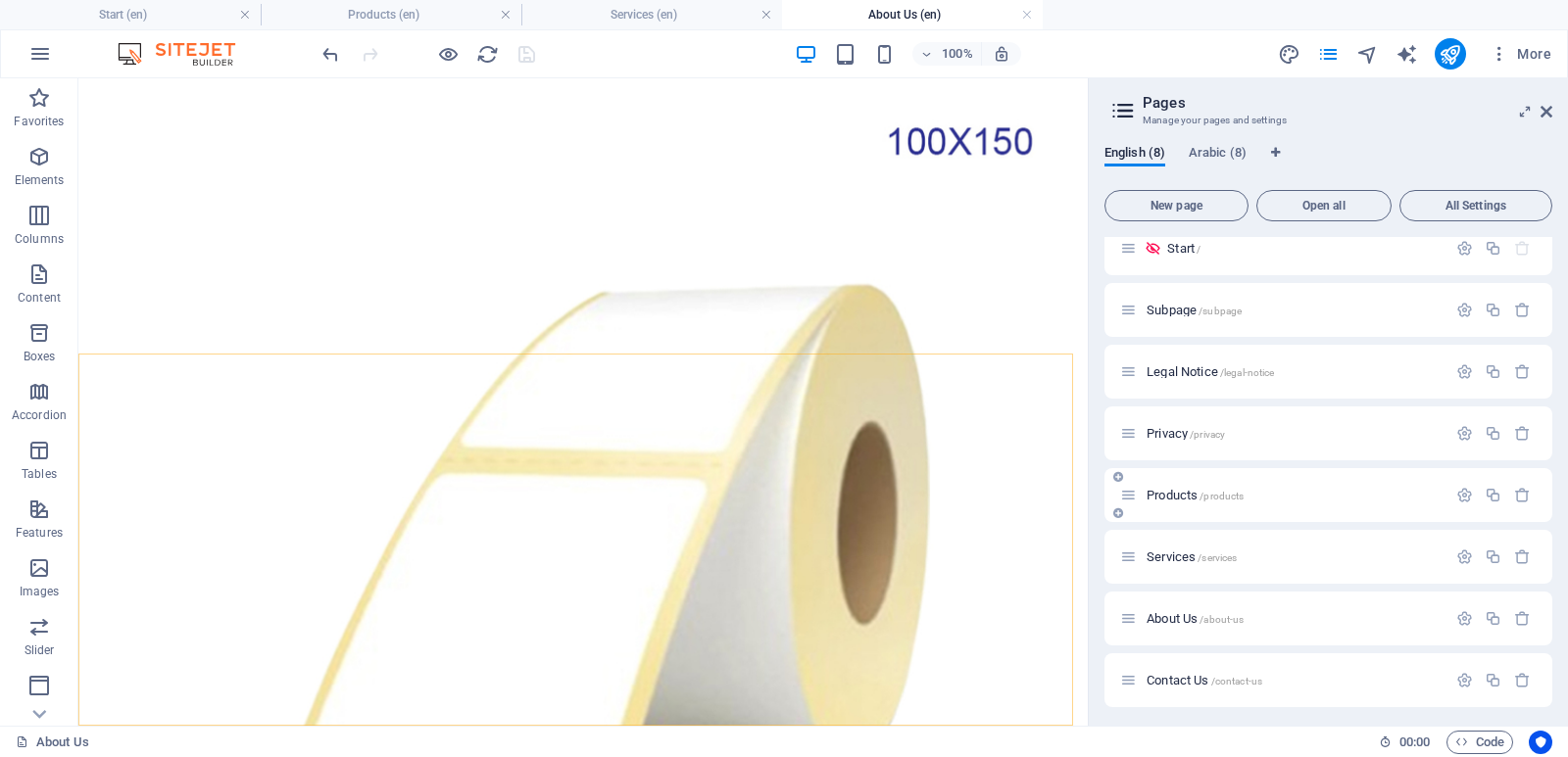
scroll to position [21, 0]
click at [1183, 678] on span "Contact Us /contact-us" at bounding box center [1204, 676] width 115 height 15
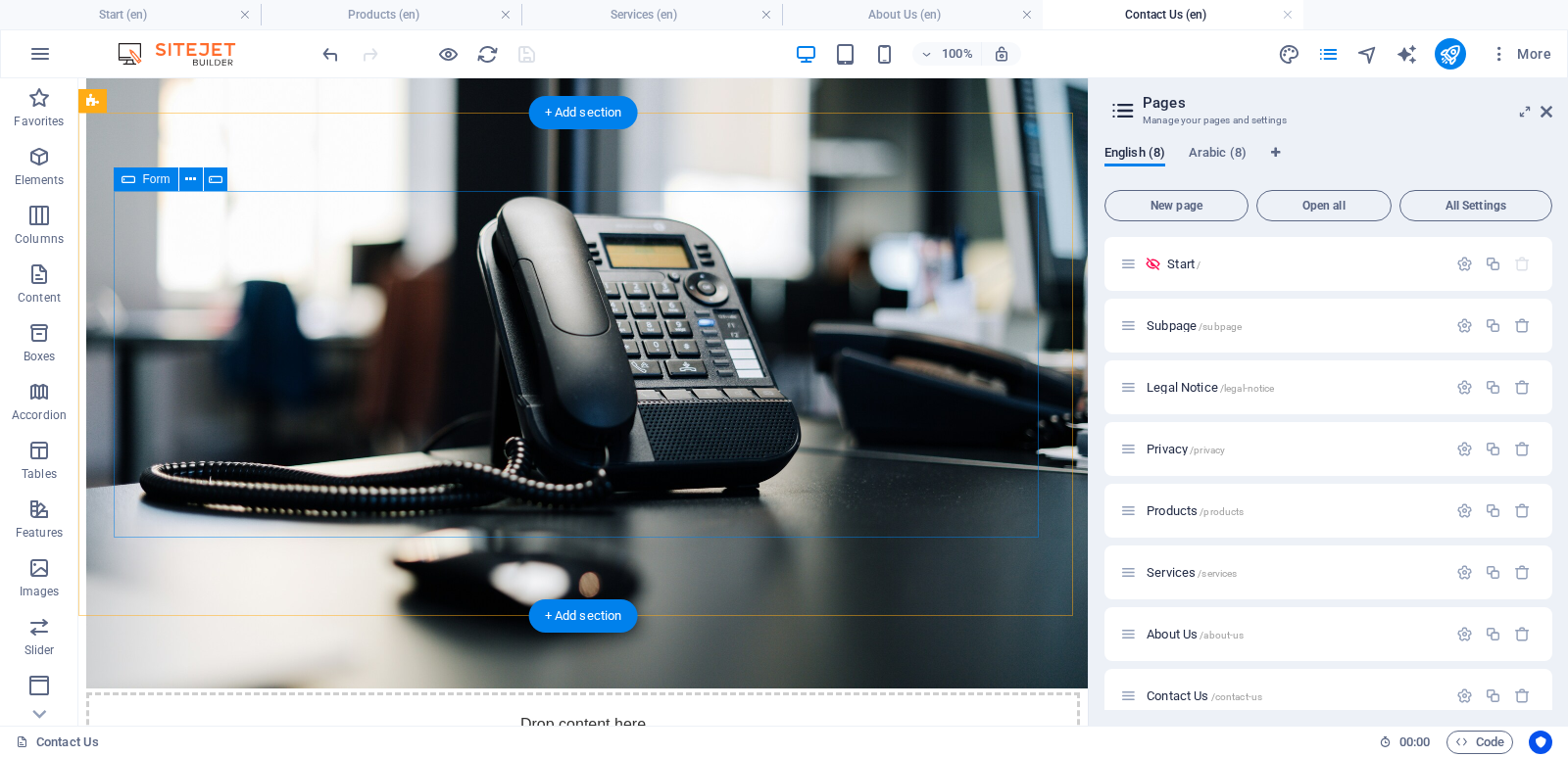
scroll to position [1464, 0]
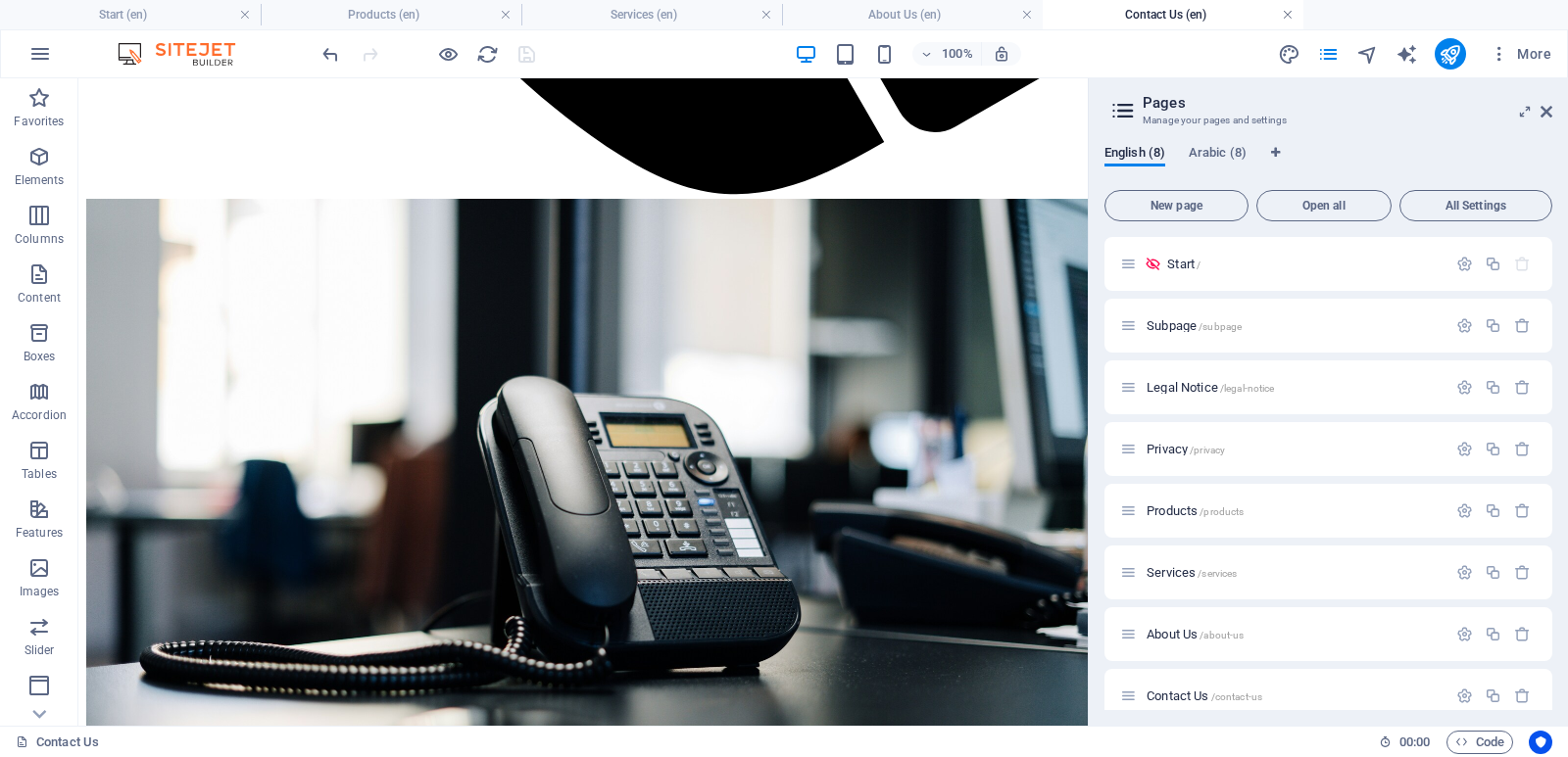
click at [1289, 15] on link at bounding box center [1288, 15] width 12 height 19
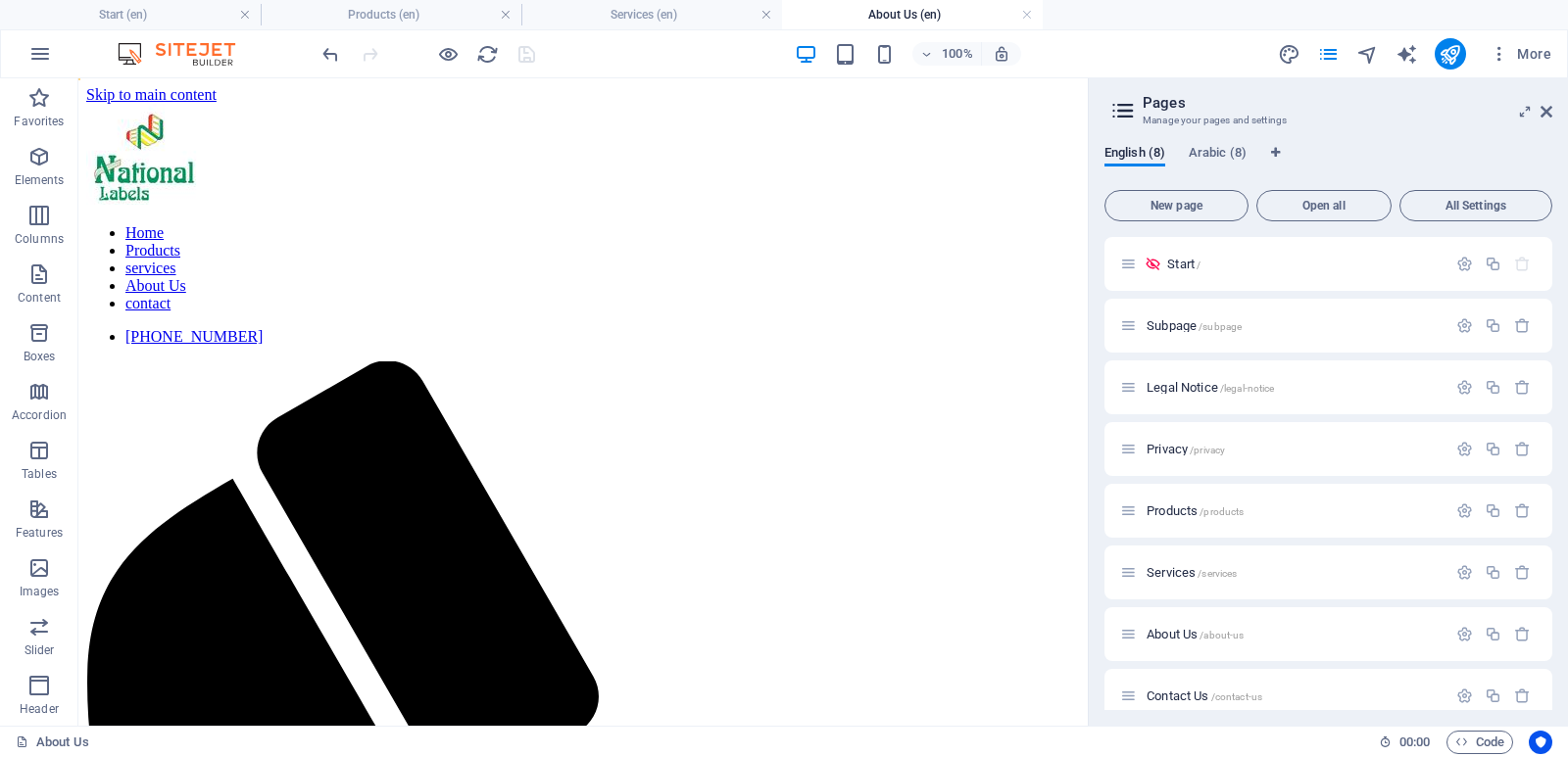
scroll to position [3009, 0]
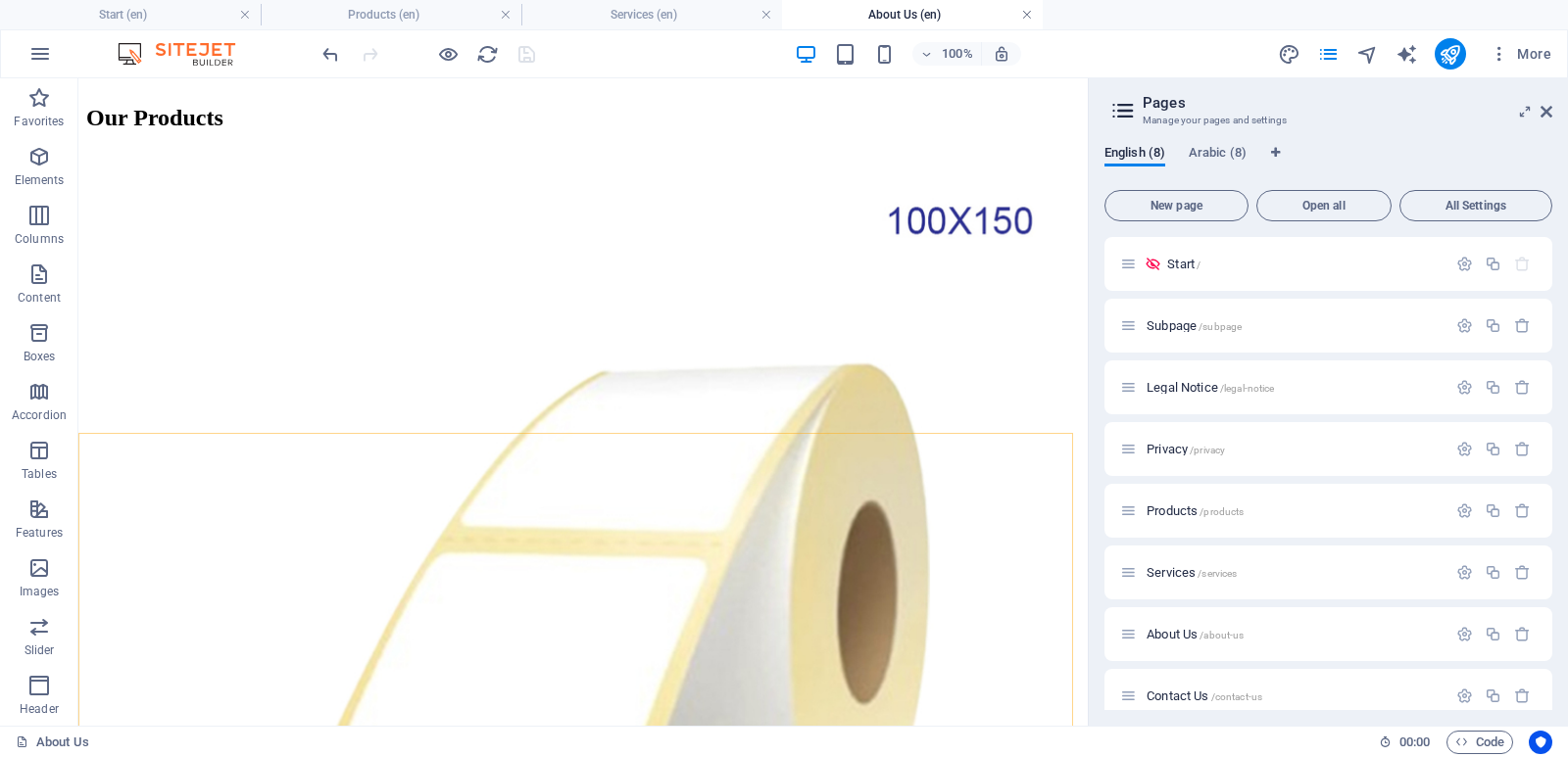
click at [1025, 12] on link at bounding box center [1027, 15] width 12 height 19
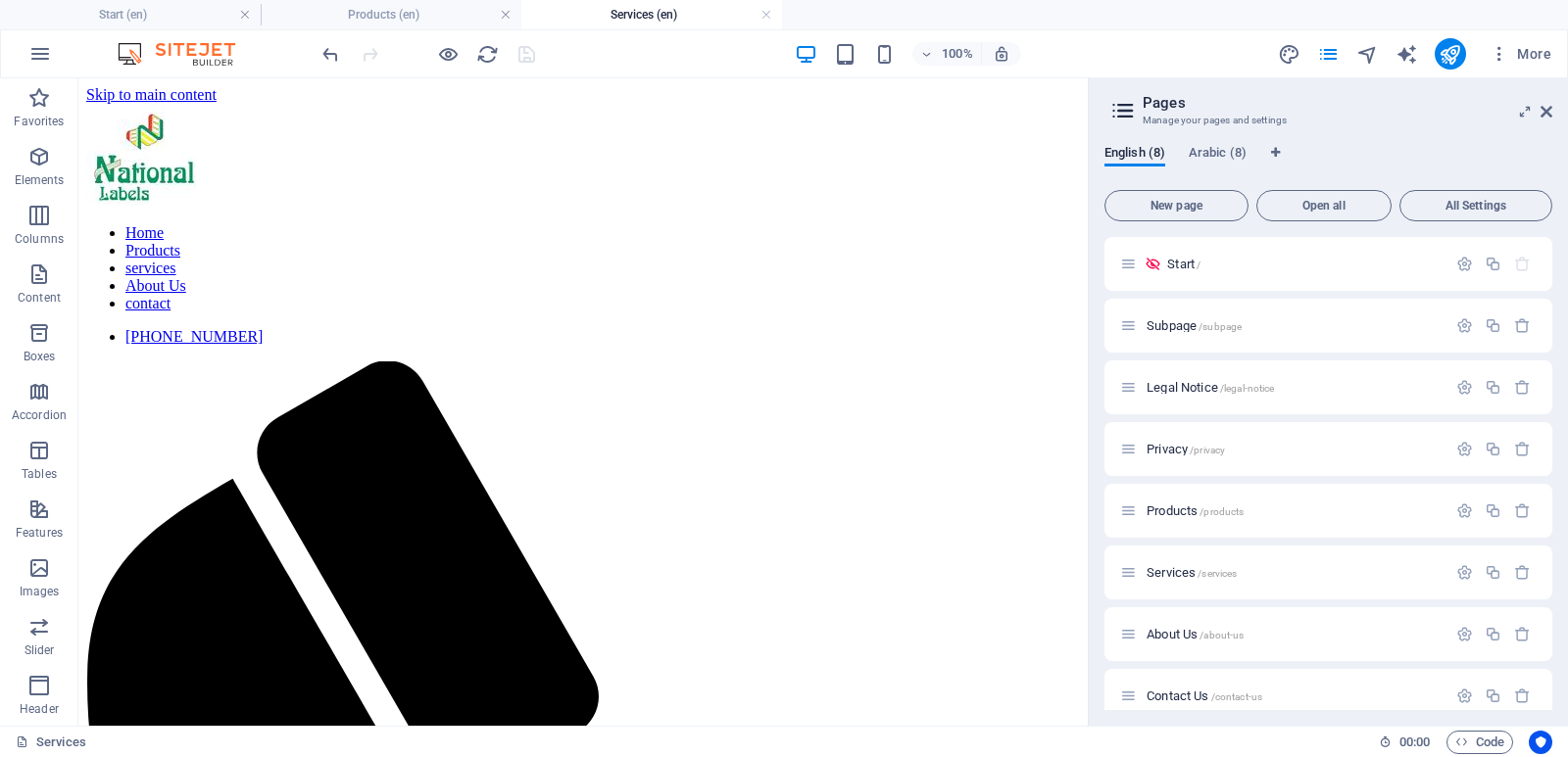
scroll to position [477, 0]
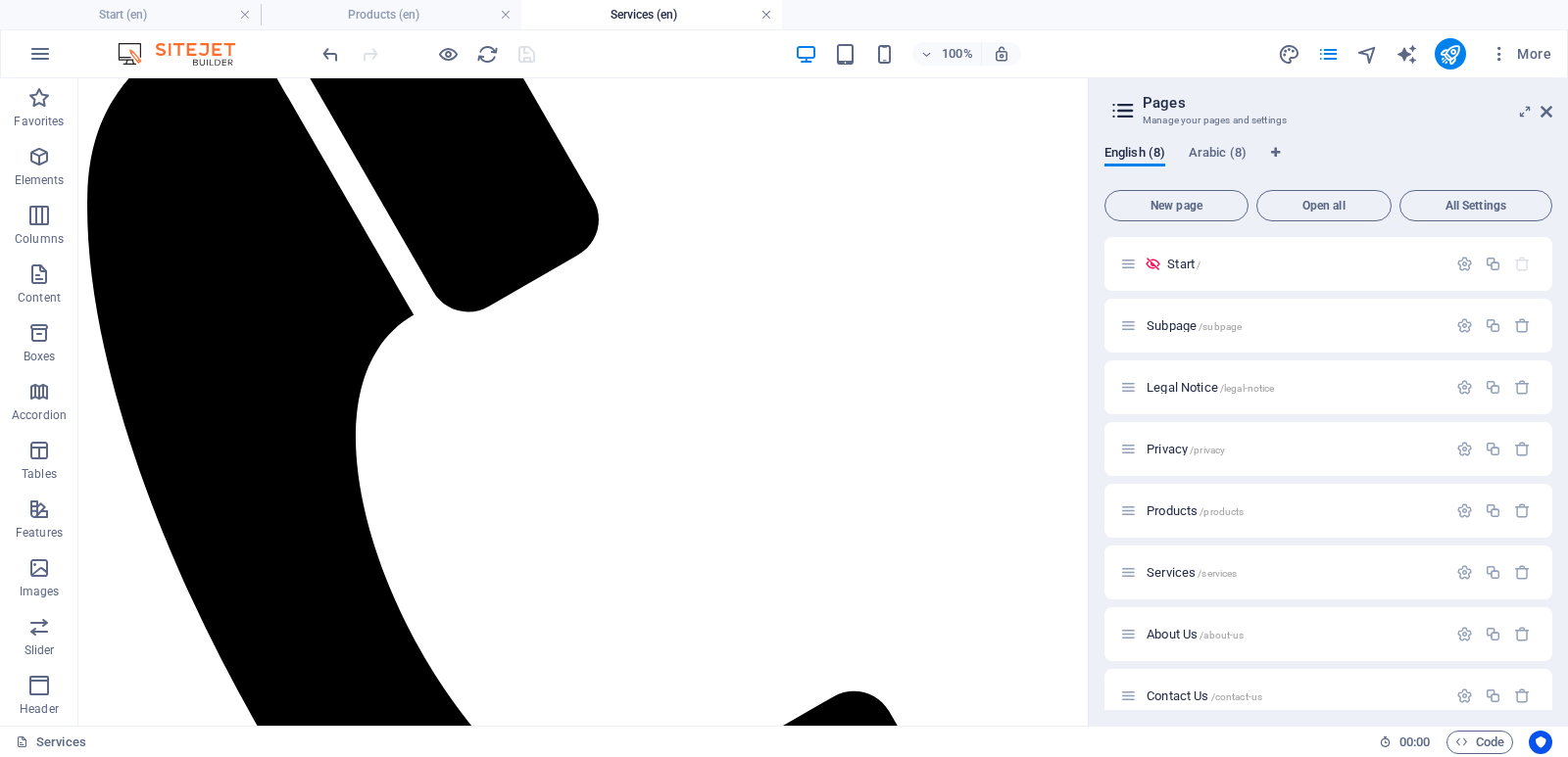
click at [766, 12] on link at bounding box center [766, 15] width 12 height 19
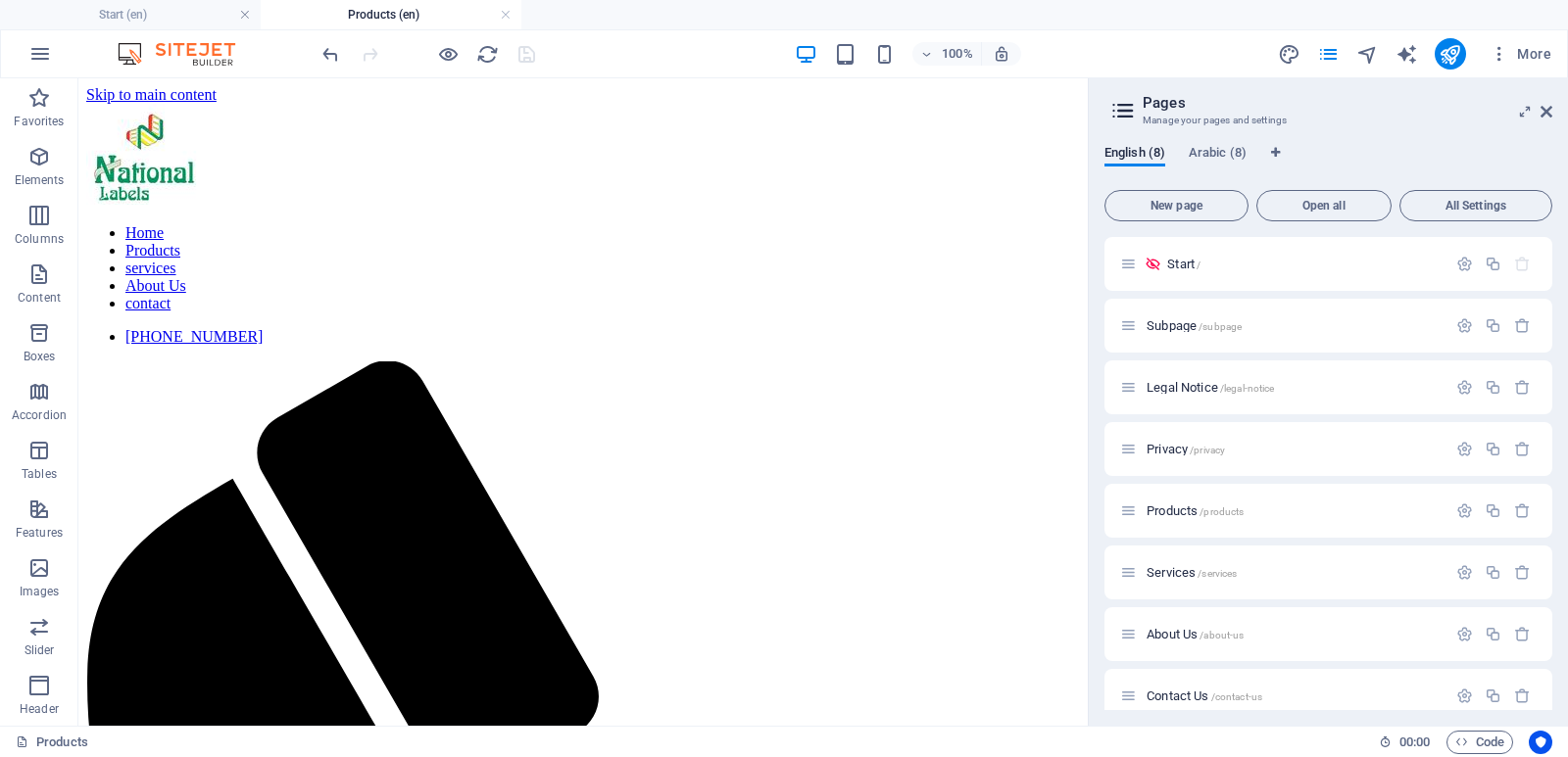
scroll to position [6611, 0]
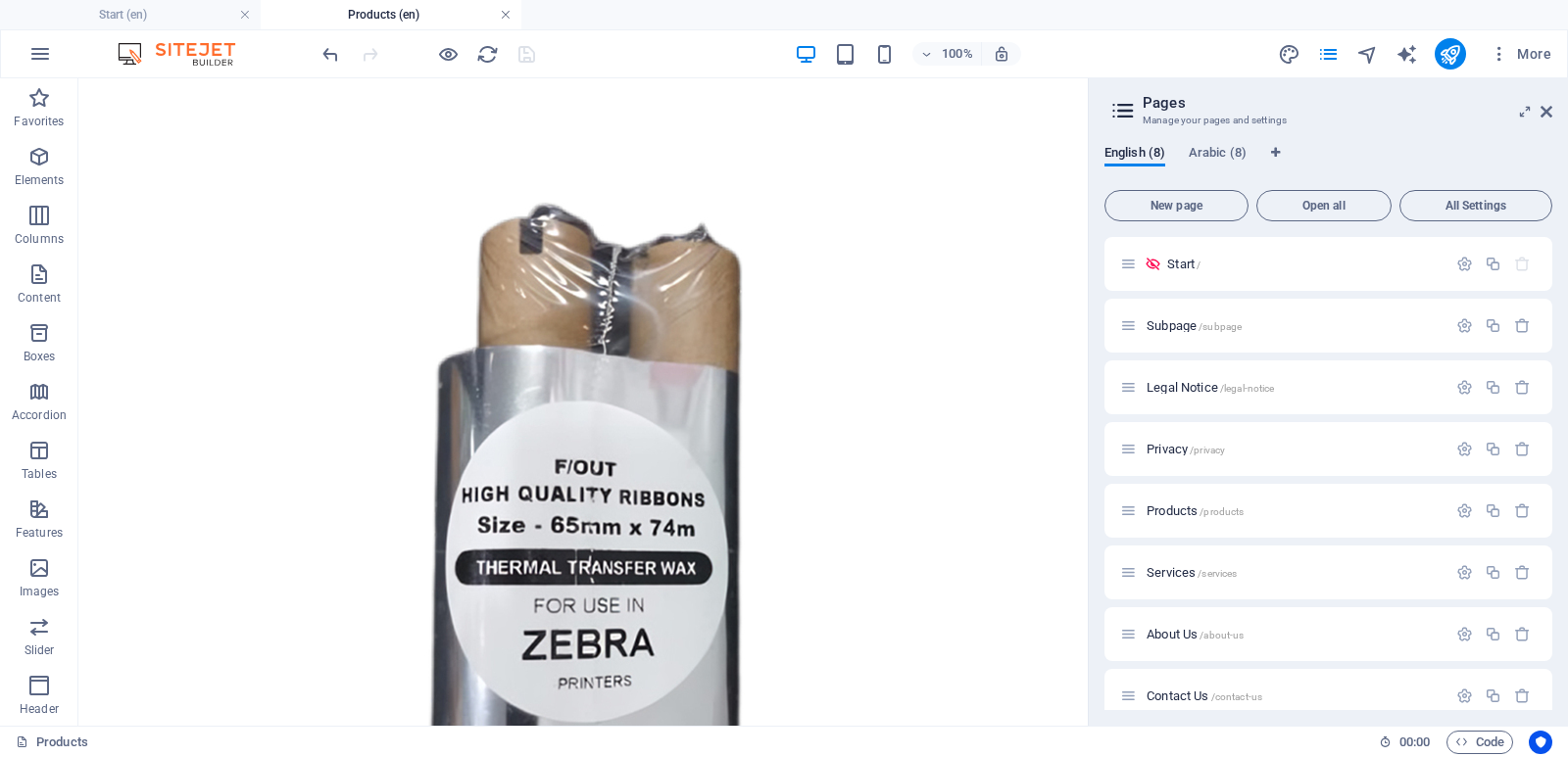
click at [503, 10] on link at bounding box center [506, 15] width 12 height 19
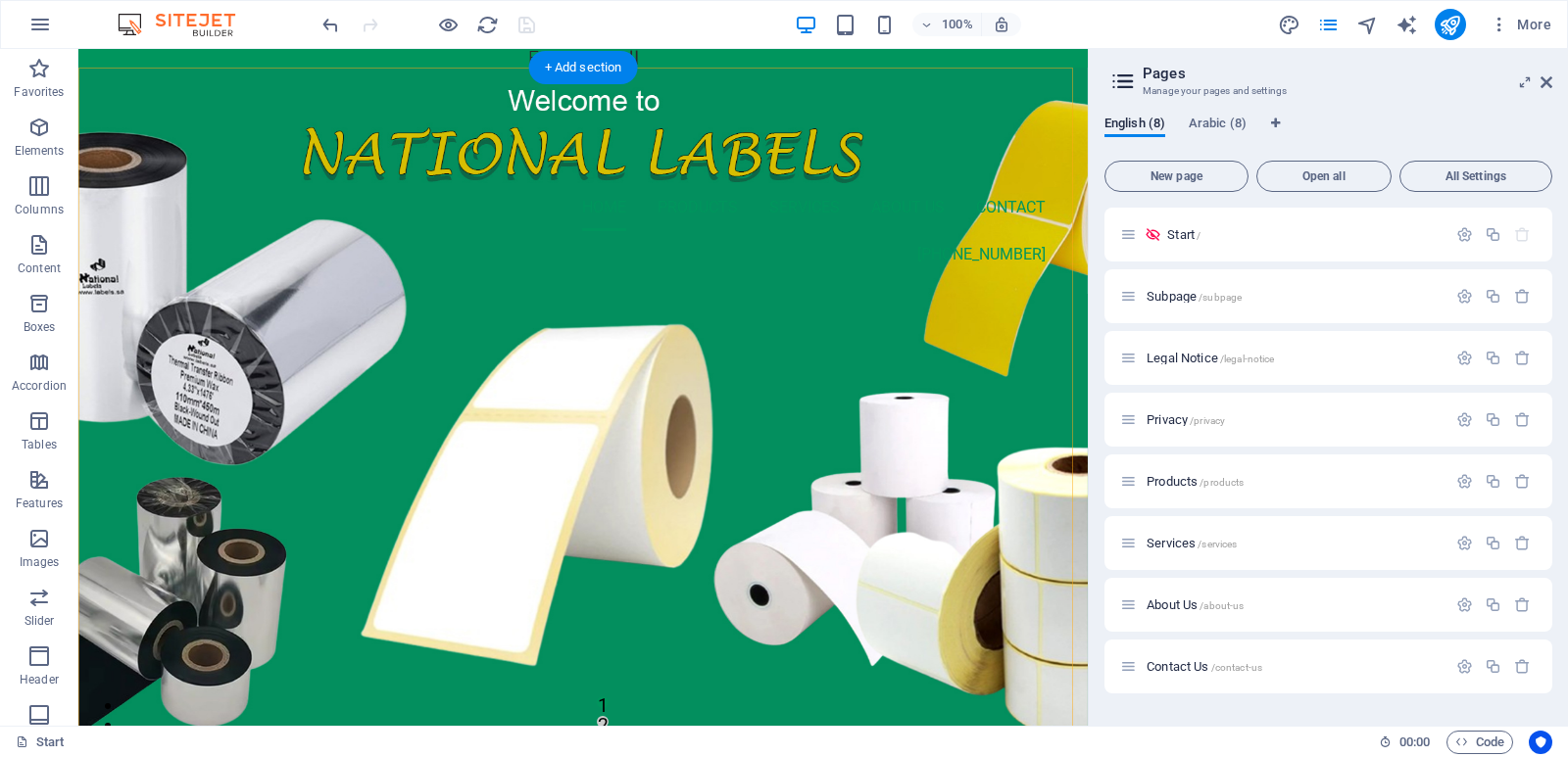
scroll to position [12489, 0]
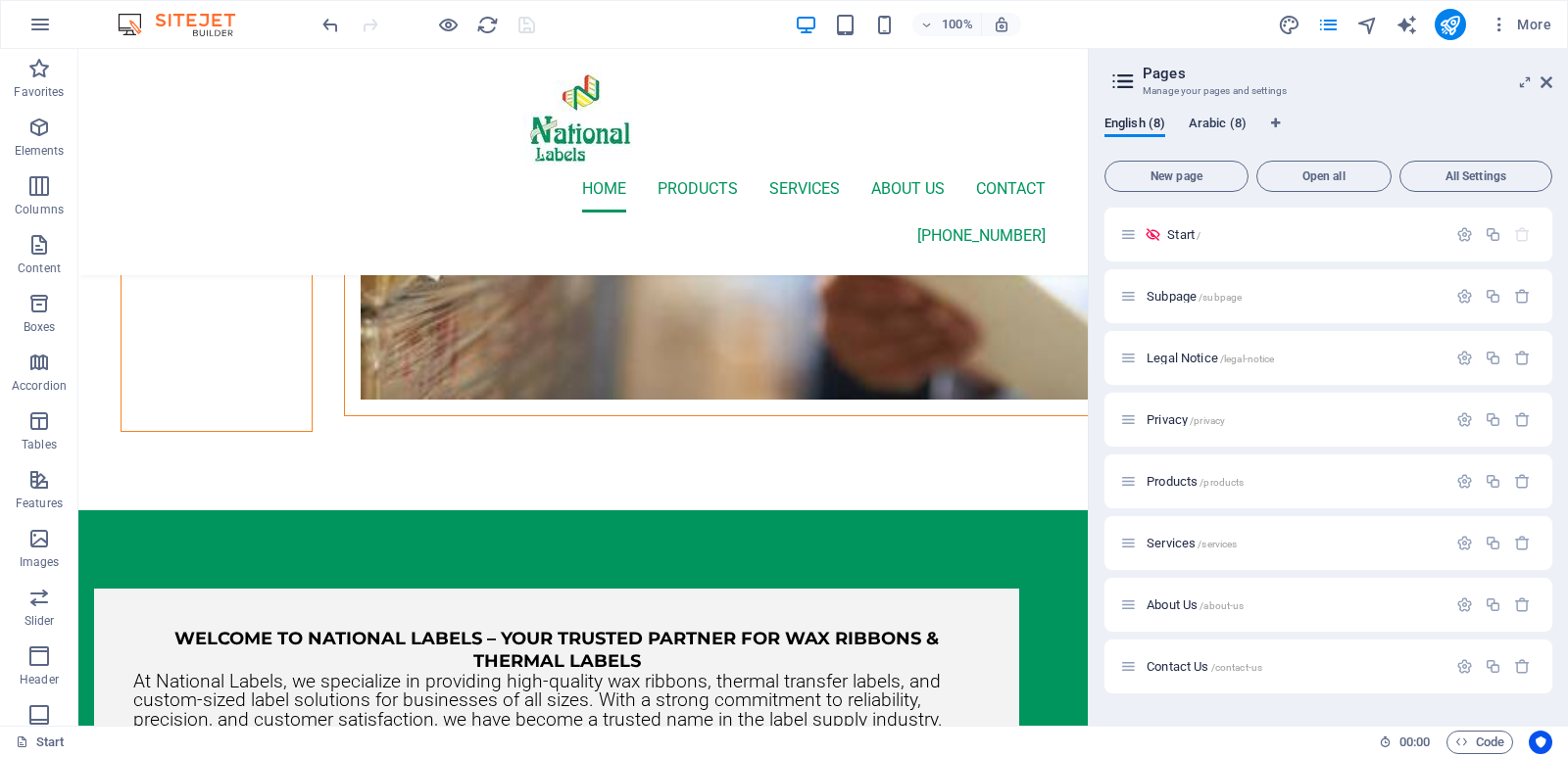
click at [1214, 119] on span "Arabic (8)" at bounding box center [1217, 125] width 58 height 28
click at [1181, 667] on span "Contact Us /contact-us" at bounding box center [1204, 667] width 115 height 15
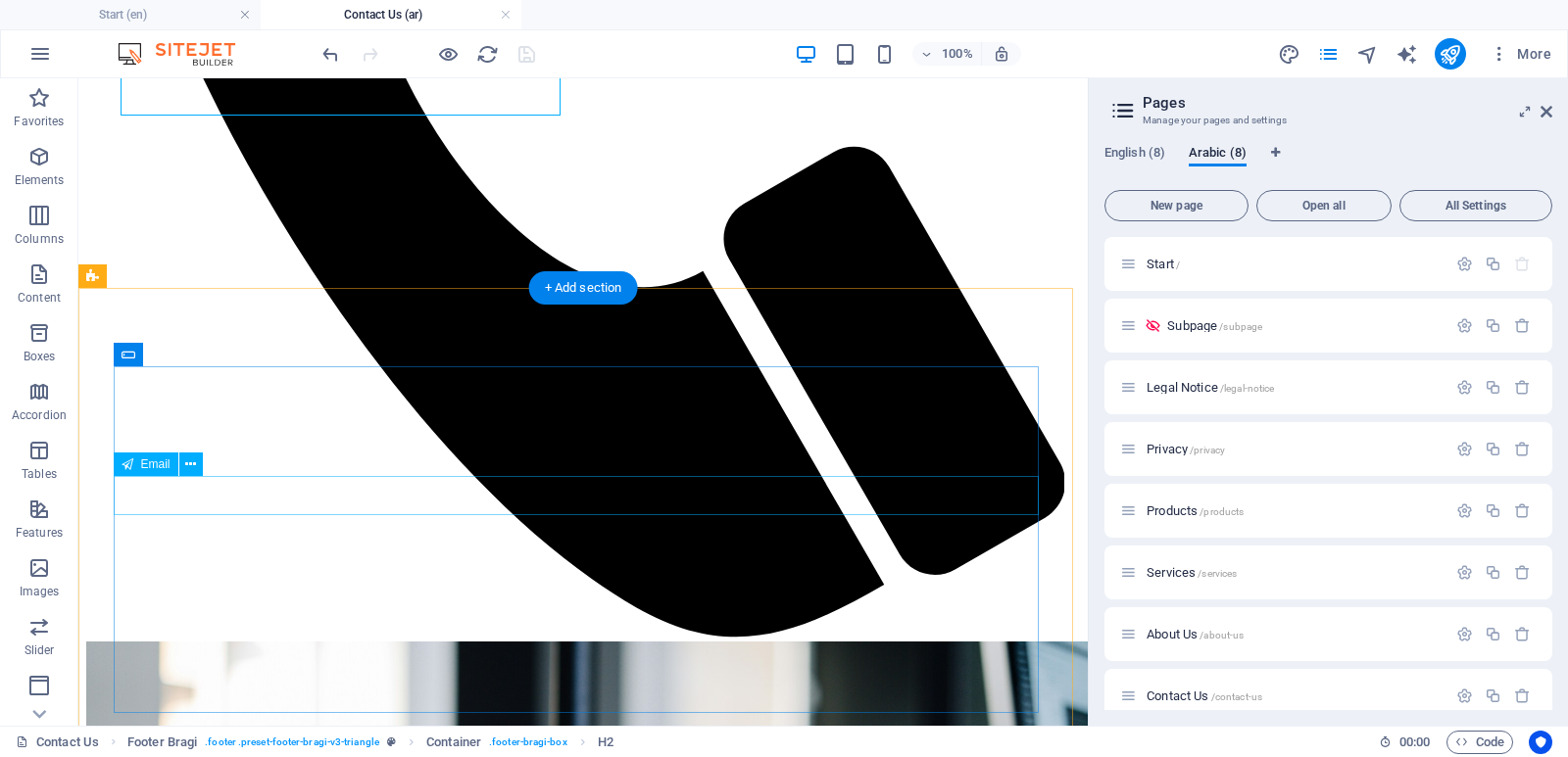
scroll to position [1091, 0]
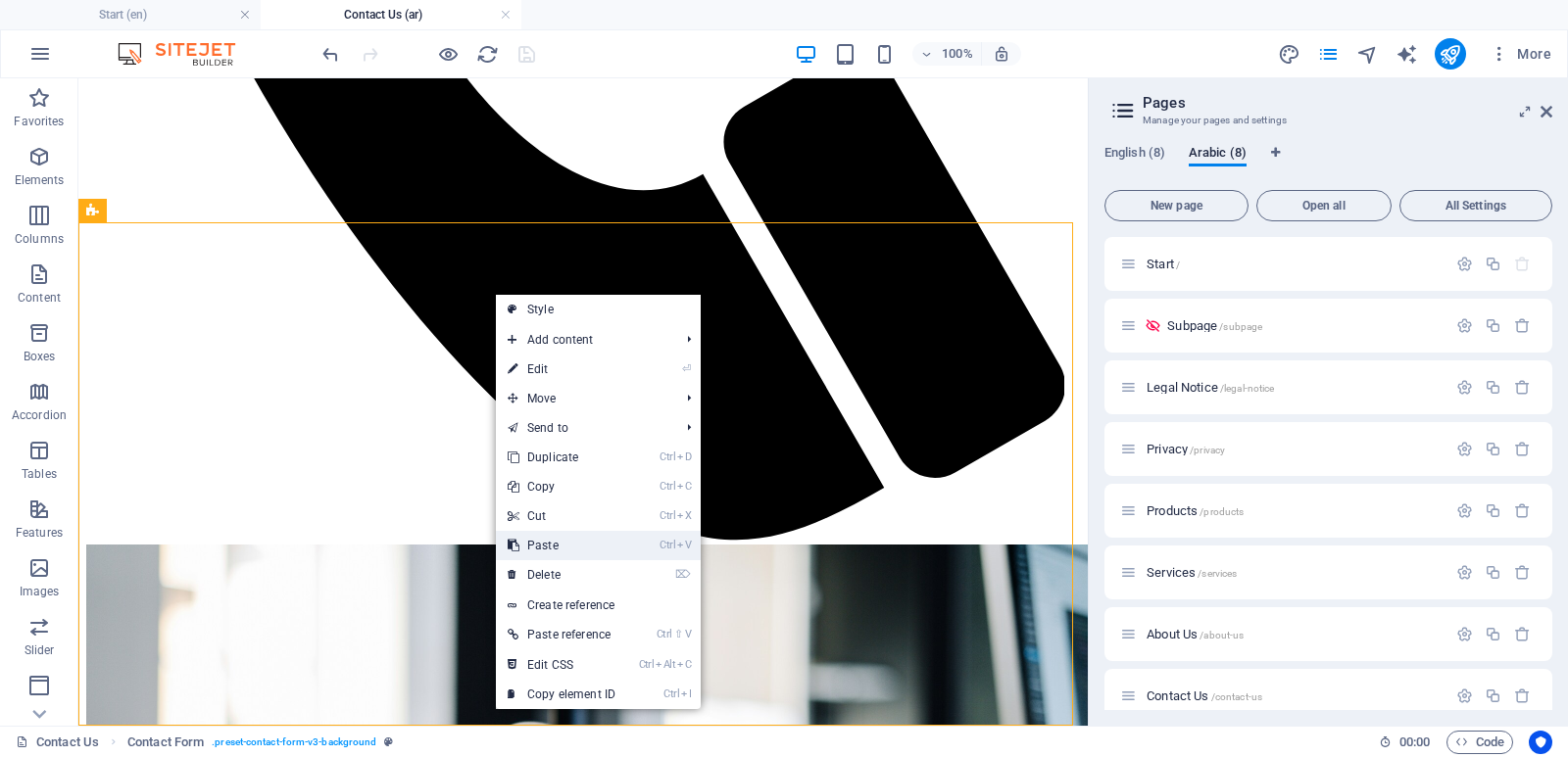
click at [568, 552] on link "Ctrl V Paste" at bounding box center [561, 546] width 131 height 30
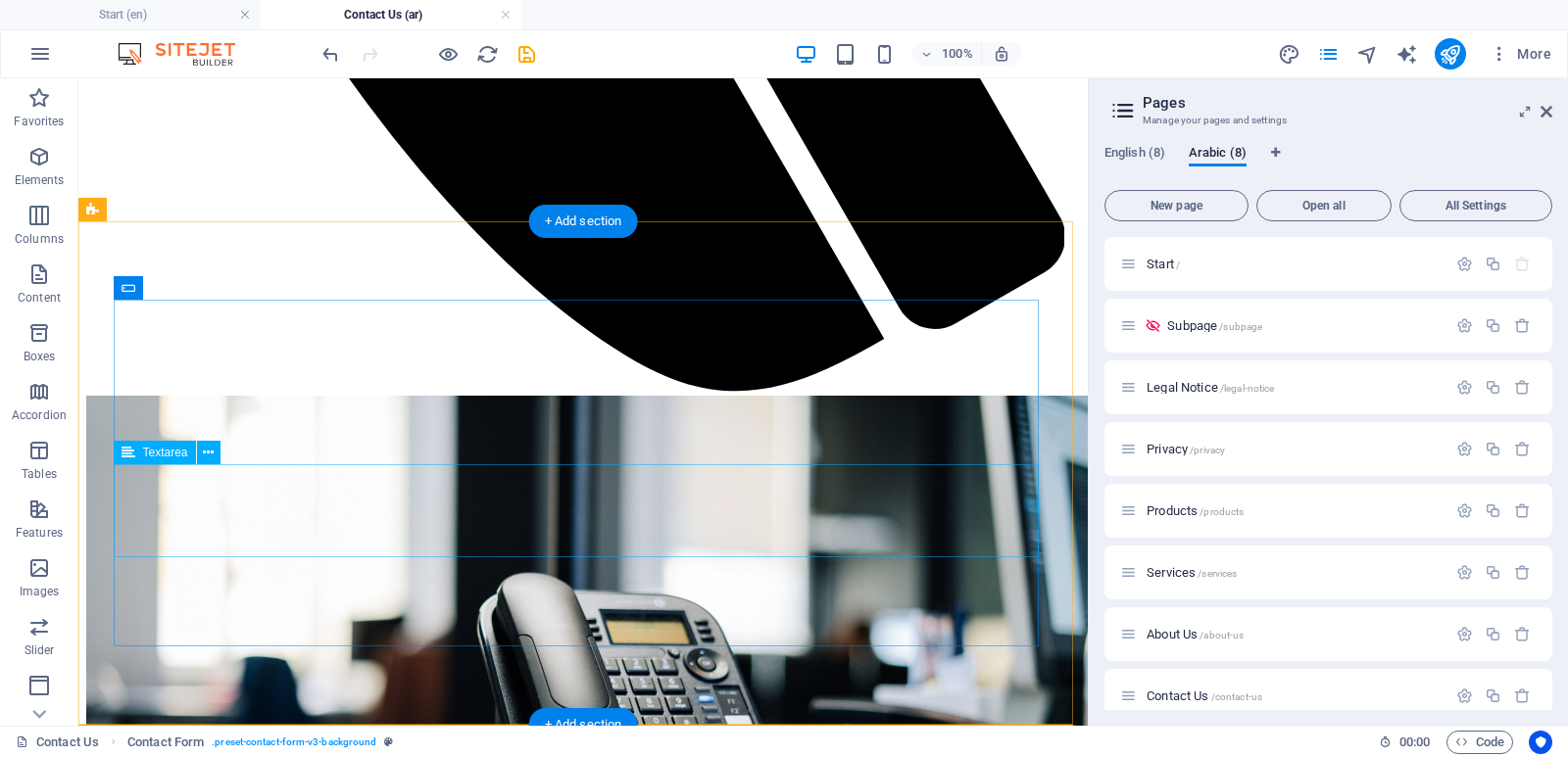
scroll to position [1462, 0]
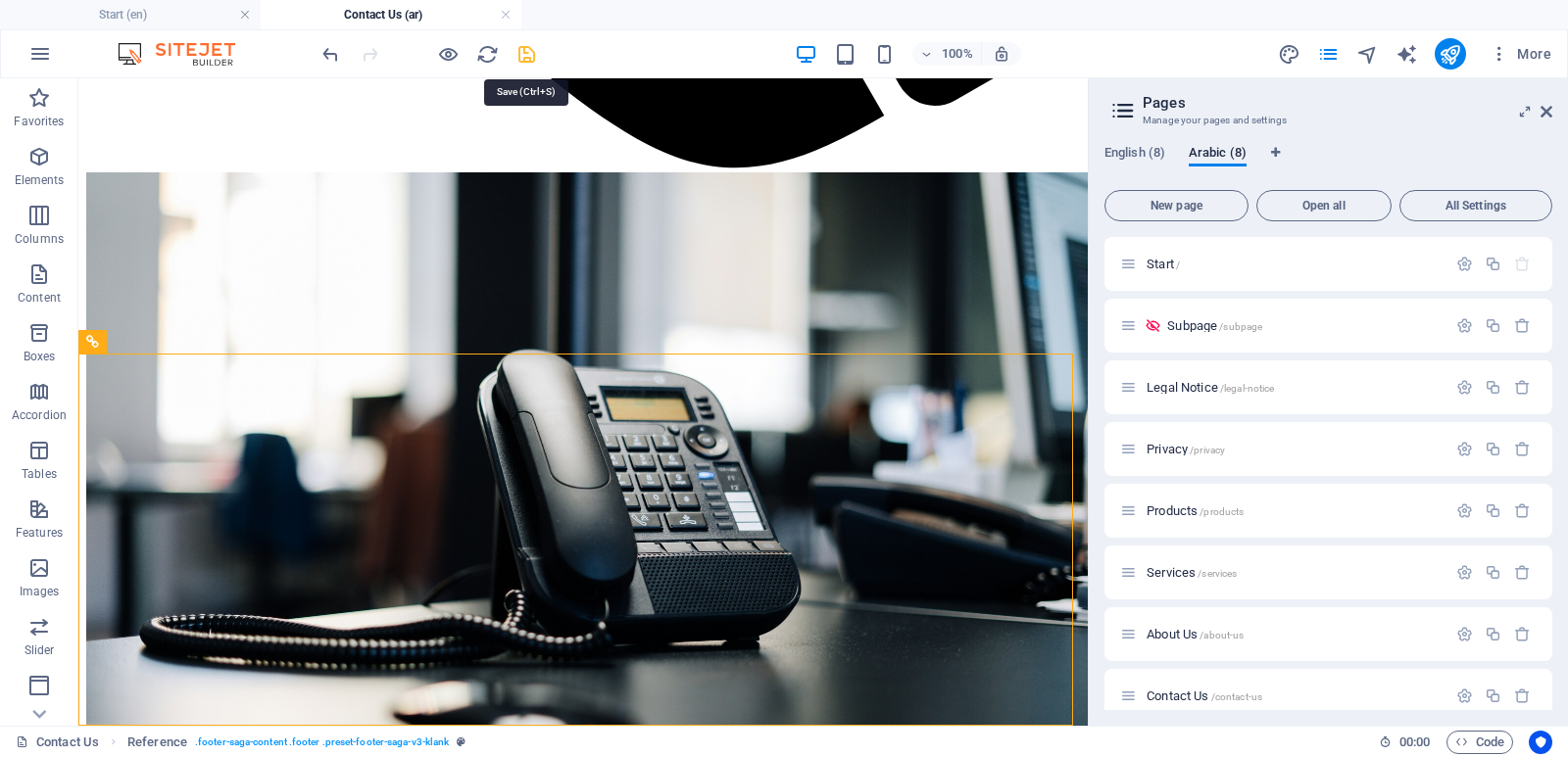
click at [527, 57] on icon "save" at bounding box center [527, 54] width 23 height 23
checkbox input "false"
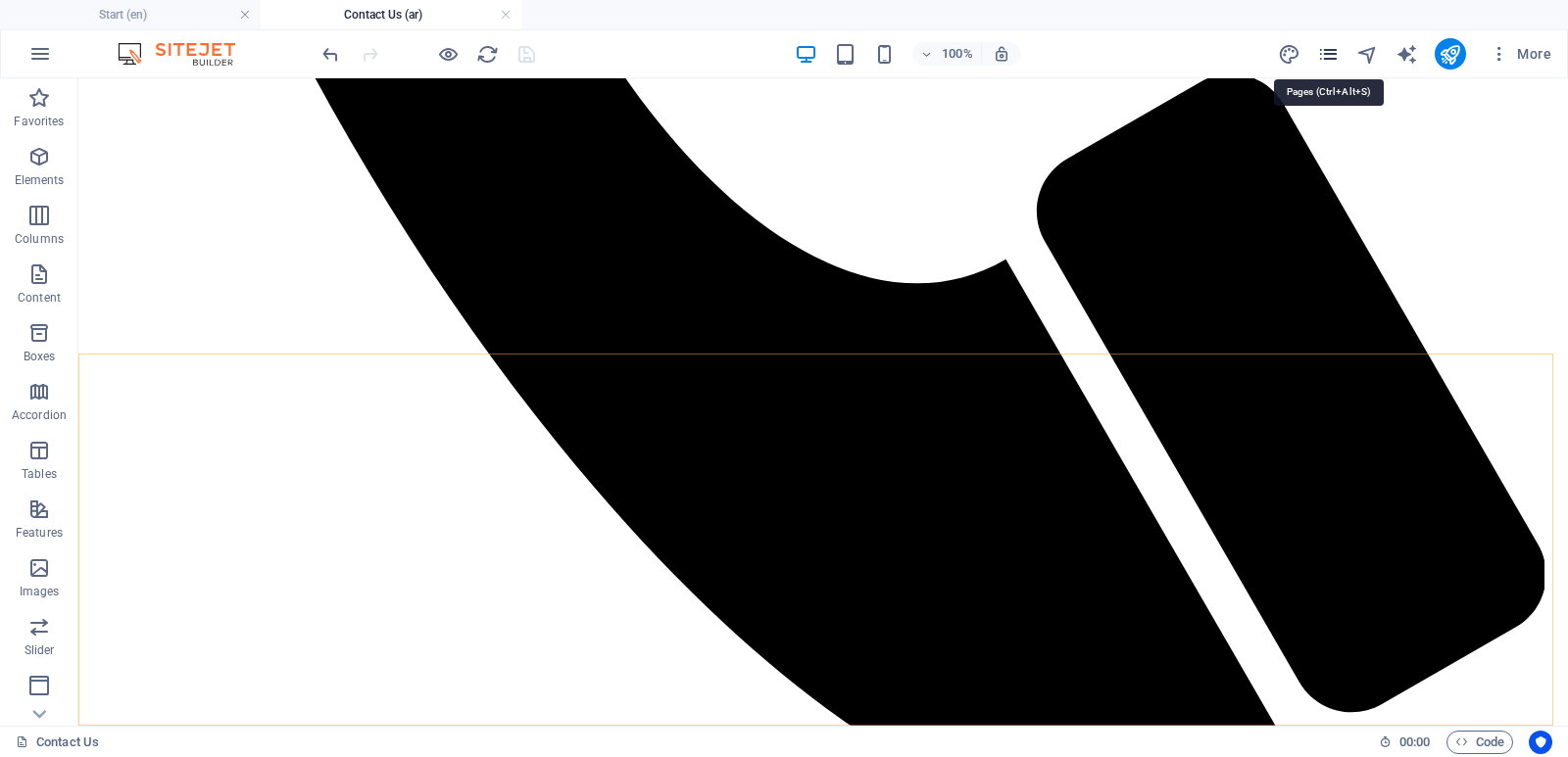
click at [1327, 61] on icon "pages" at bounding box center [1328, 54] width 23 height 23
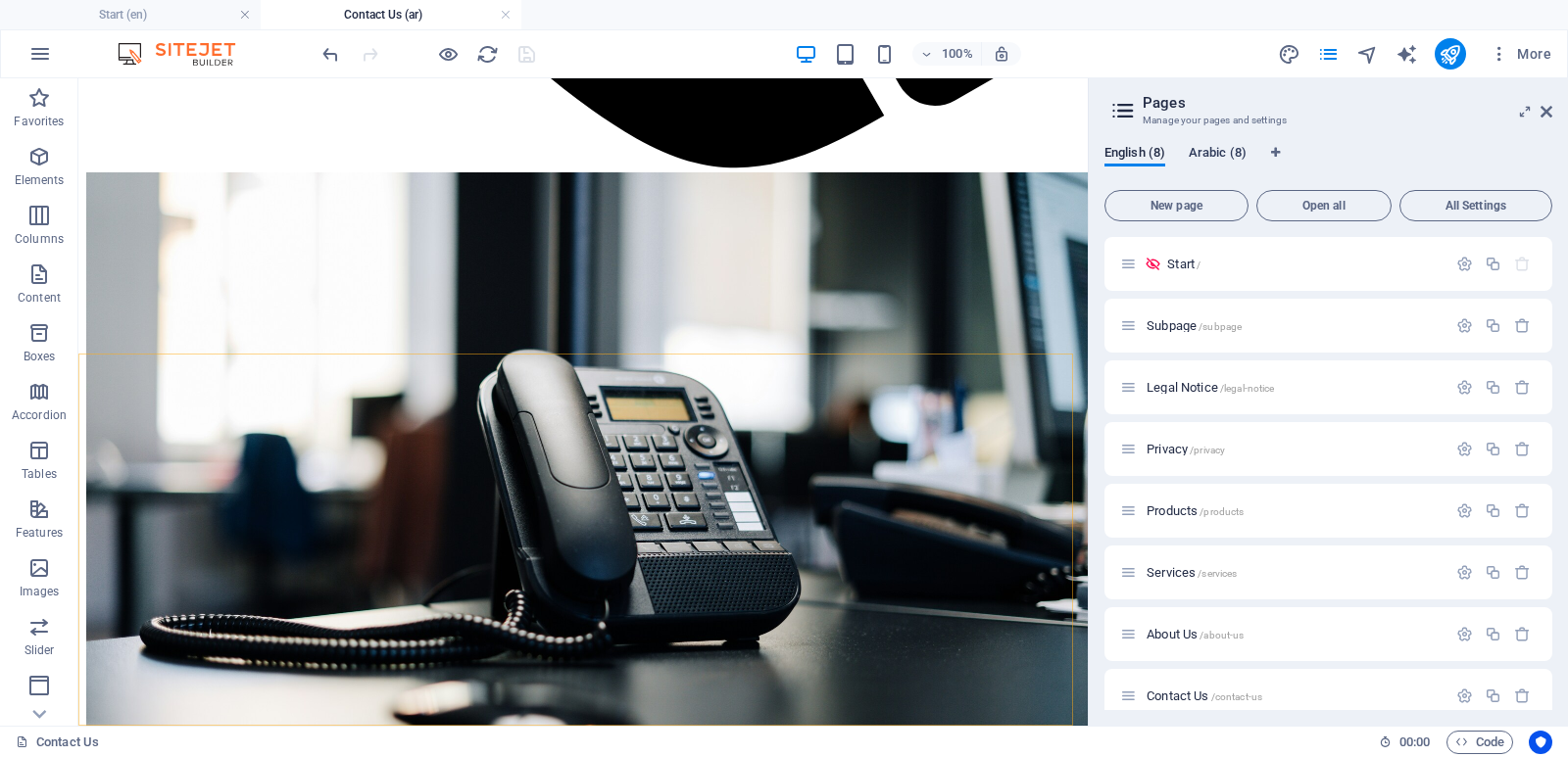
click at [1210, 158] on span "Arabic (8)" at bounding box center [1217, 155] width 58 height 28
click at [1174, 635] on span "About Us /about-us" at bounding box center [1195, 634] width 97 height 15
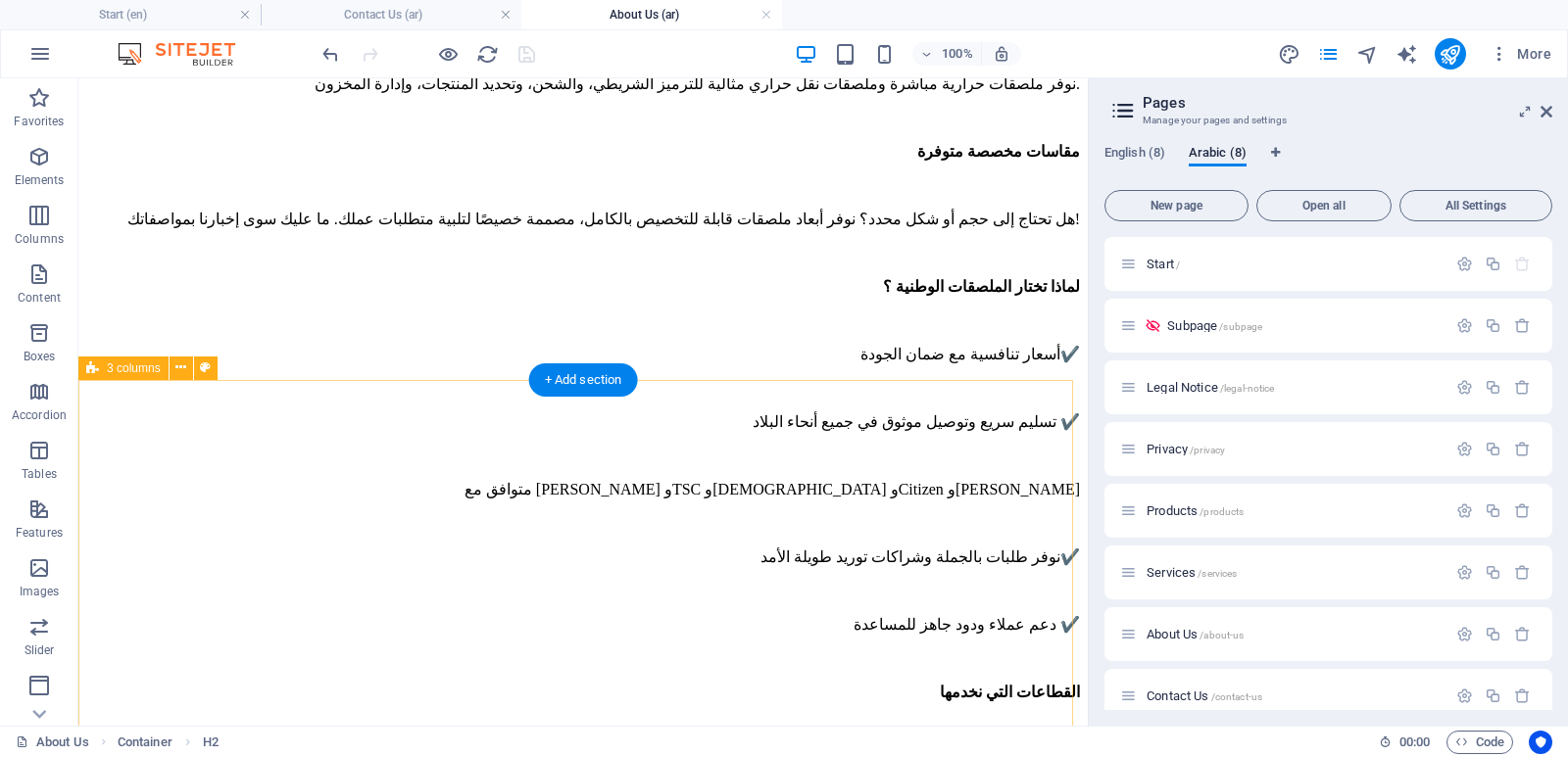
scroll to position [2645, 0]
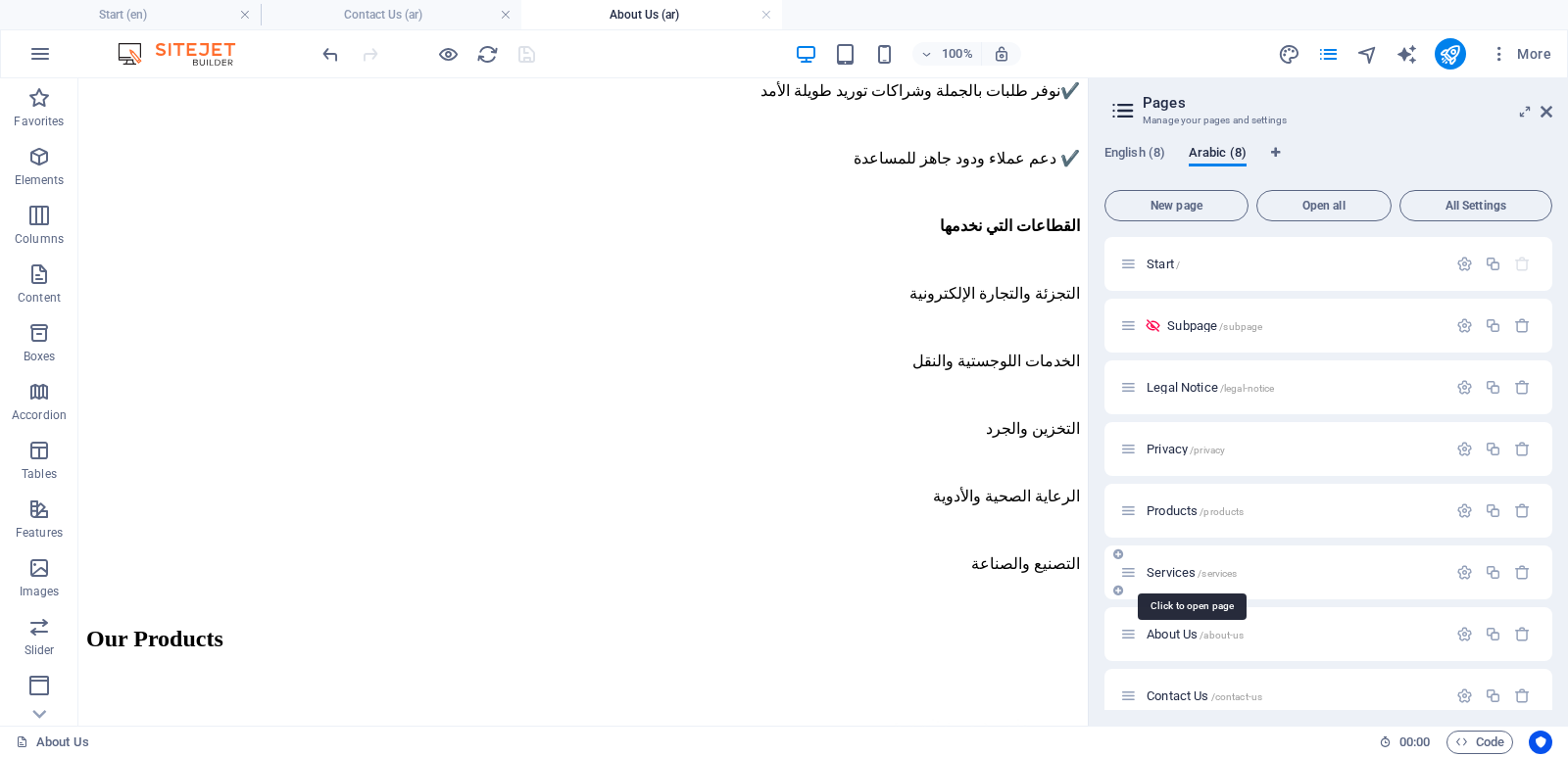
click at [1177, 572] on span "Services /services" at bounding box center [1191, 572] width 90 height 15
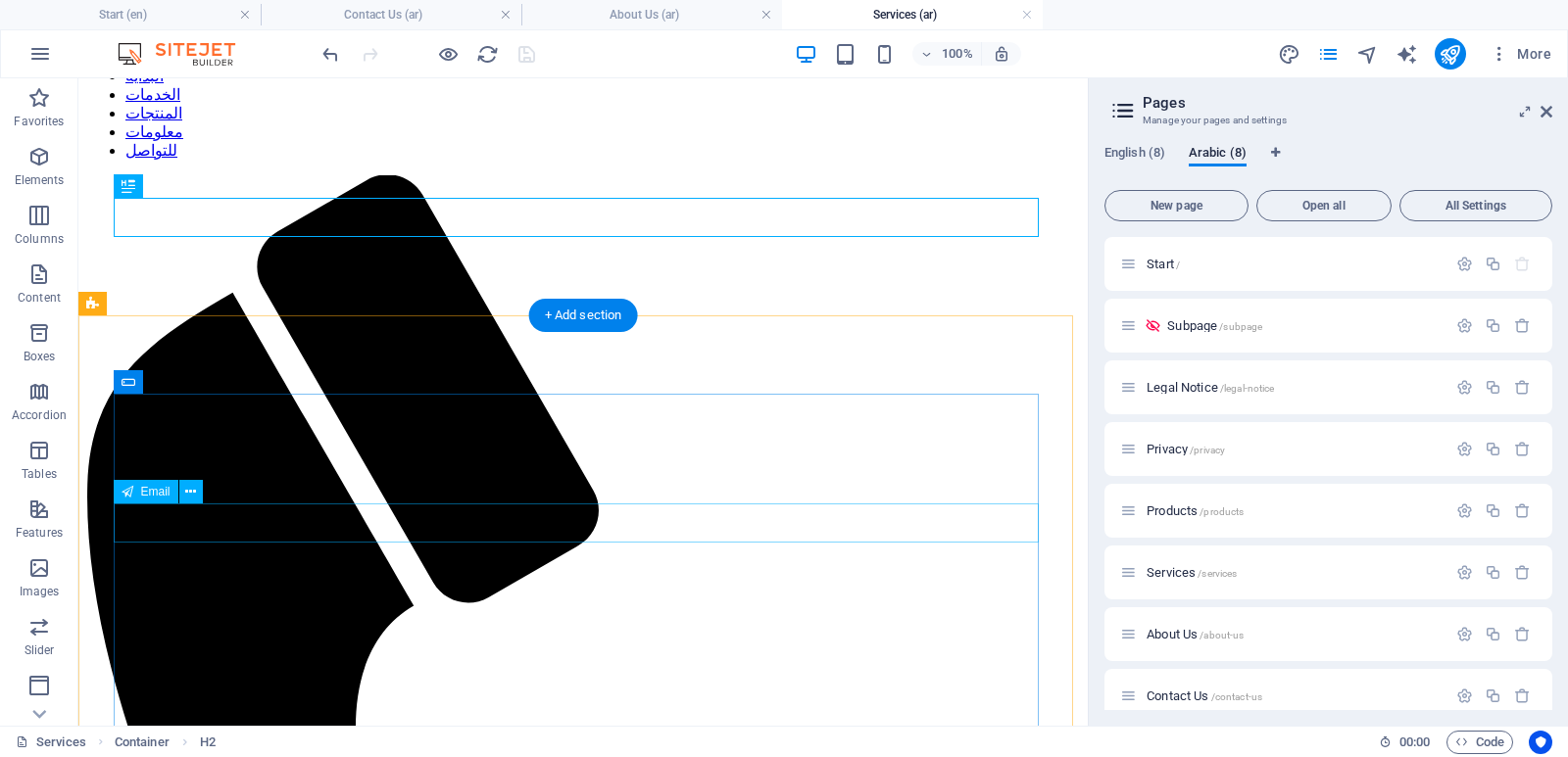
scroll to position [184, 0]
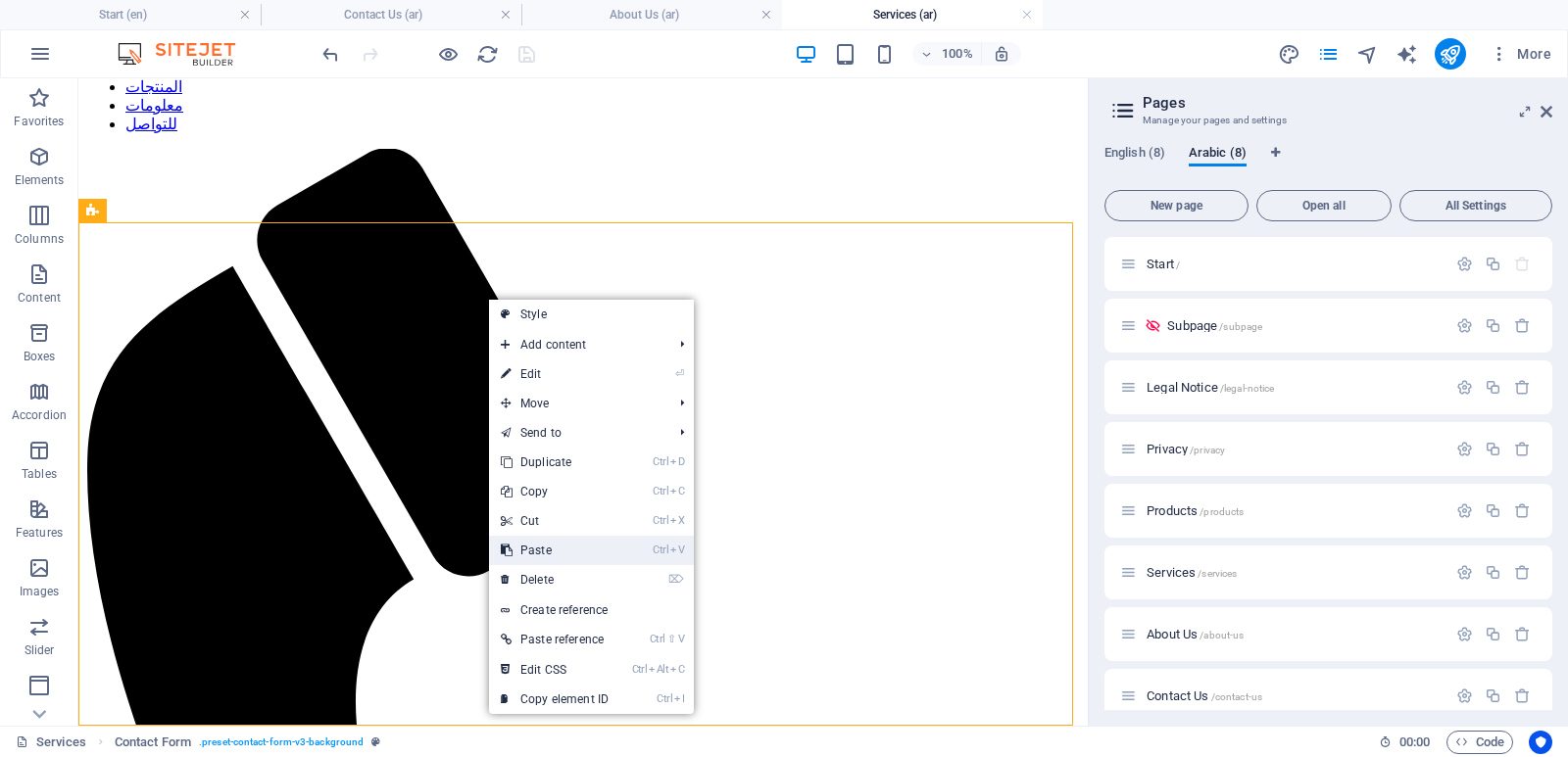
click at [540, 545] on link "Ctrl V Paste" at bounding box center [554, 550] width 131 height 30
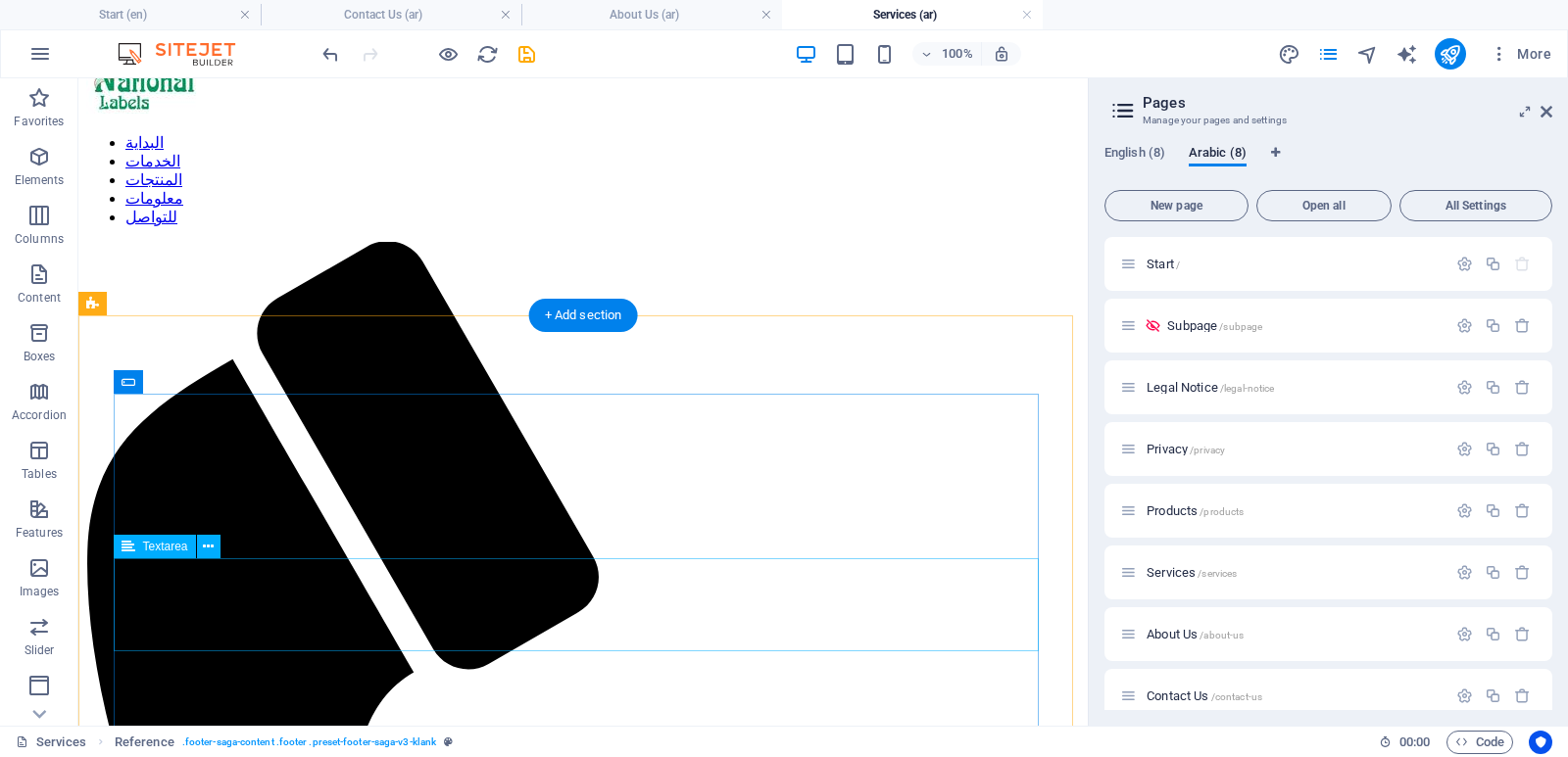
scroll to position [0, 0]
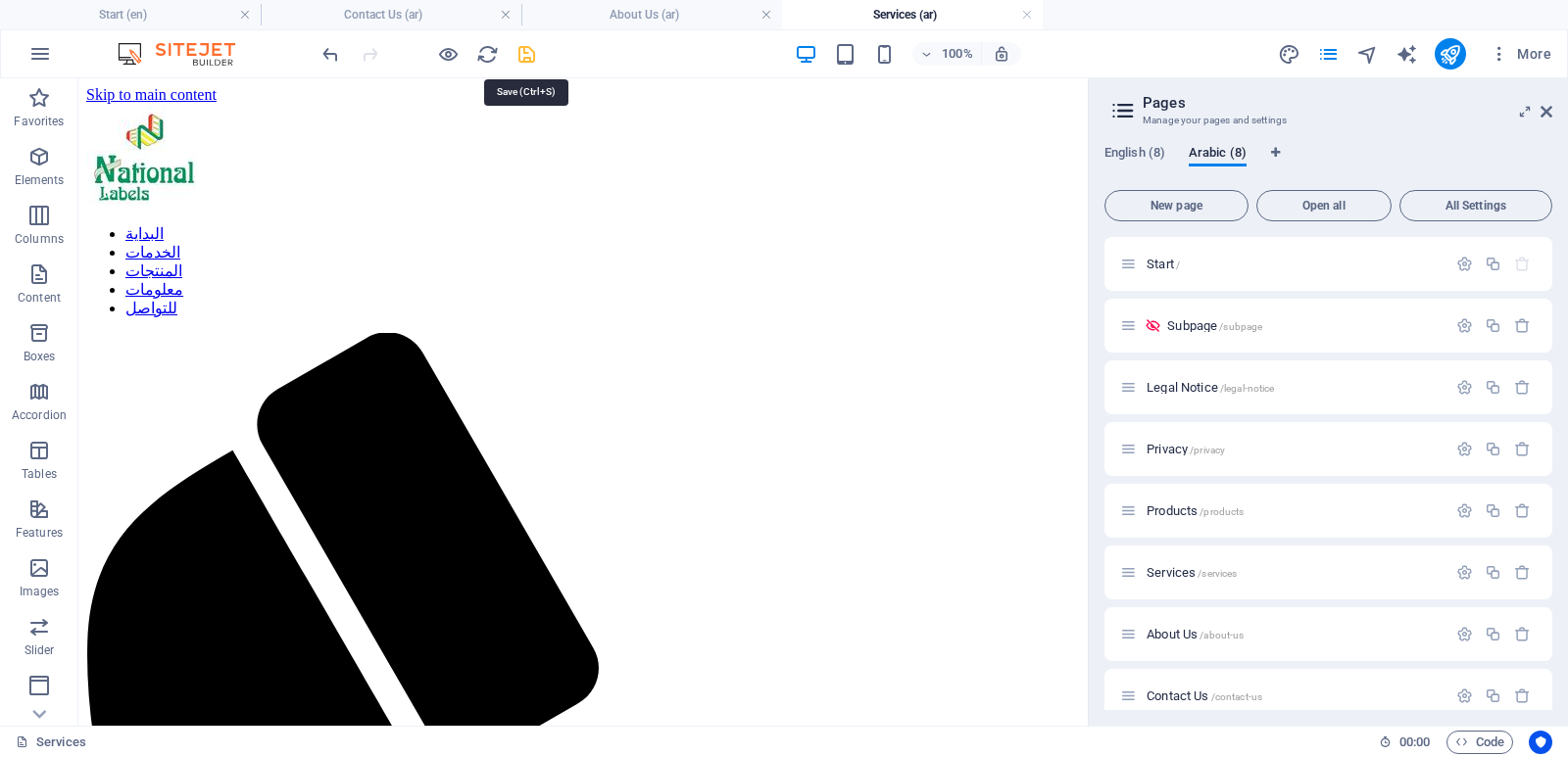
click at [526, 58] on icon "save" at bounding box center [527, 54] width 23 height 23
checkbox input "false"
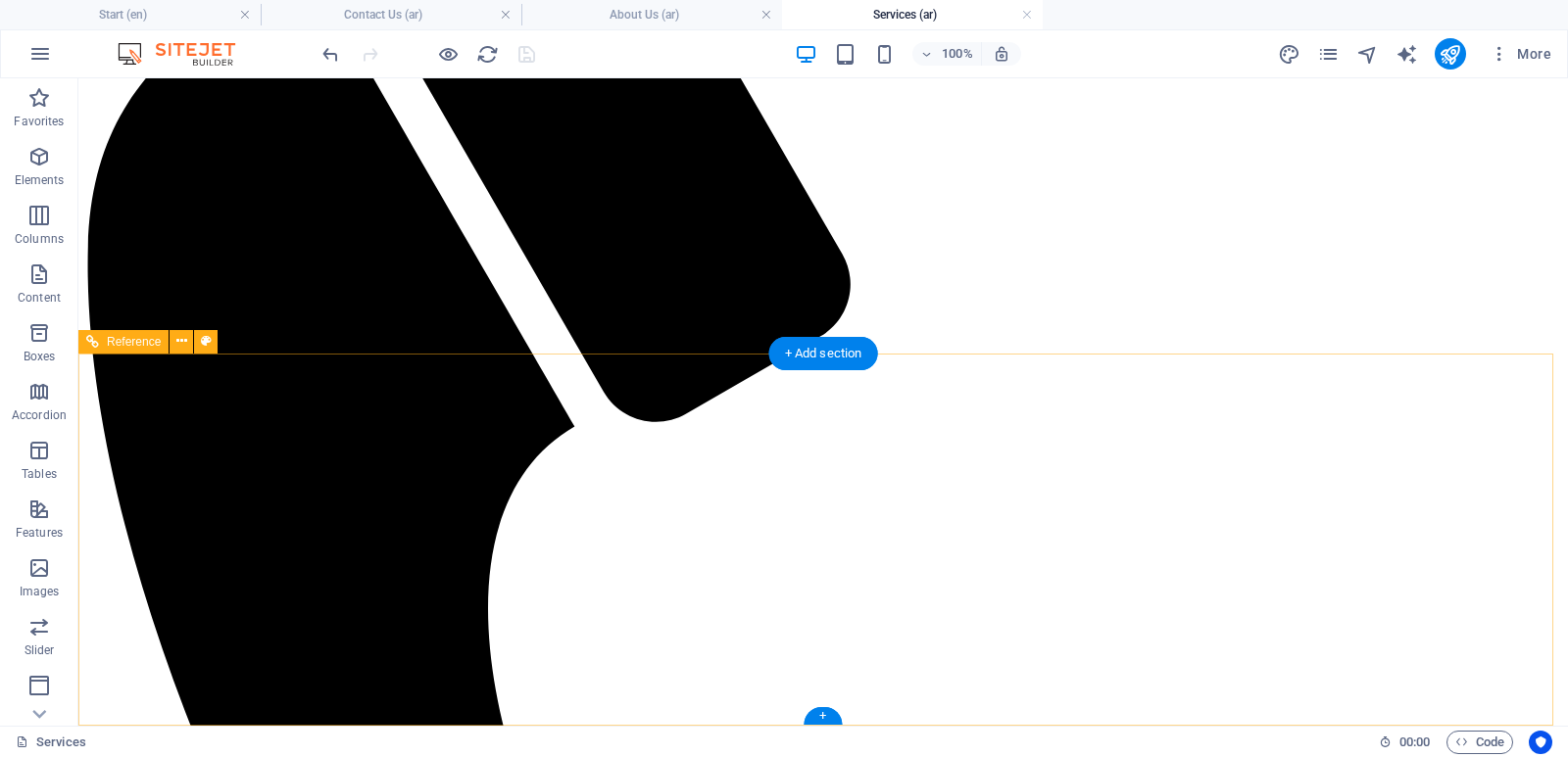
scroll to position [556, 0]
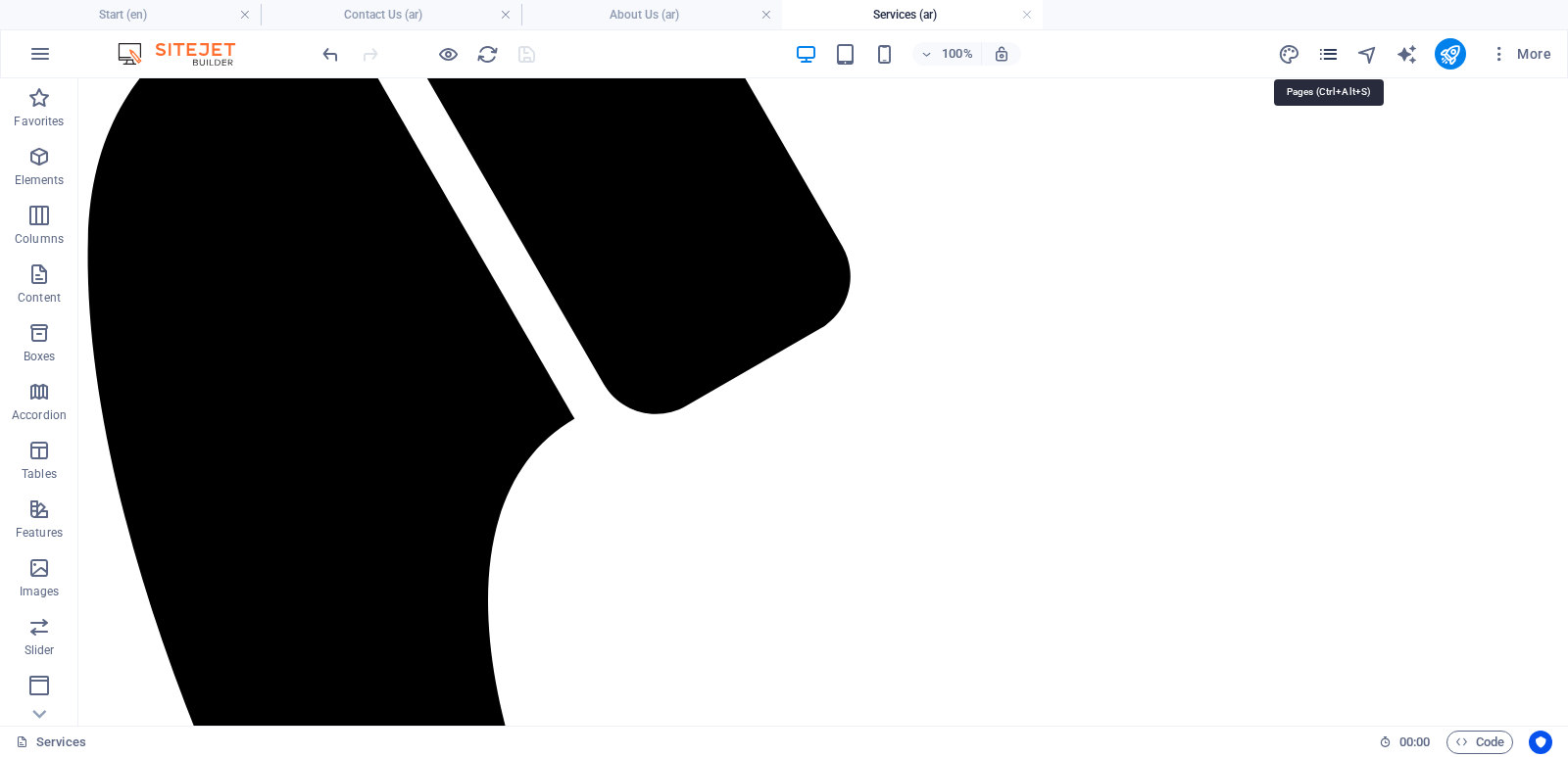
click at [1323, 51] on icon "pages" at bounding box center [1328, 54] width 23 height 23
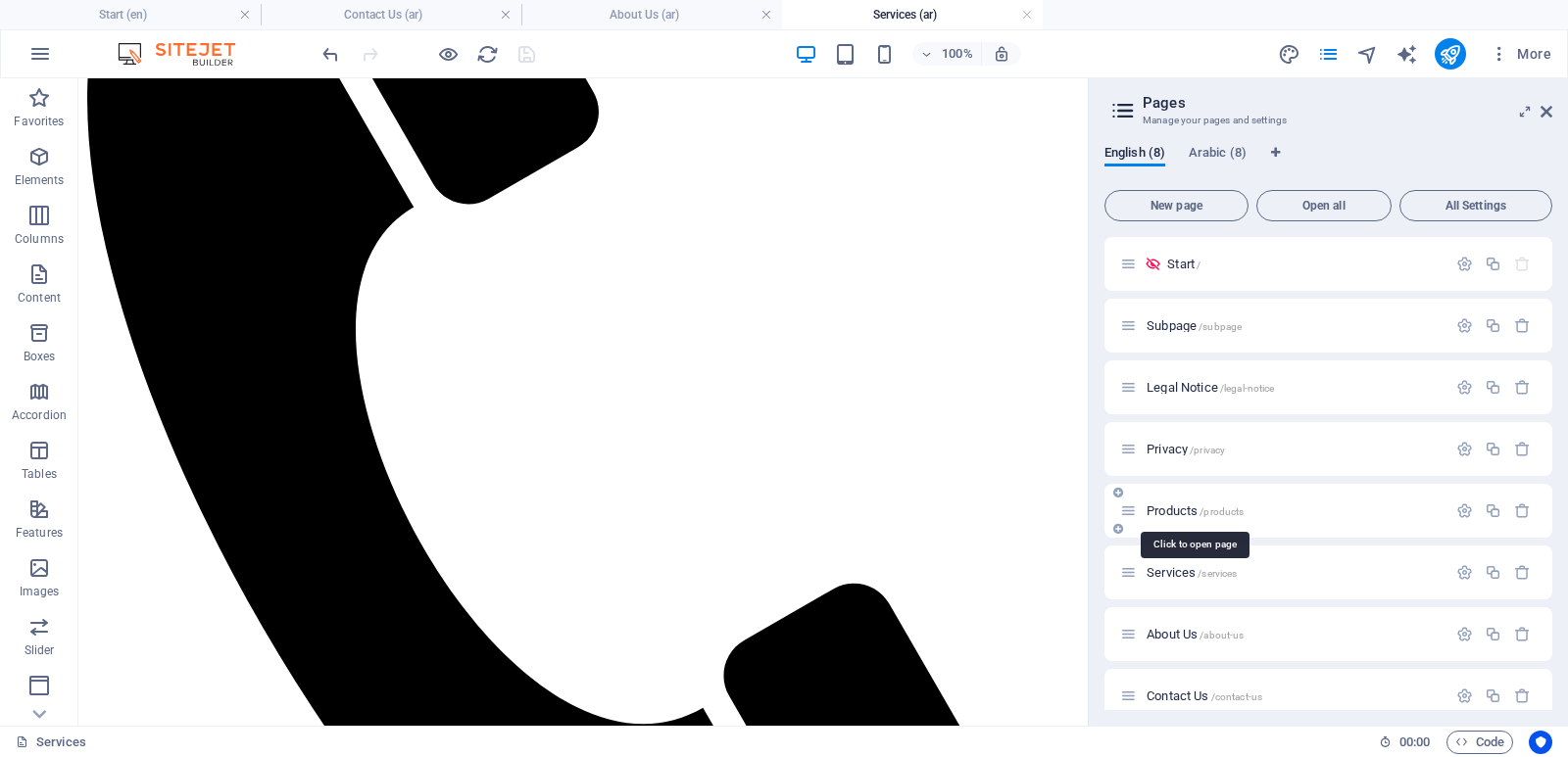
click at [1176, 512] on span "Products /products" at bounding box center [1195, 511] width 97 height 15
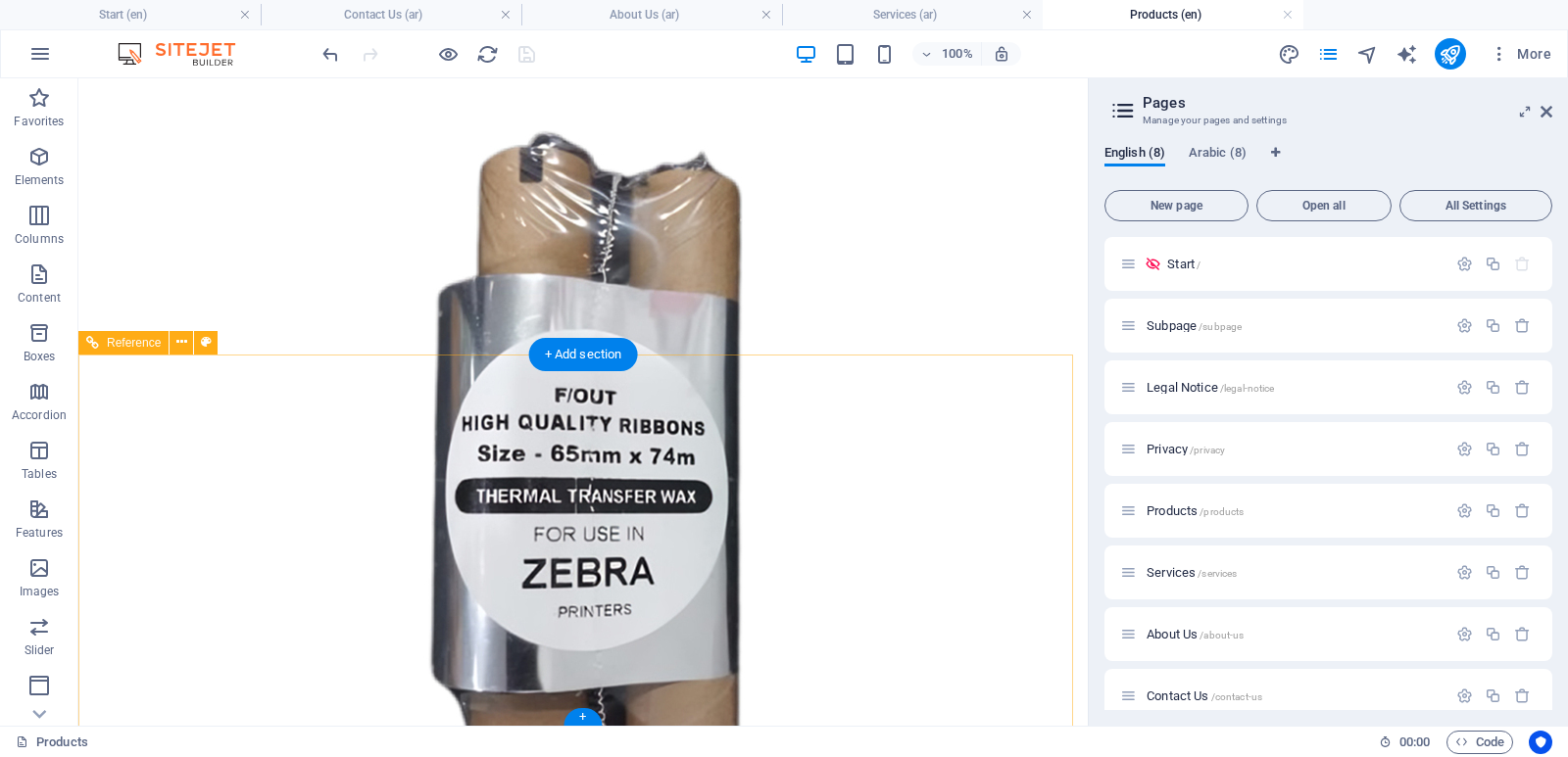
scroll to position [6691, 0]
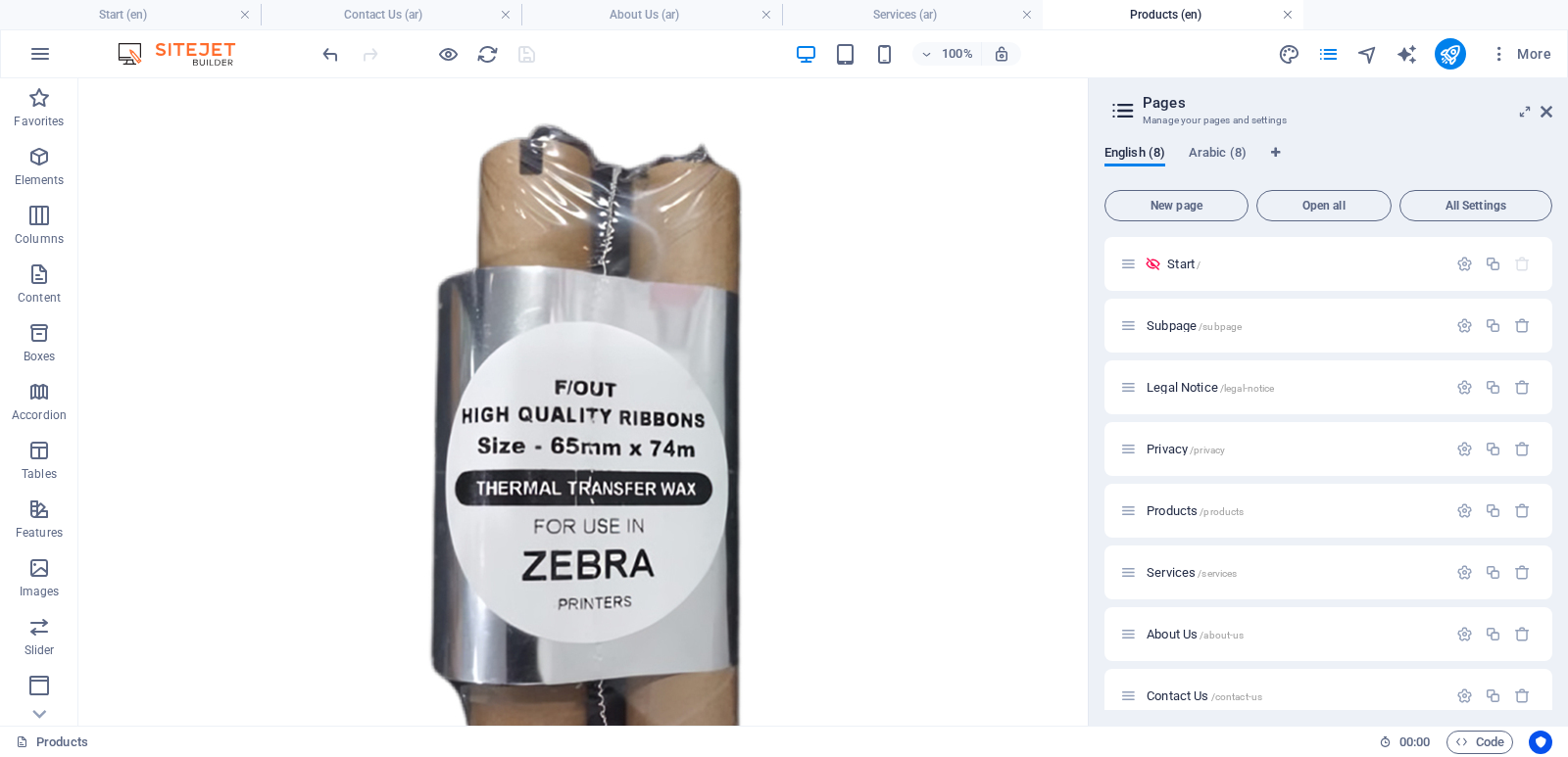
click at [1283, 16] on link at bounding box center [1288, 15] width 12 height 19
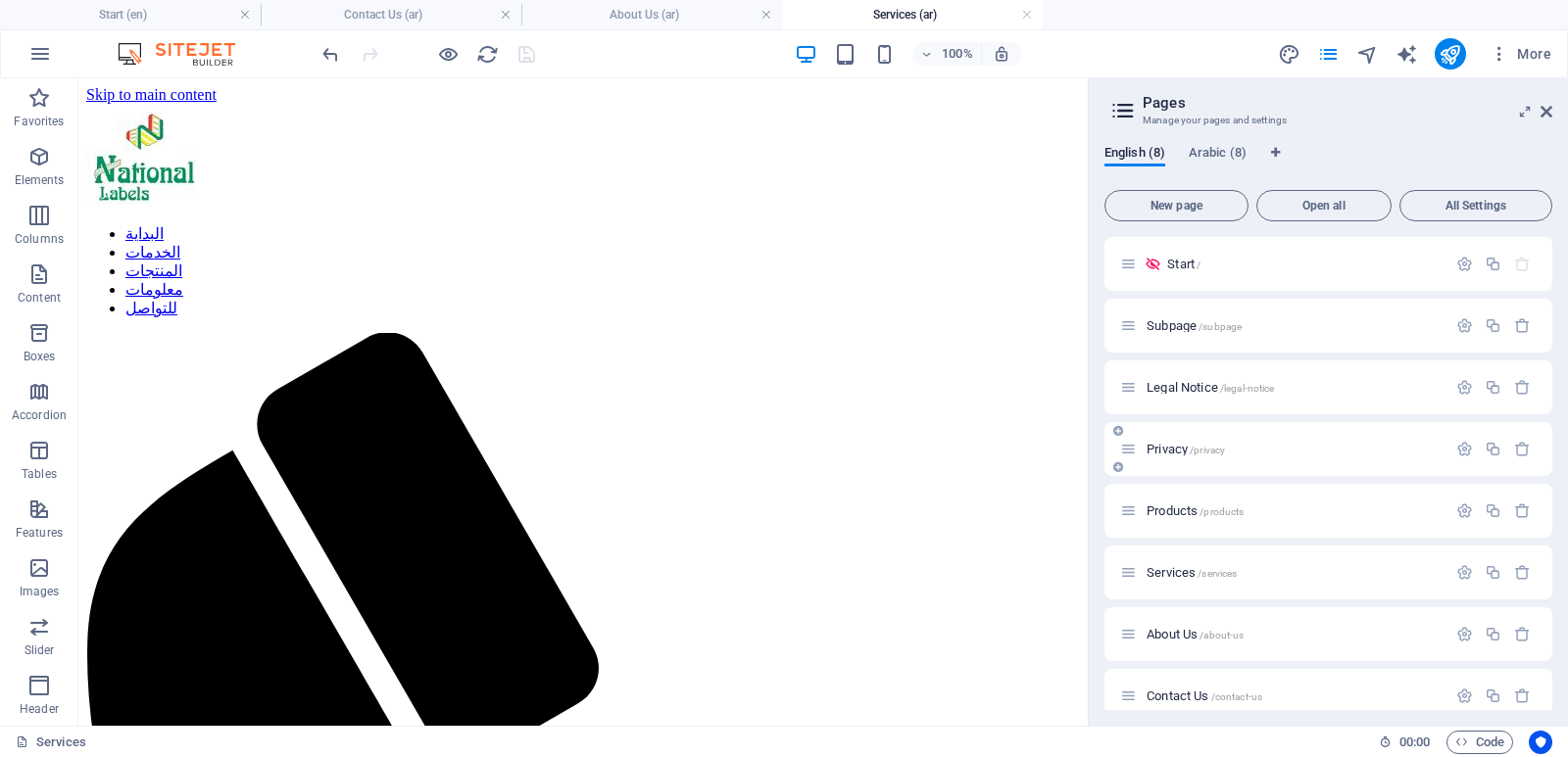
scroll to position [477, 0]
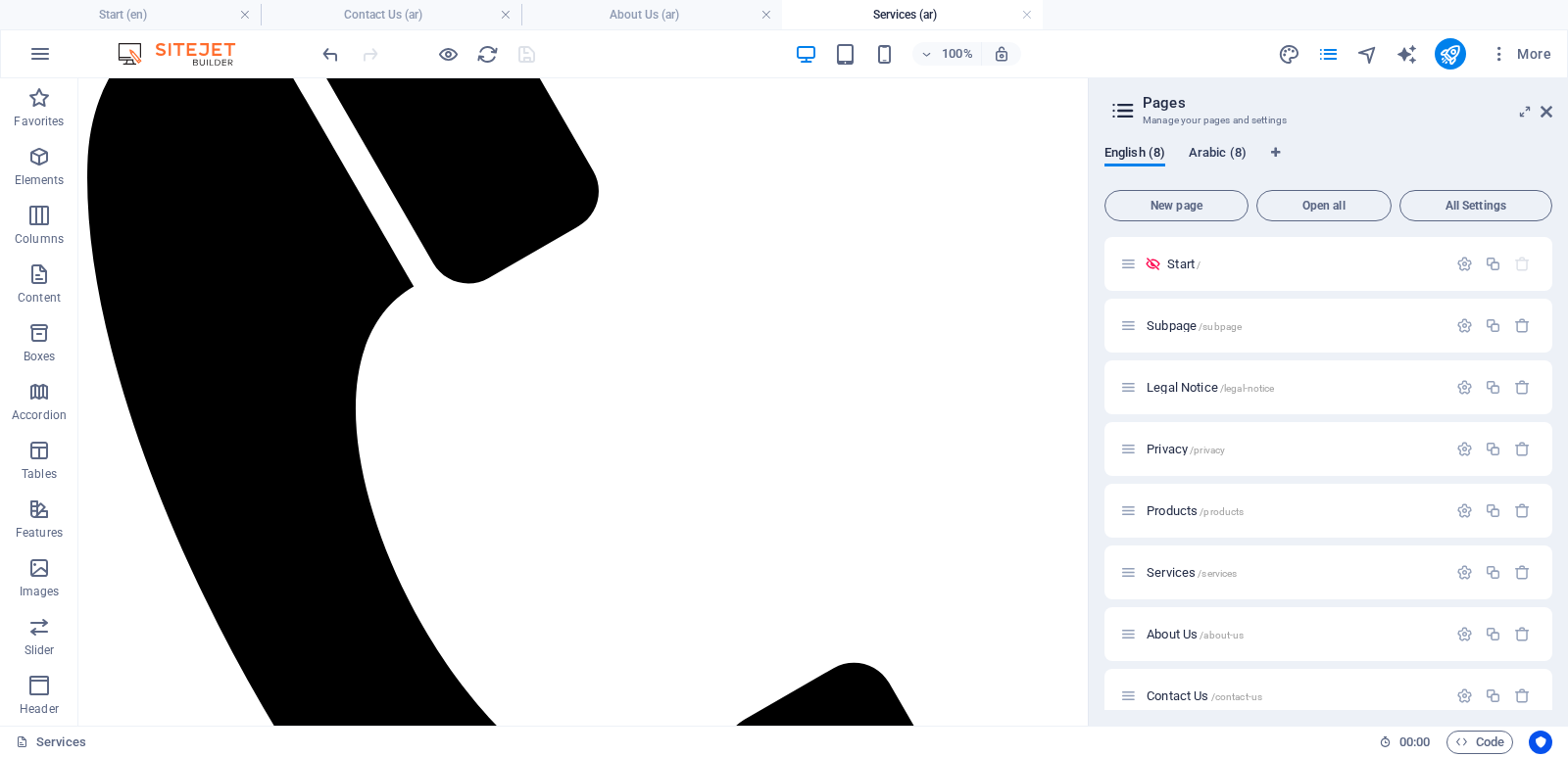
click at [1218, 155] on span "Arabic (8)" at bounding box center [1217, 155] width 58 height 28
click at [1176, 513] on span "Products /products" at bounding box center [1195, 511] width 97 height 15
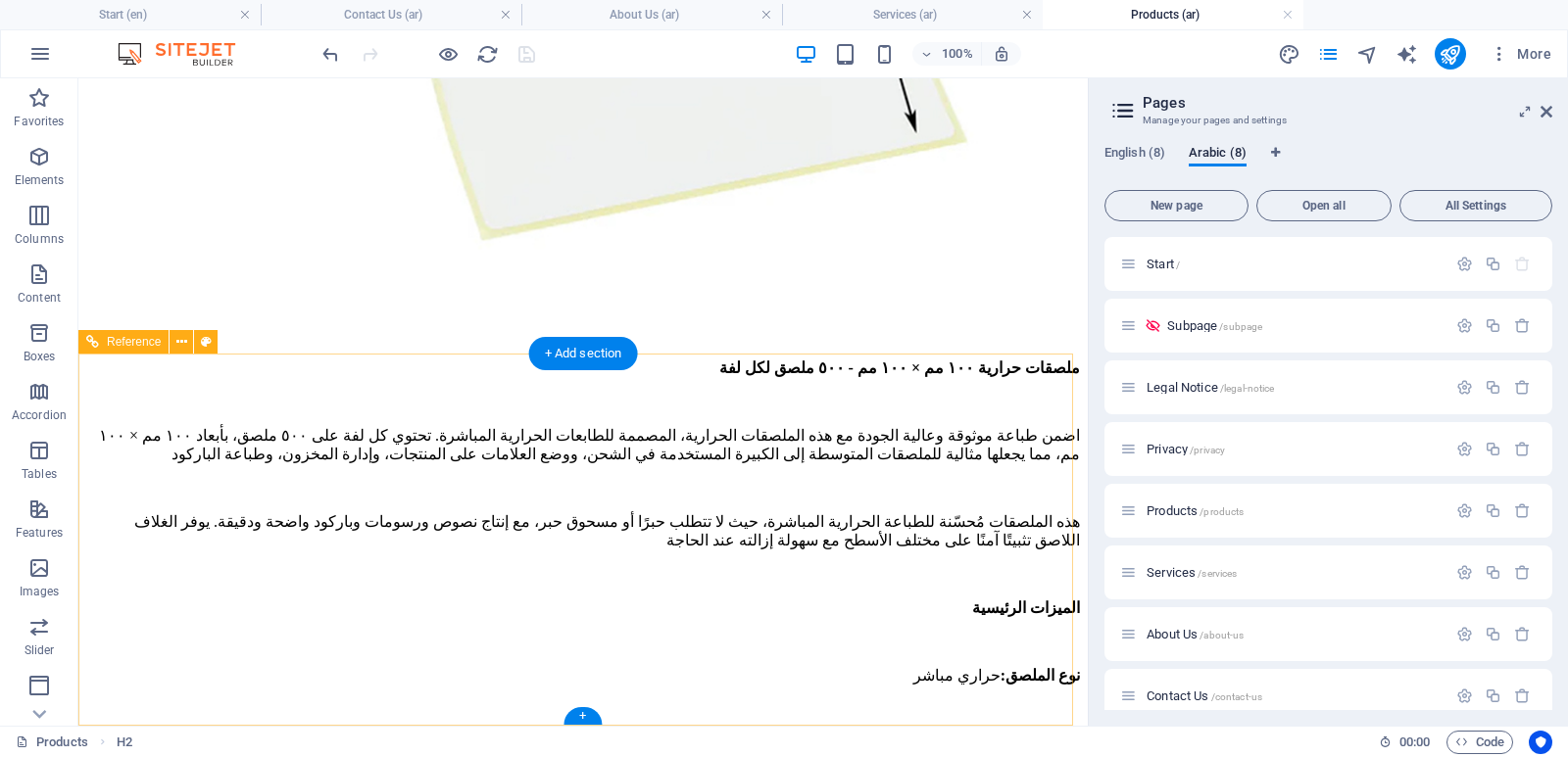
scroll to position [5655, 0]
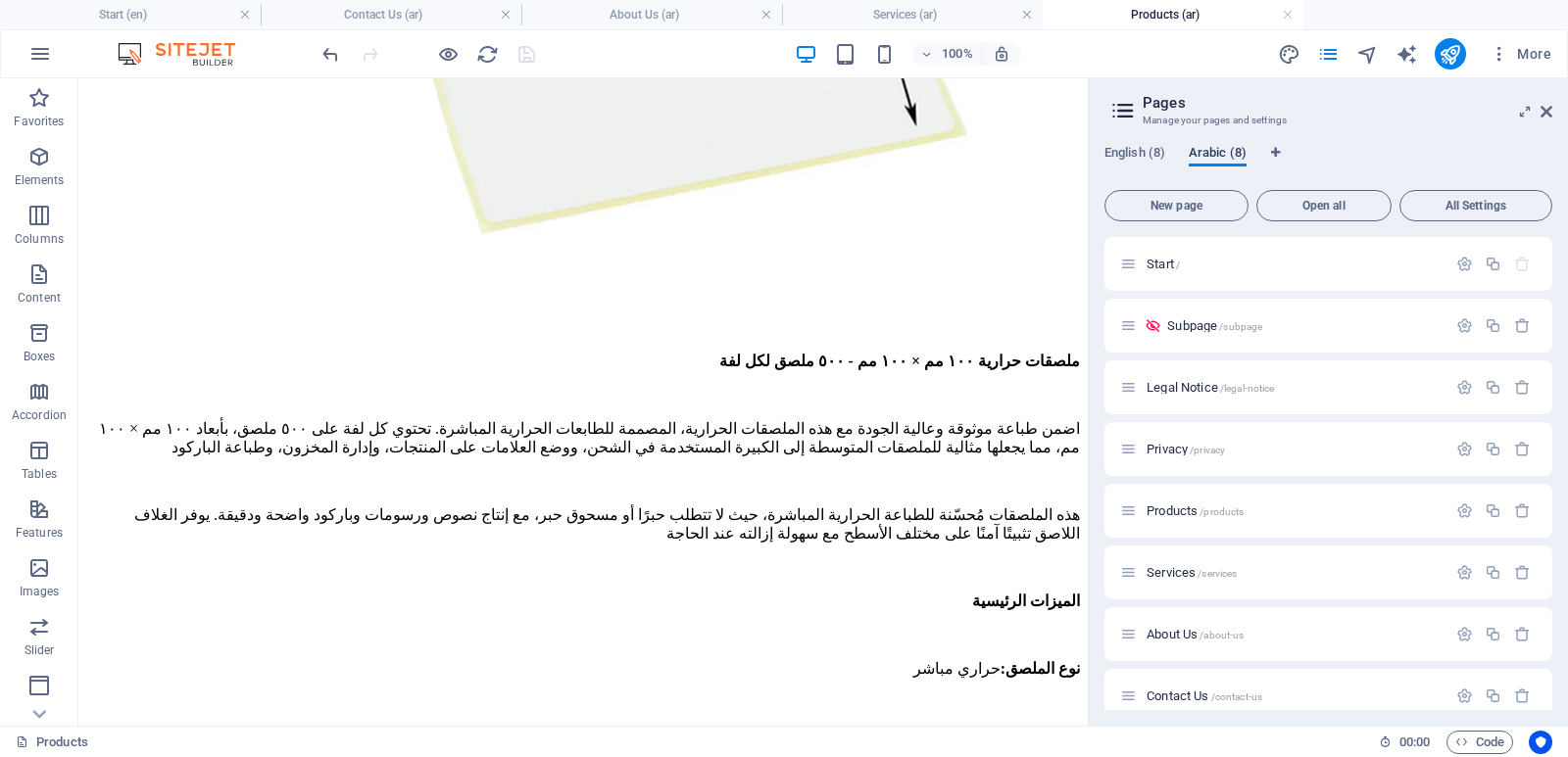
click at [1228, 148] on span "Arabic (8)" at bounding box center [1217, 155] width 58 height 28
click at [1160, 570] on span "Services /services" at bounding box center [1191, 572] width 90 height 15
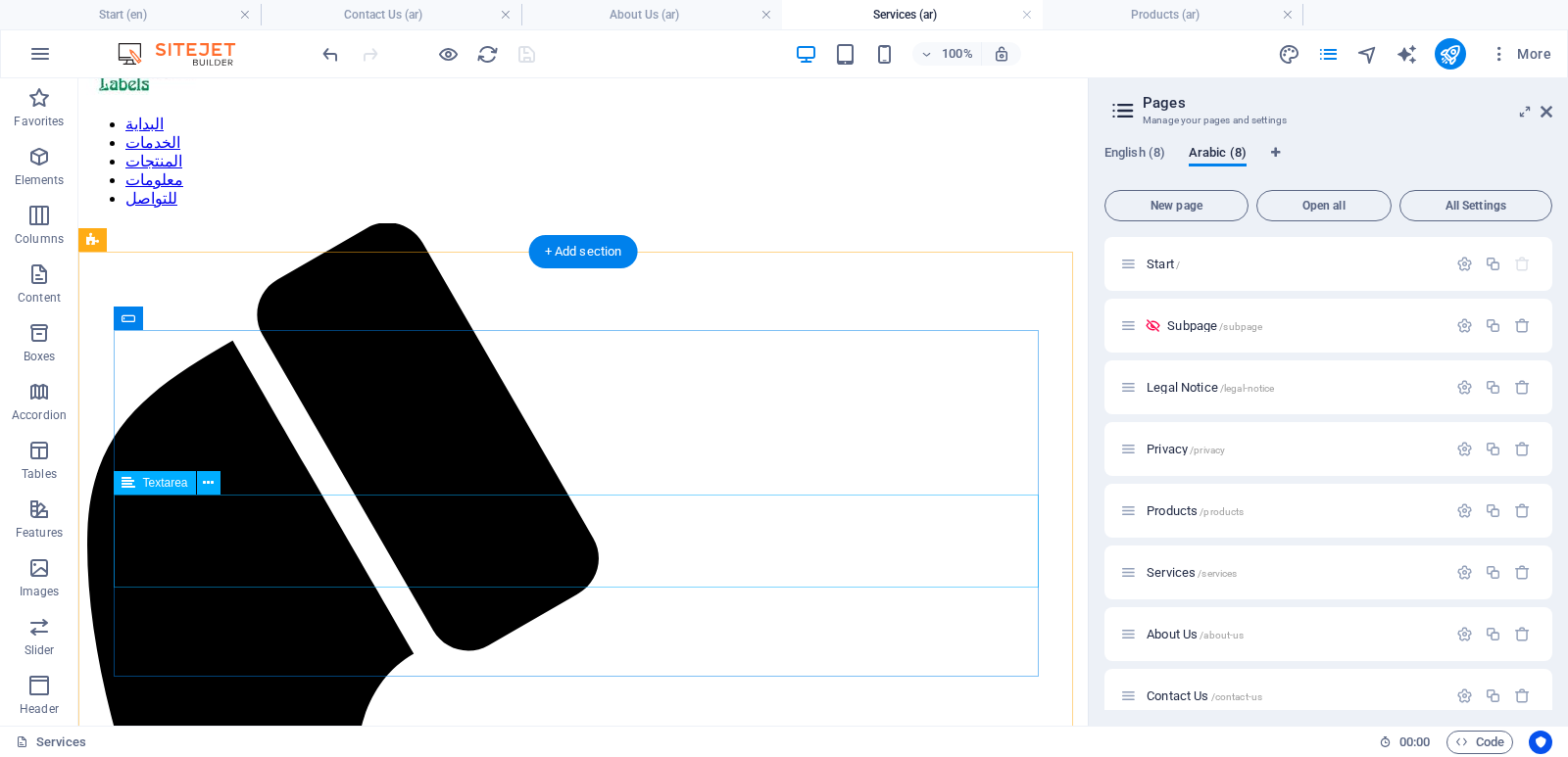
scroll to position [0, 0]
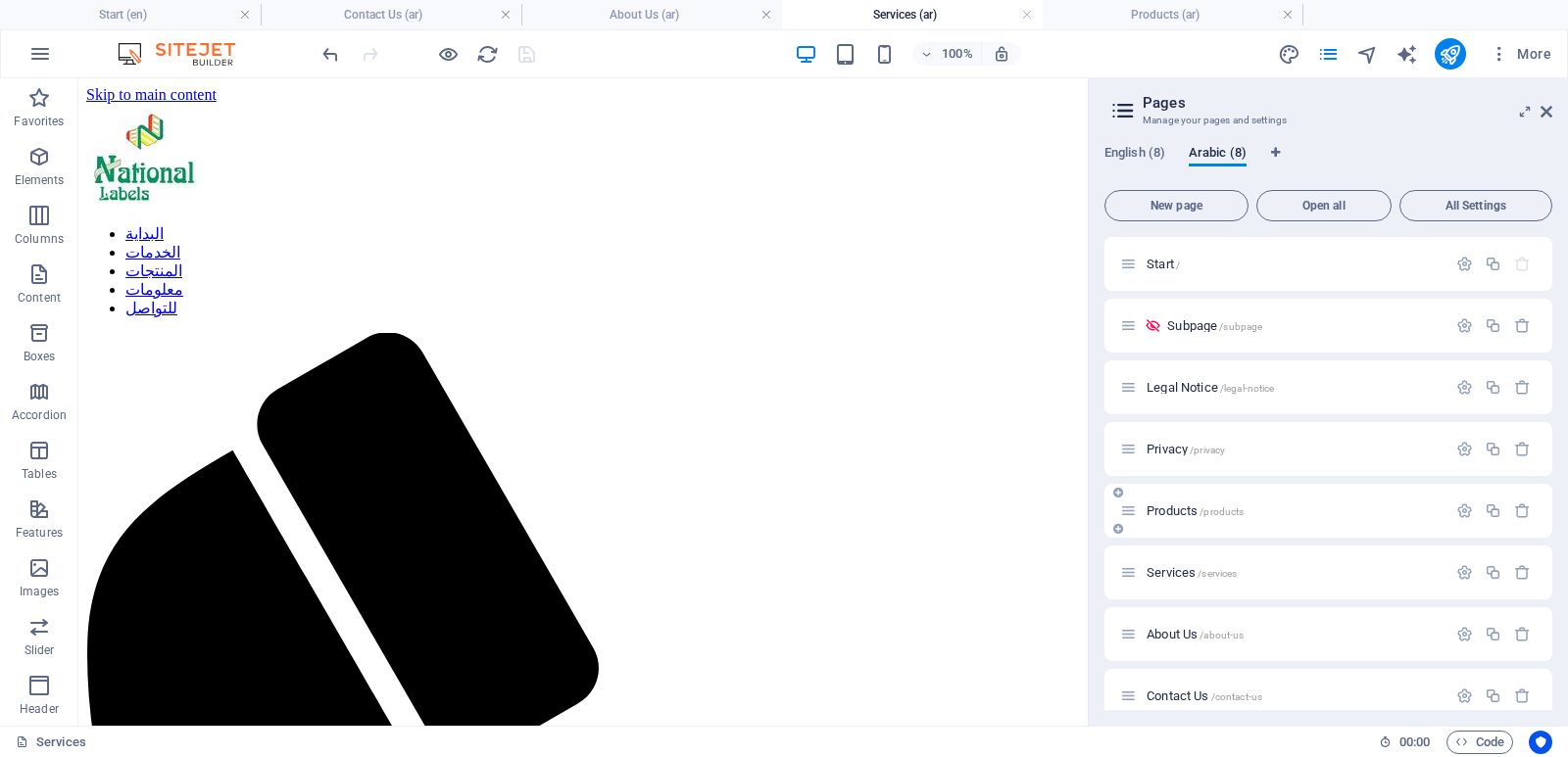
click at [1173, 520] on div "Products /products" at bounding box center [1283, 511] width 326 height 23
click at [1160, 514] on span "Products /products" at bounding box center [1195, 511] width 97 height 15
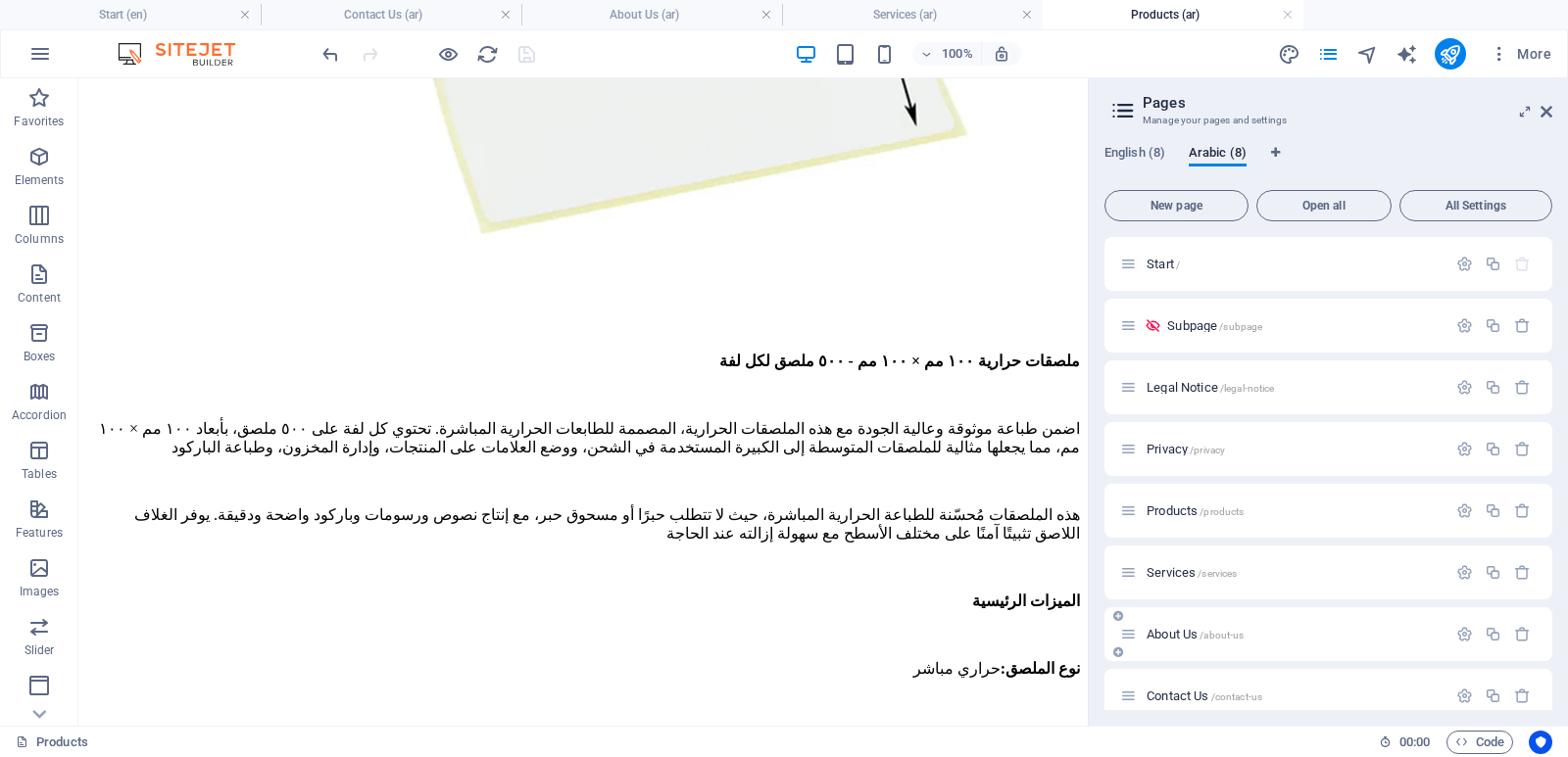
click at [1169, 640] on span "About Us /about-us" at bounding box center [1195, 634] width 97 height 15
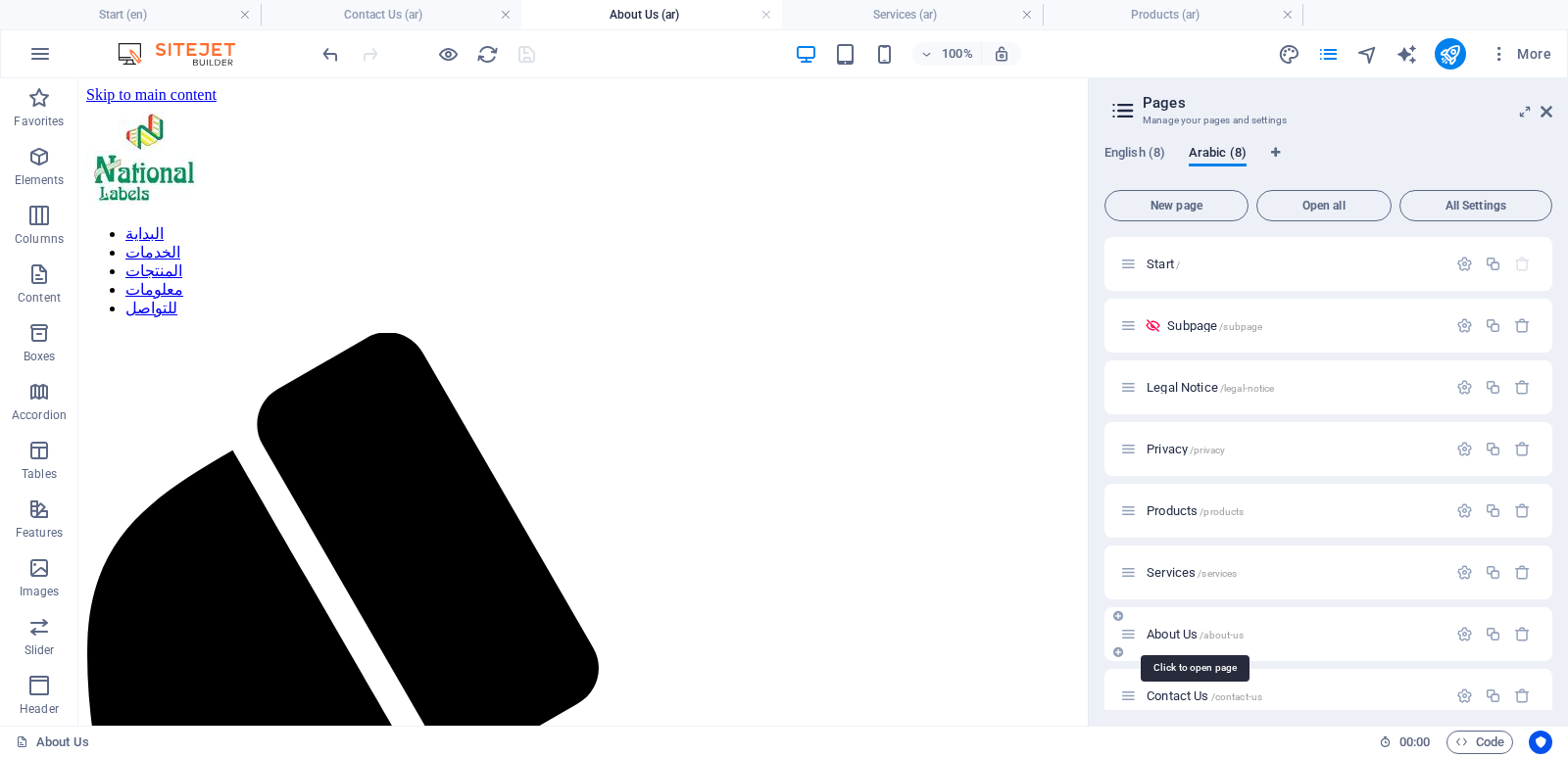
scroll to position [2565, 0]
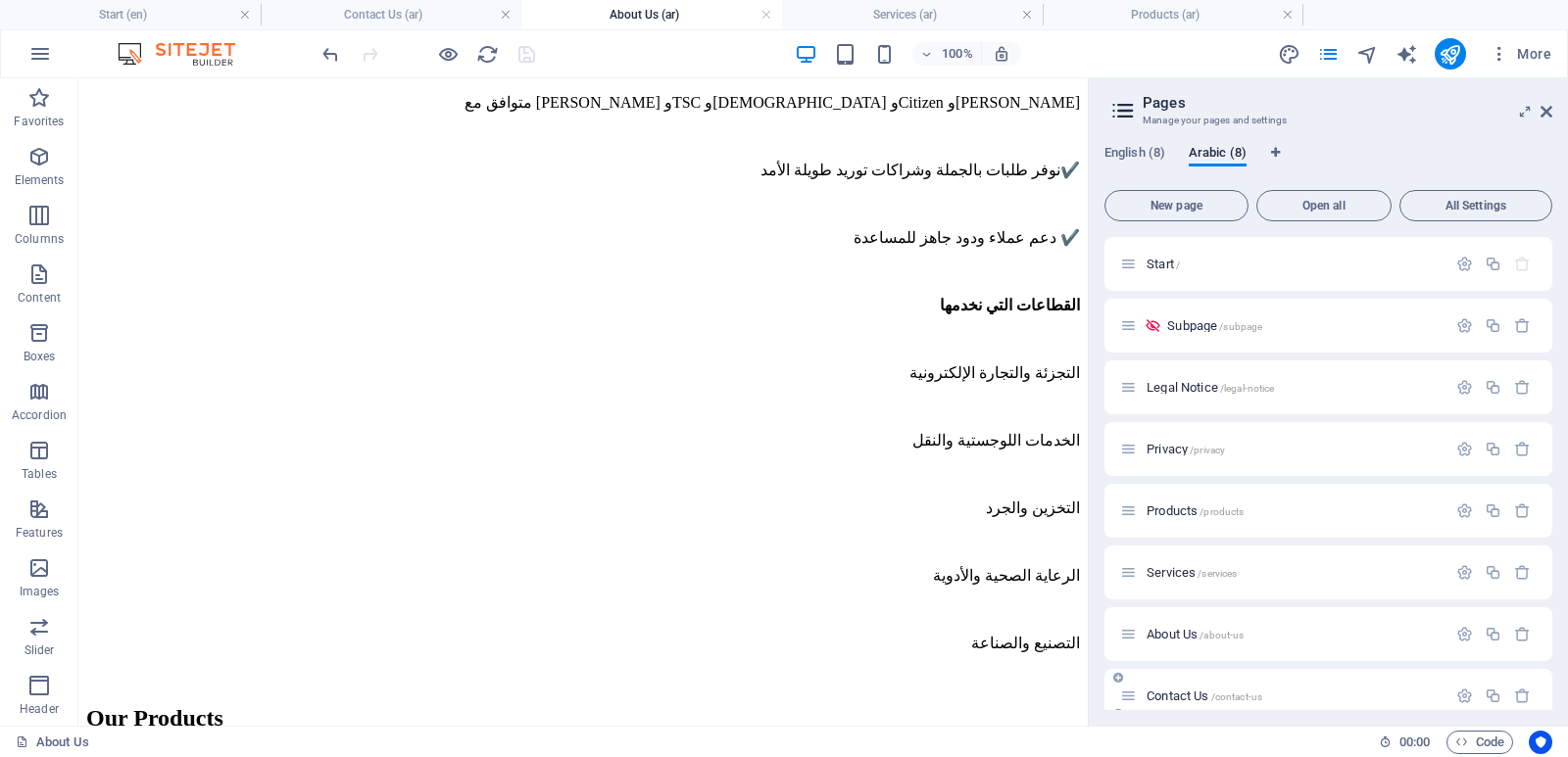
click at [1190, 697] on span "Contact Us /contact-us" at bounding box center [1204, 695] width 115 height 15
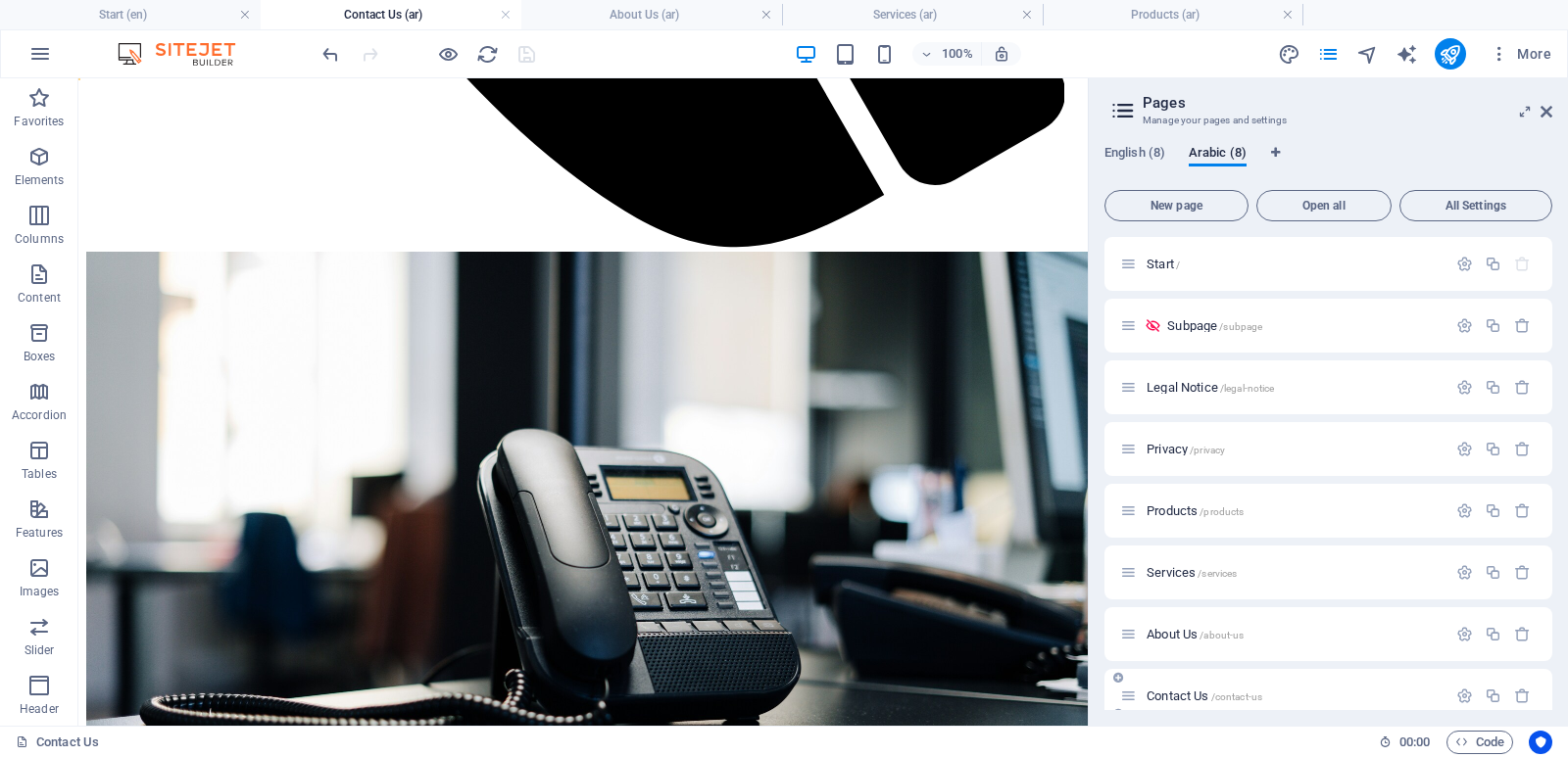
scroll to position [0, 0]
click at [1153, 264] on span "Start /" at bounding box center [1164, 263] width 34 height 15
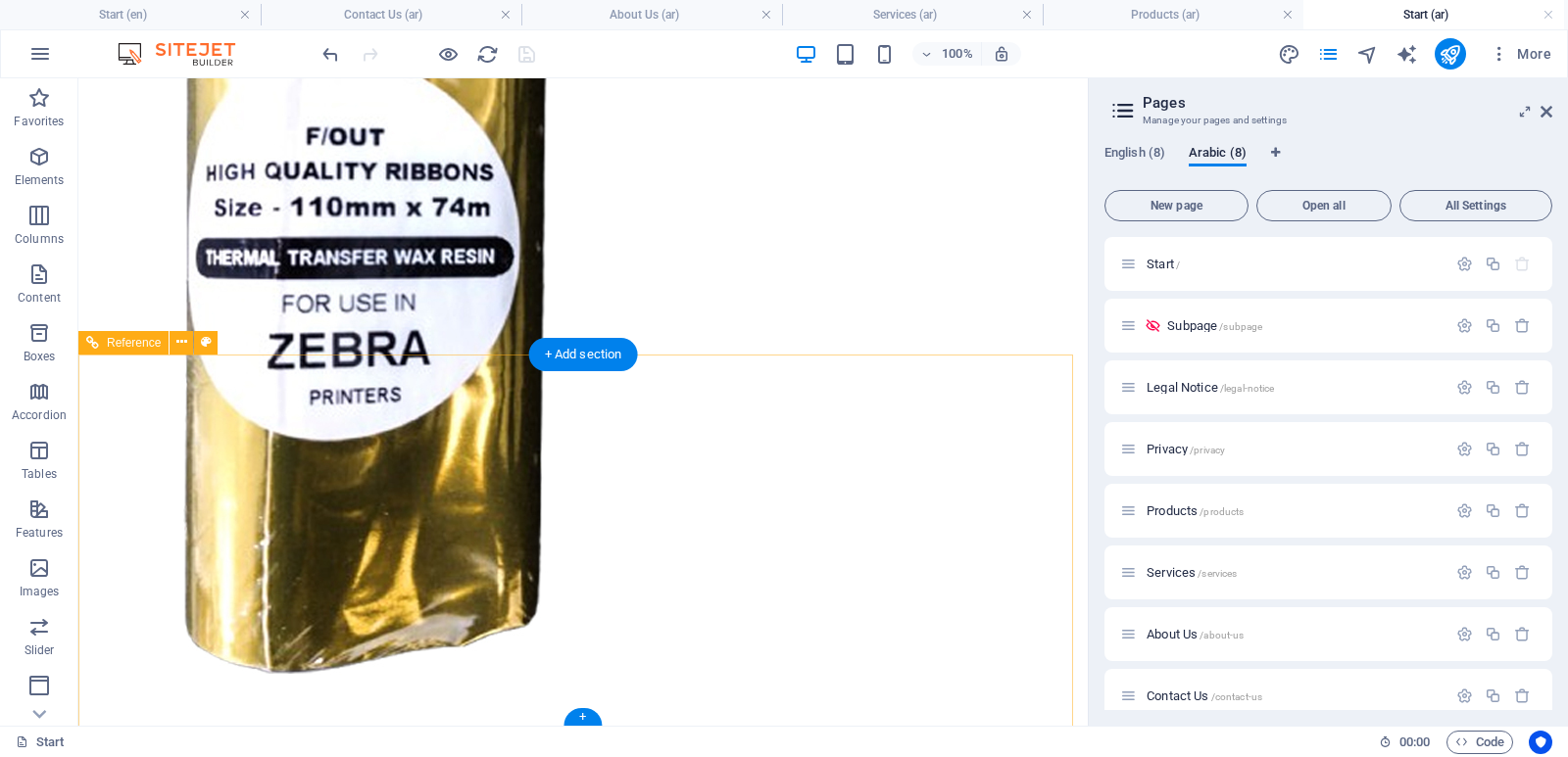
scroll to position [11714, 0]
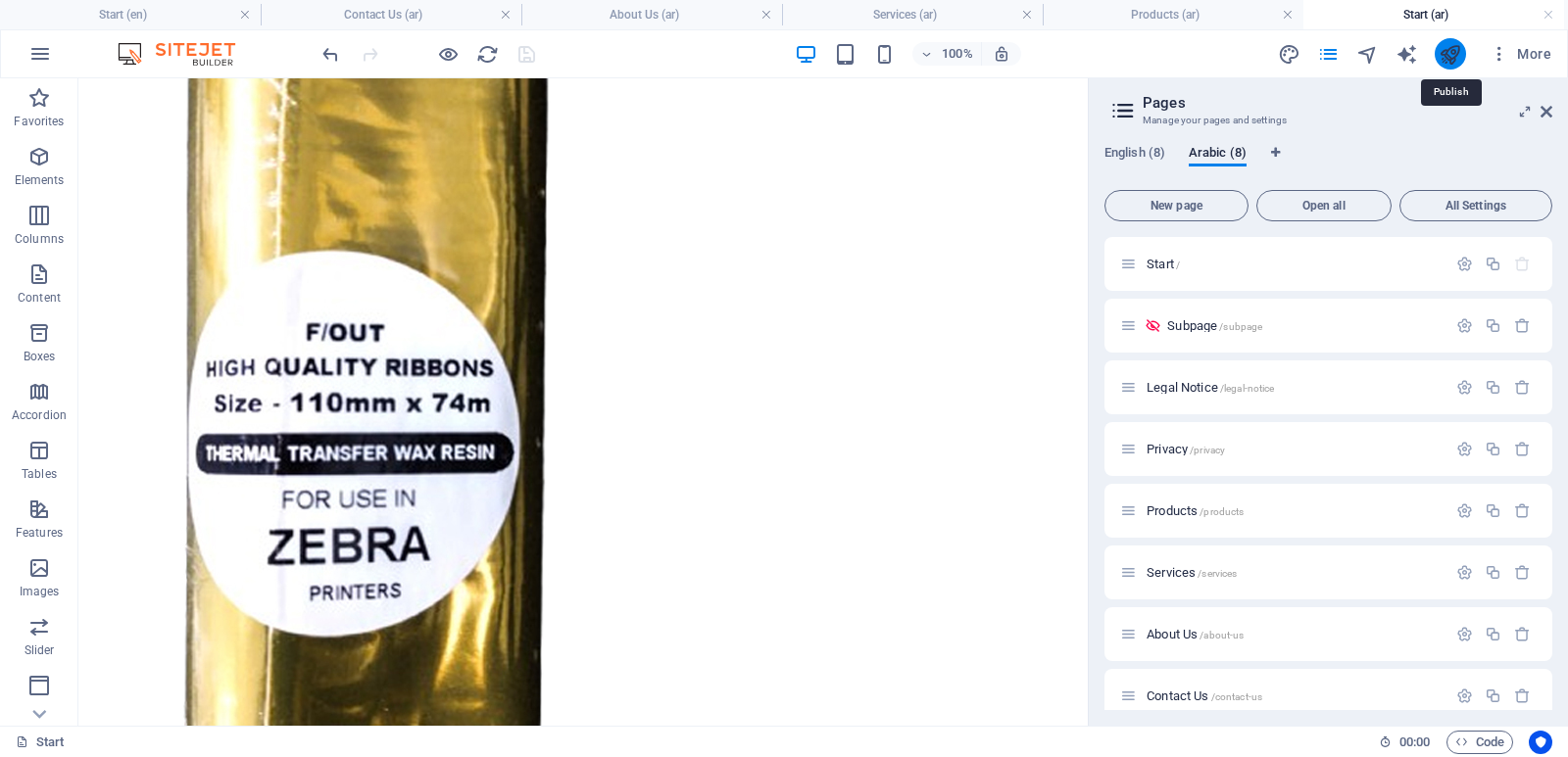
click at [1448, 59] on icon "publish" at bounding box center [1450, 54] width 23 height 23
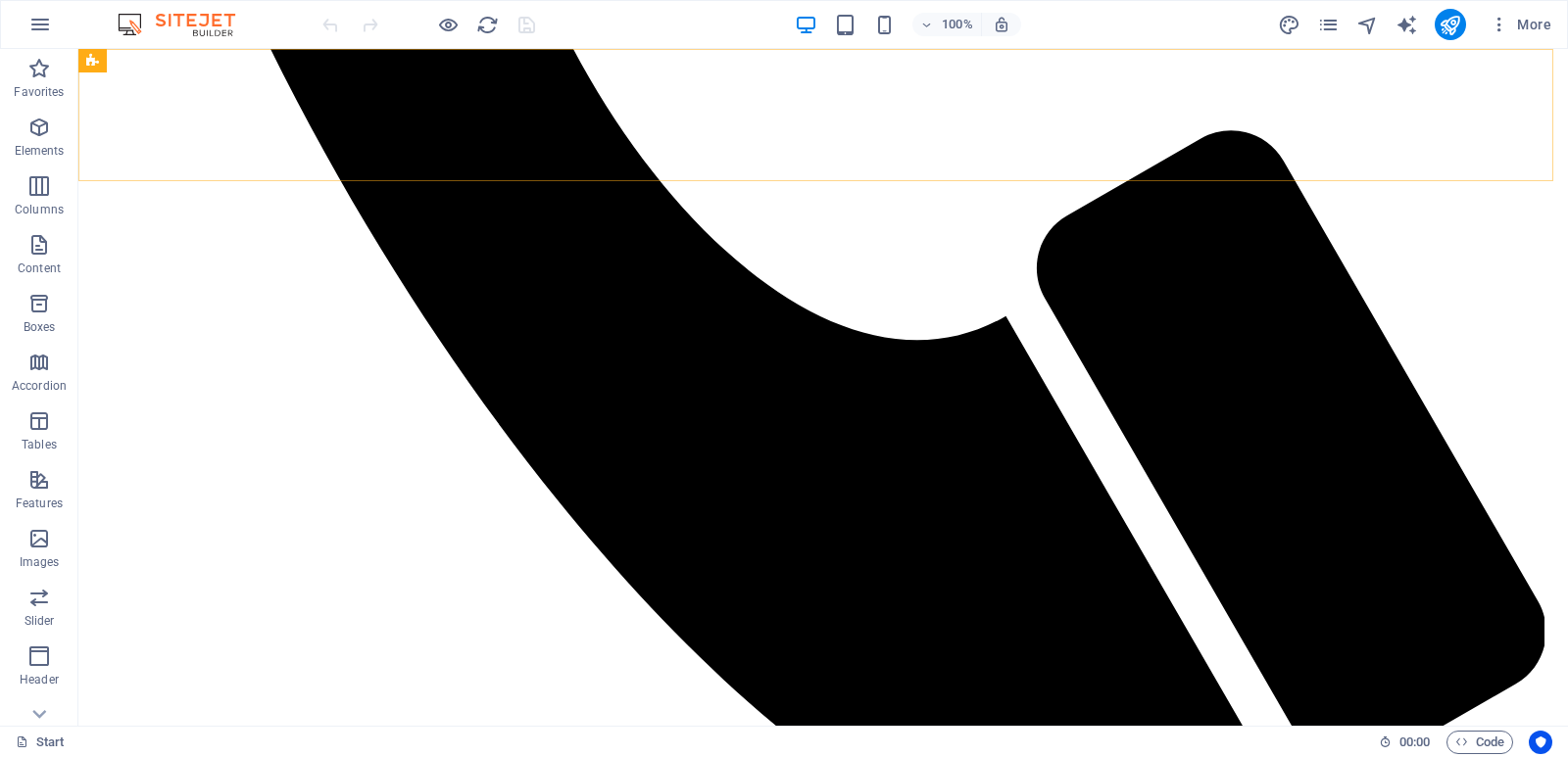
scroll to position [1259, 0]
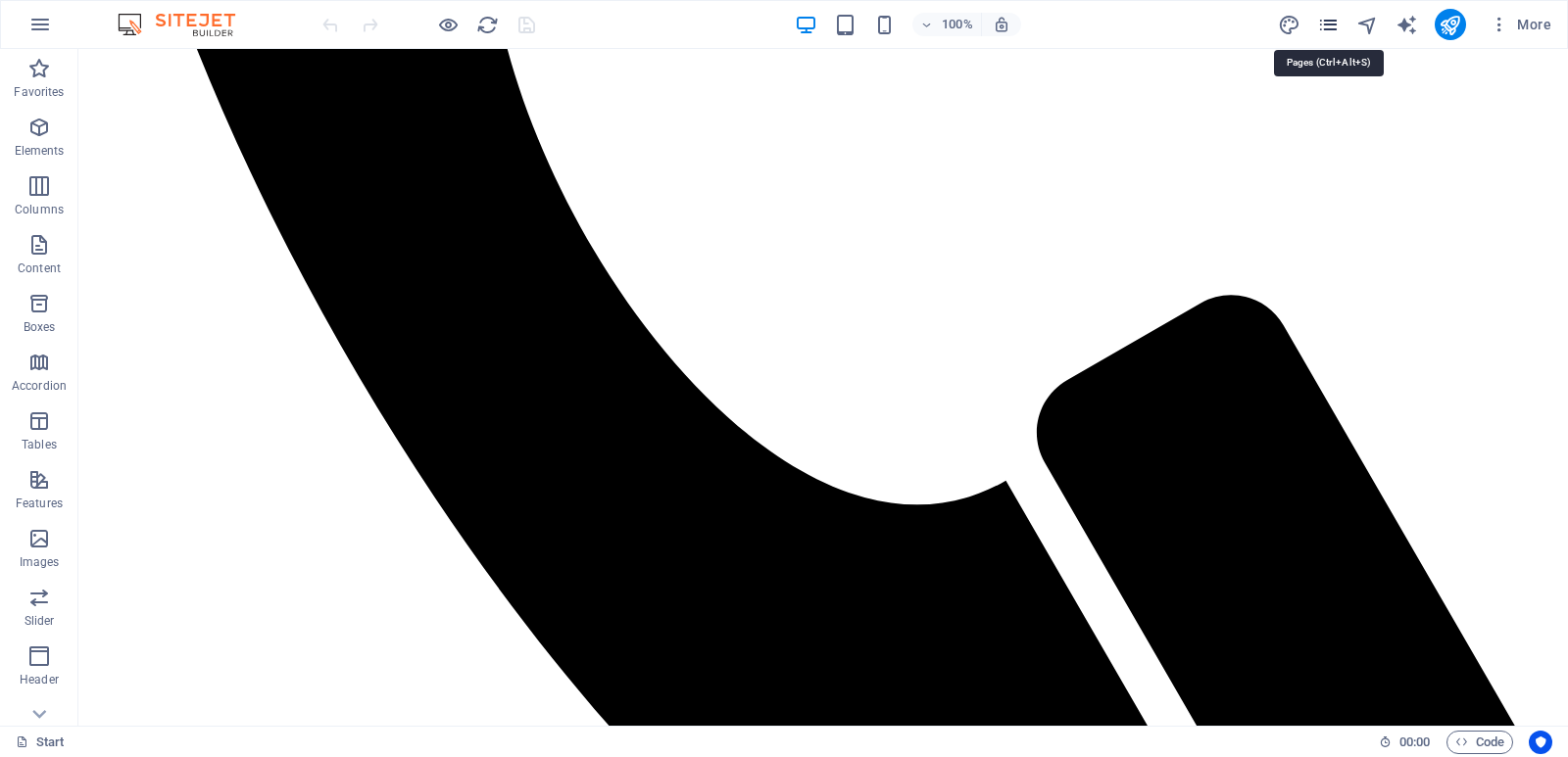
click at [1337, 22] on icon "pages" at bounding box center [1328, 25] width 23 height 23
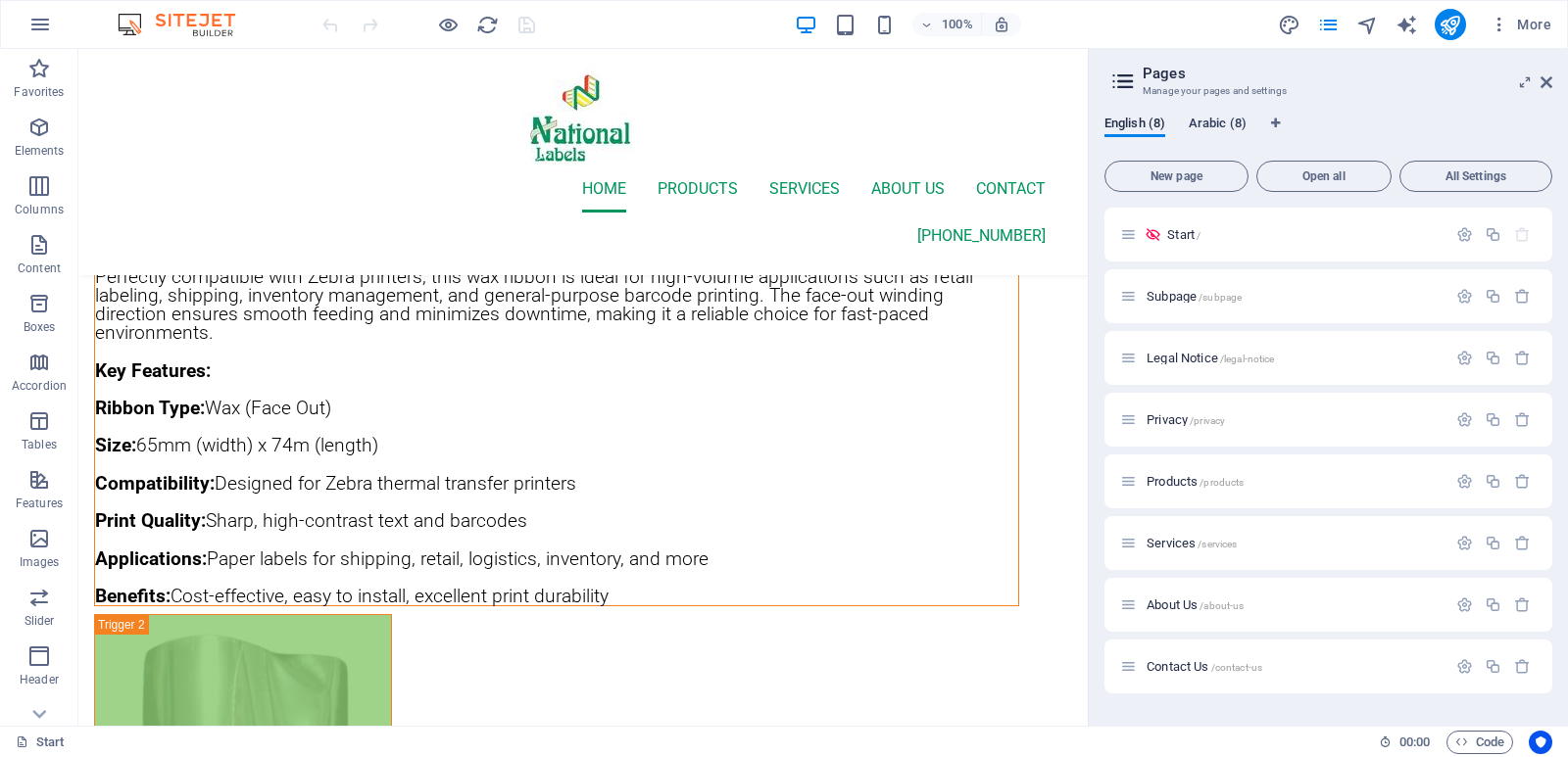
click at [1208, 119] on span "Arabic (8)" at bounding box center [1217, 125] width 58 height 28
click at [1181, 604] on span "About Us /about-us" at bounding box center [1195, 605] width 97 height 15
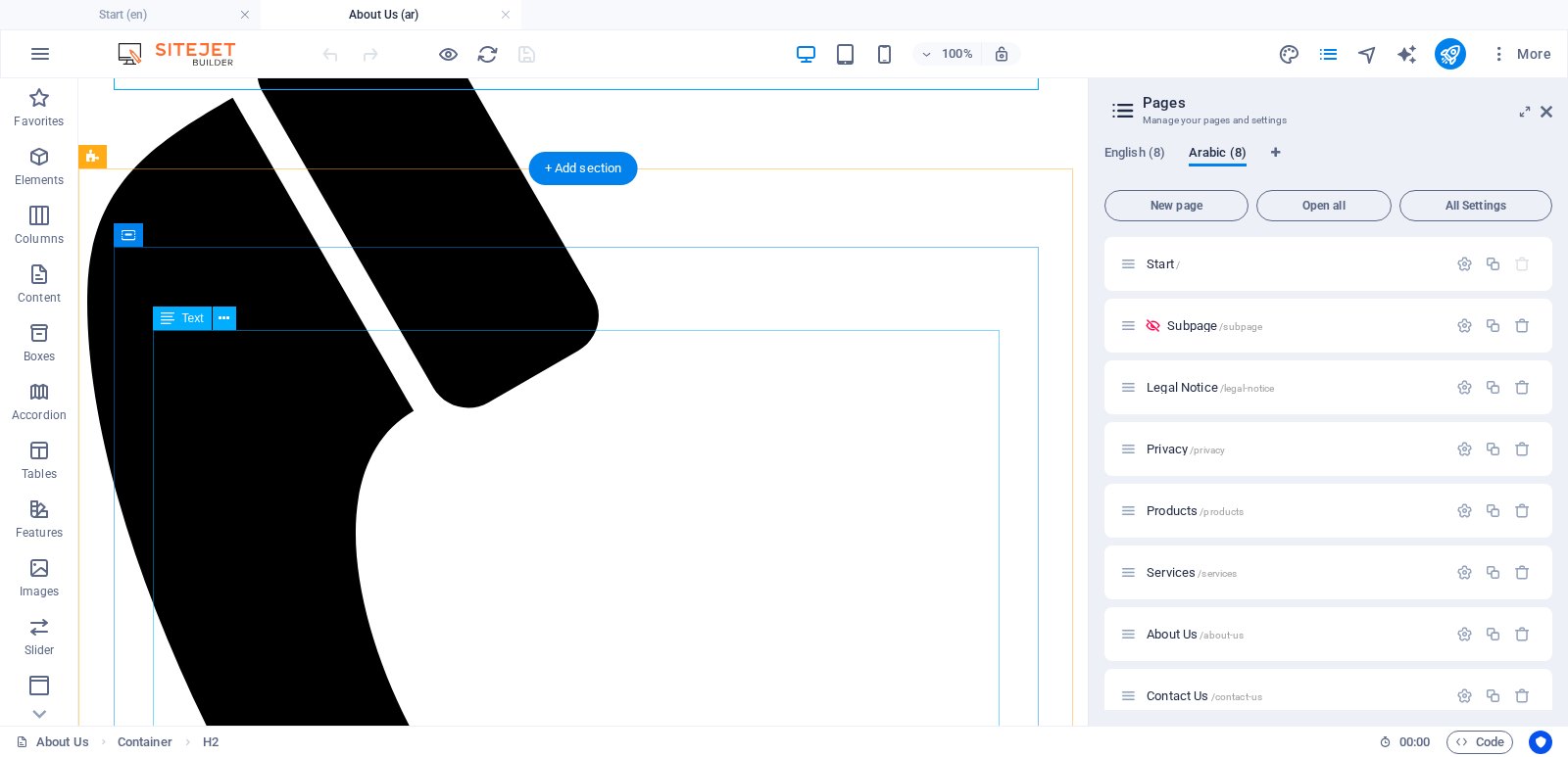
scroll to position [391, 0]
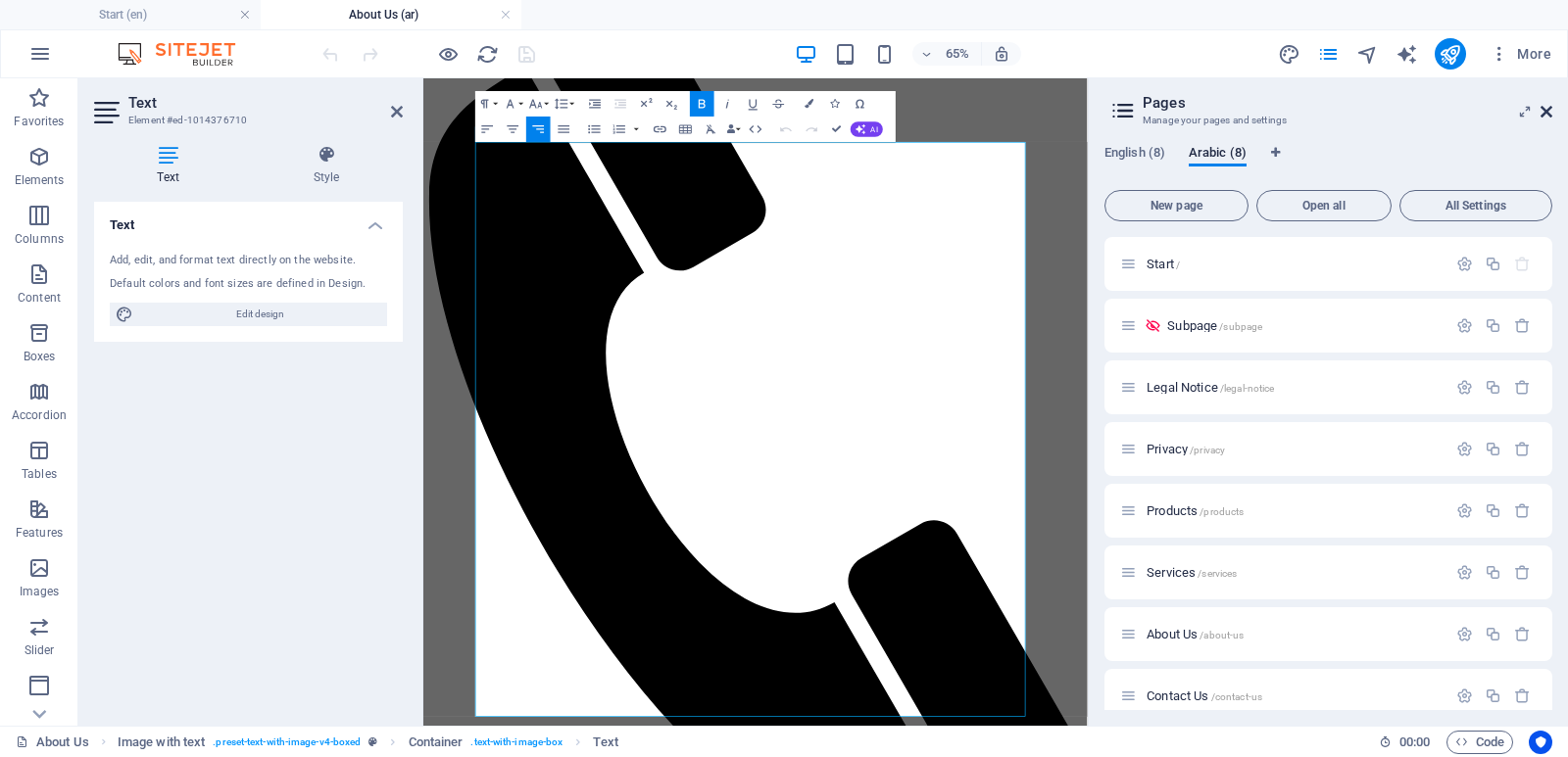
click at [1540, 107] on icon at bounding box center [1546, 112] width 12 height 16
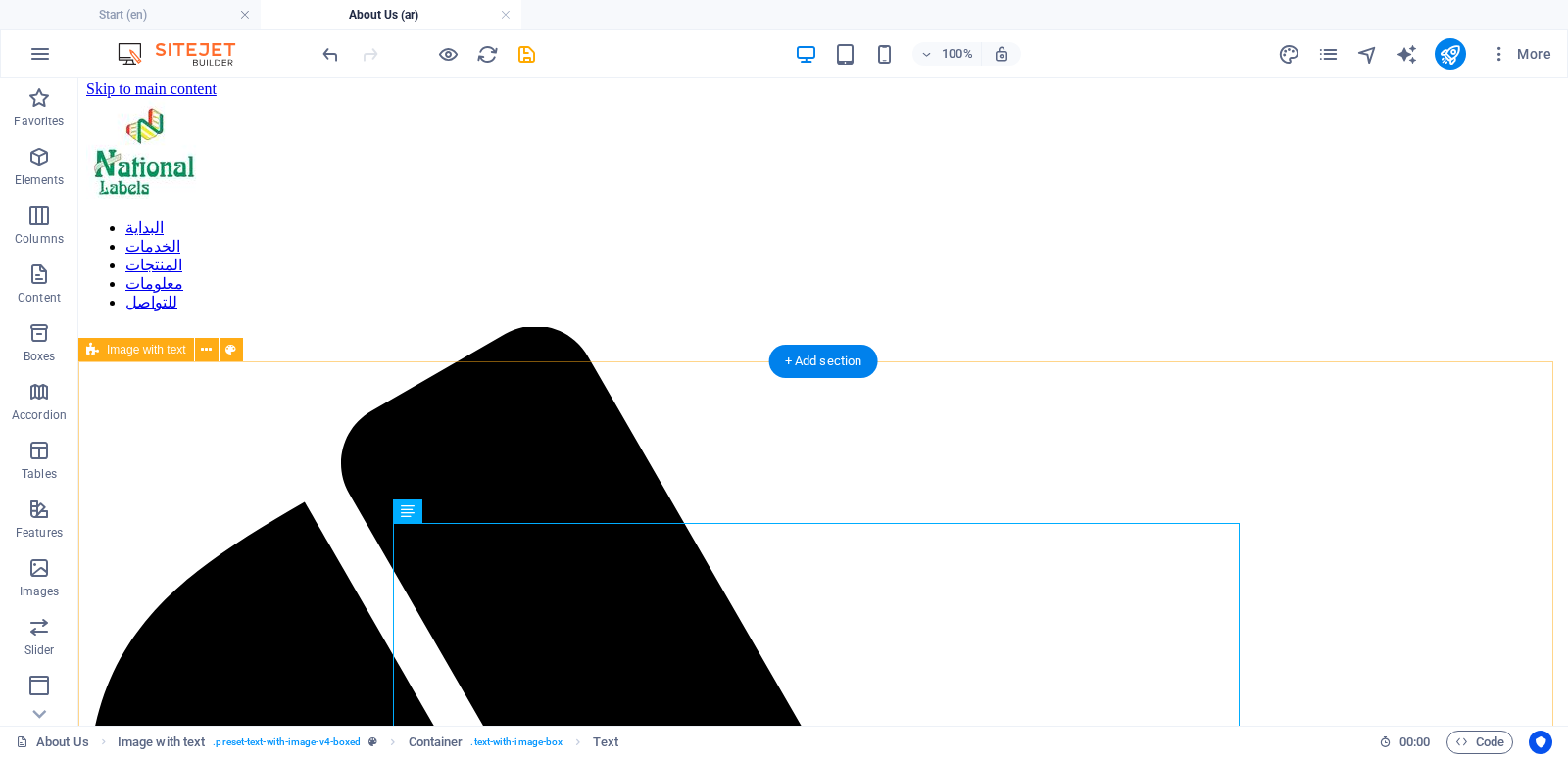
scroll to position [0, 0]
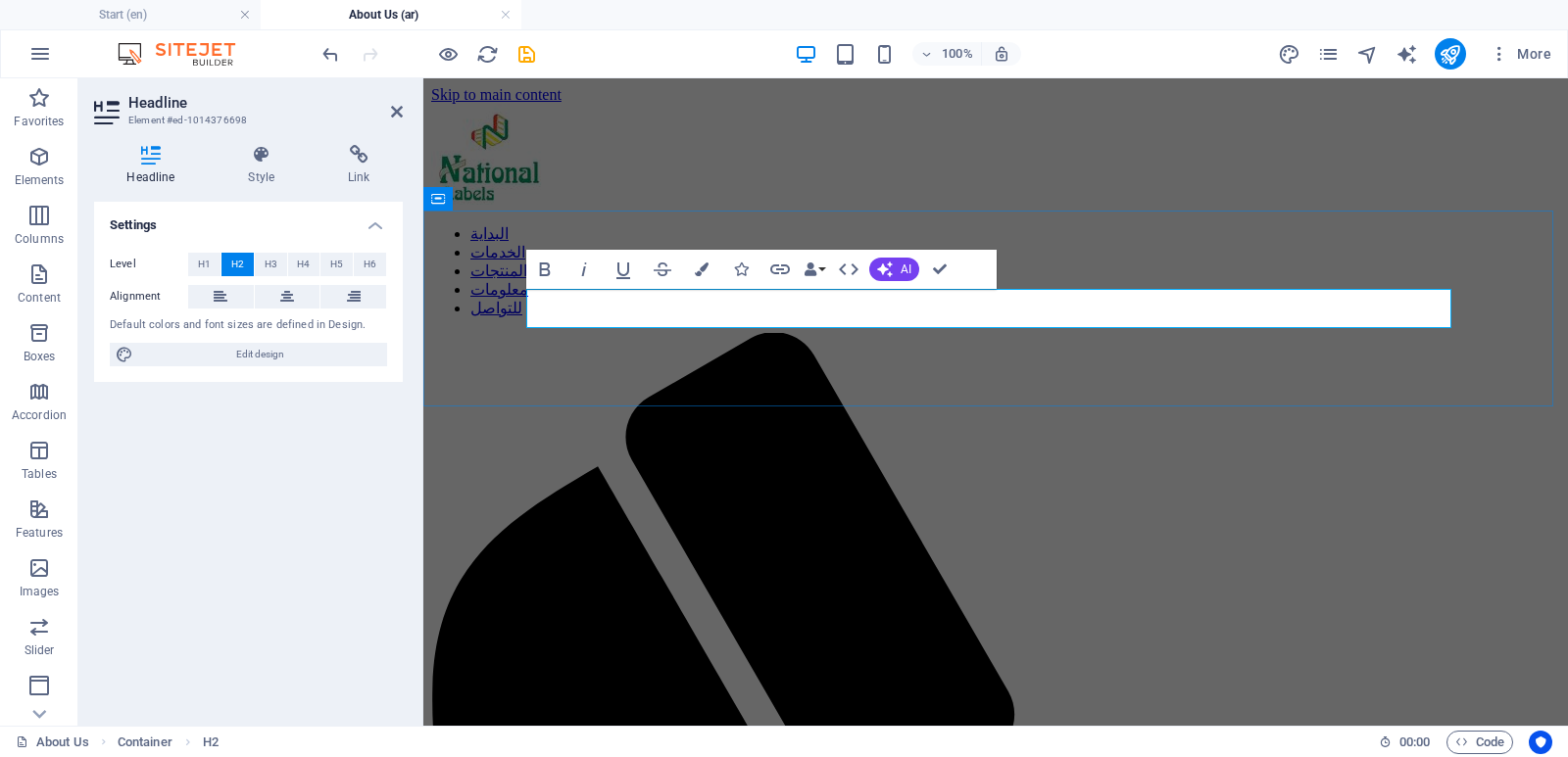
click at [550, 263] on icon "button" at bounding box center [545, 269] width 24 height 24
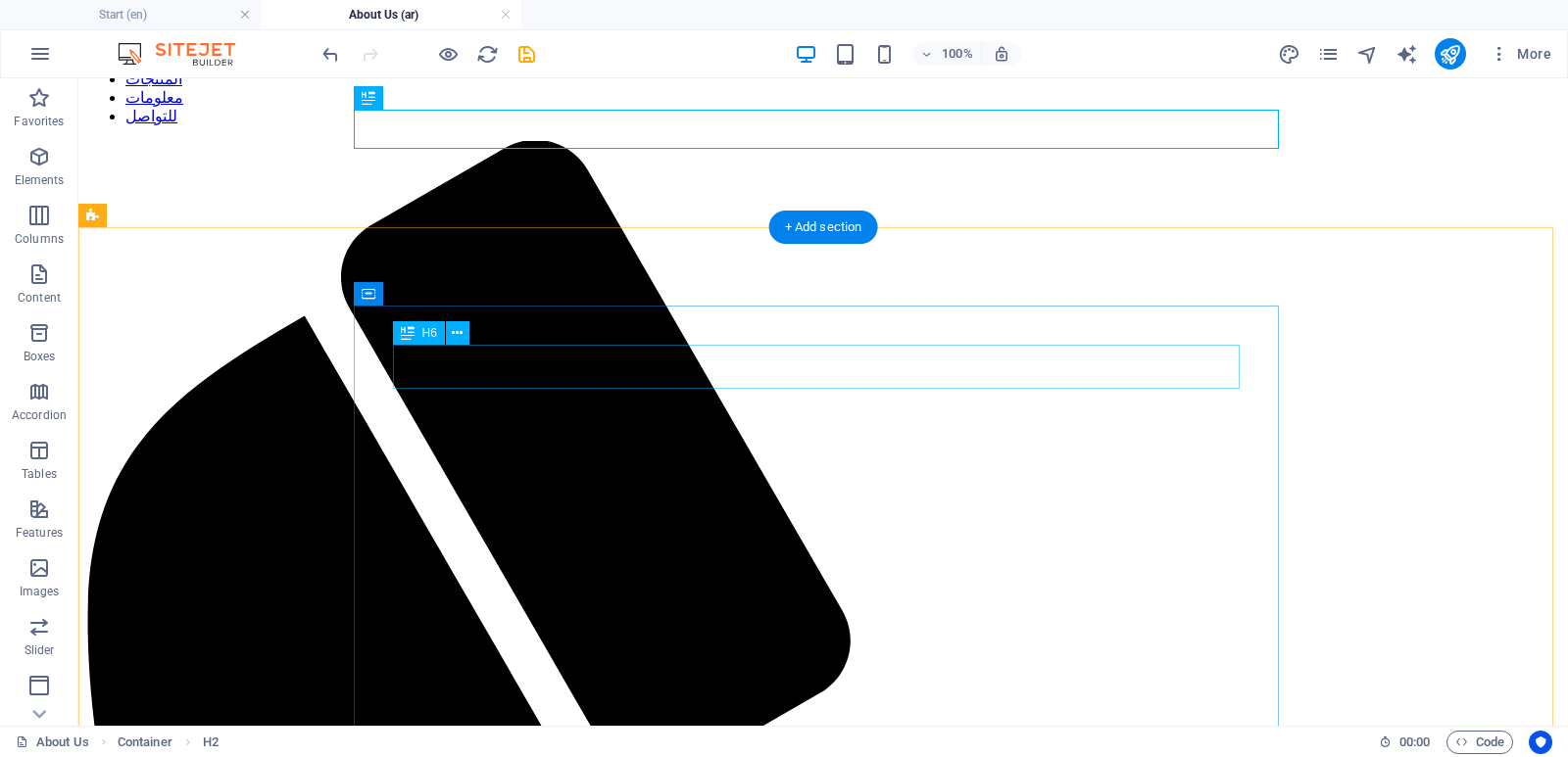
scroll to position [196, 0]
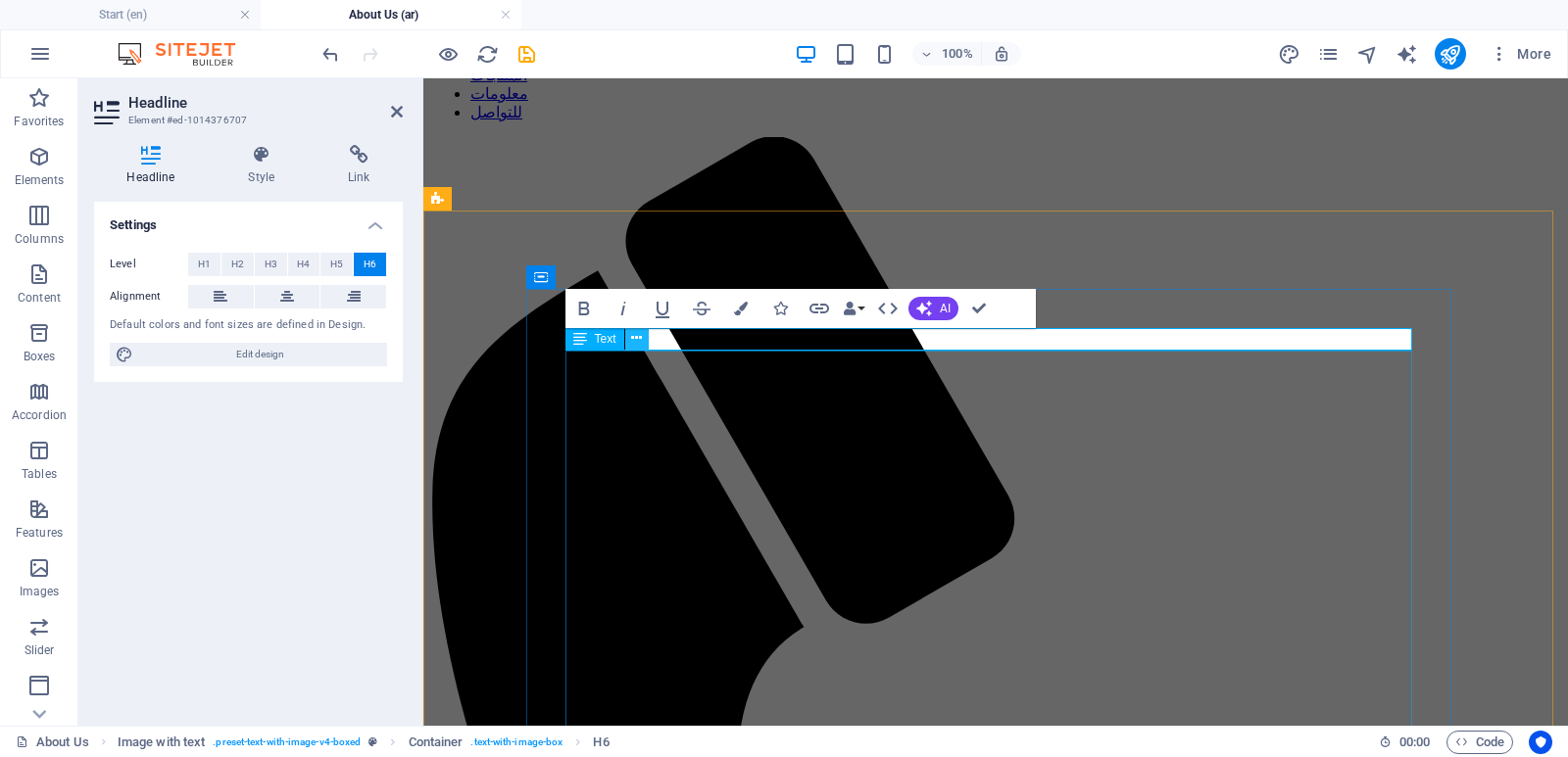
click at [635, 338] on icon at bounding box center [636, 338] width 11 height 21
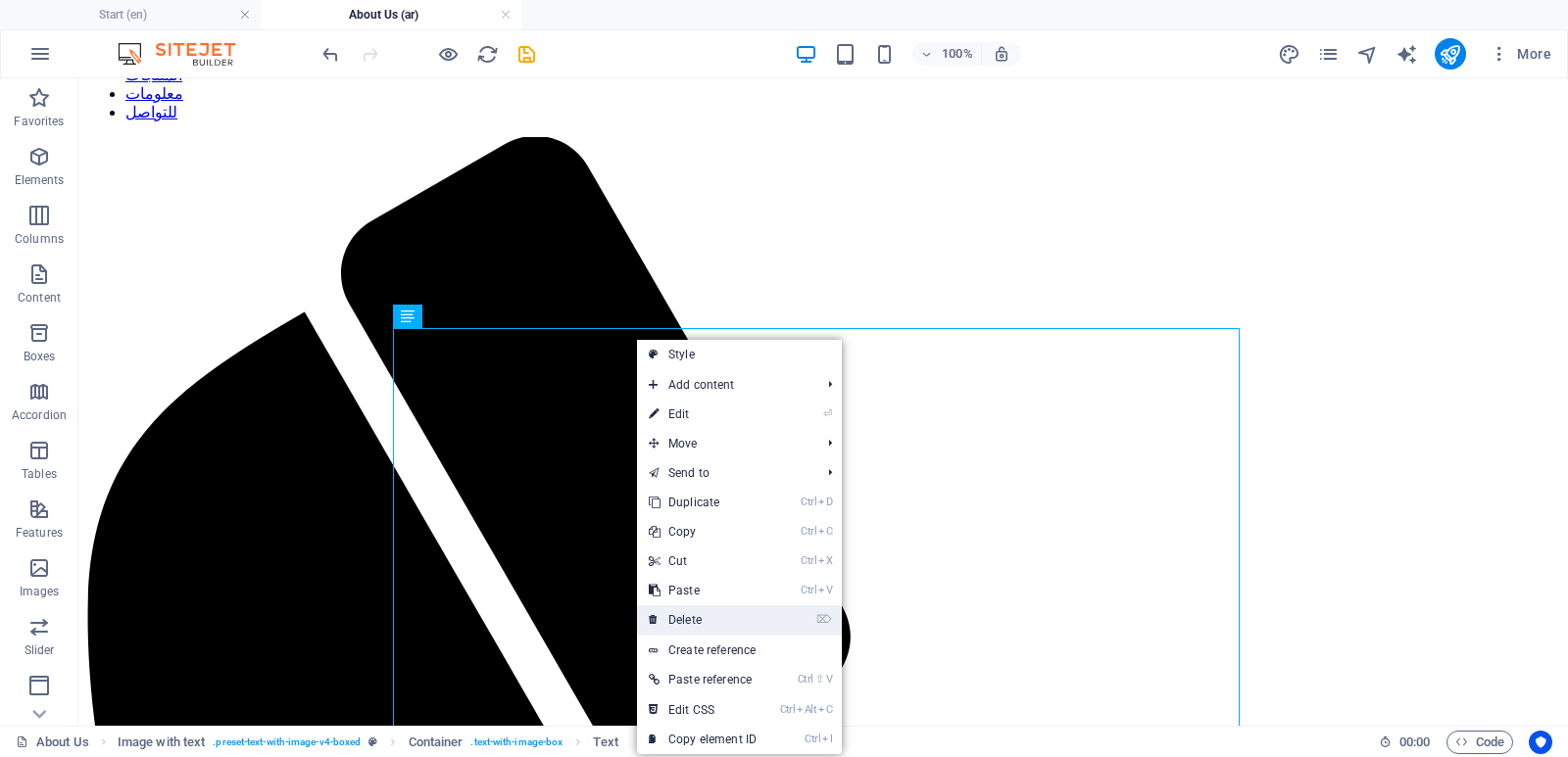
click at [698, 618] on link "⌦ Delete" at bounding box center [703, 620] width 131 height 30
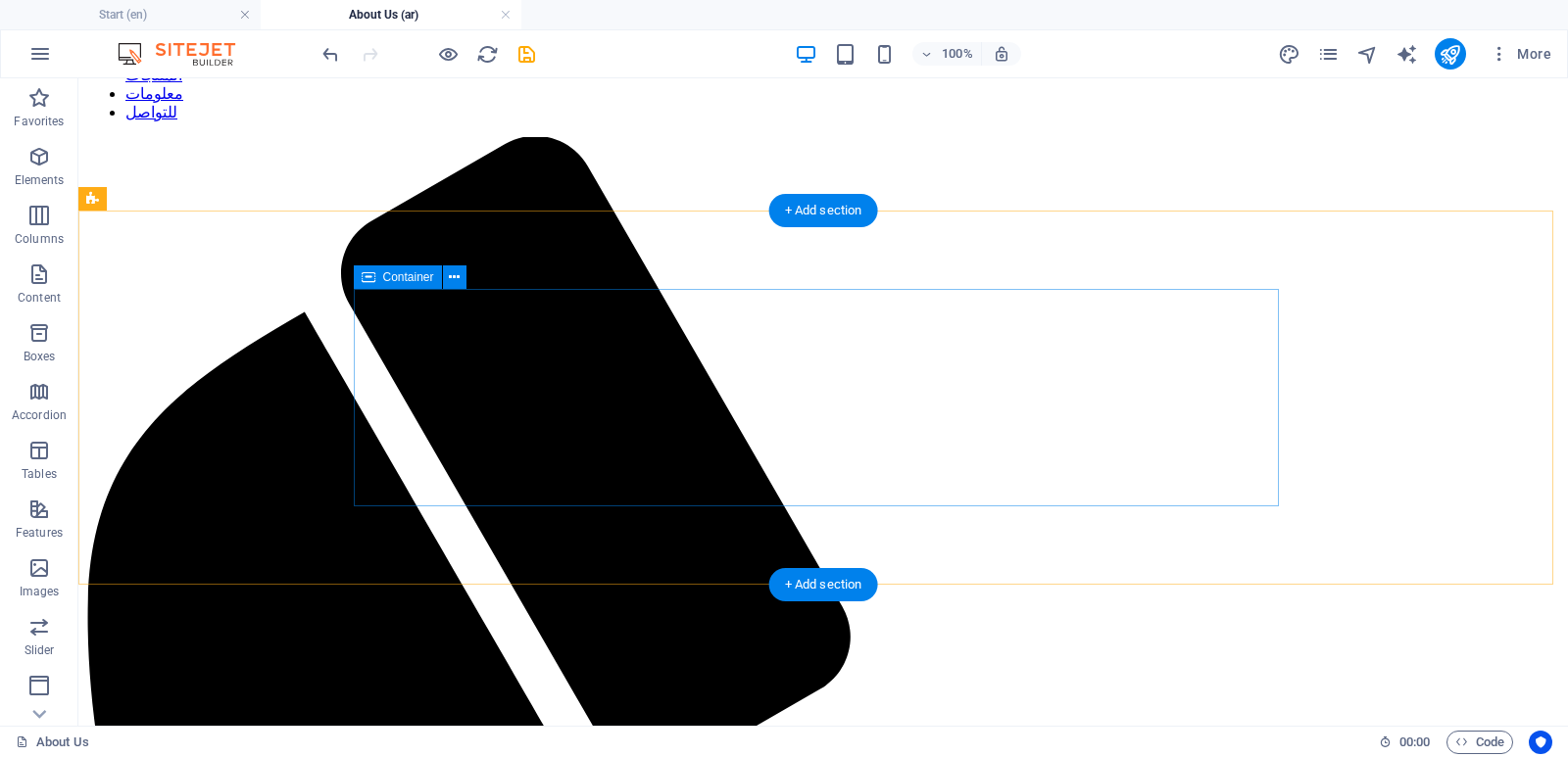
scroll to position [0, 0]
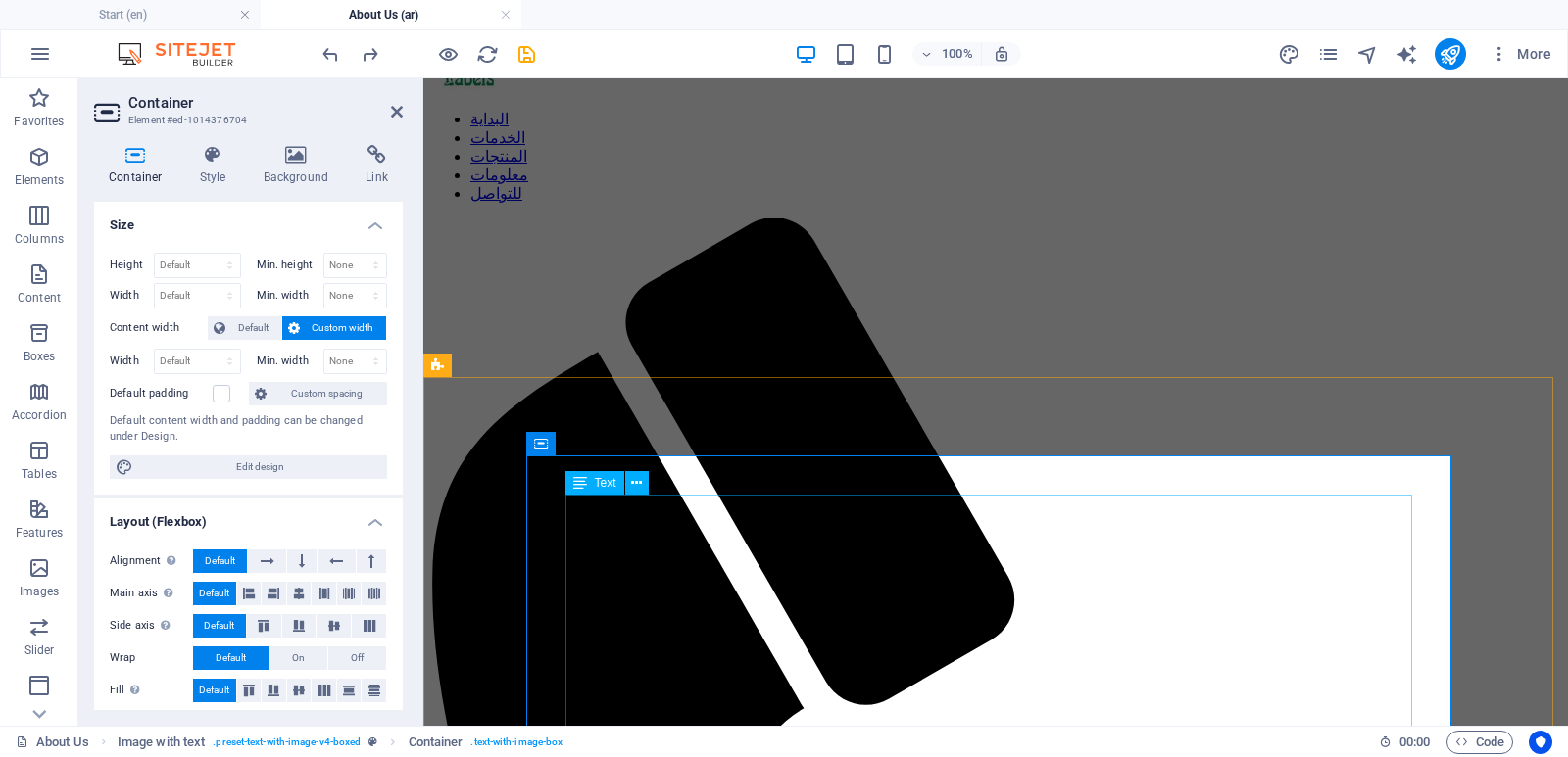
scroll to position [294, 0]
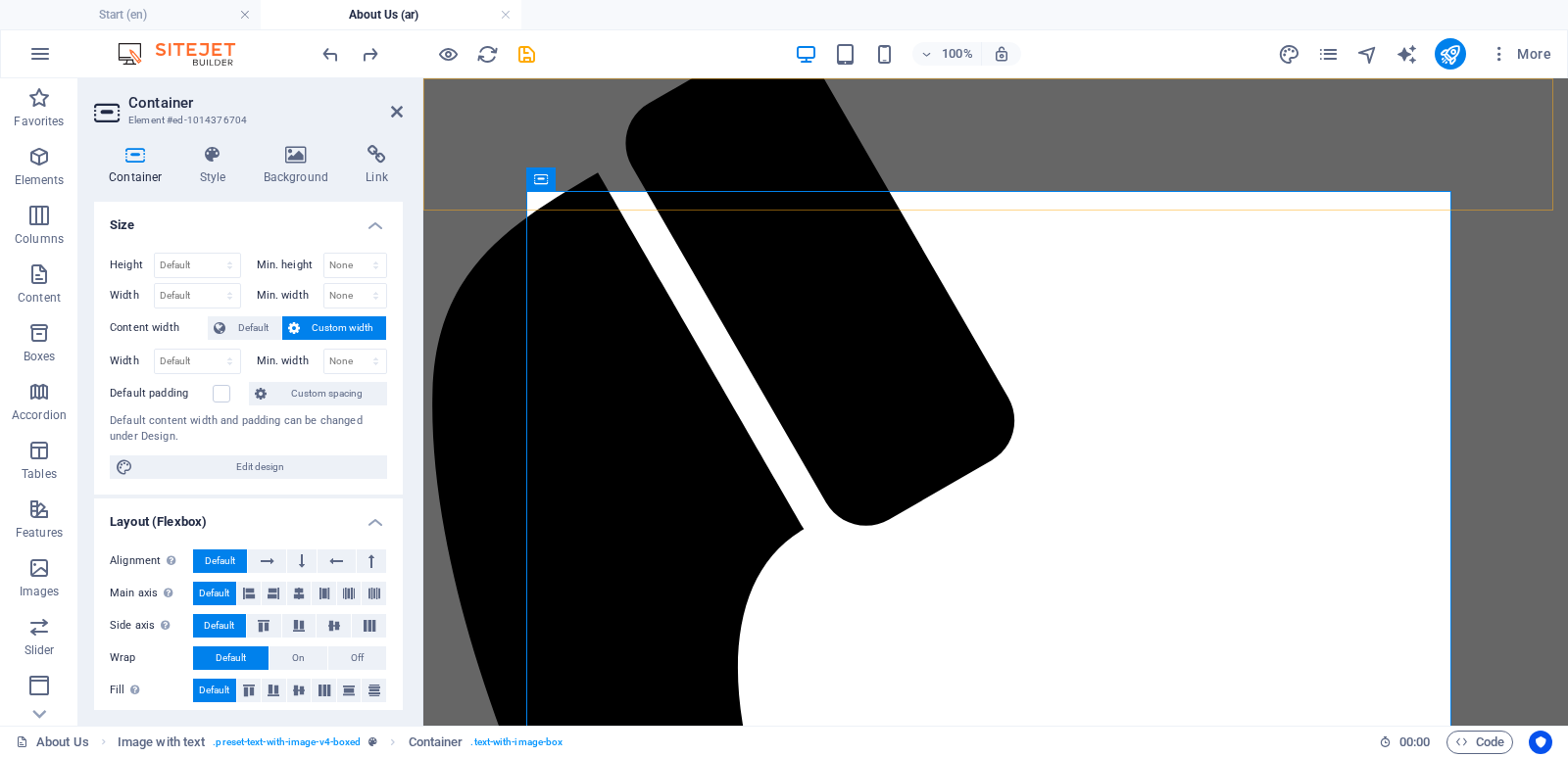
click at [902, 203] on div "البداية الخدمات المنتجات معلومات للتواصل" at bounding box center [996, 666] width 1129 height 1711
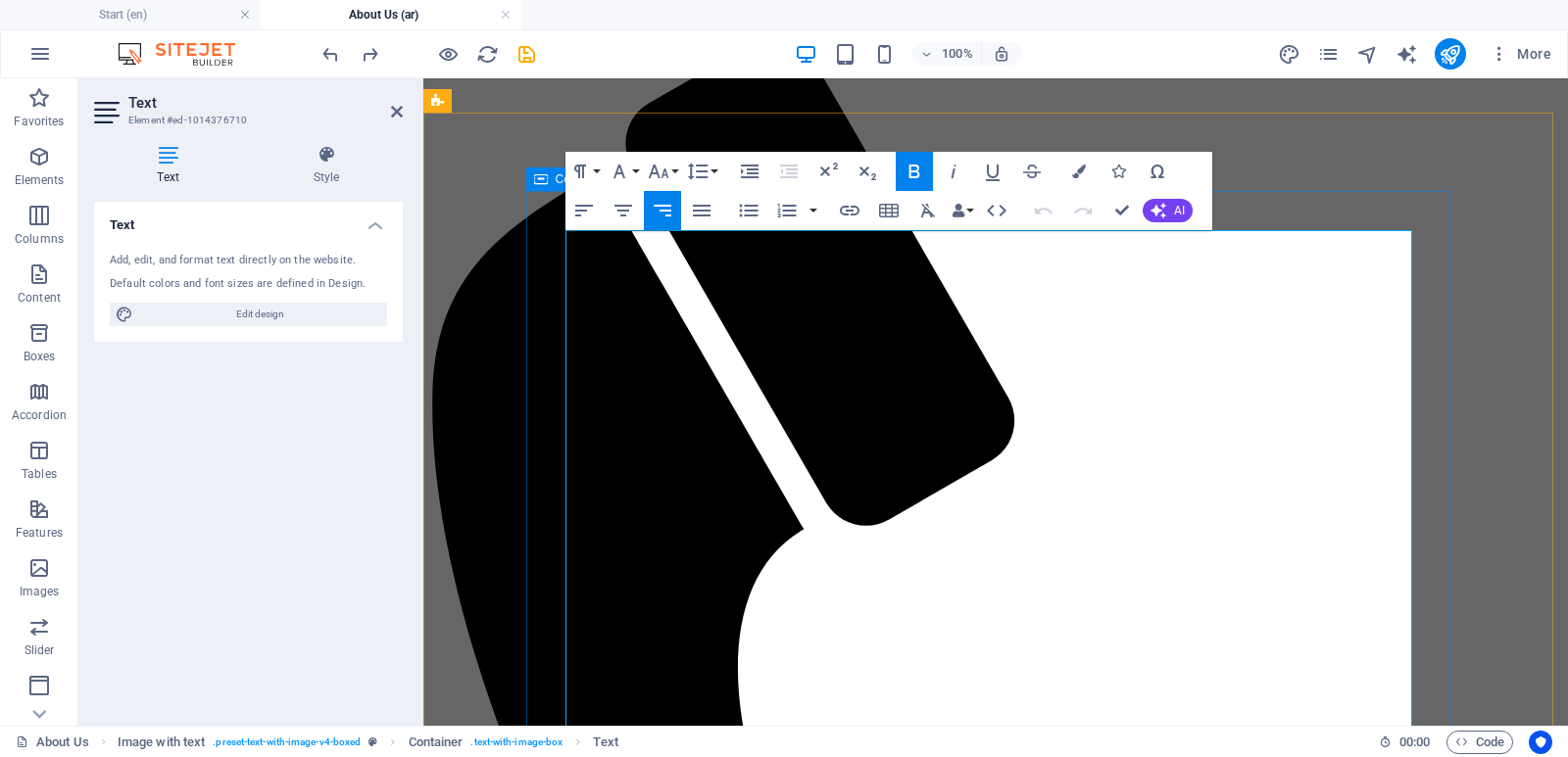
drag, startPoint x: 834, startPoint y: 246, endPoint x: 1428, endPoint y: 244, distance: 594.0
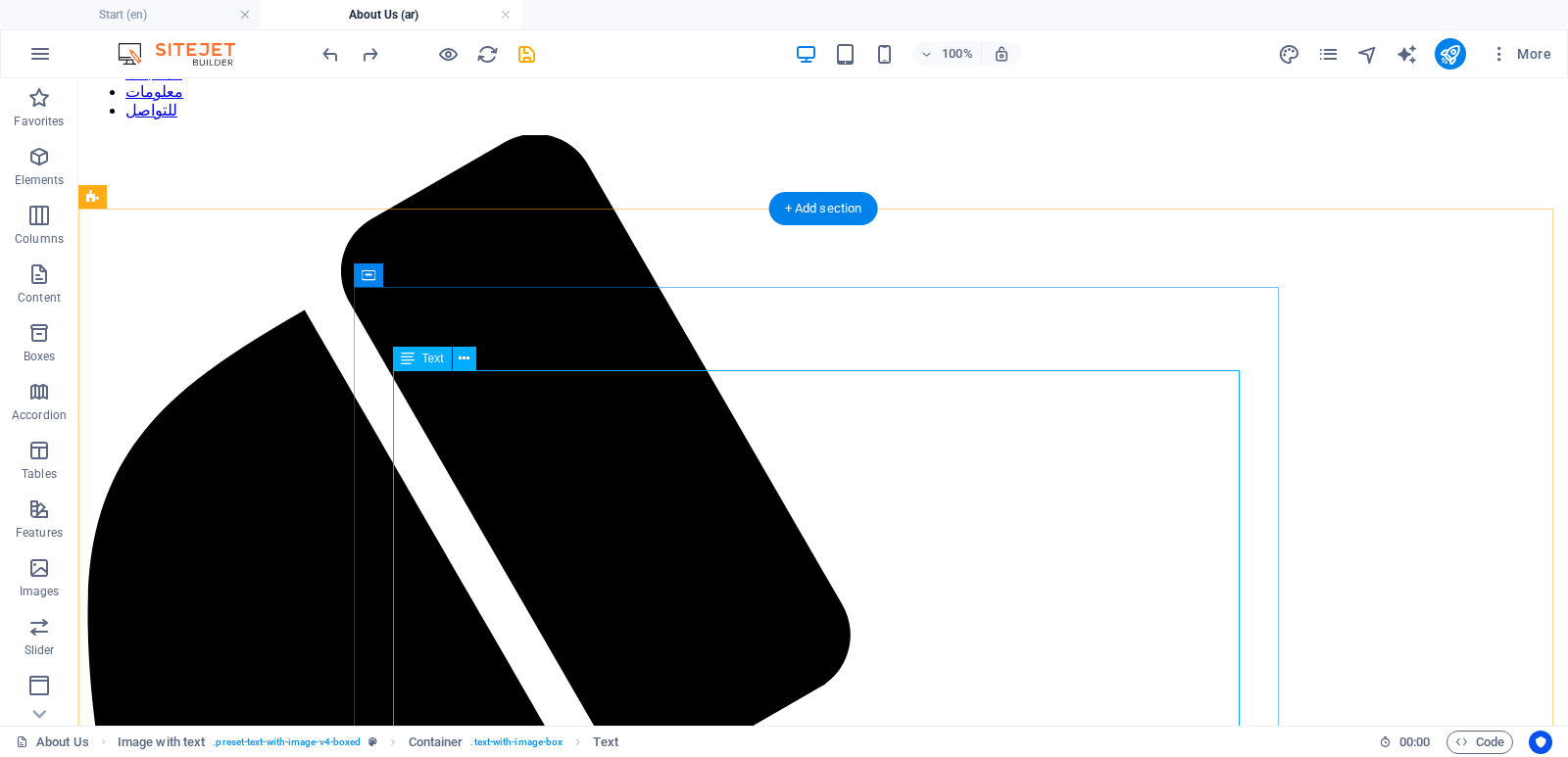
scroll to position [98, 0]
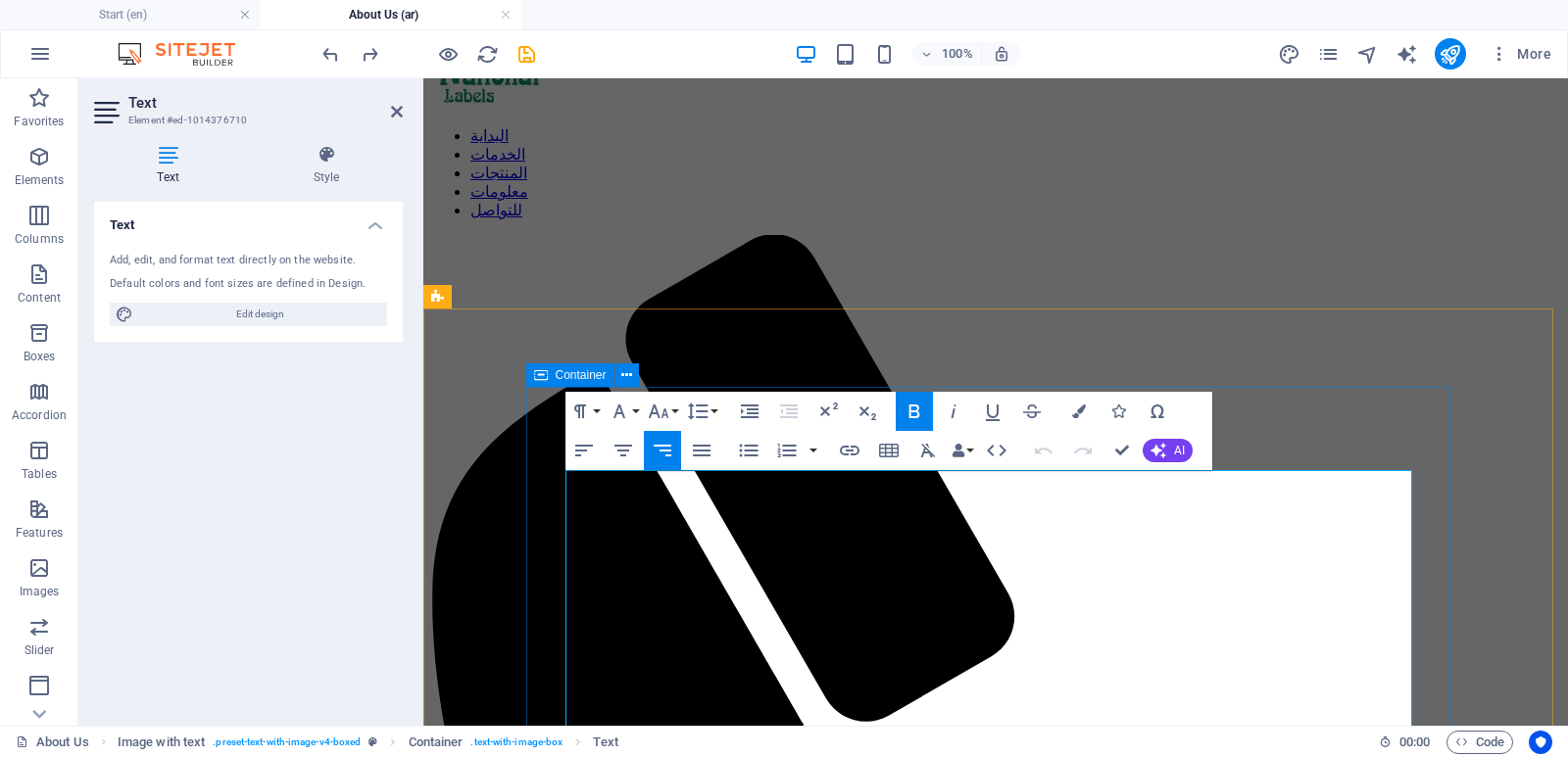
drag, startPoint x: 823, startPoint y: 485, endPoint x: 1415, endPoint y: 486, distance: 592.0
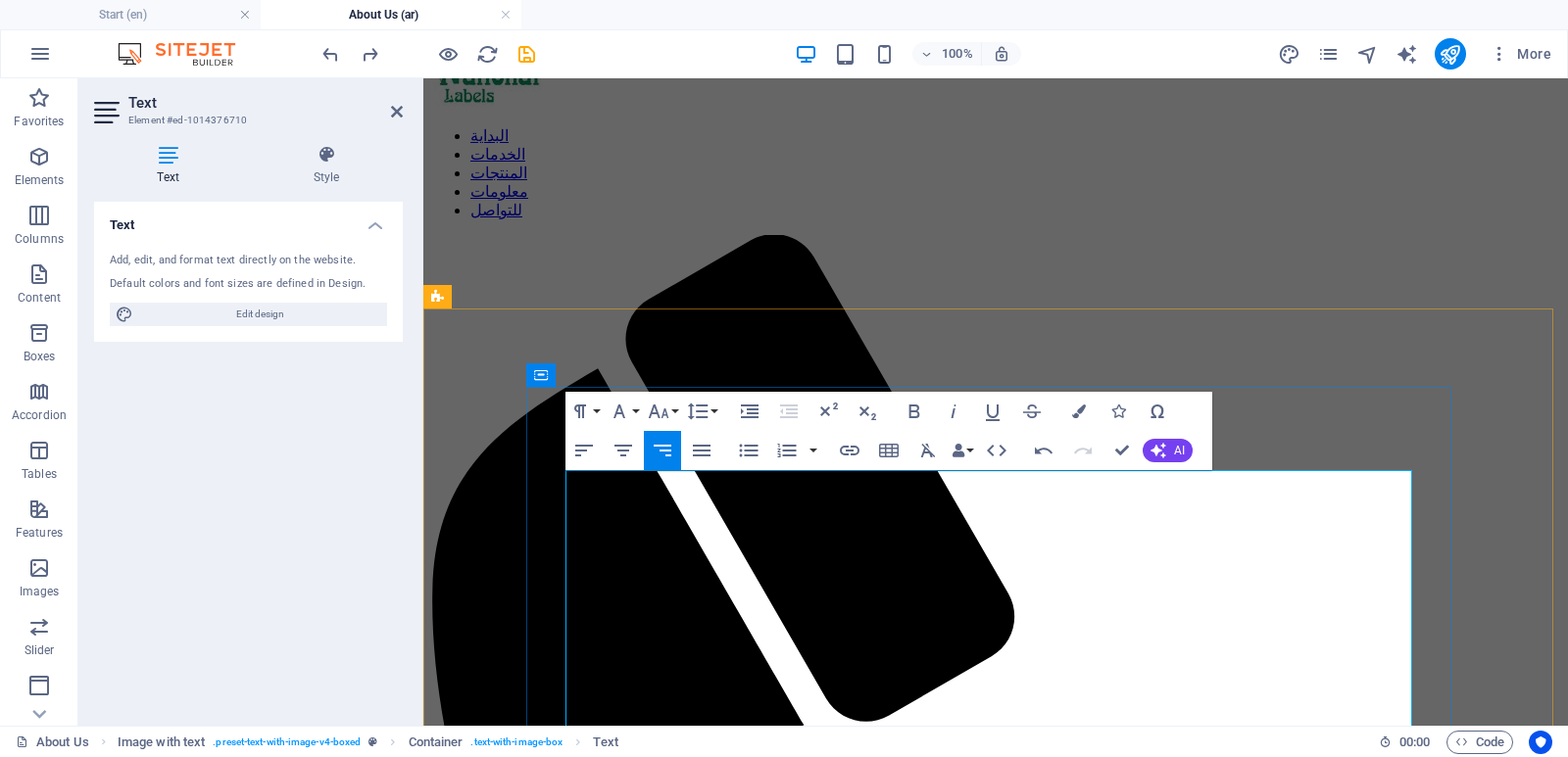
click at [912, 406] on icon "button" at bounding box center [913, 411] width 11 height 14
drag, startPoint x: 1115, startPoint y: 451, endPoint x: 1035, endPoint y: 373, distance: 111.7
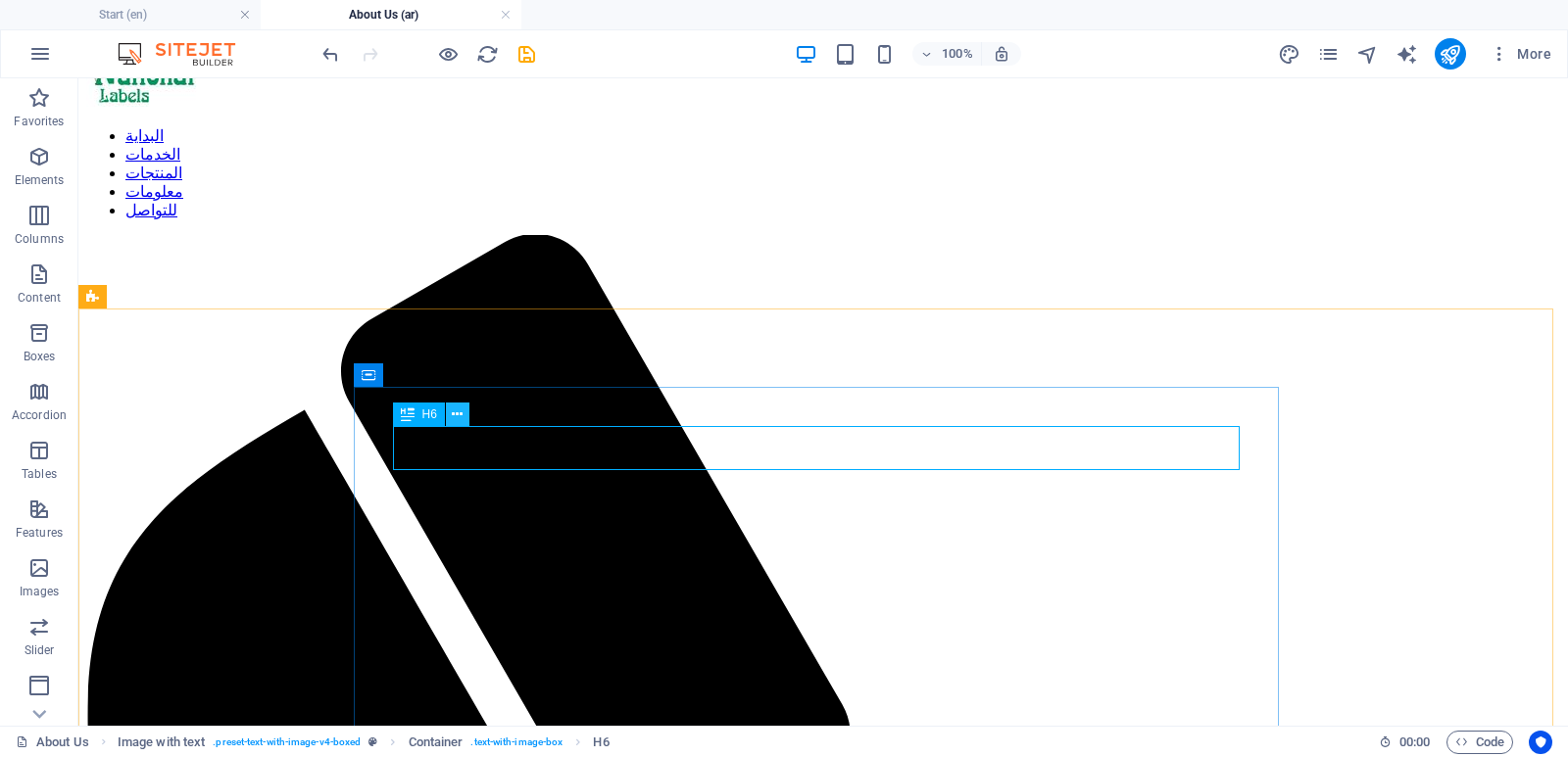
click at [455, 414] on icon at bounding box center [457, 414] width 11 height 21
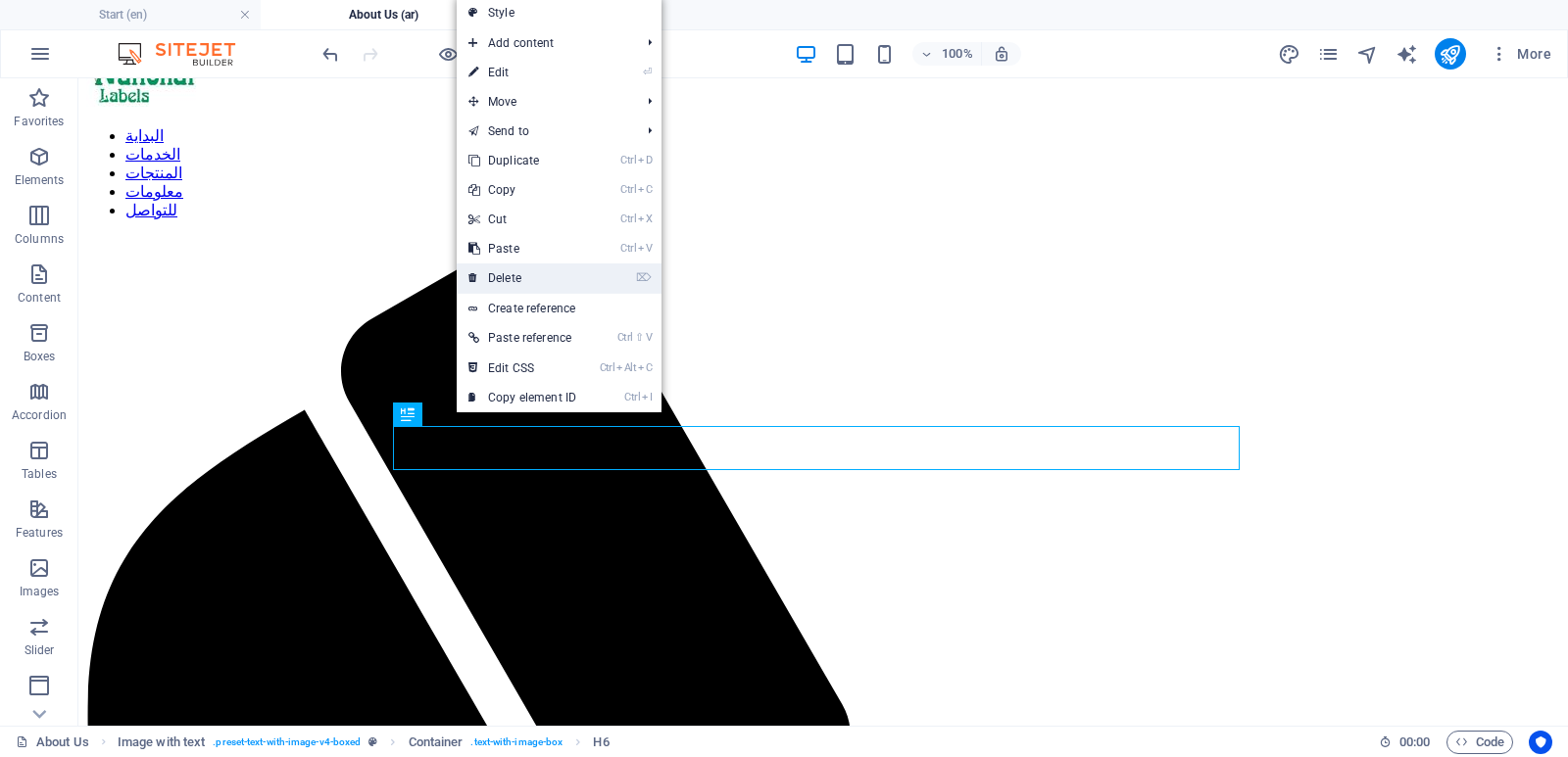
click at [527, 272] on link "⌦ Delete" at bounding box center [523, 278] width 131 height 30
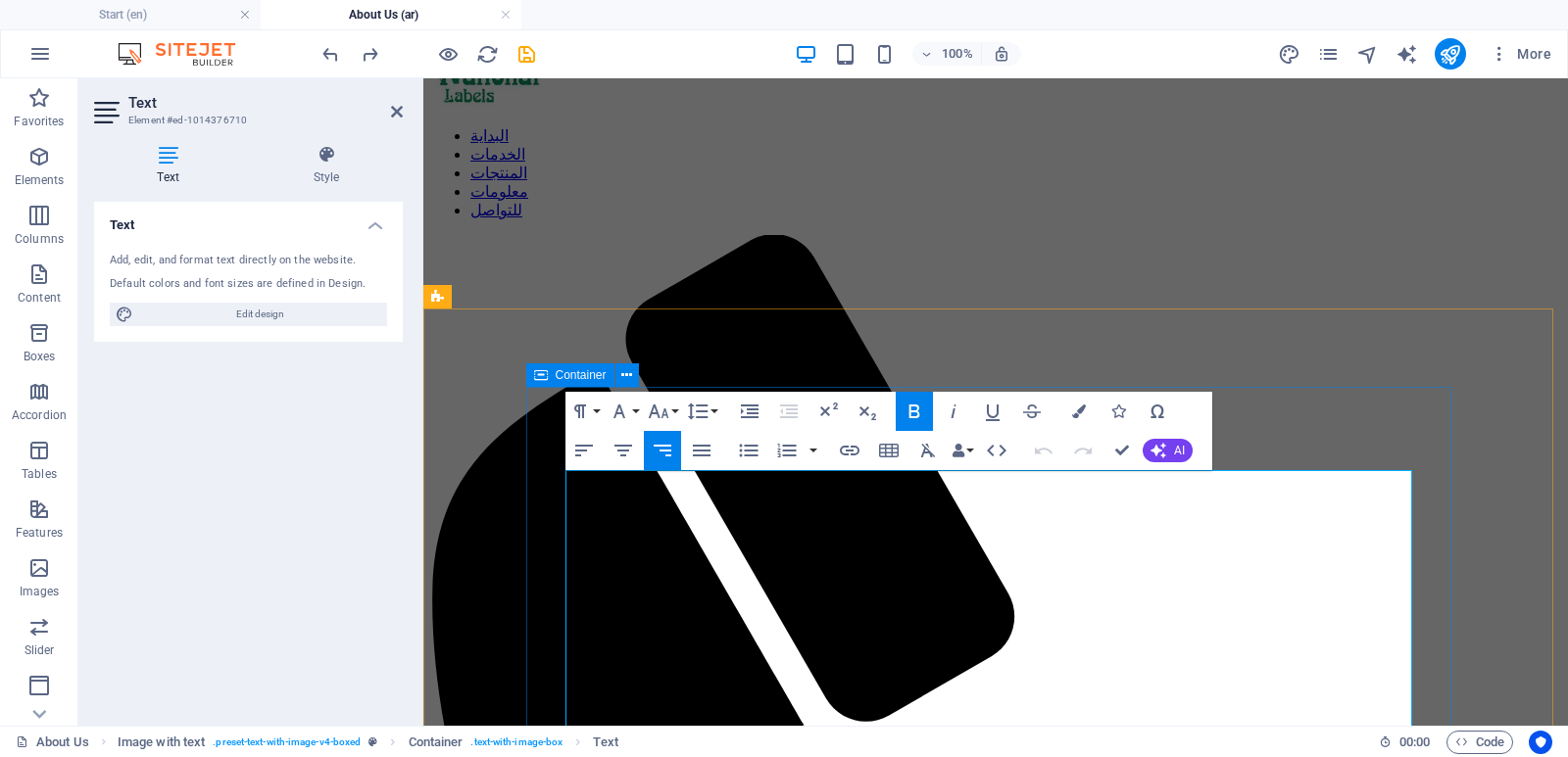
drag, startPoint x: 859, startPoint y: 482, endPoint x: 1413, endPoint y: 478, distance: 554.0
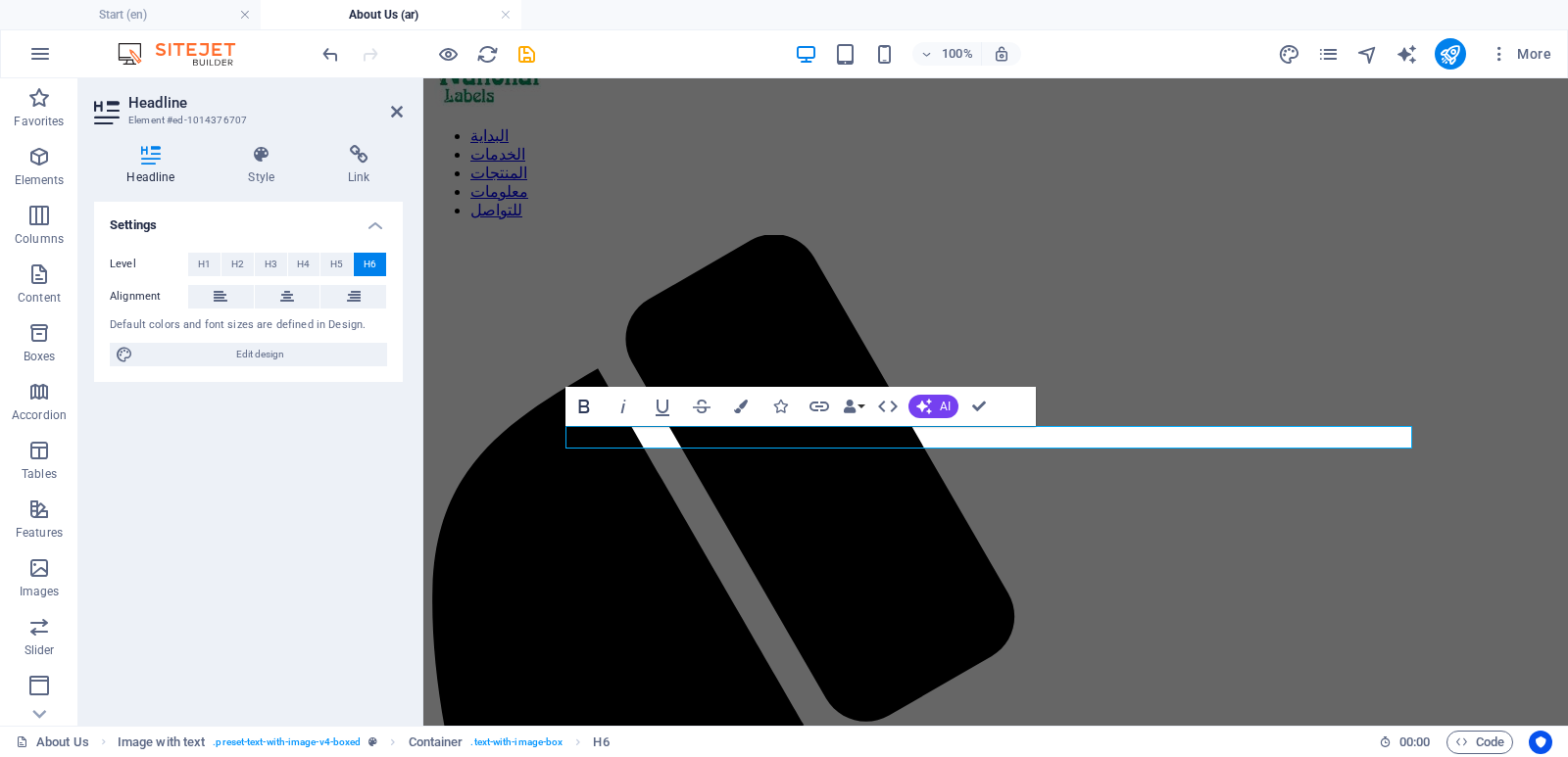
click at [572, 403] on icon "button" at bounding box center [584, 406] width 24 height 24
click at [240, 261] on span "H2" at bounding box center [237, 264] width 13 height 24
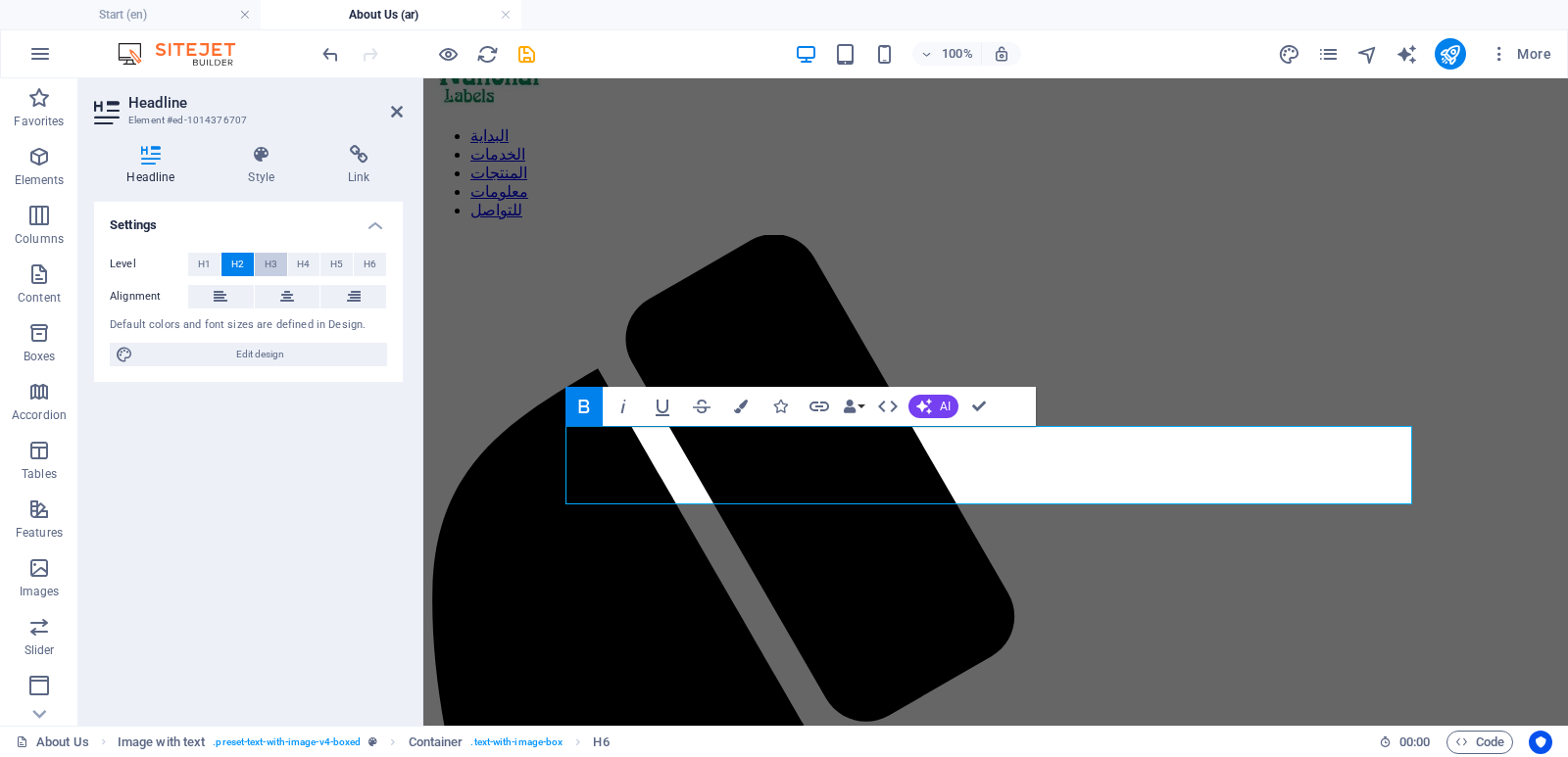
click at [269, 259] on span "H3" at bounding box center [270, 264] width 13 height 24
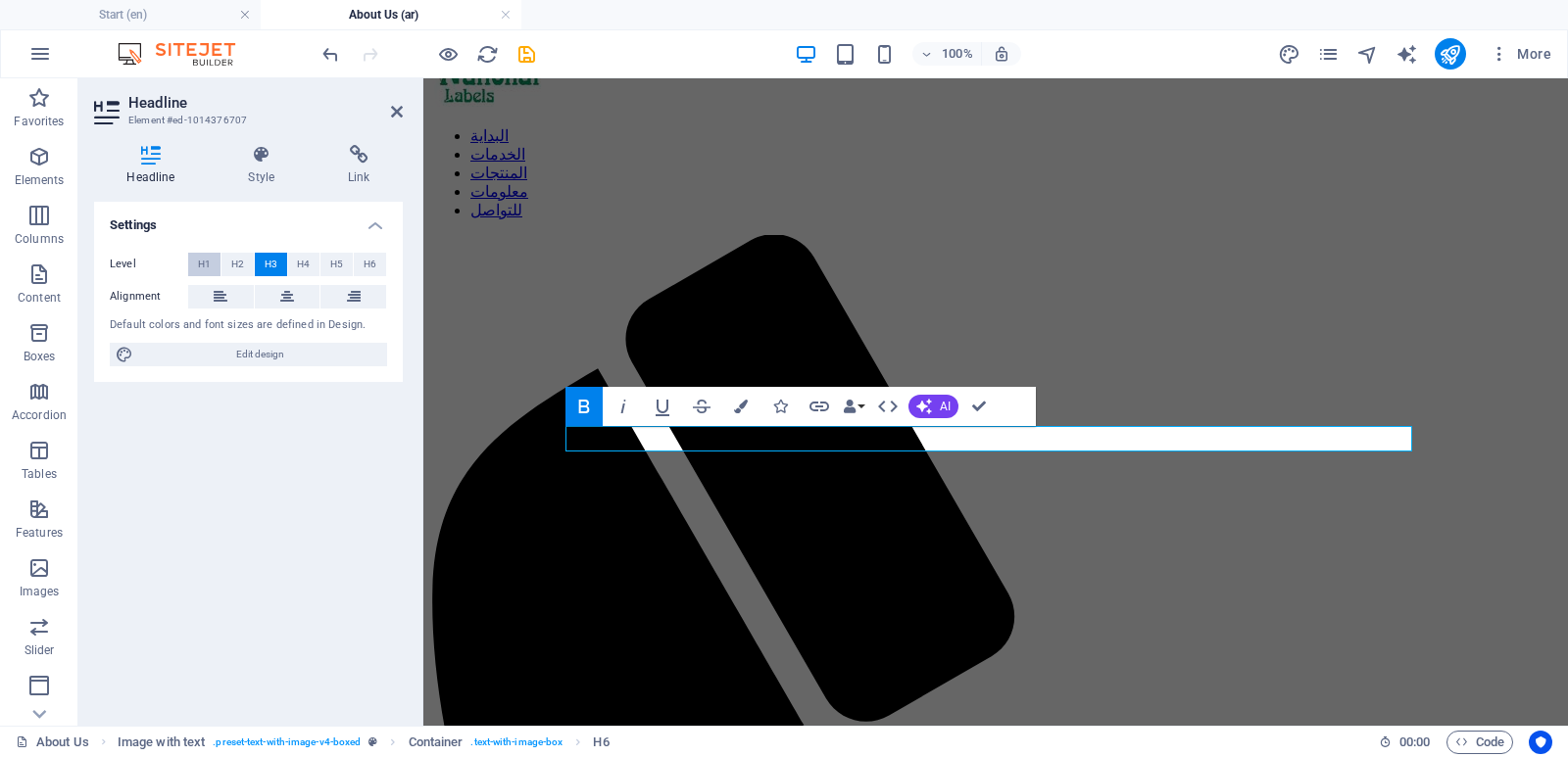
click at [209, 259] on span "H1" at bounding box center [204, 264] width 13 height 24
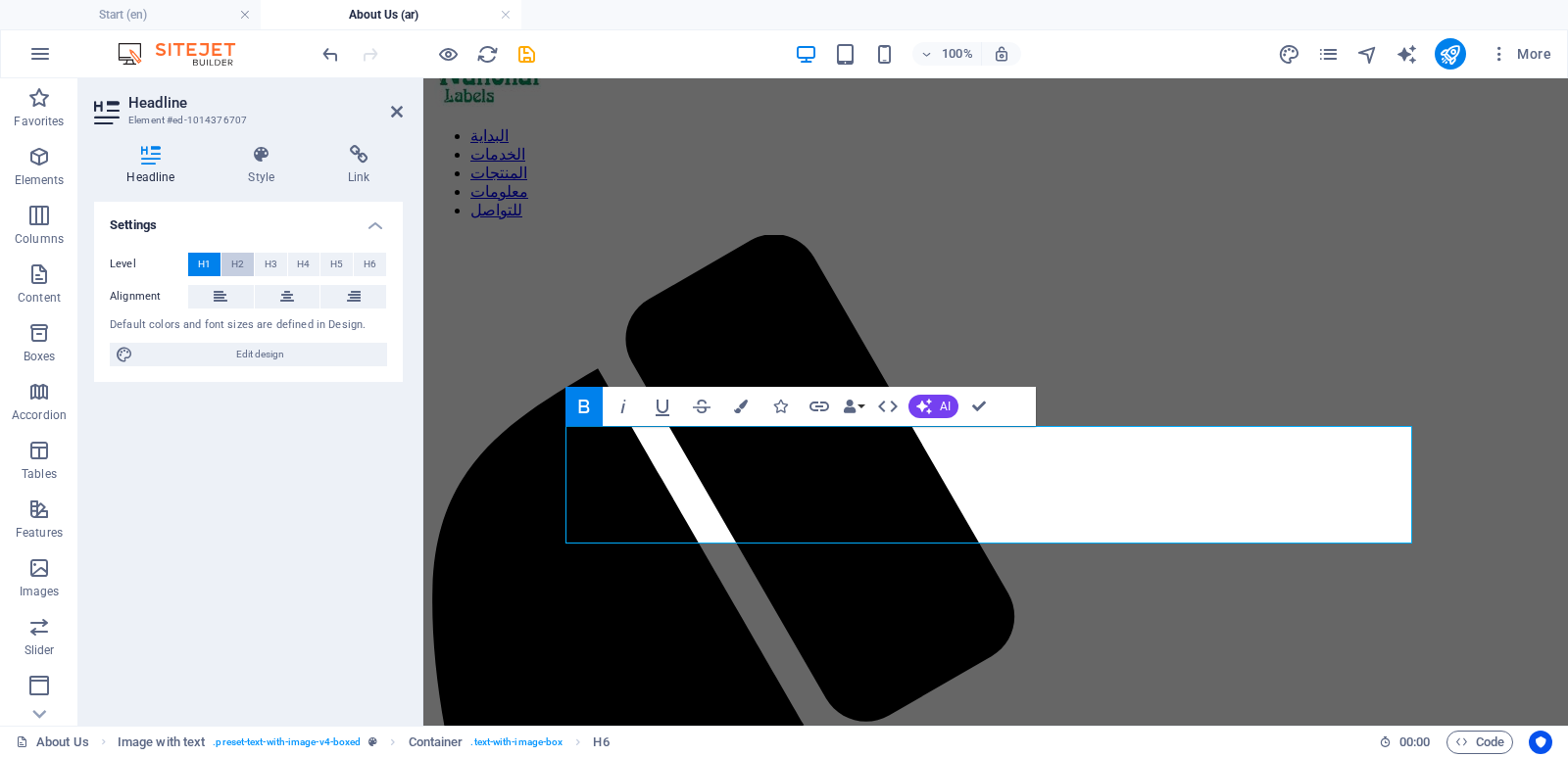
click at [247, 257] on button "H2" at bounding box center [237, 264] width 33 height 24
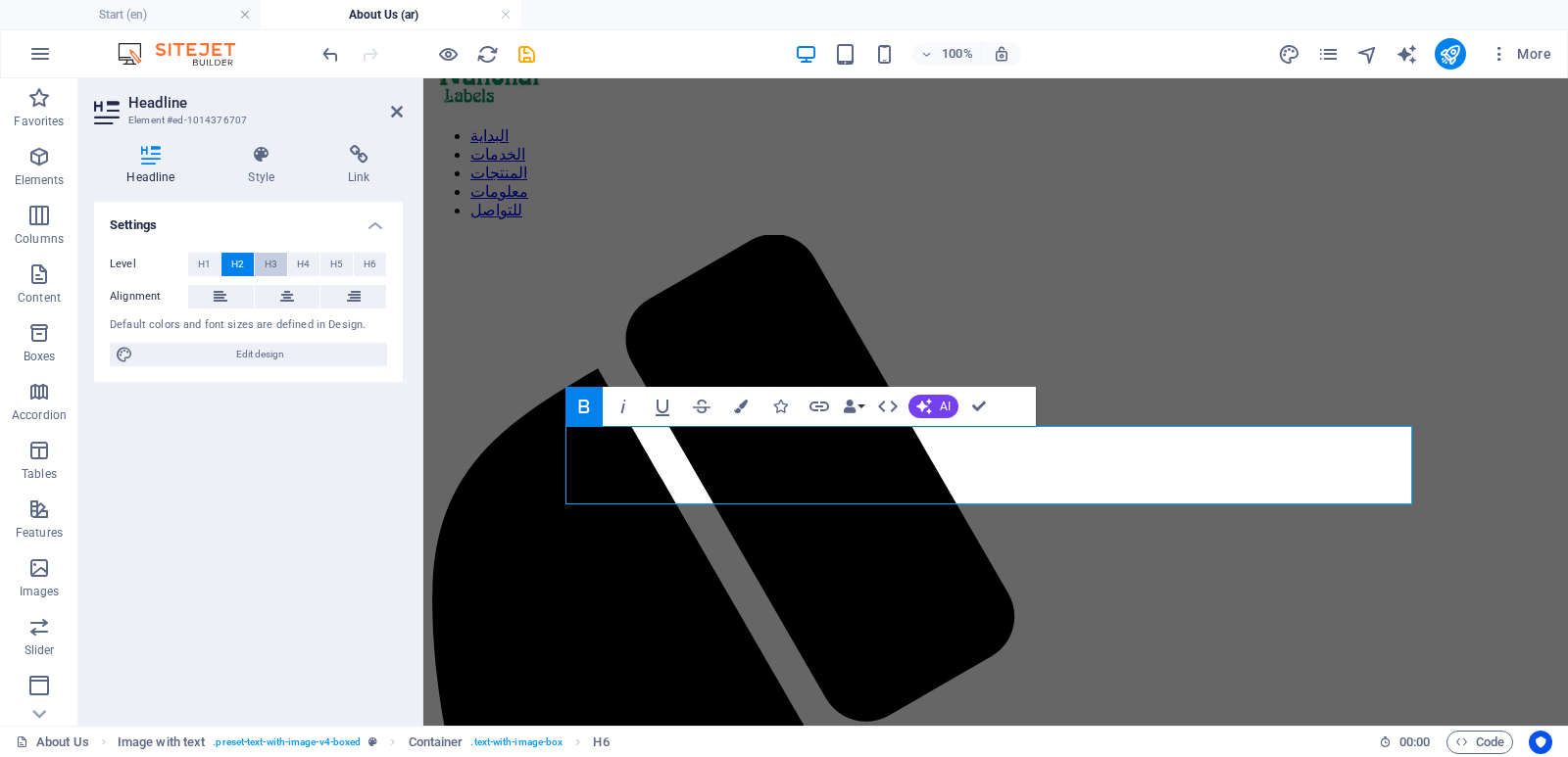
click at [278, 260] on button "H3" at bounding box center [270, 264] width 33 height 24
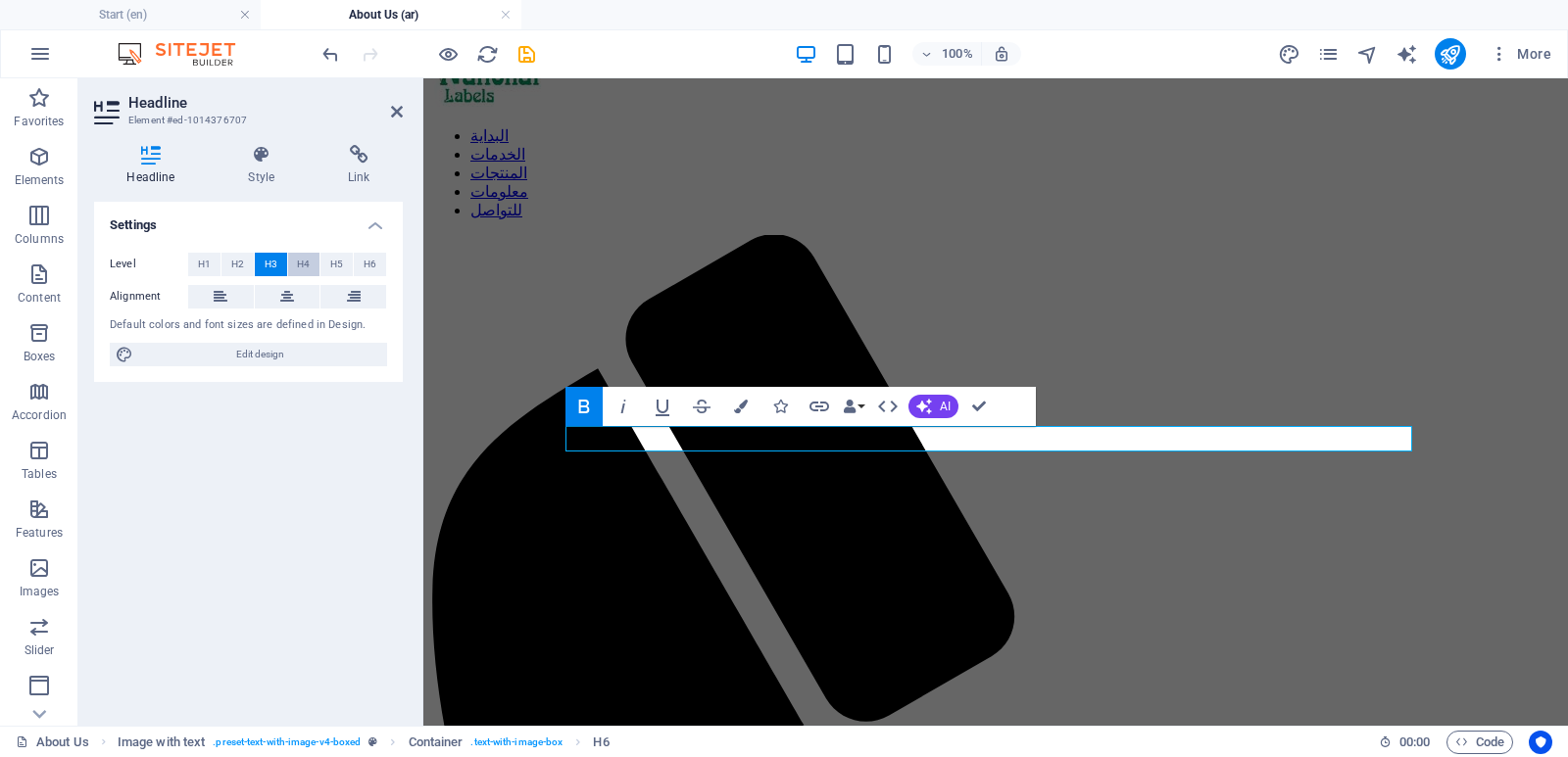
click at [309, 266] on span "H4" at bounding box center [303, 264] width 13 height 24
click at [340, 262] on span "H5" at bounding box center [336, 264] width 13 height 24
click at [302, 266] on span "H4" at bounding box center [303, 264] width 13 height 24
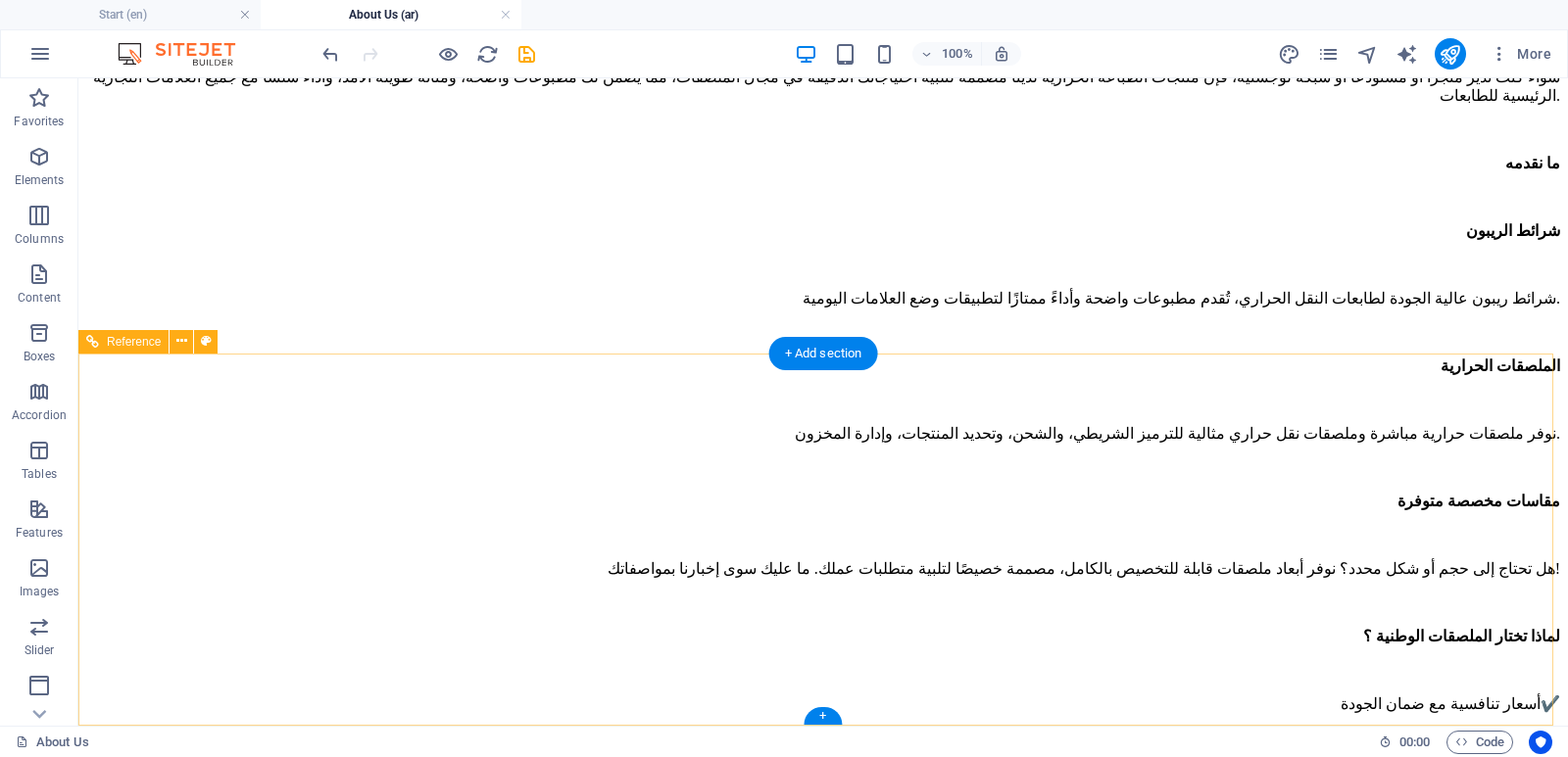
scroll to position [2317, 0]
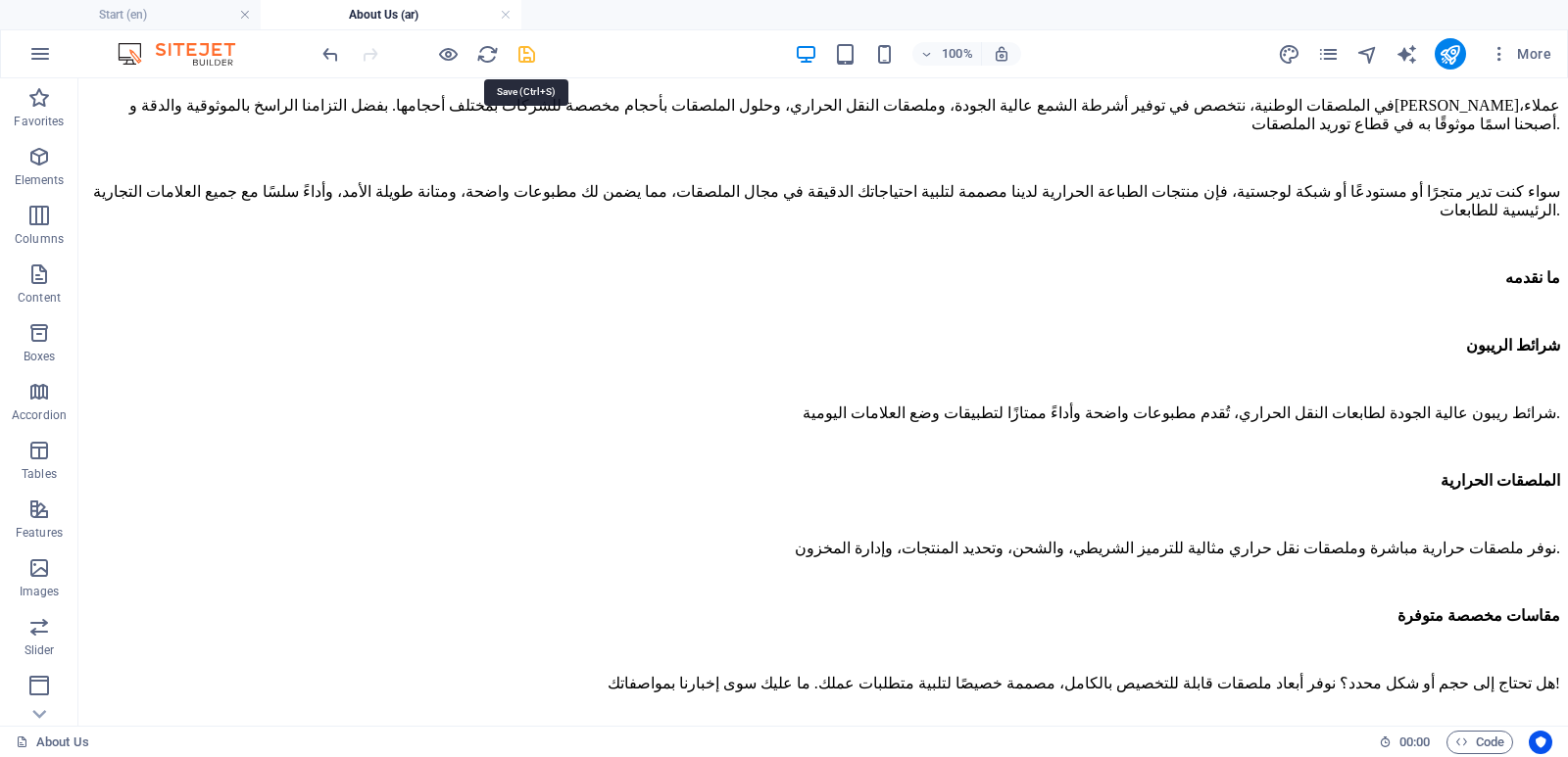
click at [518, 46] on icon "save" at bounding box center [527, 54] width 23 height 23
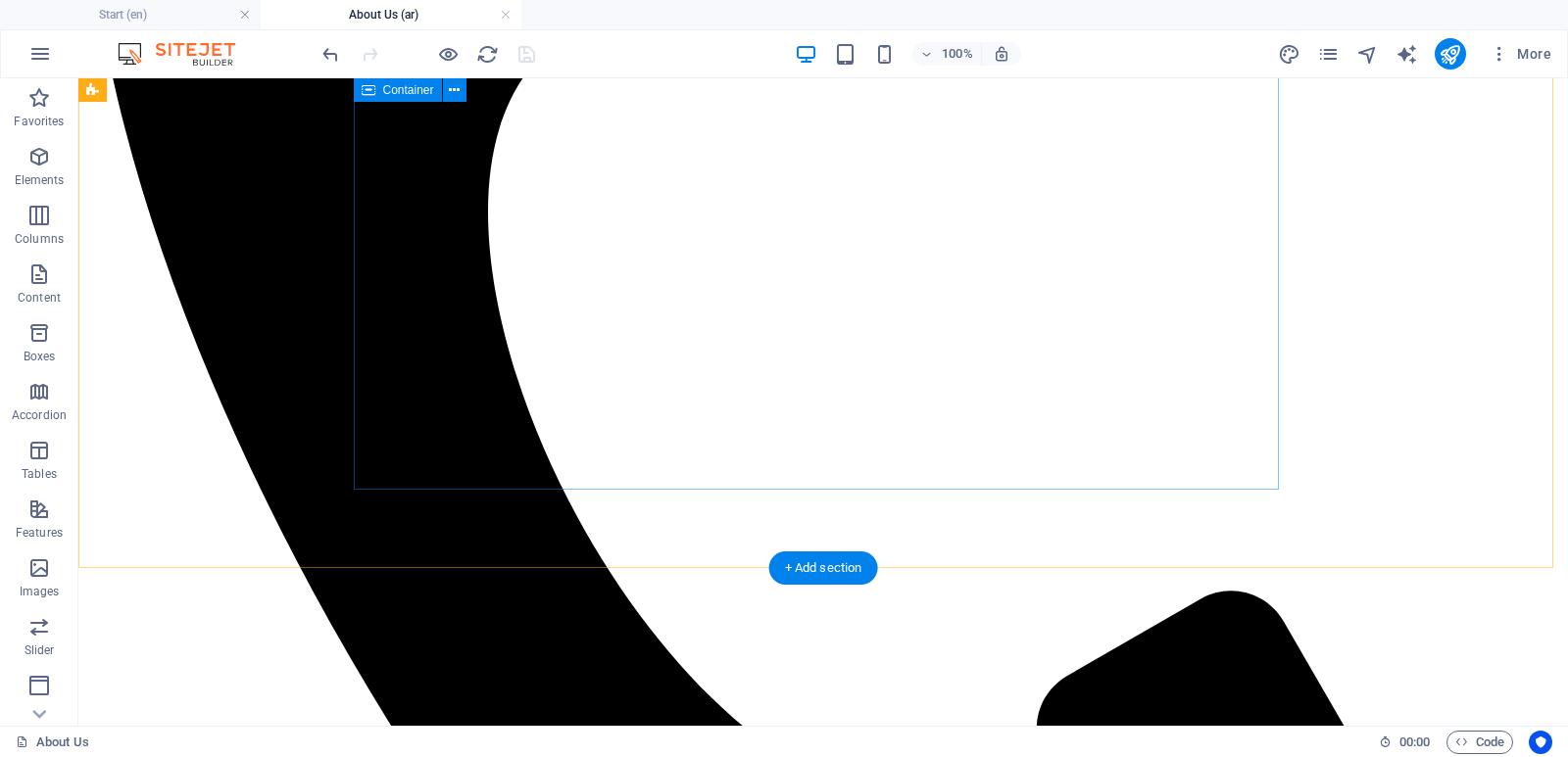
scroll to position [1240, 0]
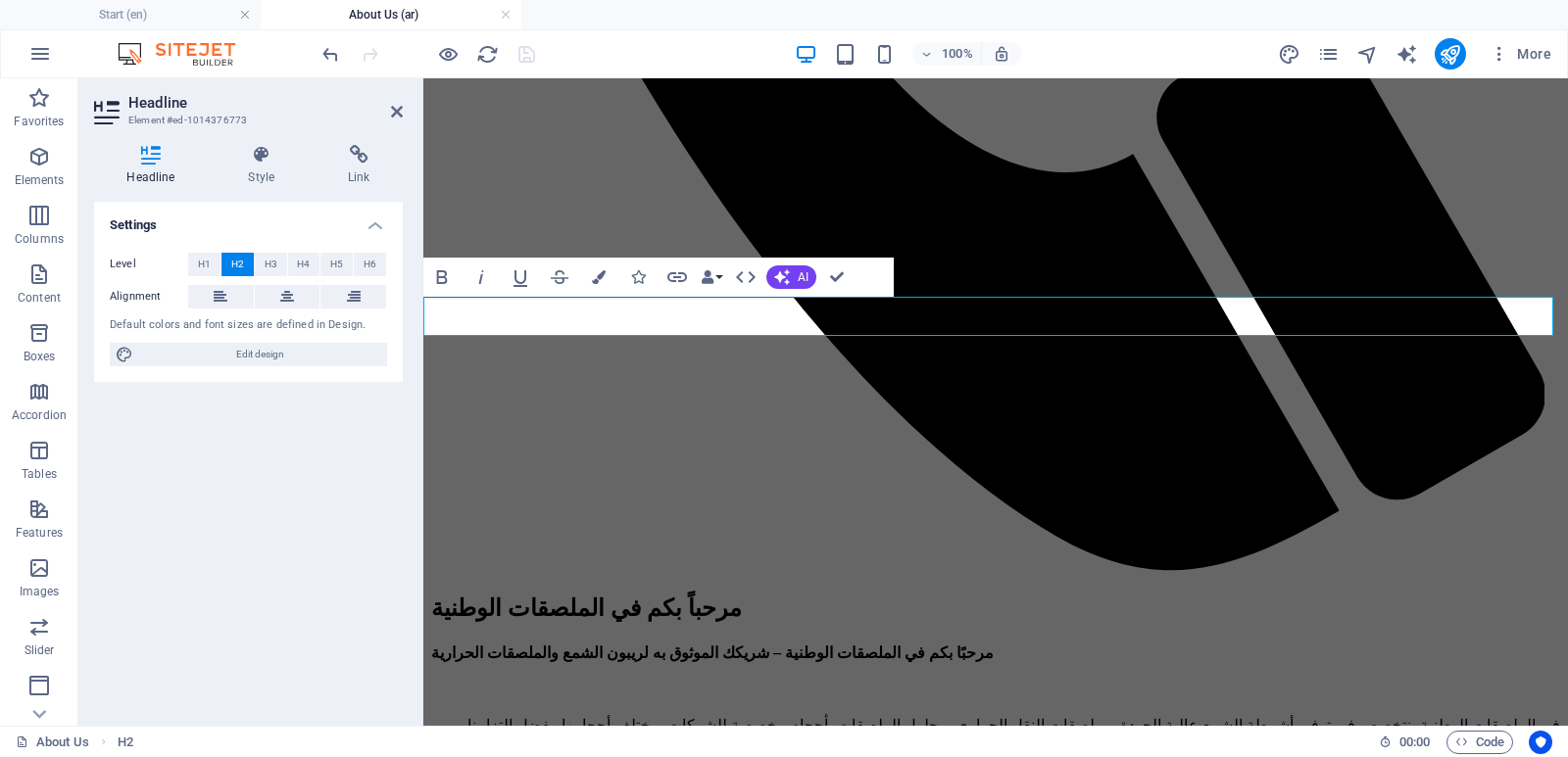
scroll to position [0, -3]
click at [450, 276] on icon "button" at bounding box center [442, 277] width 24 height 24
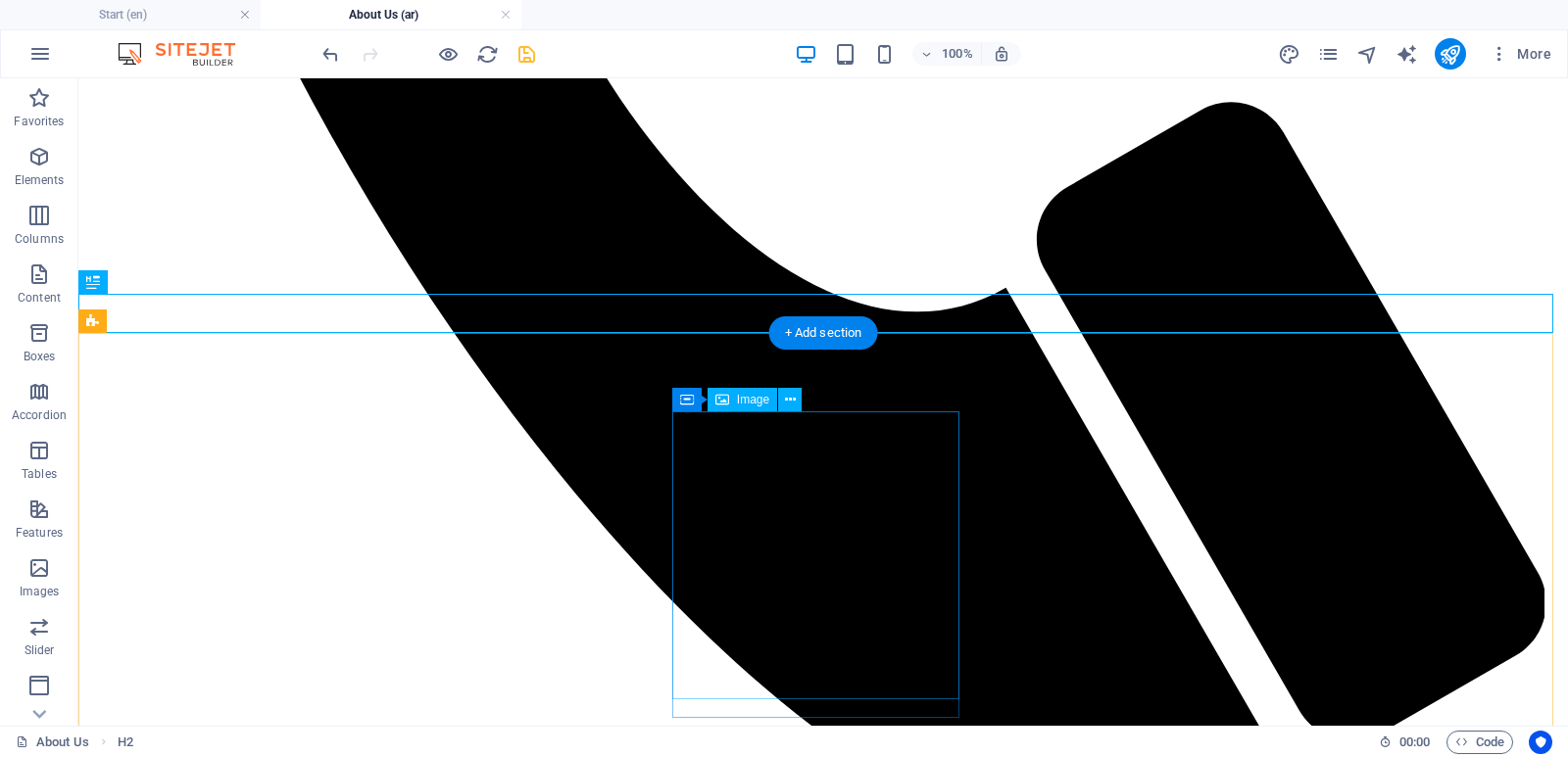
scroll to position [1436, 0]
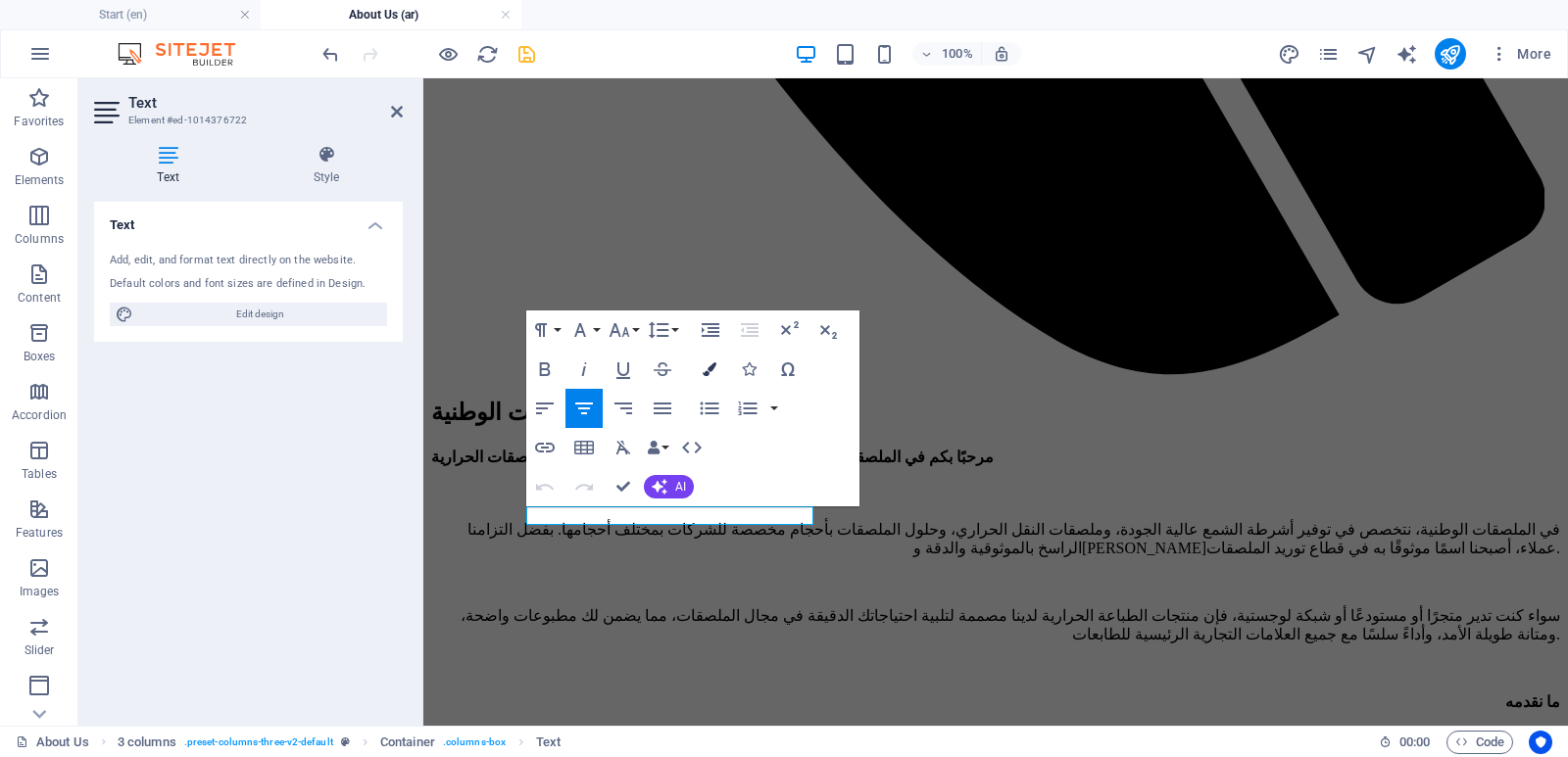
click at [706, 369] on icon "button" at bounding box center [709, 370] width 14 height 14
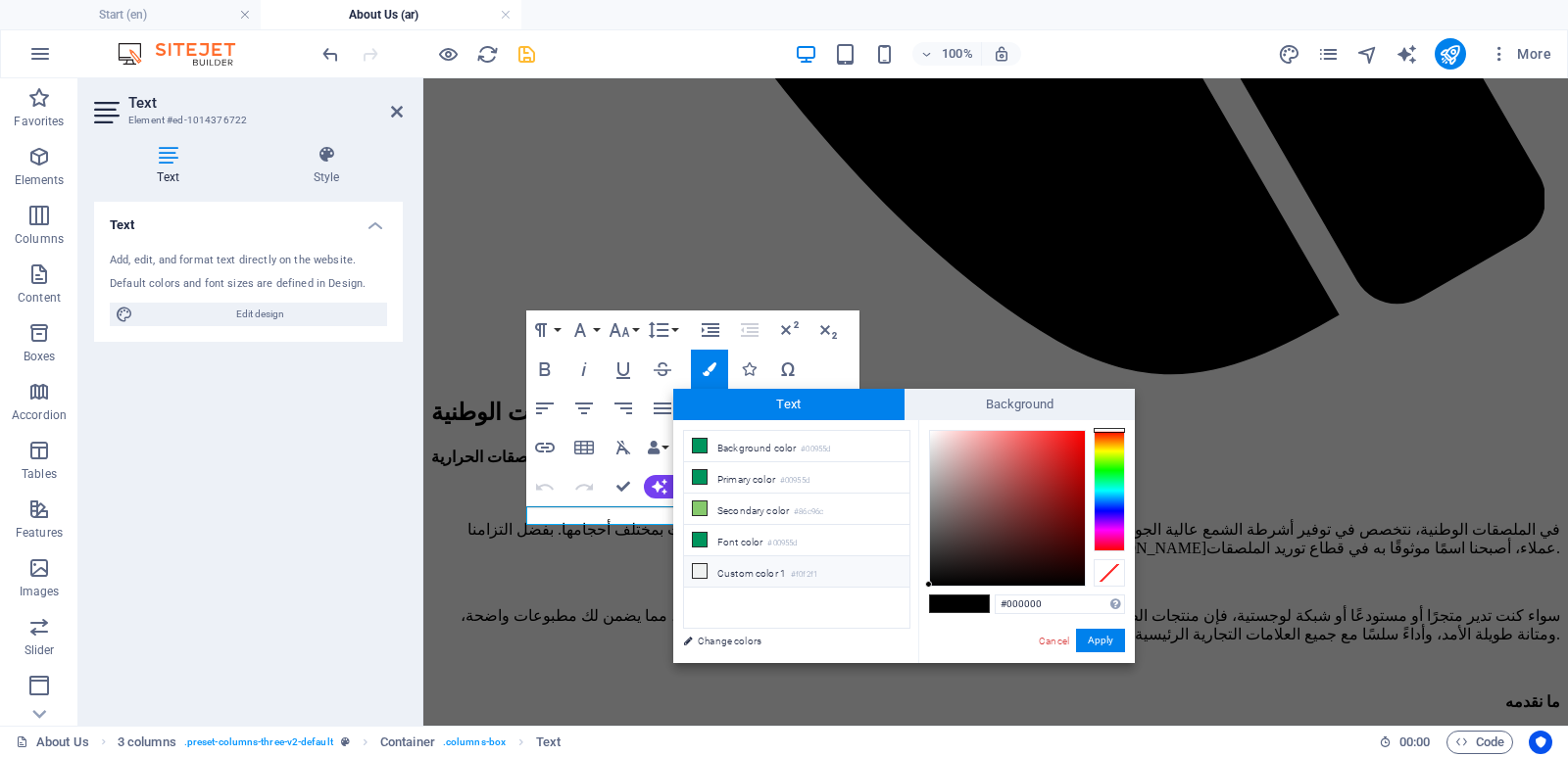
click at [703, 568] on icon at bounding box center [700, 571] width 14 height 14
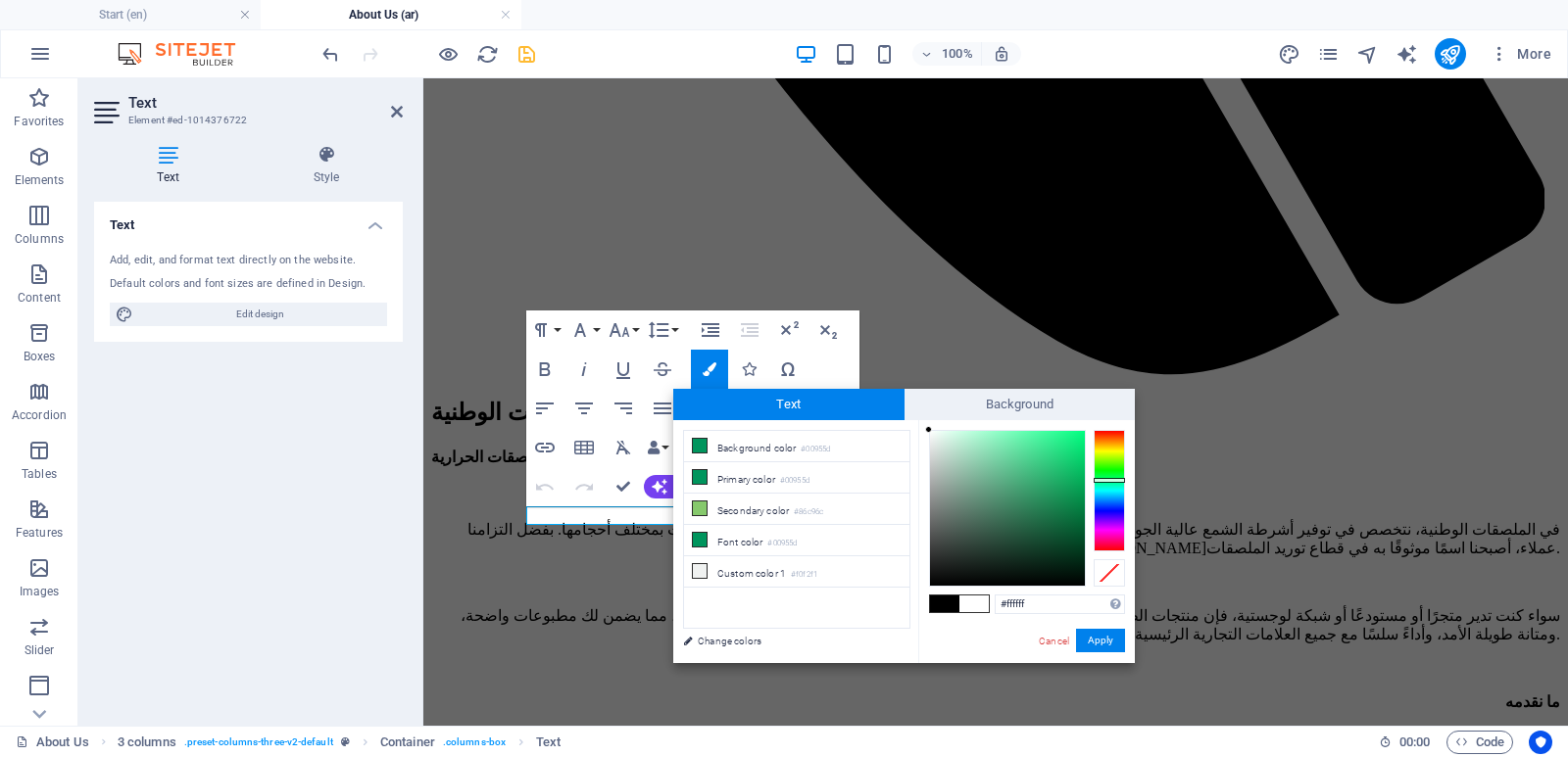
drag, startPoint x: 942, startPoint y: 443, endPoint x: 921, endPoint y: 429, distance: 25.2
click at [921, 429] on div "#ffffff Supported formats #0852ed rgb(8, 82, 237) rgba(8, 82, 237, 90%) hsv(221…" at bounding box center [1026, 683] width 217 height 528
click at [926, 420] on div "#ffffff Supported formats #0852ed rgb(8, 82, 237) rgba(8, 82, 237, 90%) hsv(221…" at bounding box center [1026, 683] width 217 height 528
type input "#ffffff"
click at [925, 427] on div at bounding box center [928, 429] width 7 height 7
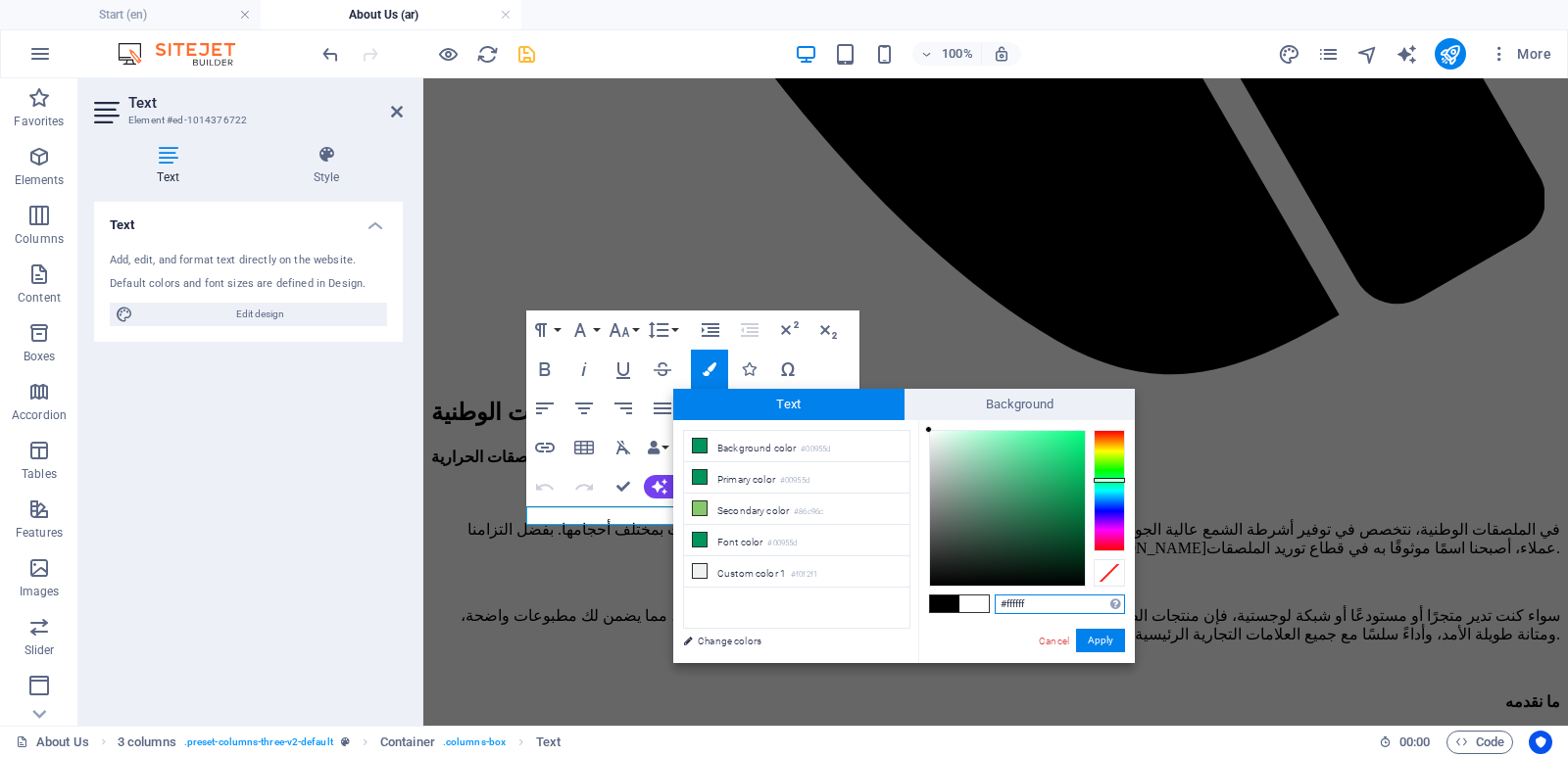
drag, startPoint x: 1036, startPoint y: 601, endPoint x: 991, endPoint y: 604, distance: 45.1
click at [995, 602] on input "#ffffff" at bounding box center [1059, 605] width 130 height 20
drag, startPoint x: 1098, startPoint y: 641, endPoint x: 675, endPoint y: 562, distance: 430.3
click at [1098, 641] on button "Apply" at bounding box center [1100, 641] width 49 height 24
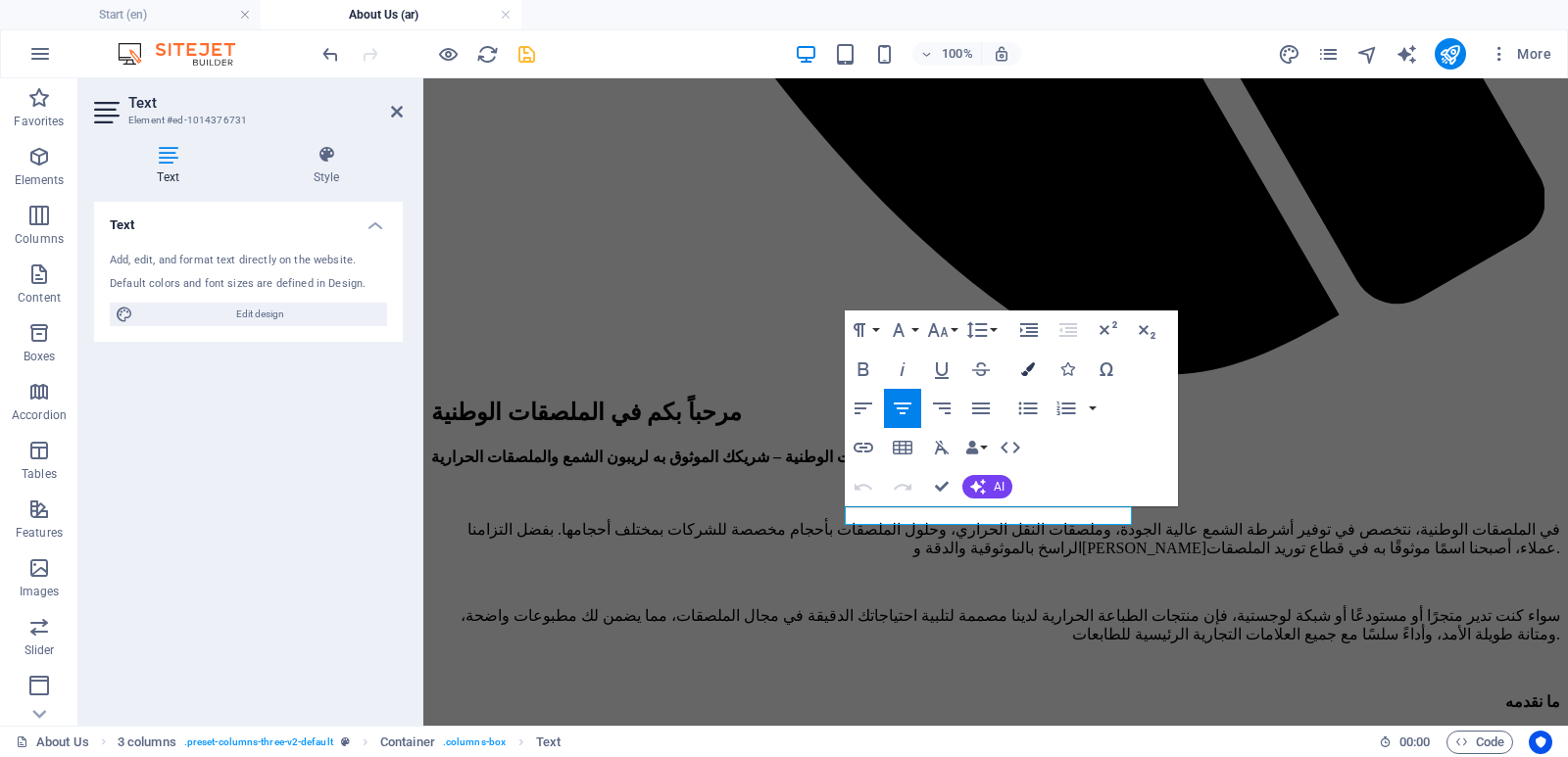
click at [1022, 371] on icon "button" at bounding box center [1028, 370] width 14 height 14
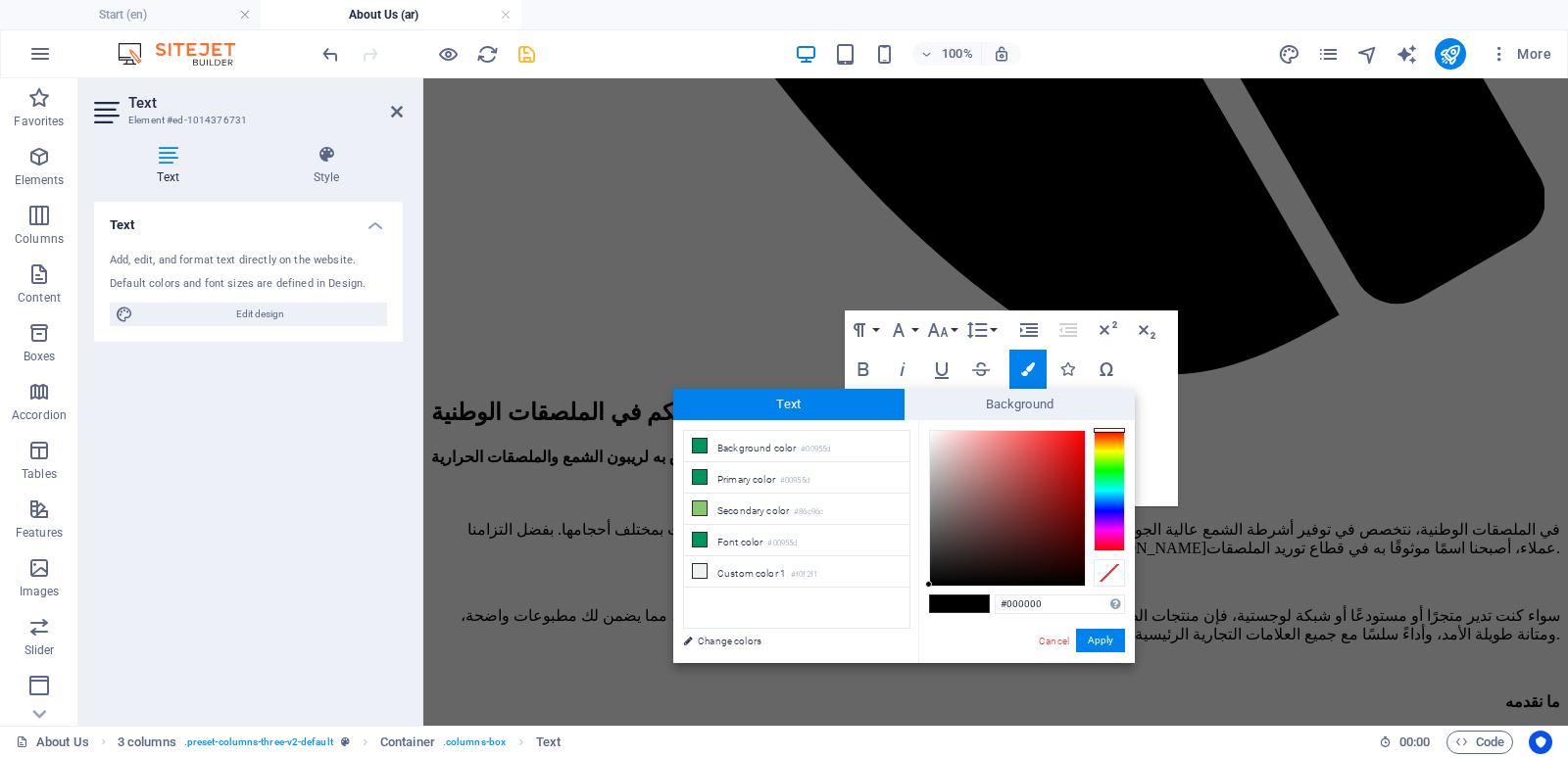
drag, startPoint x: 1069, startPoint y: 604, endPoint x: 972, endPoint y: 604, distance: 97.0
click at [972, 604] on div "#000000 Supported formats #0852ed rgb(8, 82, 237) rgba(8, 82, 237, 90%) hsv(221…" at bounding box center [1026, 683] width 217 height 528
type input "#ffffff"
click at [1117, 645] on button "Apply" at bounding box center [1100, 641] width 49 height 24
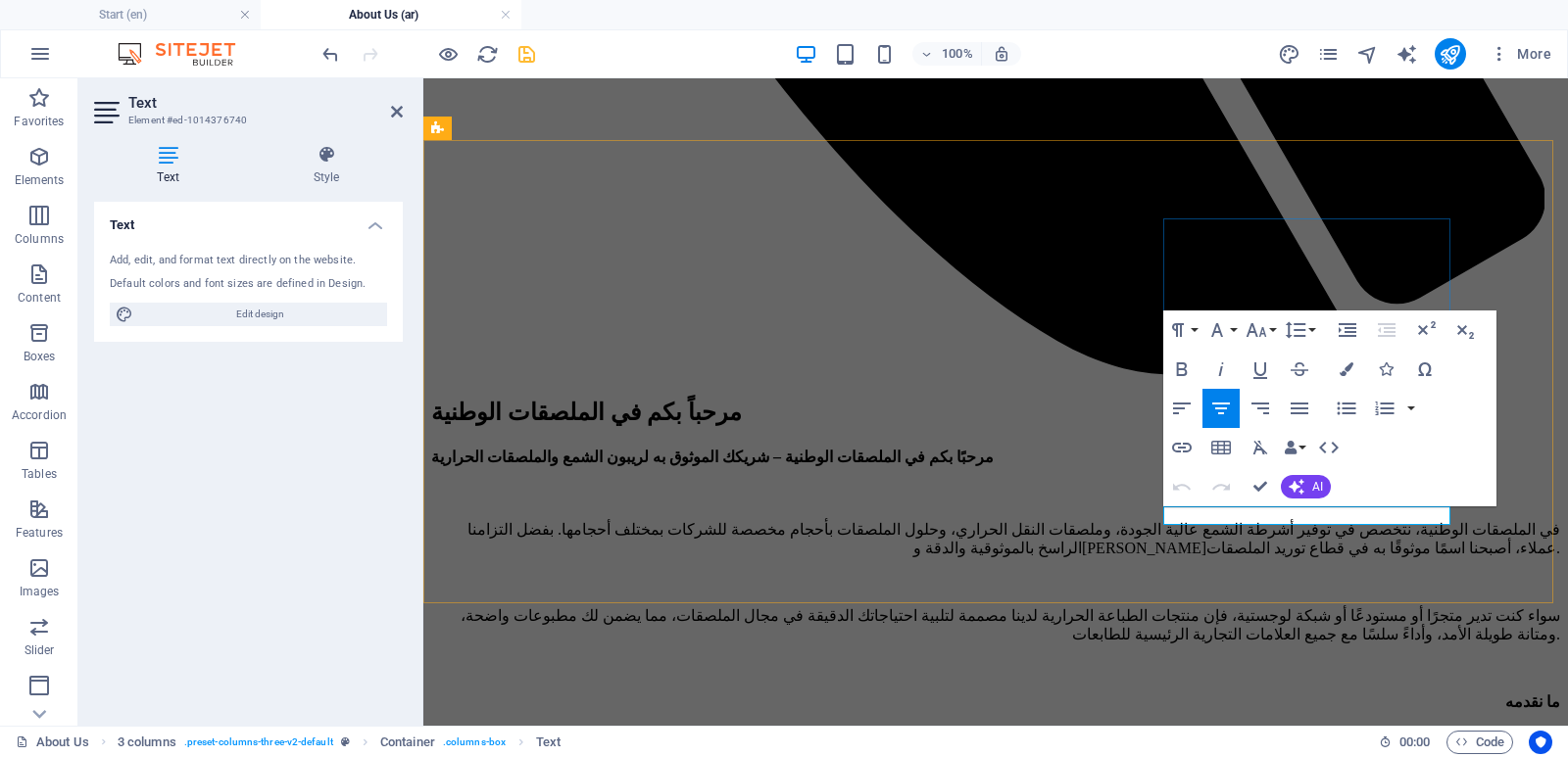
click at [1342, 367] on icon "button" at bounding box center [1346, 370] width 14 height 14
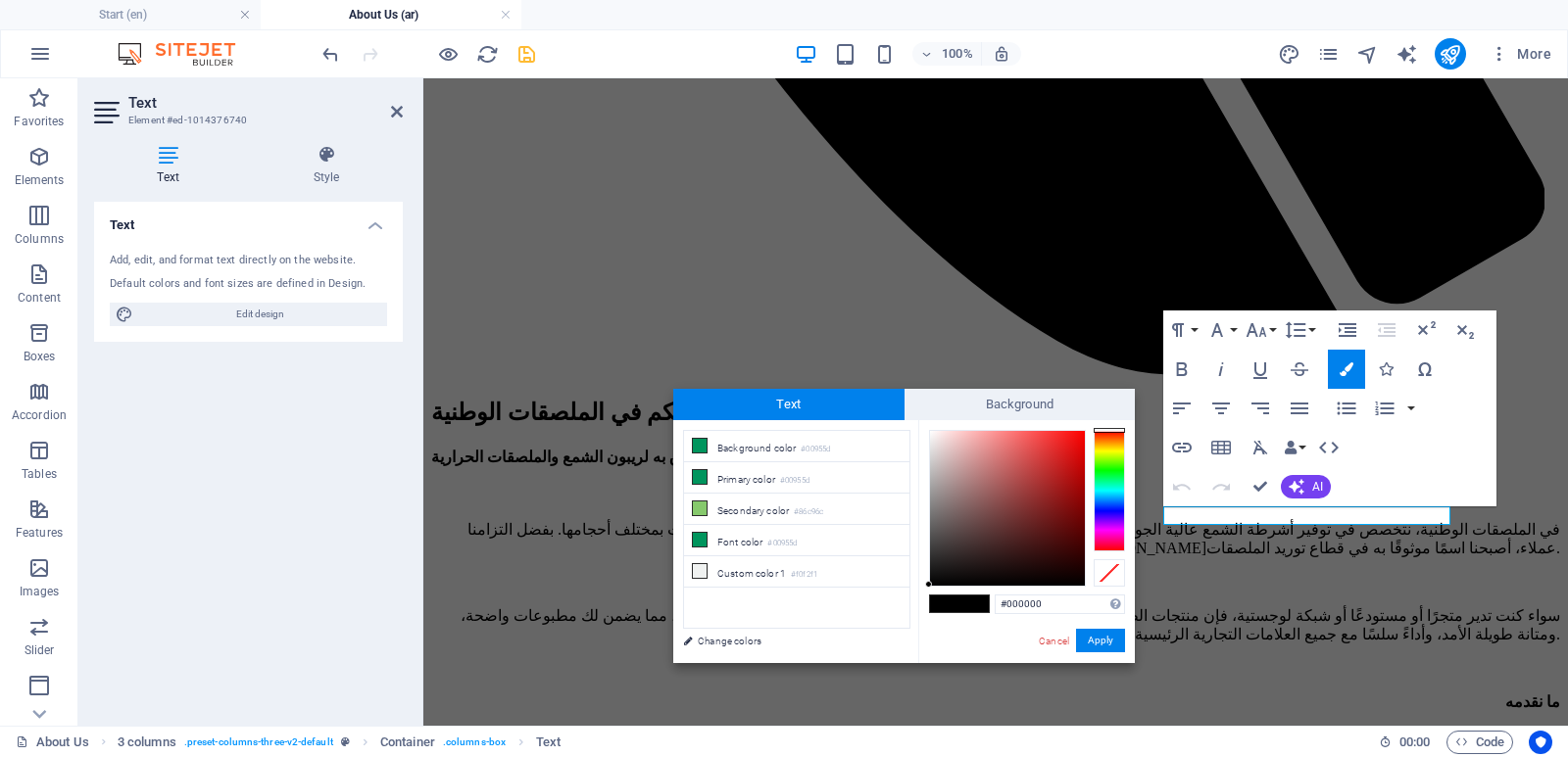
drag, startPoint x: 1051, startPoint y: 608, endPoint x: 975, endPoint y: 618, distance: 76.7
click at [975, 618] on div "#000000 Supported formats #0852ed rgb(8, 82, 237) rgba(8, 82, 237, 90%) hsv(221…" at bounding box center [1026, 683] width 217 height 528
type input "#ffffff"
click at [1098, 641] on button "Apply" at bounding box center [1100, 641] width 49 height 24
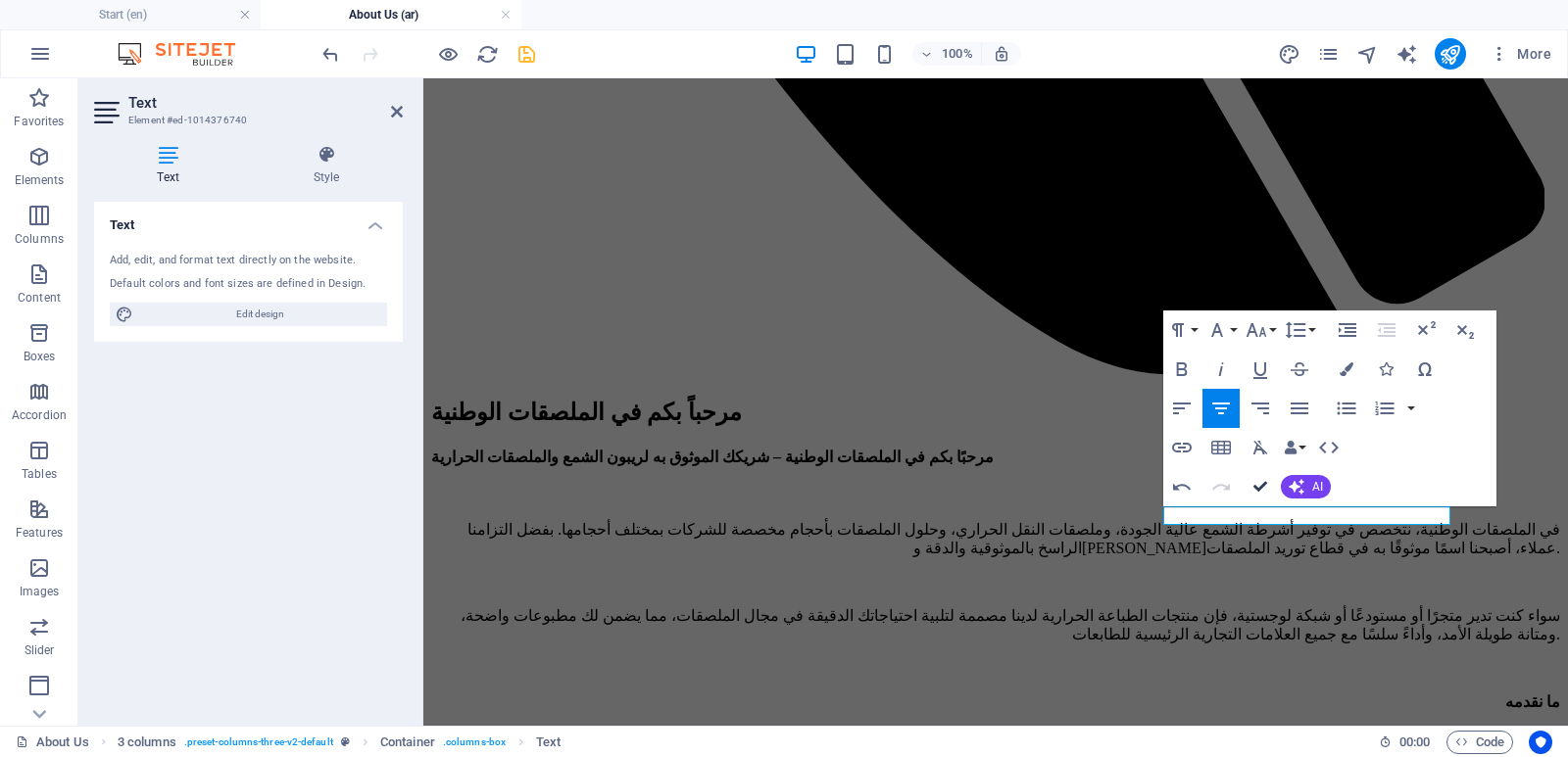
drag, startPoint x: 1265, startPoint y: 484, endPoint x: 1089, endPoint y: 444, distance: 180.5
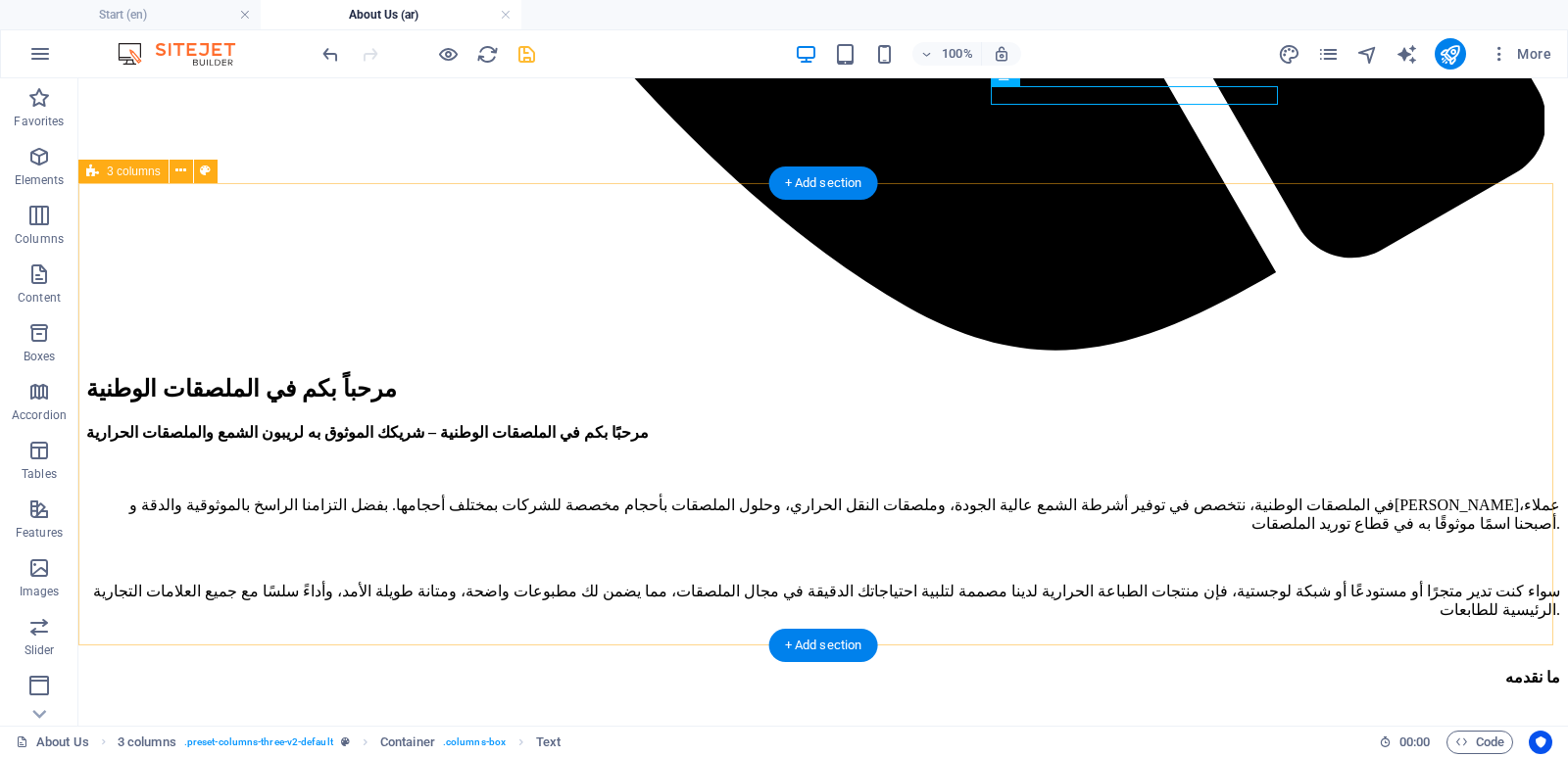
scroll to position [1925, 0]
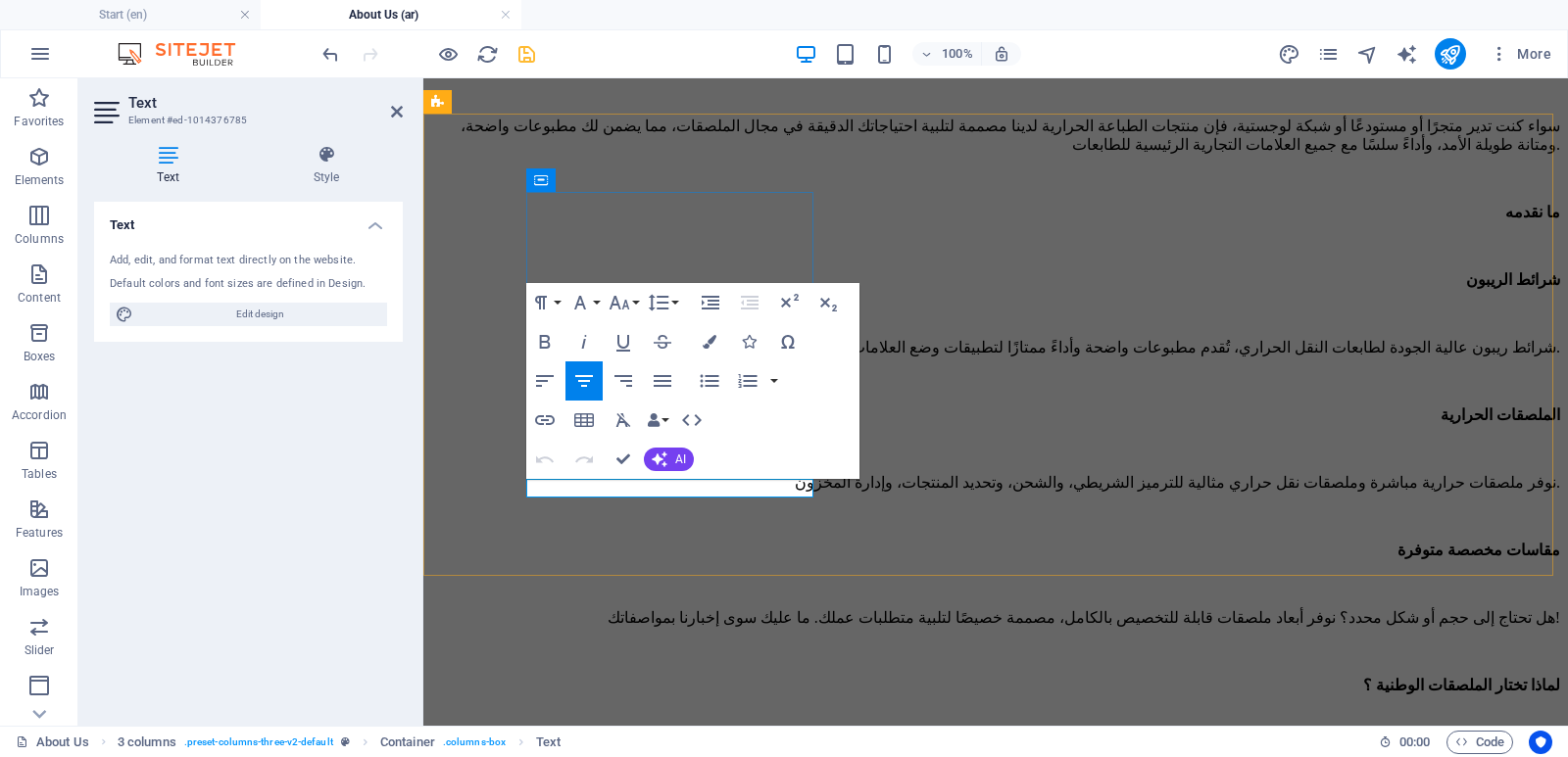
click at [704, 346] on icon "button" at bounding box center [709, 342] width 14 height 14
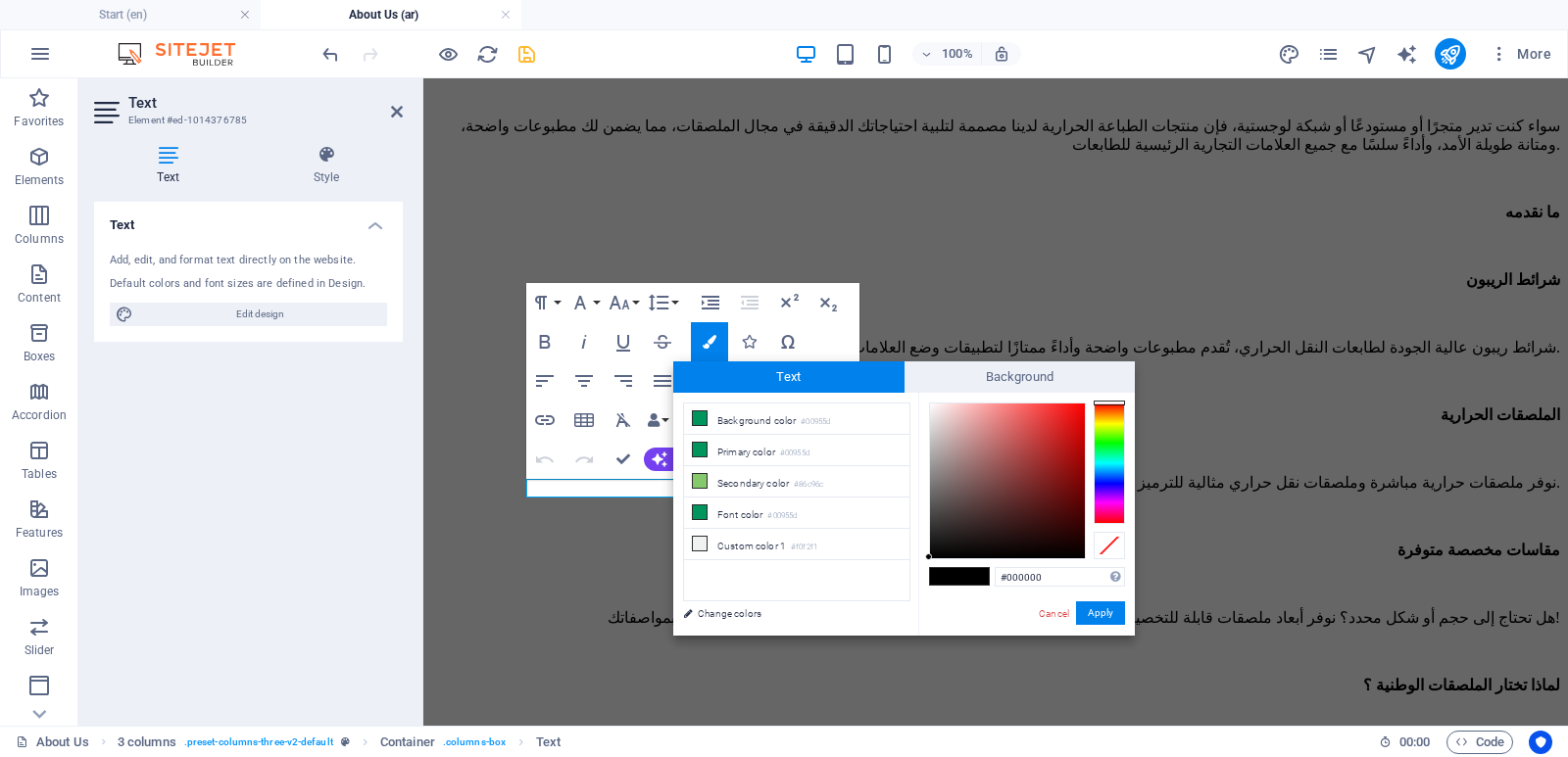
drag, startPoint x: 1049, startPoint y: 580, endPoint x: 994, endPoint y: 586, distance: 55.3
click at [994, 586] on div "#000000 Supported formats #0852ed rgb(8, 82, 237) rgba(8, 82, 237, 90%) hsv(221…" at bounding box center [1026, 656] width 217 height 528
type input "#ffffff"
drag, startPoint x: 1108, startPoint y: 616, endPoint x: 687, endPoint y: 535, distance: 428.7
click at [1108, 616] on button "Apply" at bounding box center [1100, 614] width 49 height 24
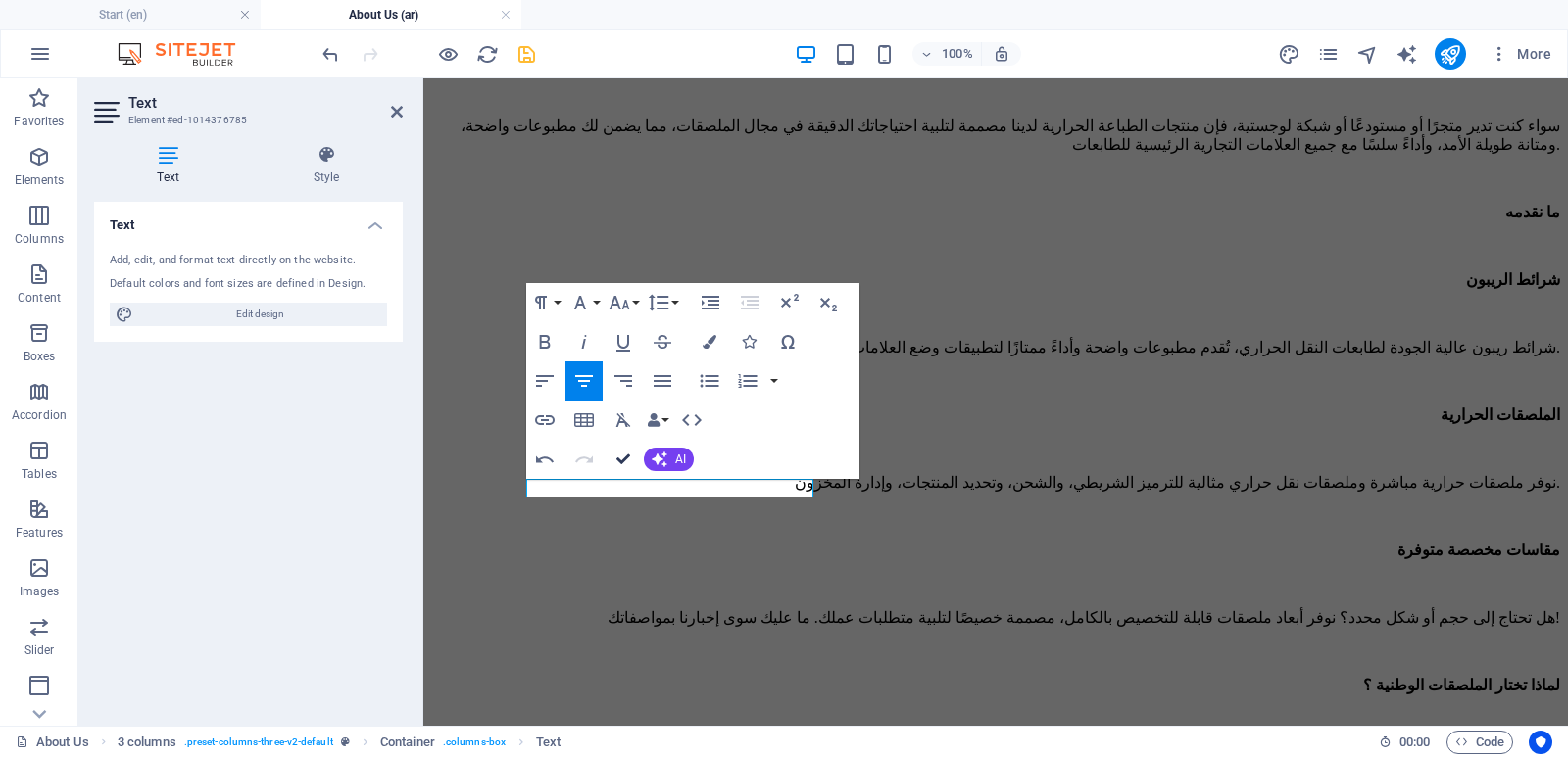
drag, startPoint x: 625, startPoint y: 461, endPoint x: 569, endPoint y: 384, distance: 95.2
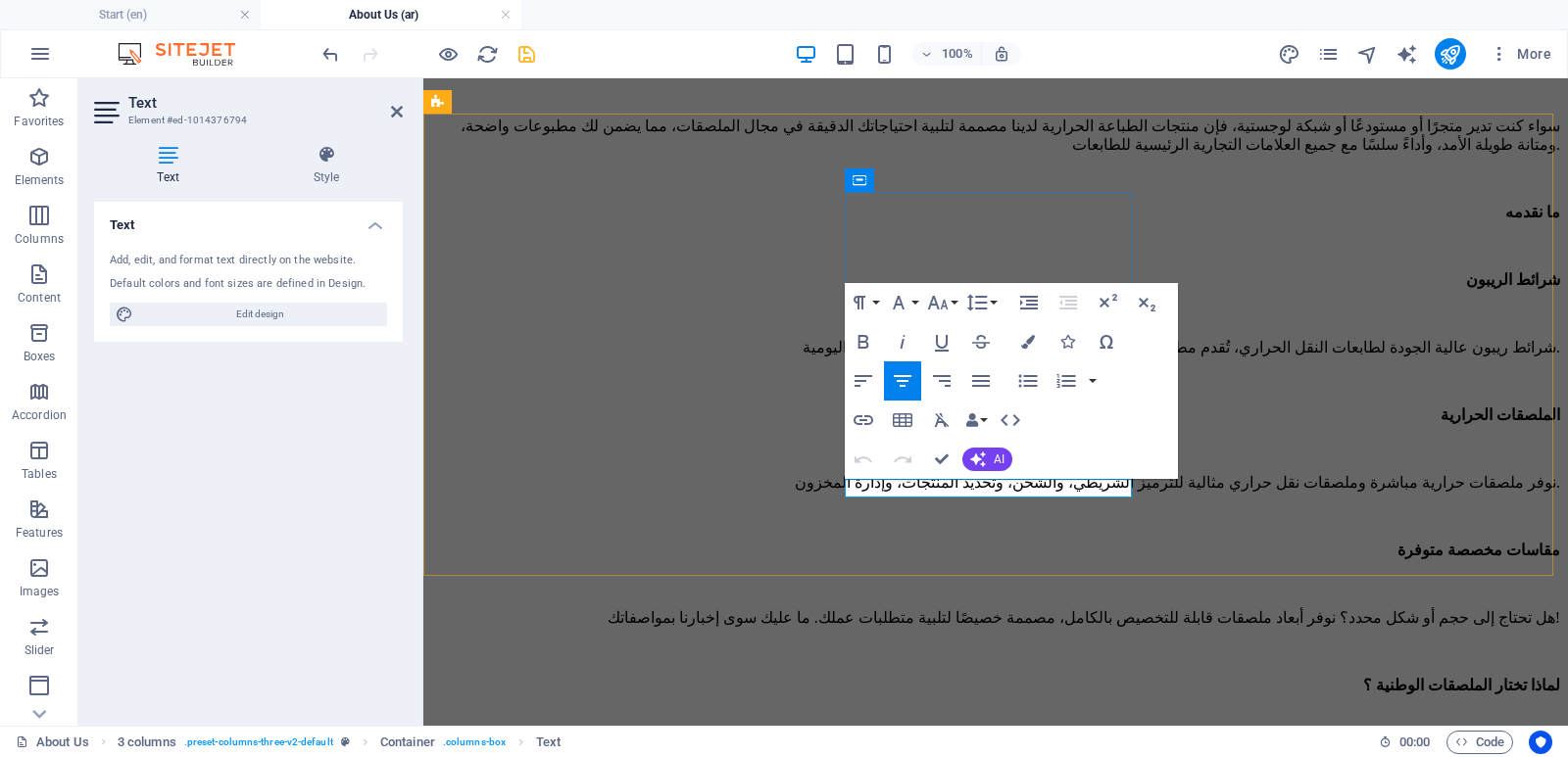
click at [1029, 347] on icon "button" at bounding box center [1028, 342] width 14 height 14
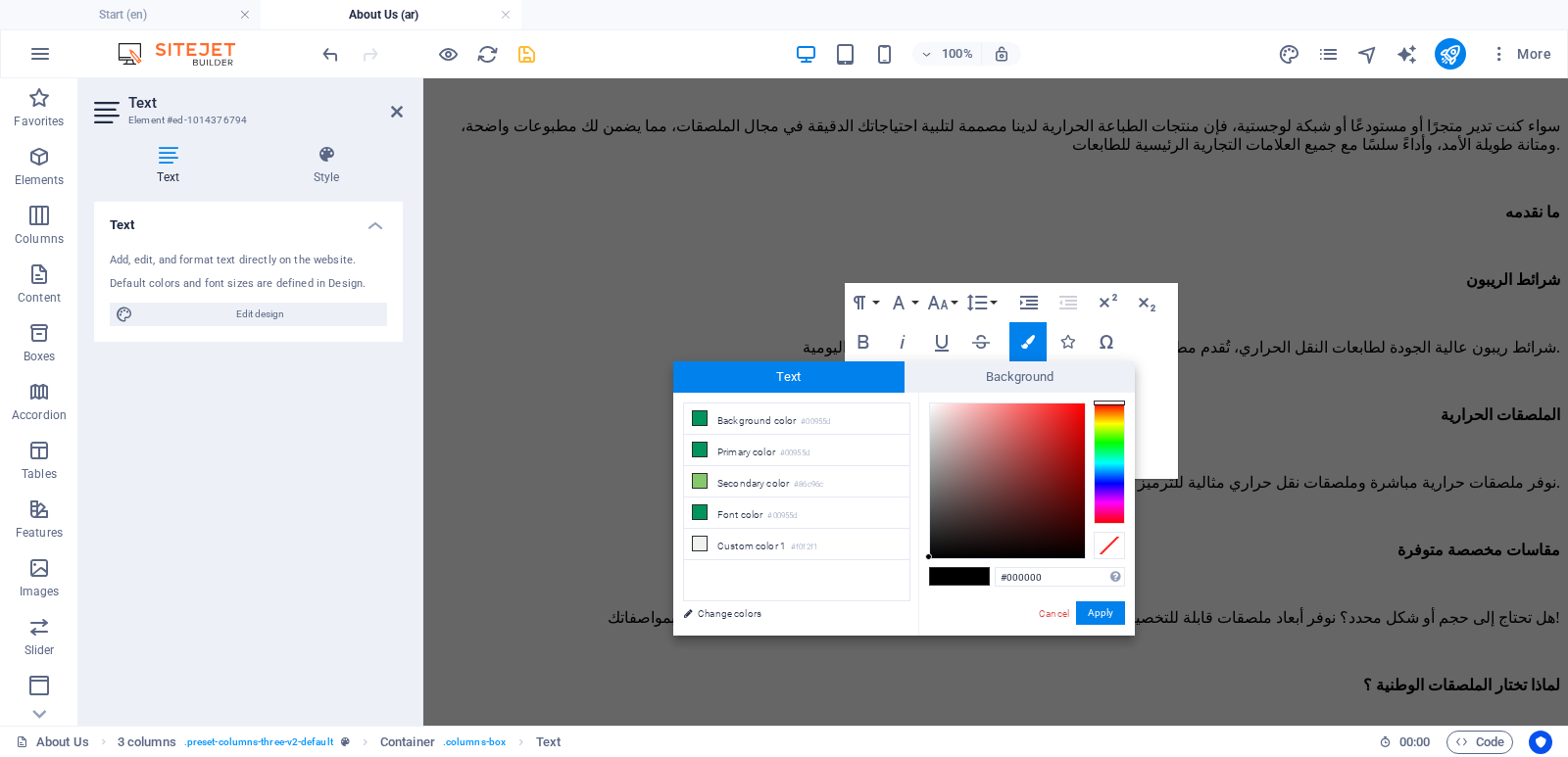
drag, startPoint x: 1057, startPoint y: 576, endPoint x: 978, endPoint y: 589, distance: 80.1
click at [978, 589] on div "#000000 Supported formats #0852ed rgb(8, 82, 237) rgba(8, 82, 237, 90%) hsv(221…" at bounding box center [1026, 656] width 217 height 528
type input "#ffffff"
click at [1096, 616] on button "Apply" at bounding box center [1100, 614] width 49 height 24
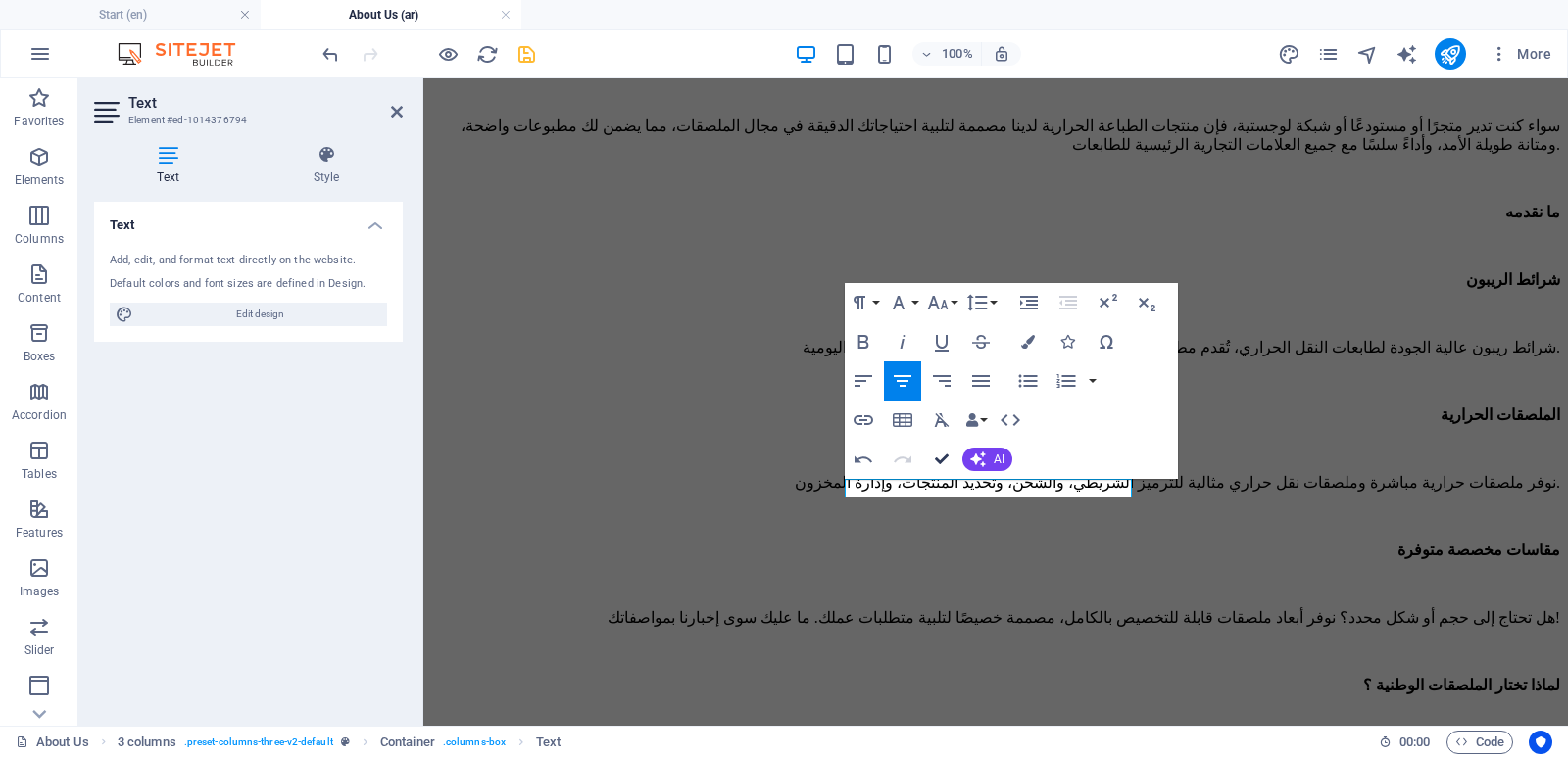
drag, startPoint x: 942, startPoint y: 460, endPoint x: 863, endPoint y: 382, distance: 111.0
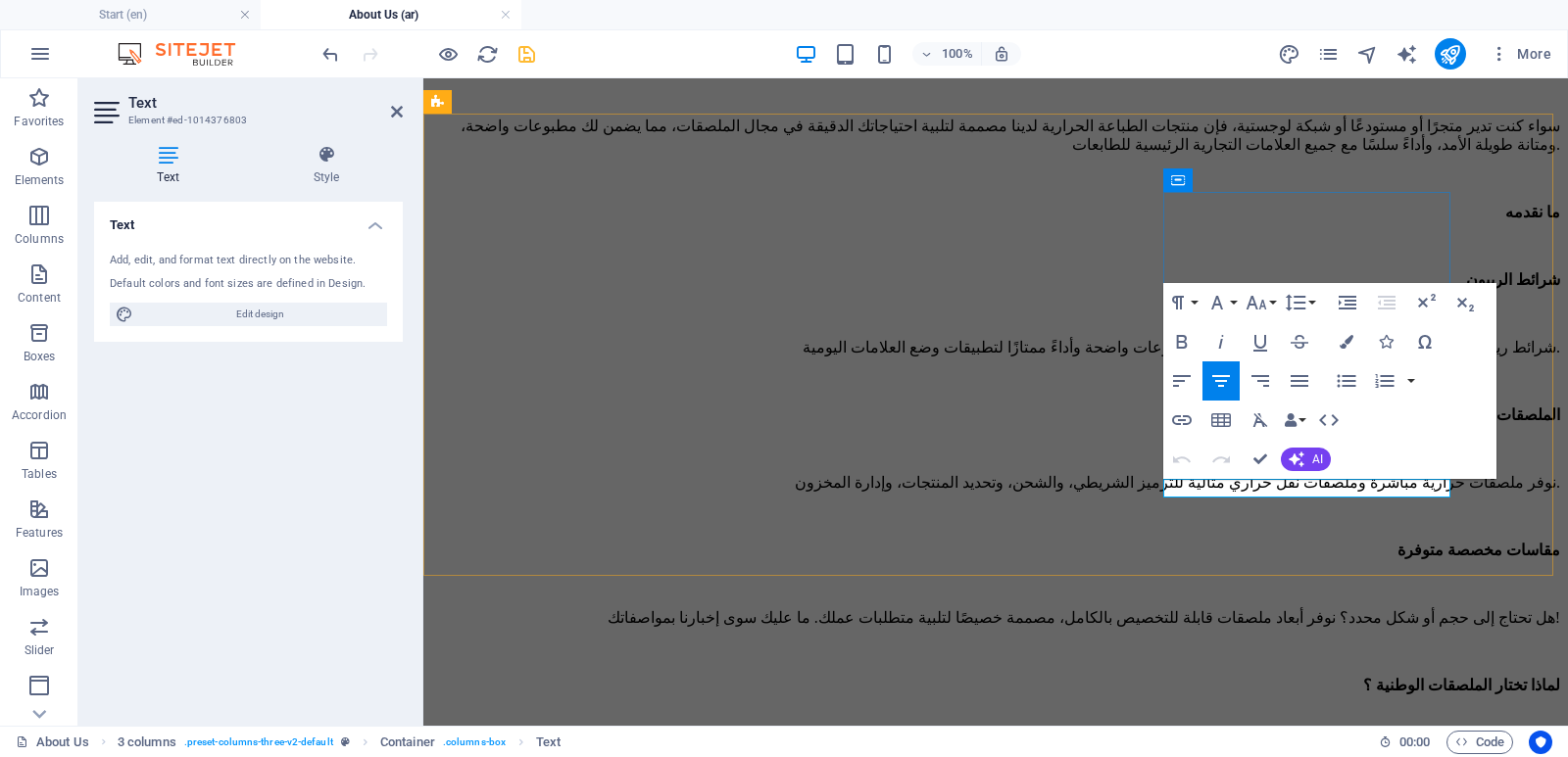
click at [1346, 346] on icon "button" at bounding box center [1346, 342] width 14 height 14
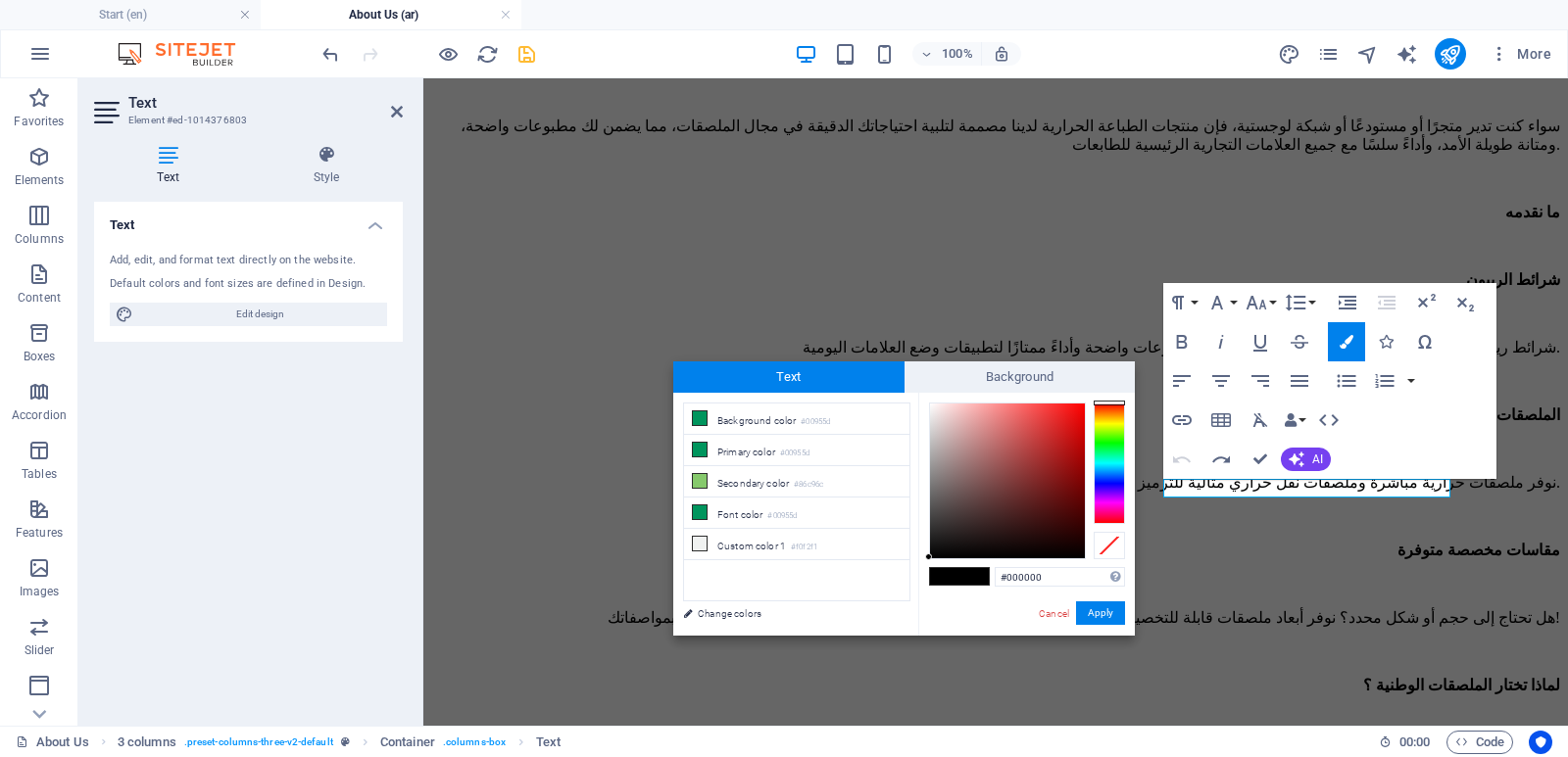
drag, startPoint x: 1050, startPoint y: 579, endPoint x: 987, endPoint y: 582, distance: 63.1
click at [987, 582] on div "#000000 Supported formats #0852ed rgb(8, 82, 237) rgba(8, 82, 237, 90%) hsv(221…" at bounding box center [1026, 656] width 217 height 528
type input "#ffffff"
click at [1100, 611] on button "Apply" at bounding box center [1100, 614] width 49 height 24
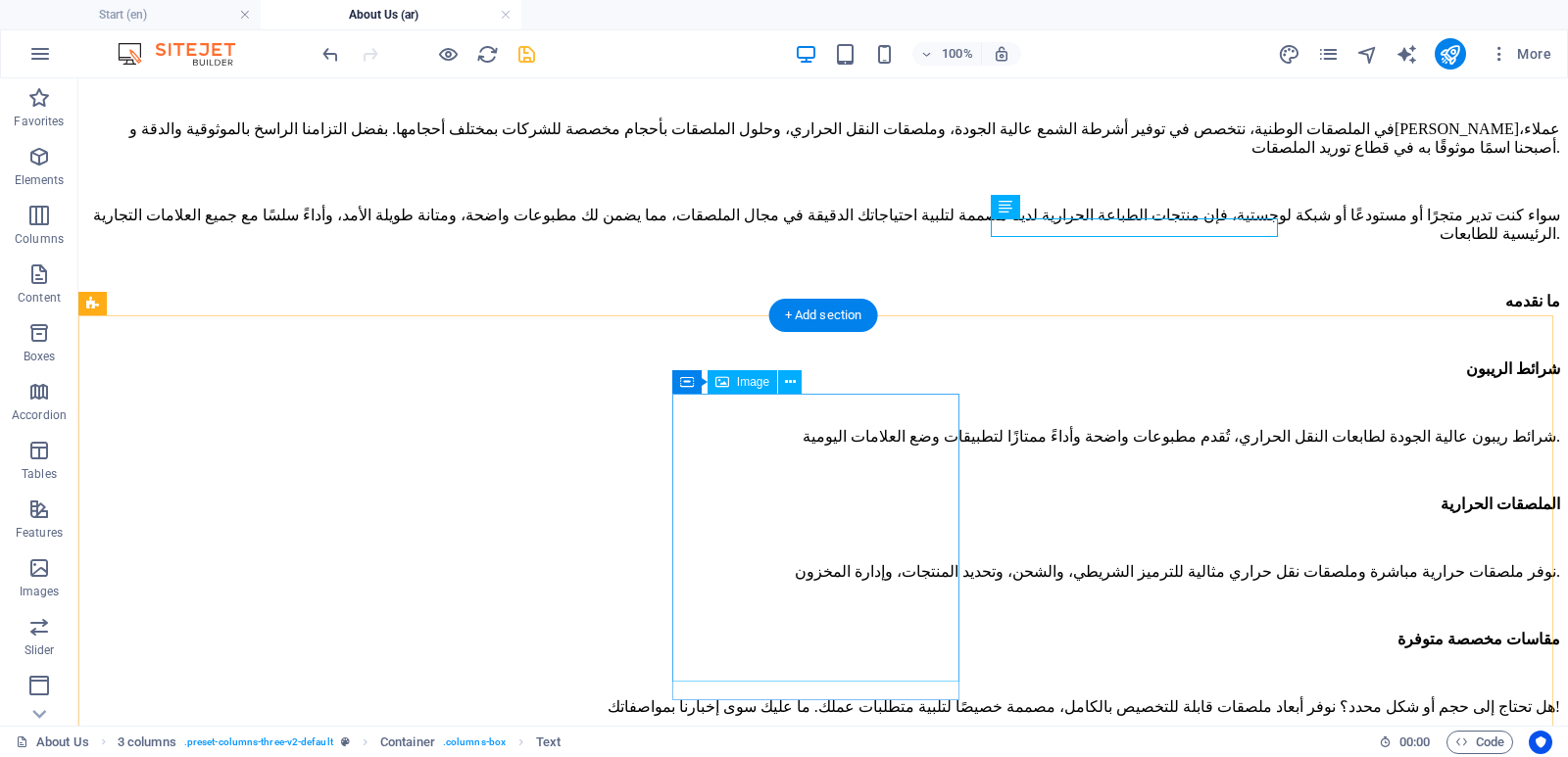
scroll to position [2317, 0]
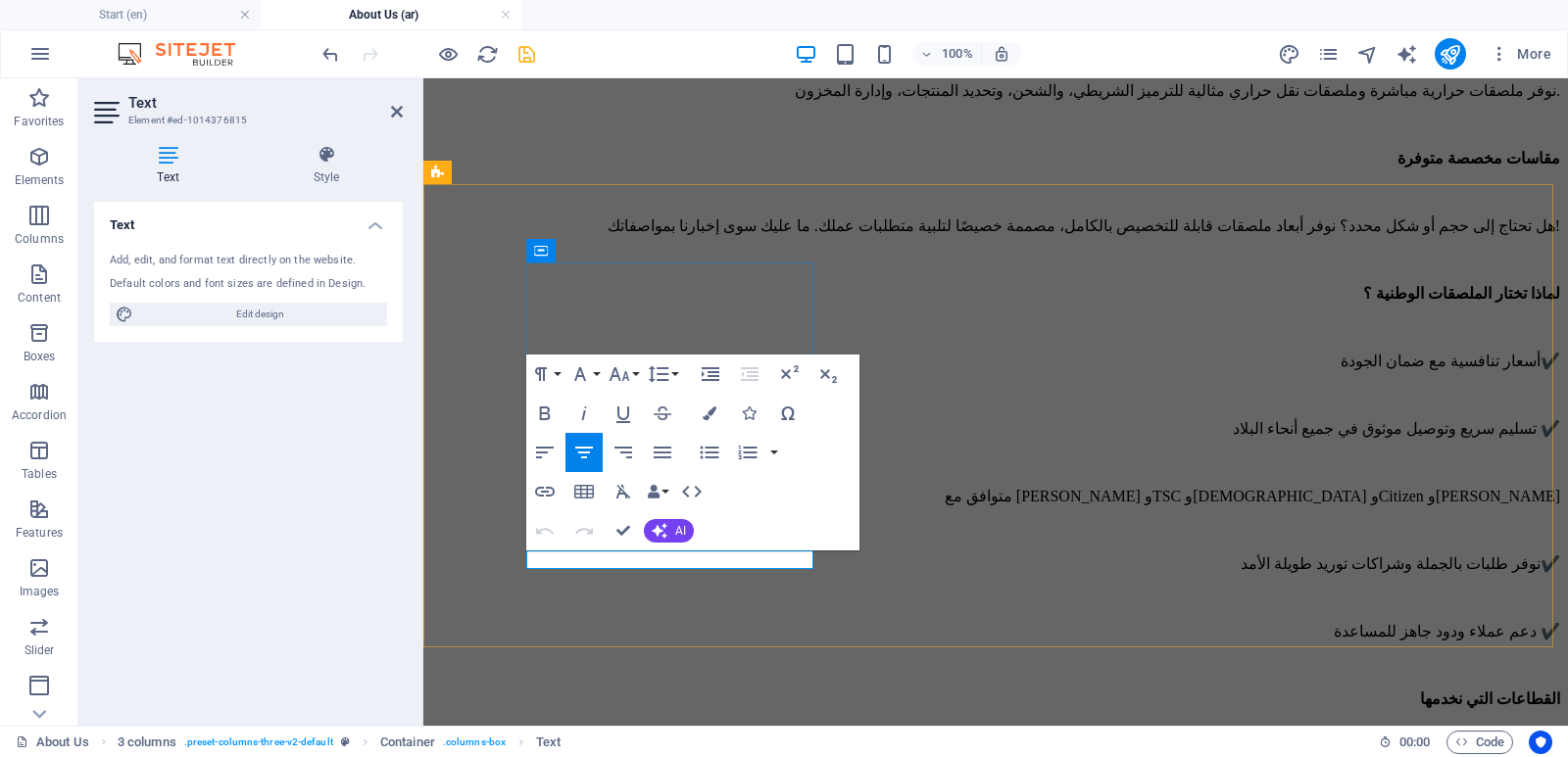
click at [713, 418] on icon "button" at bounding box center [709, 413] width 14 height 14
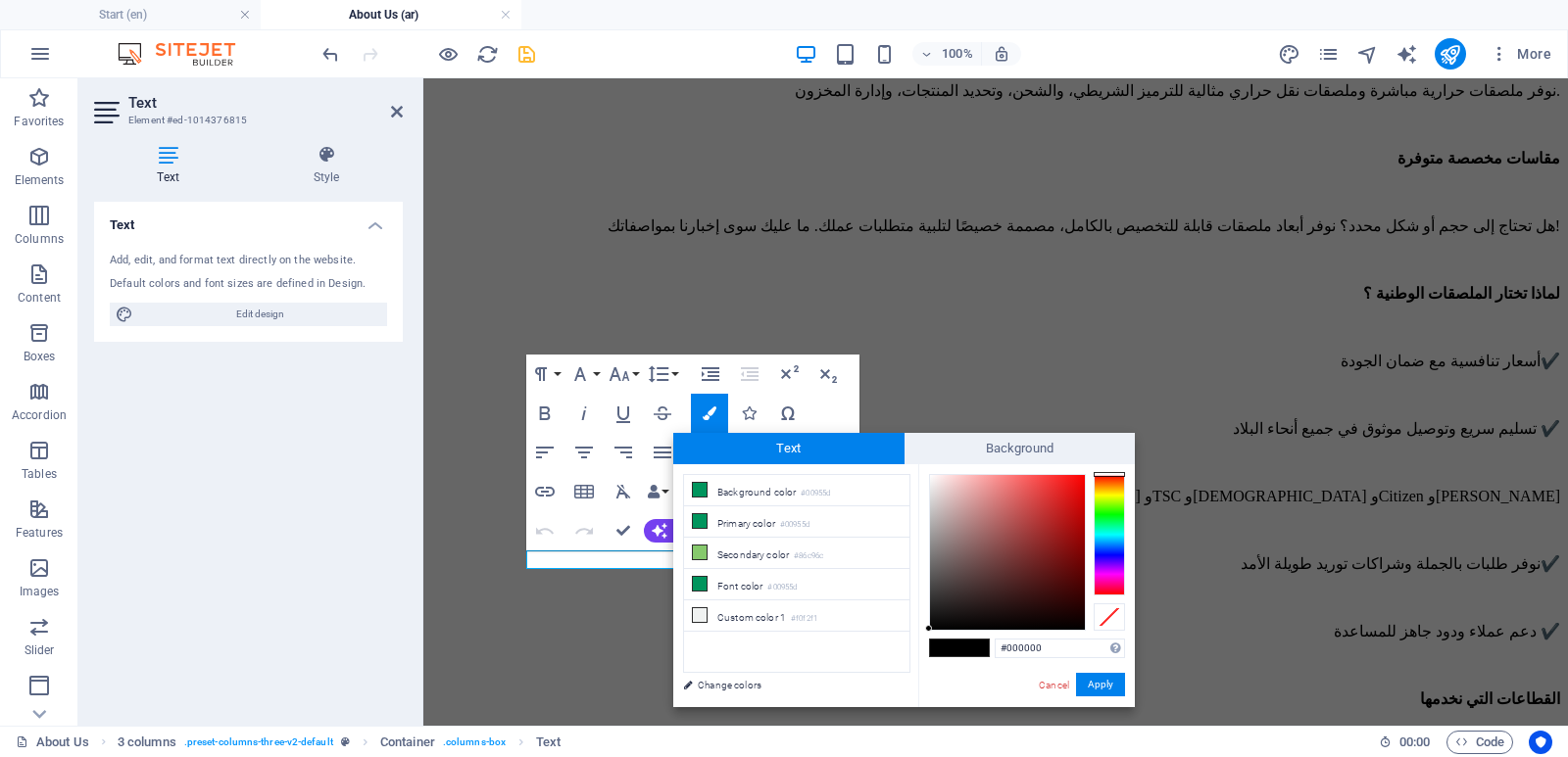
drag, startPoint x: 1059, startPoint y: 649, endPoint x: 974, endPoint y: 652, distance: 85.1
click at [974, 652] on div "#000000 Supported formats #0852ed rgb(8, 82, 237) rgba(8, 82, 237, 90%) hsv(221…" at bounding box center [1026, 727] width 217 height 528
type input "#ffffff"
click at [1115, 682] on button "Apply" at bounding box center [1100, 684] width 49 height 24
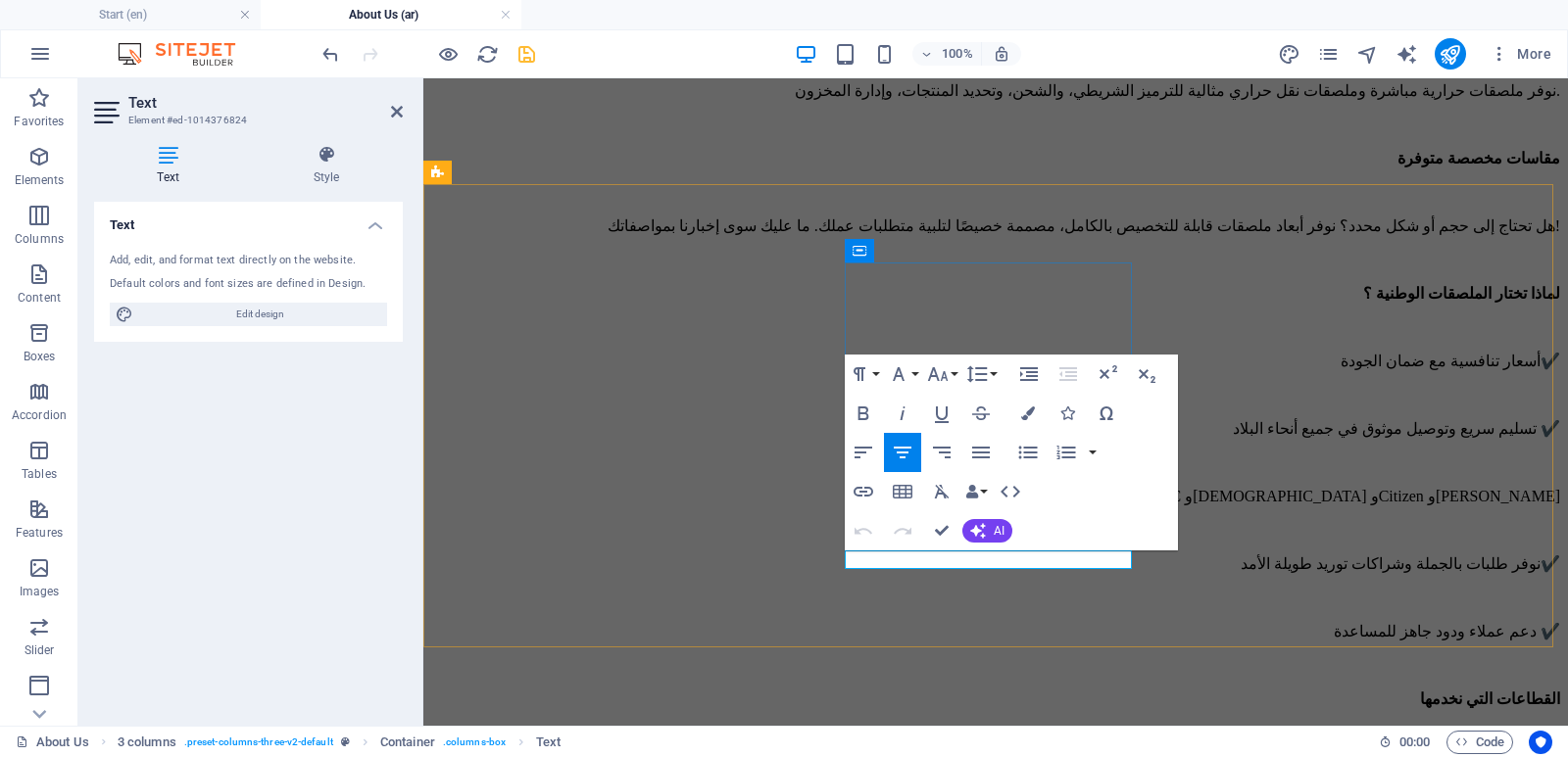
click at [1035, 422] on button "Colors" at bounding box center [1027, 412] width 37 height 39
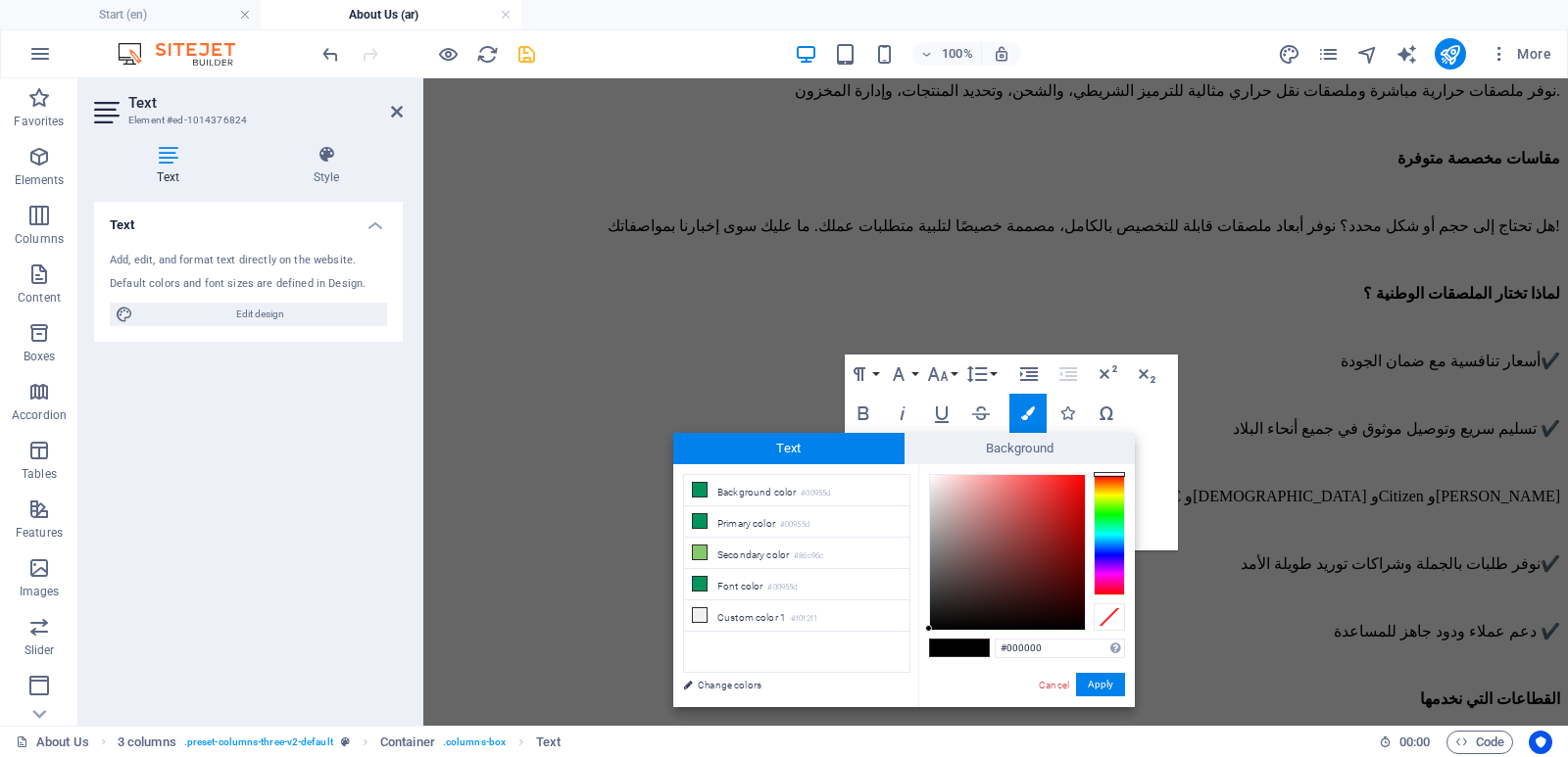
drag, startPoint x: 1054, startPoint y: 650, endPoint x: 972, endPoint y: 648, distance: 82.0
click at [972, 648] on div "#000000 Supported formats #0852ed rgb(8, 82, 237) rgba(8, 82, 237, 90%) hsv(221…" at bounding box center [1026, 727] width 217 height 528
type input "#ffffff"
click at [1109, 685] on button "Apply" at bounding box center [1100, 684] width 49 height 24
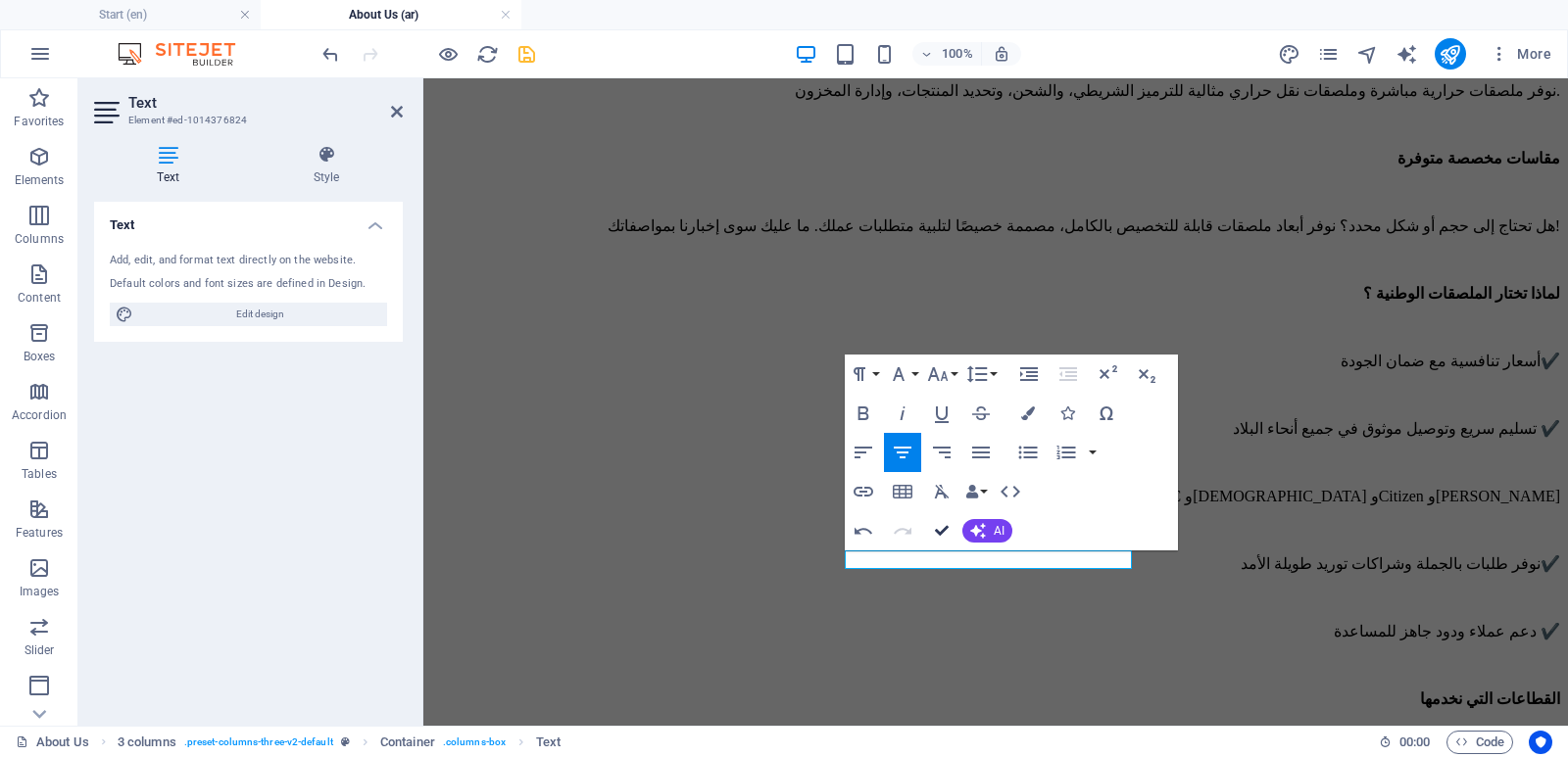
drag, startPoint x: 939, startPoint y: 530, endPoint x: 896, endPoint y: 450, distance: 90.8
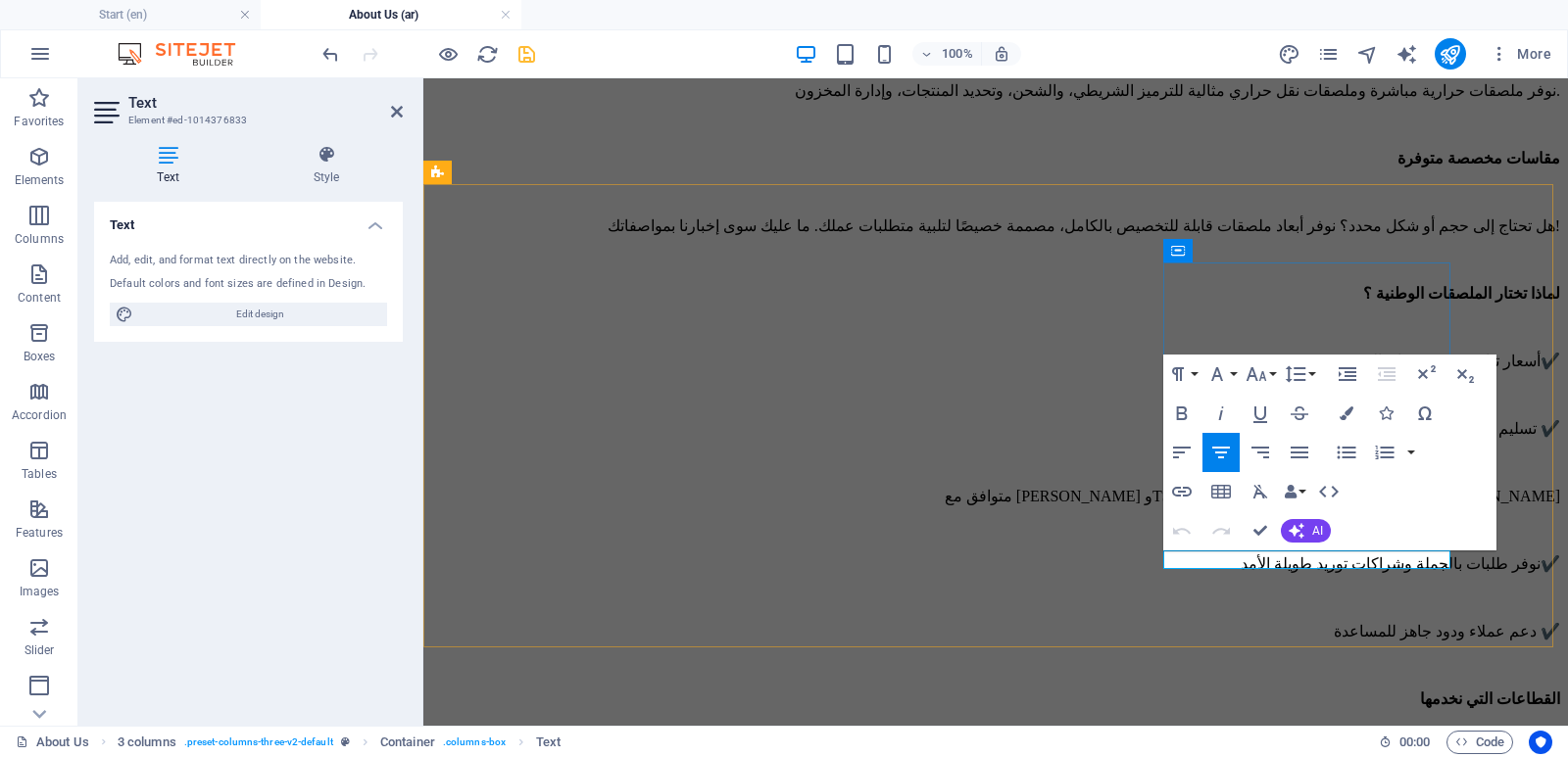
click at [1353, 414] on icon "button" at bounding box center [1346, 413] width 14 height 14
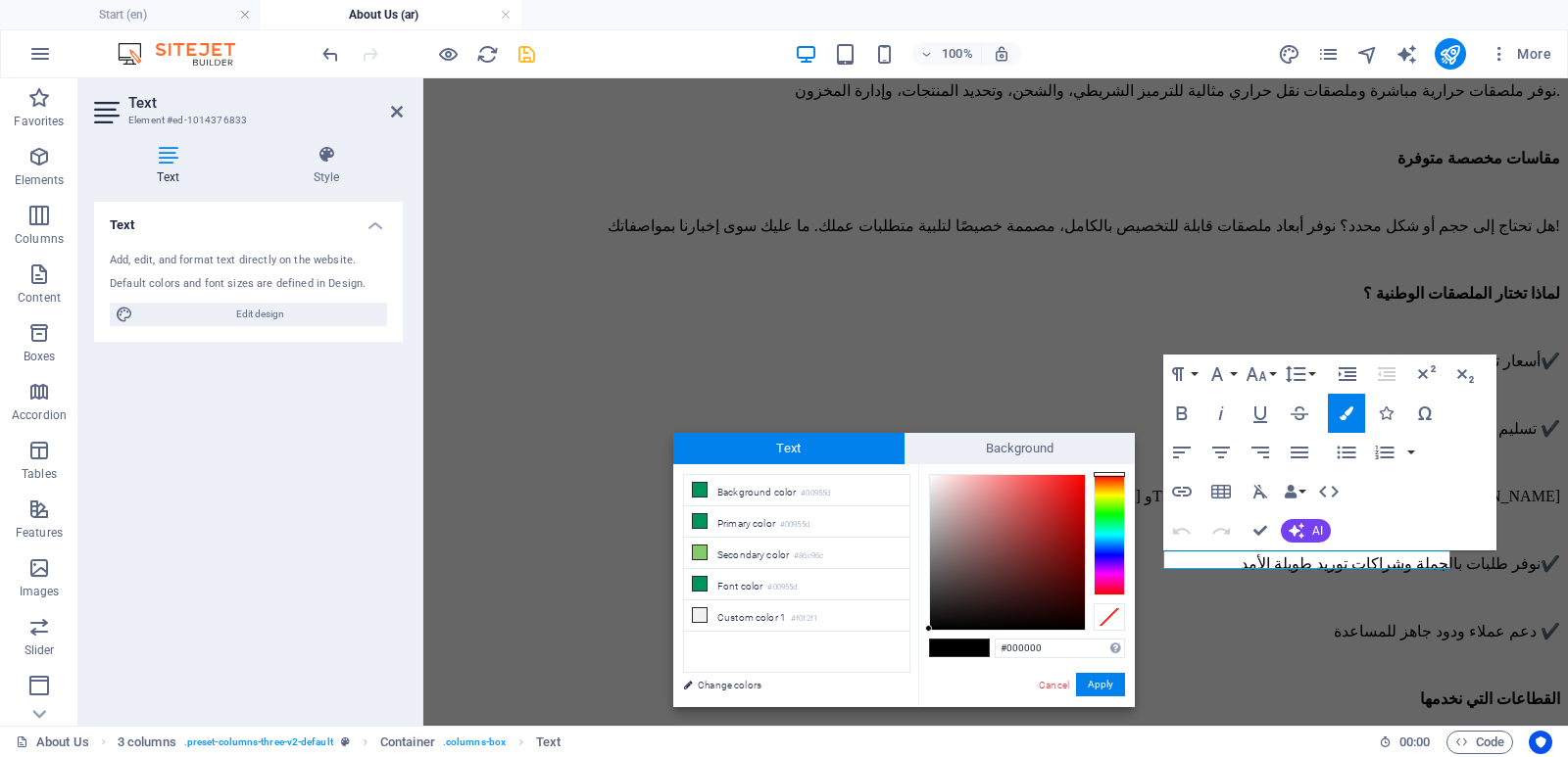
drag, startPoint x: 1063, startPoint y: 646, endPoint x: 969, endPoint y: 657, distance: 94.6
click at [969, 657] on div "#000000 Supported formats #0852ed rgb(8, 82, 237) rgba(8, 82, 237, 90%) hsv(221…" at bounding box center [1026, 727] width 217 height 528
type input "#ffffff"
click at [1109, 681] on button "Apply" at bounding box center [1100, 684] width 49 height 24
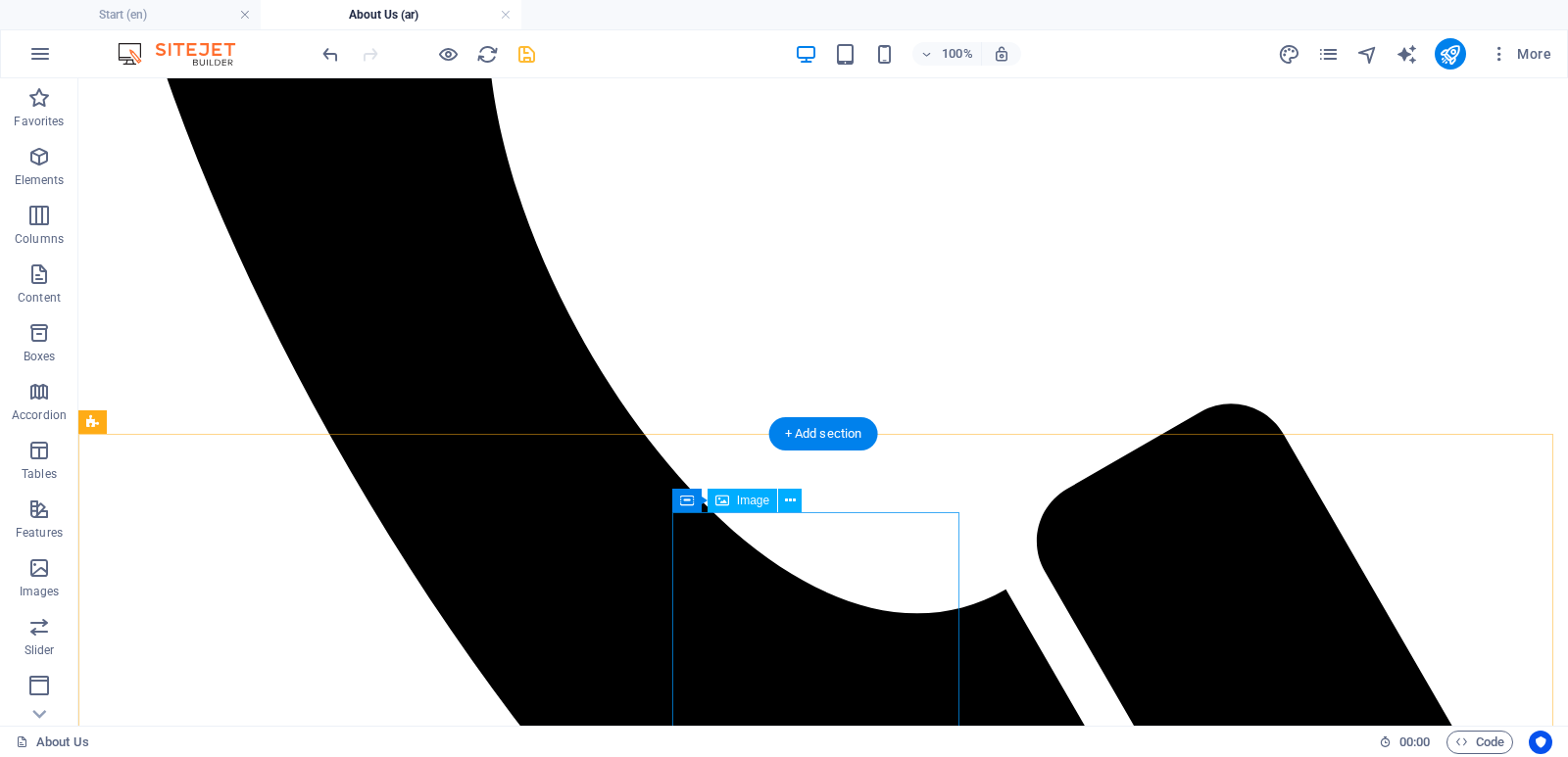
scroll to position [1141, 0]
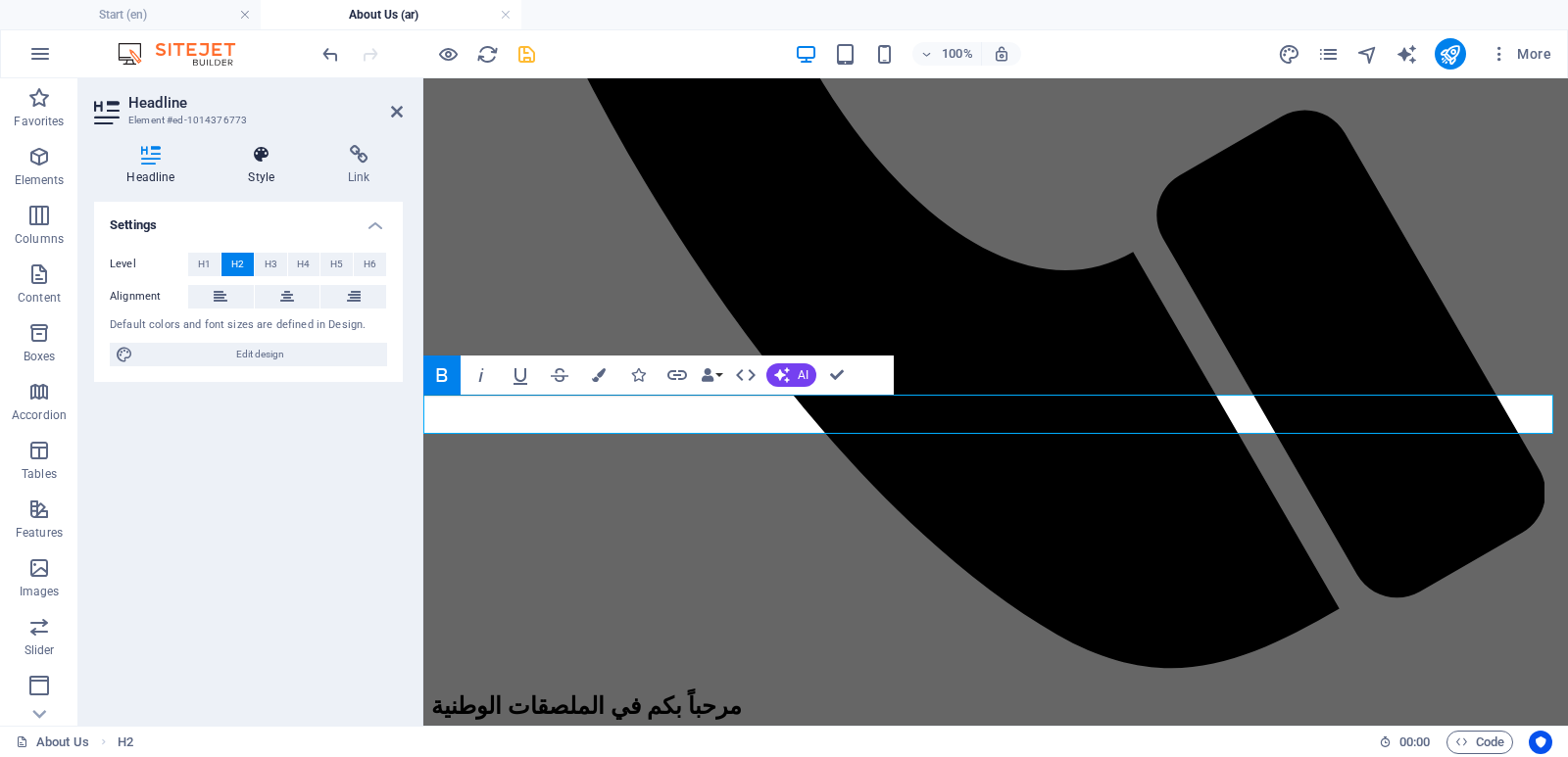
click at [268, 167] on h4 "Style" at bounding box center [265, 165] width 100 height 41
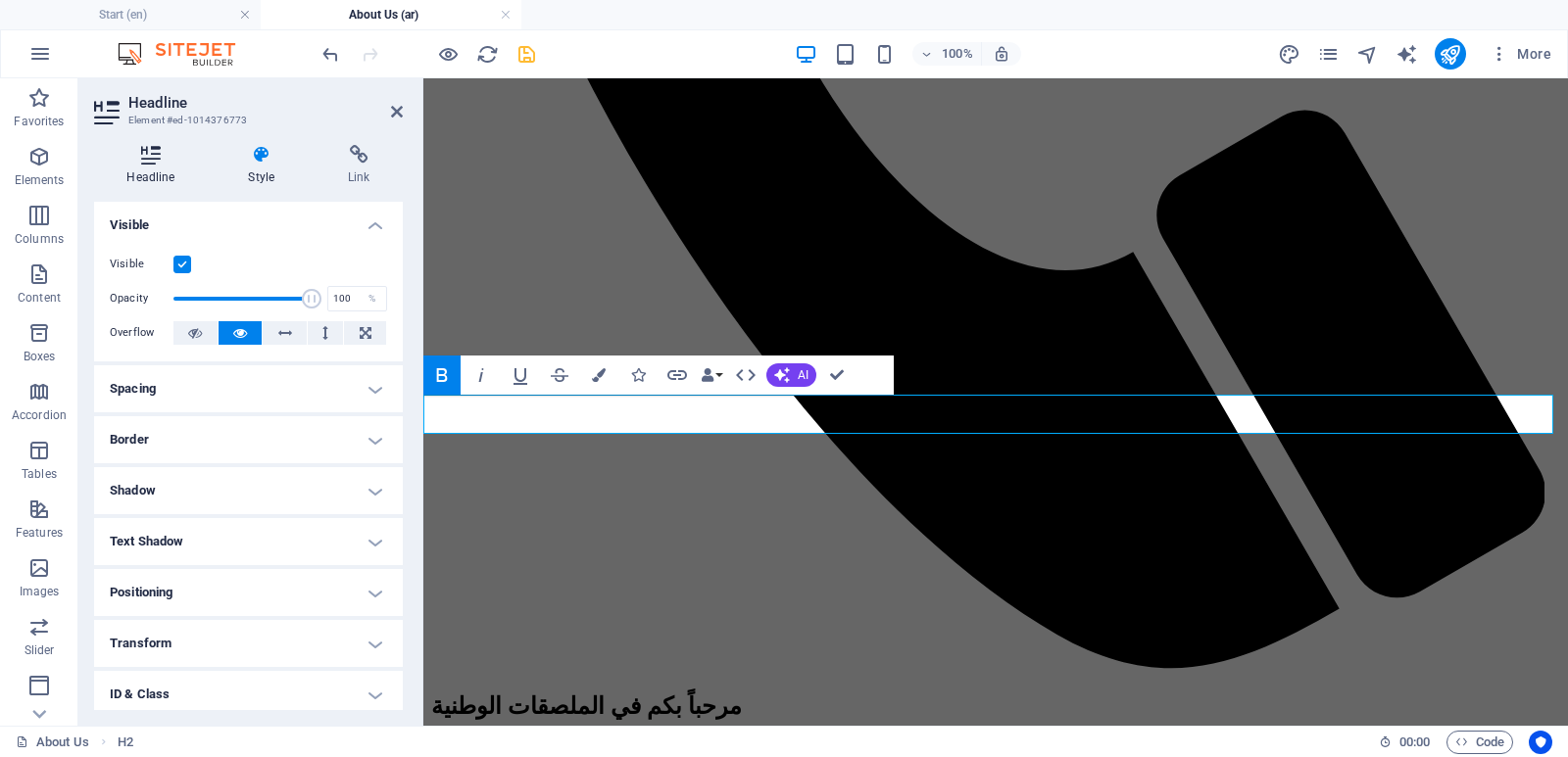
click at [160, 162] on icon at bounding box center [151, 155] width 113 height 20
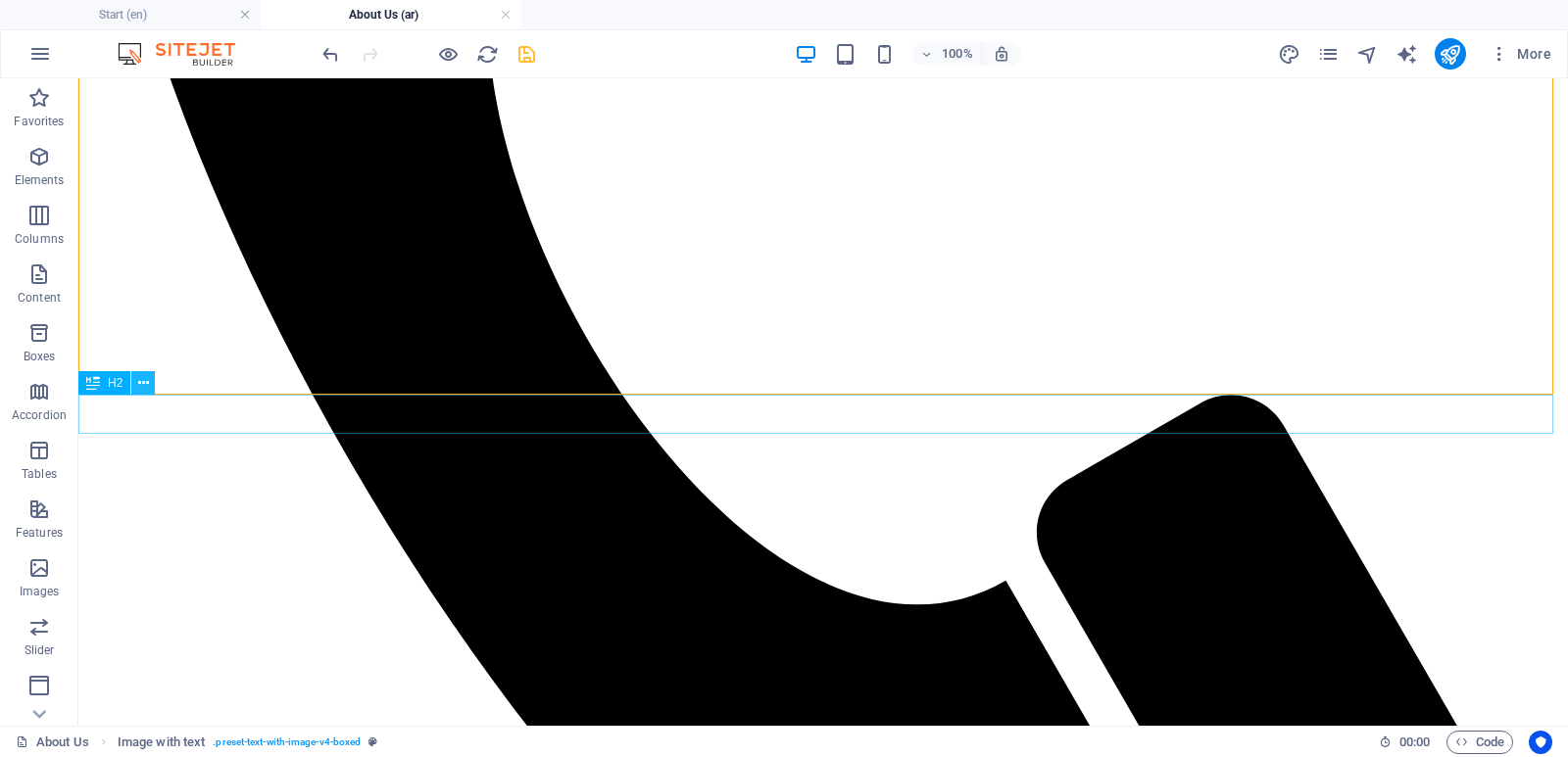
click at [140, 386] on icon at bounding box center [143, 383] width 11 height 21
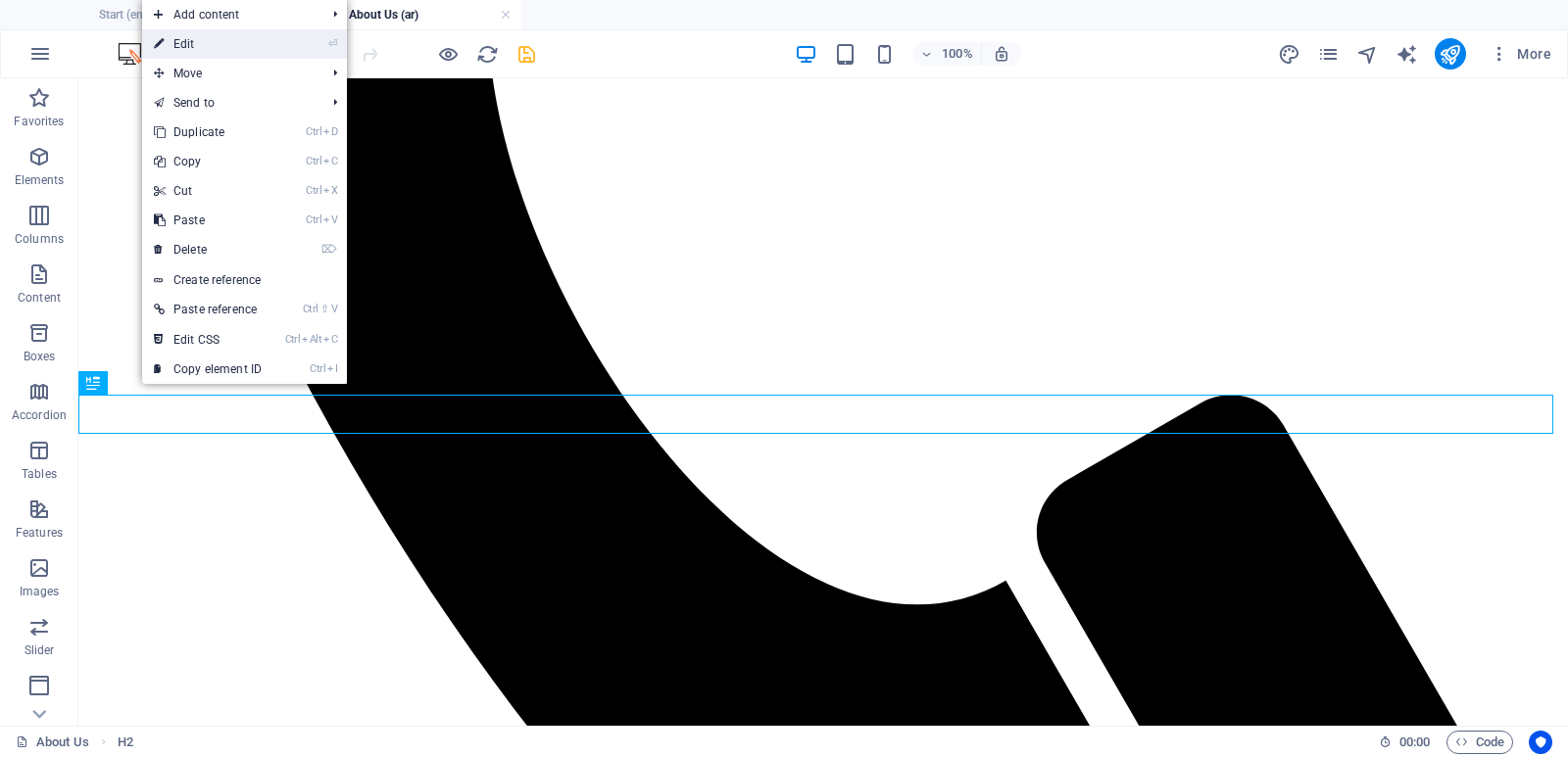
click at [211, 40] on link "⏎ Edit" at bounding box center [208, 45] width 131 height 30
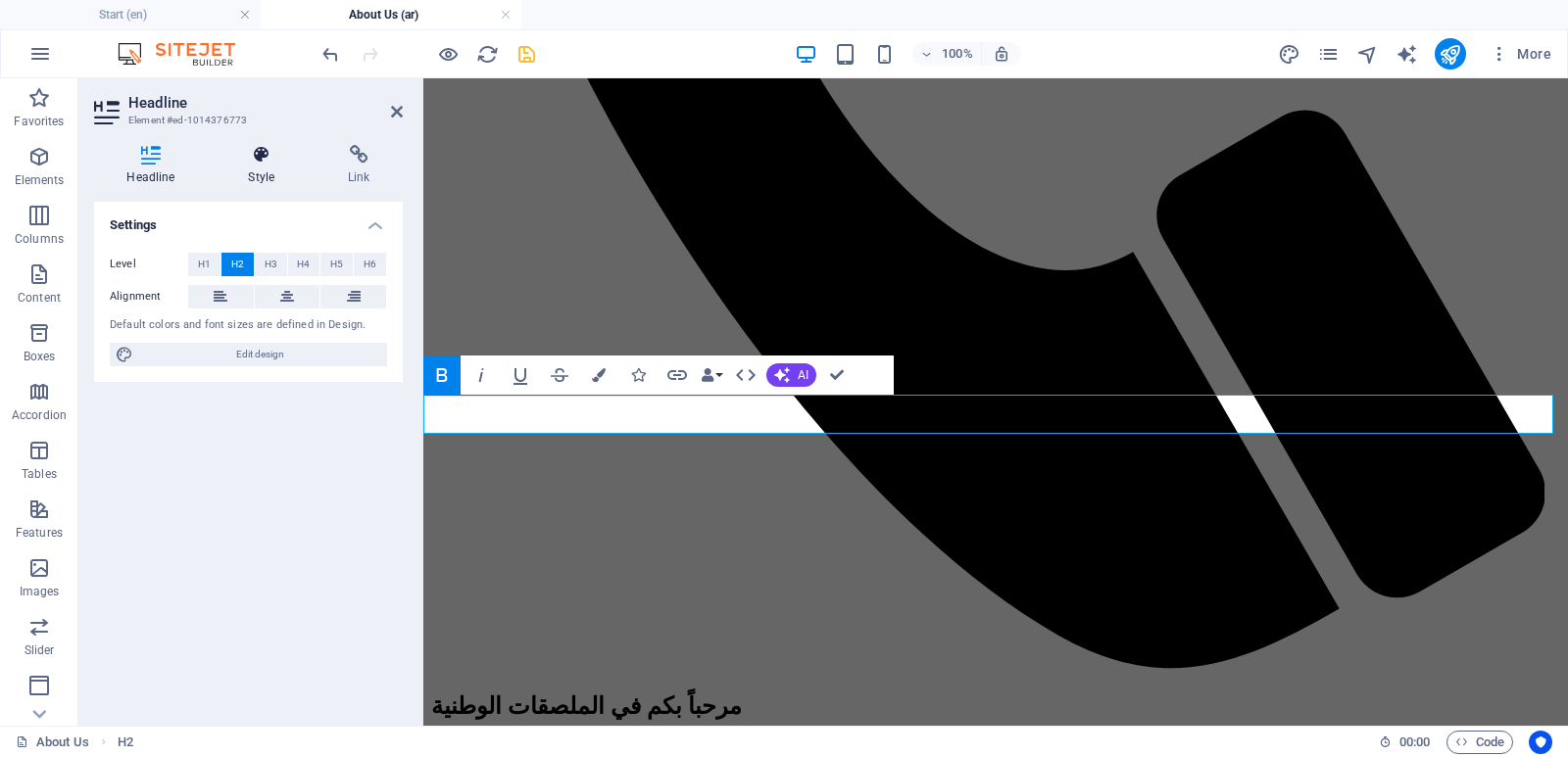
click at [275, 163] on icon at bounding box center [261, 155] width 92 height 20
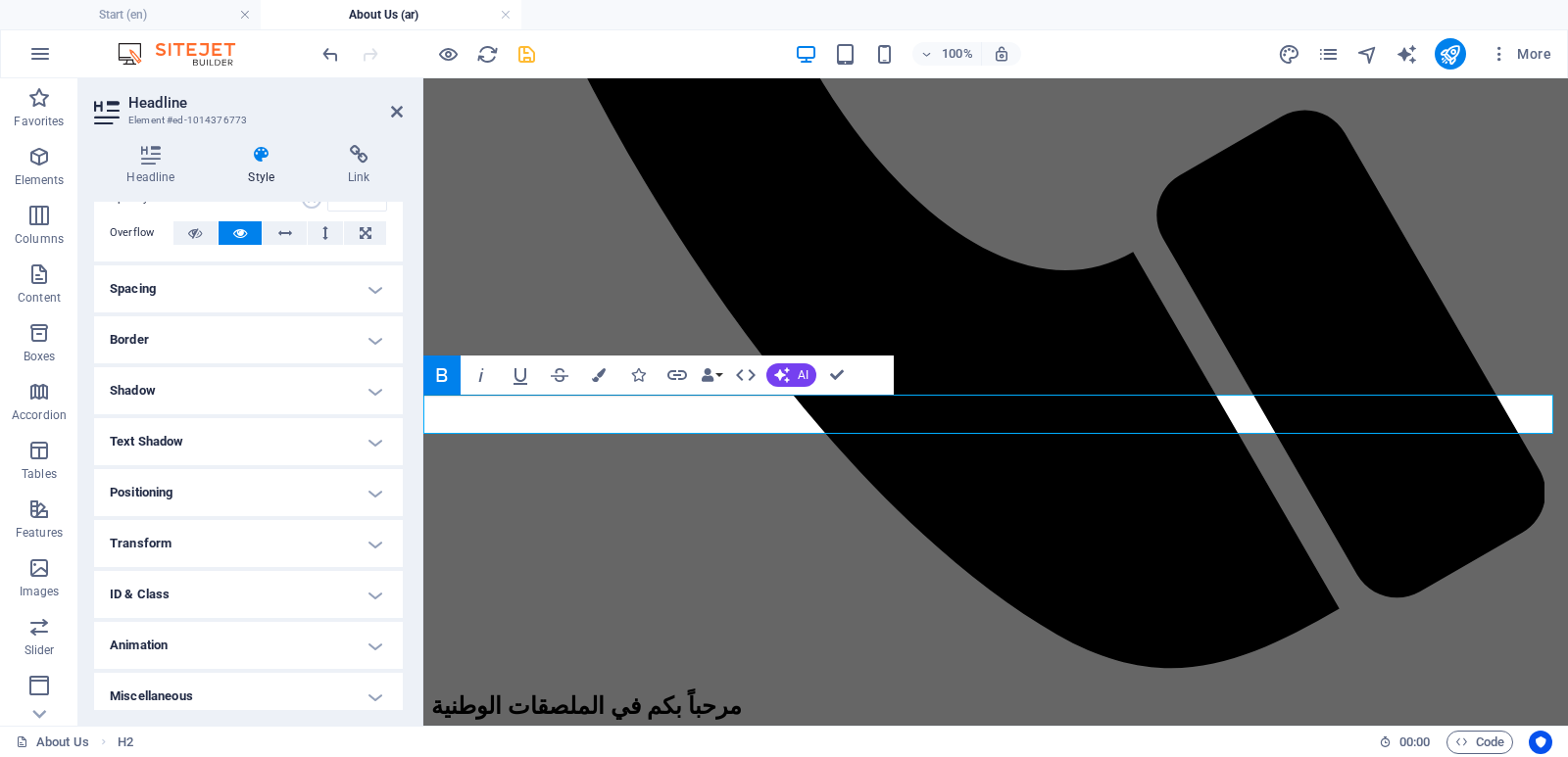
scroll to position [109, 0]
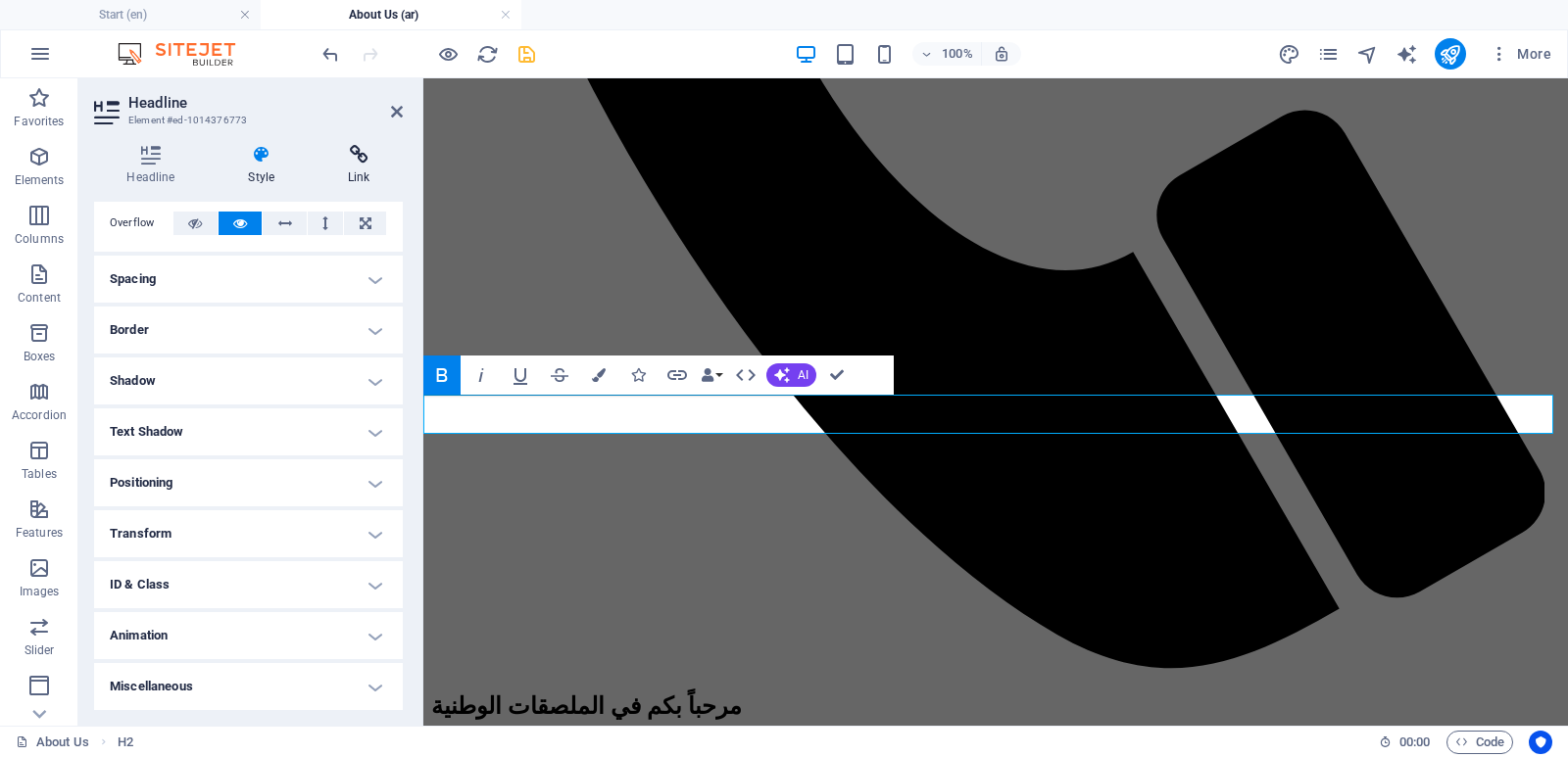
click at [357, 167] on h4 "Link" at bounding box center [360, 165] width 87 height 41
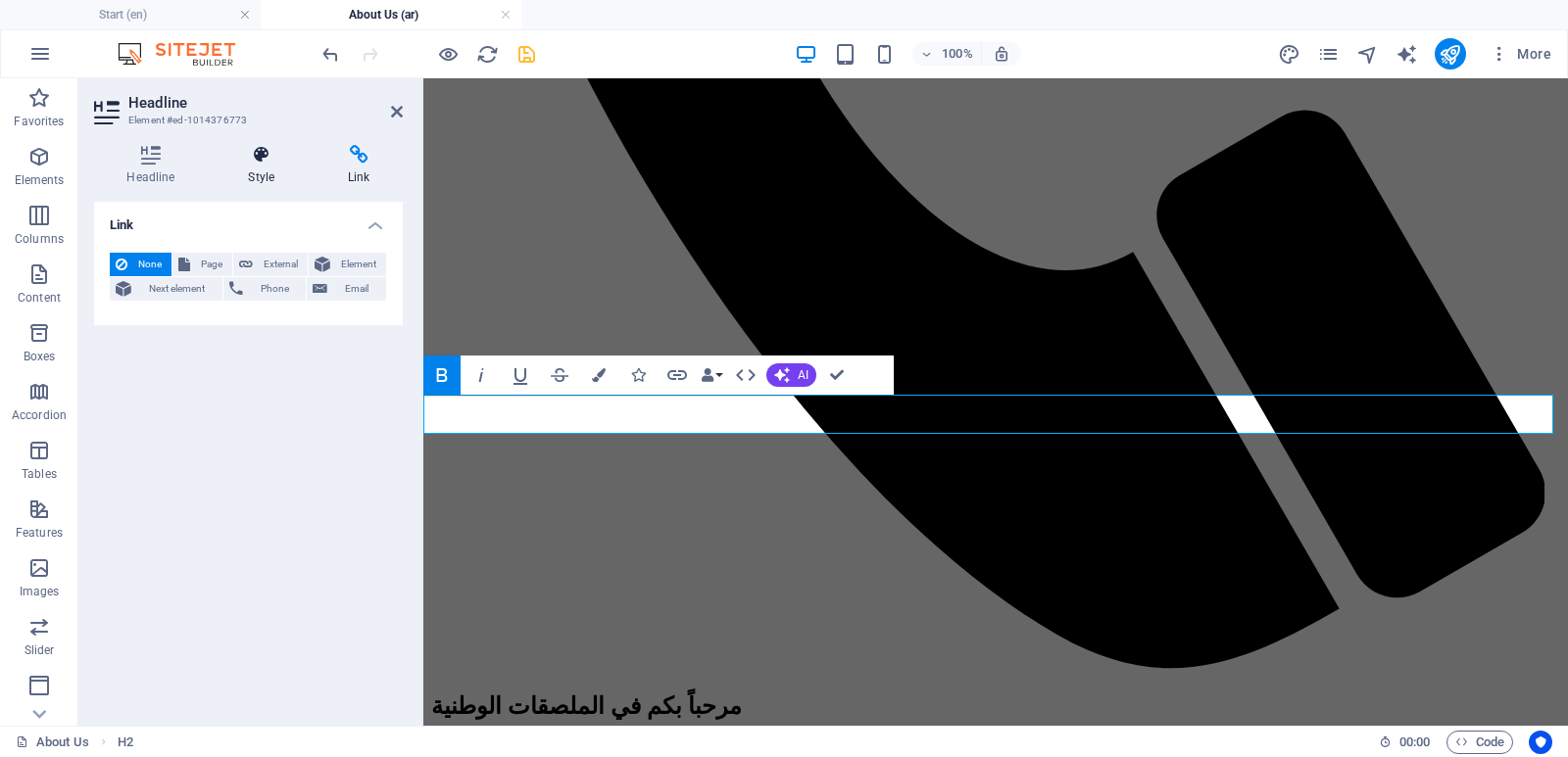
click at [259, 157] on icon at bounding box center [261, 155] width 92 height 20
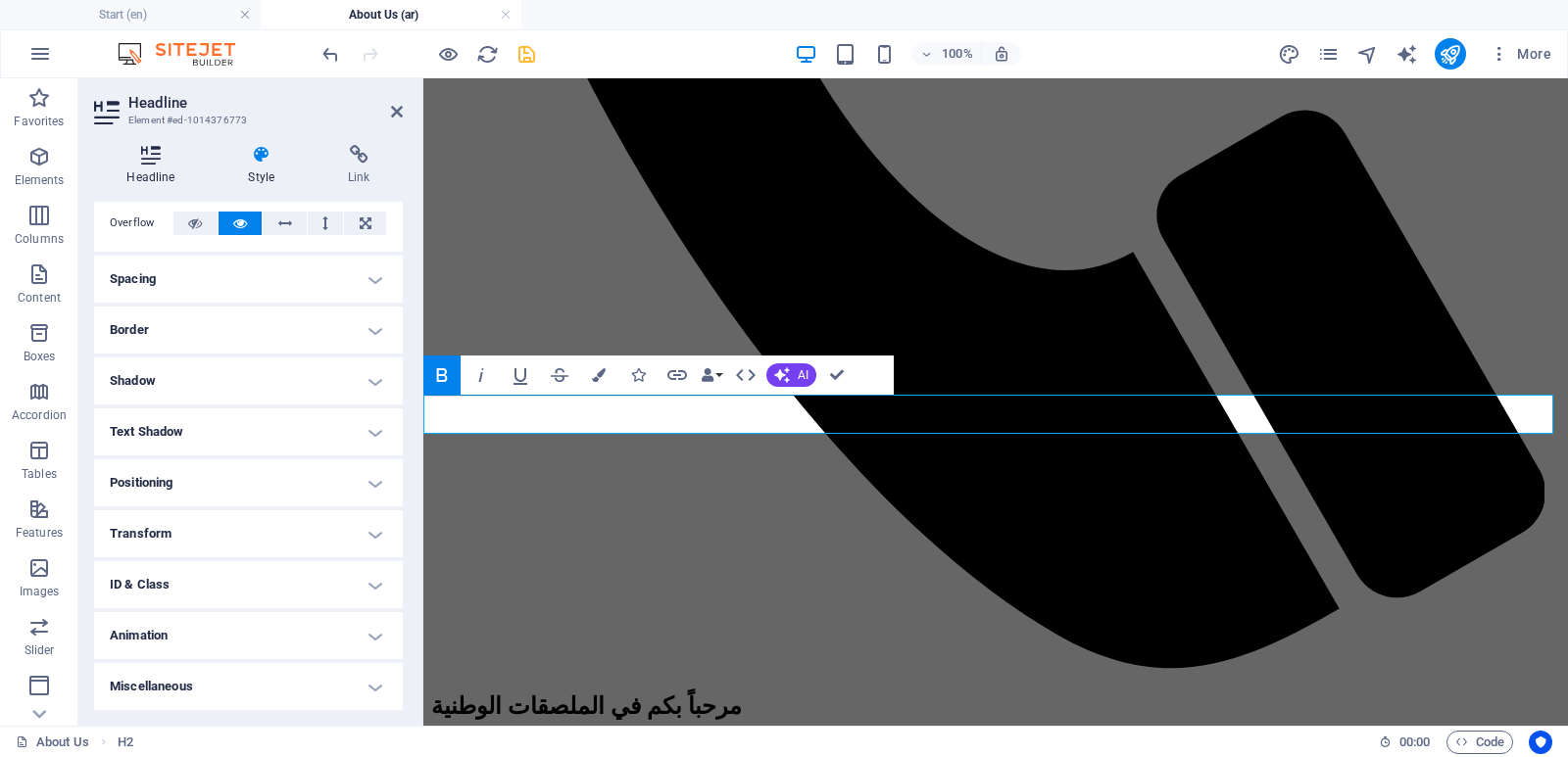
click at [145, 160] on icon at bounding box center [151, 155] width 113 height 20
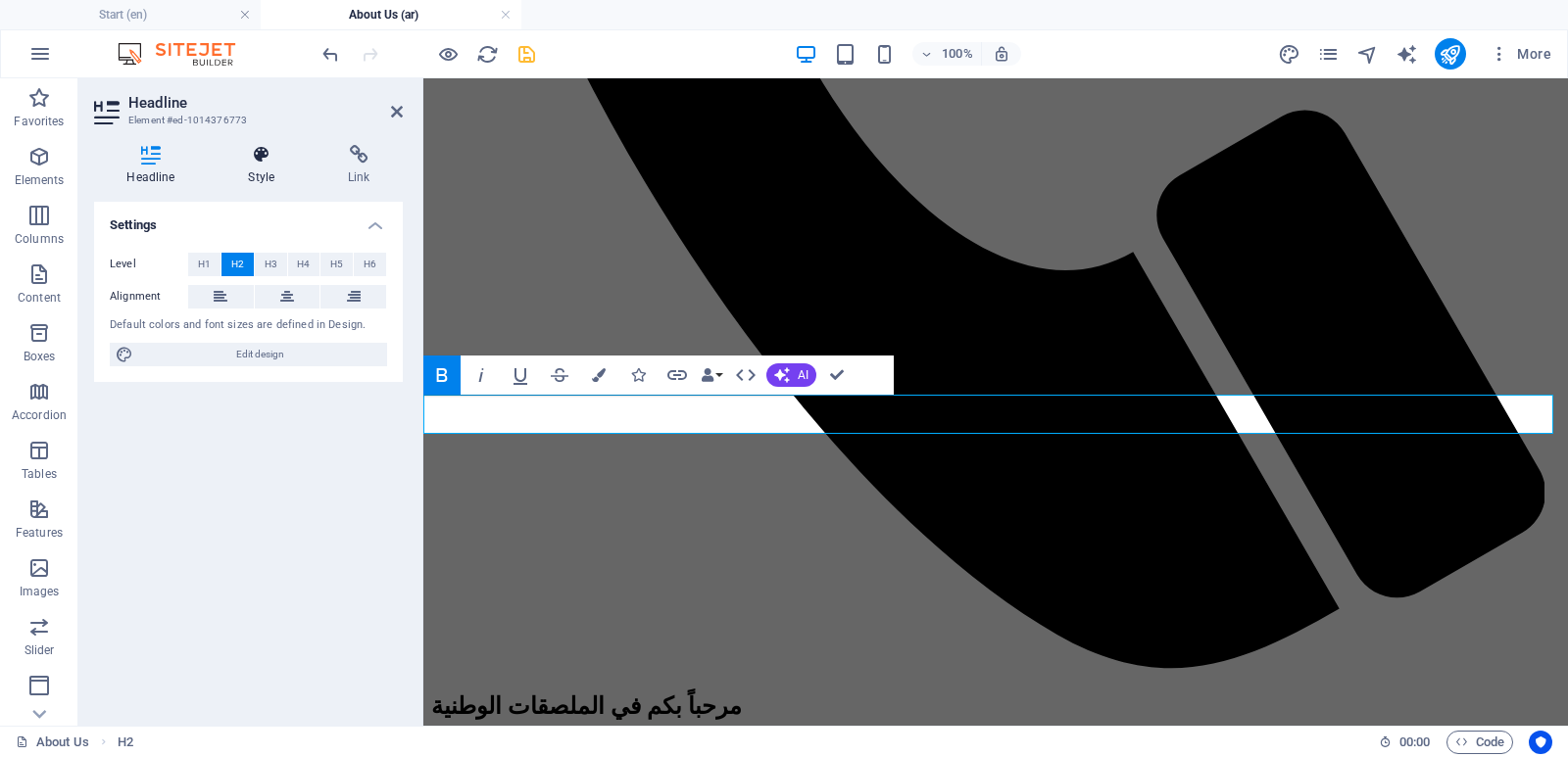
click at [257, 158] on icon at bounding box center [261, 155] width 92 height 20
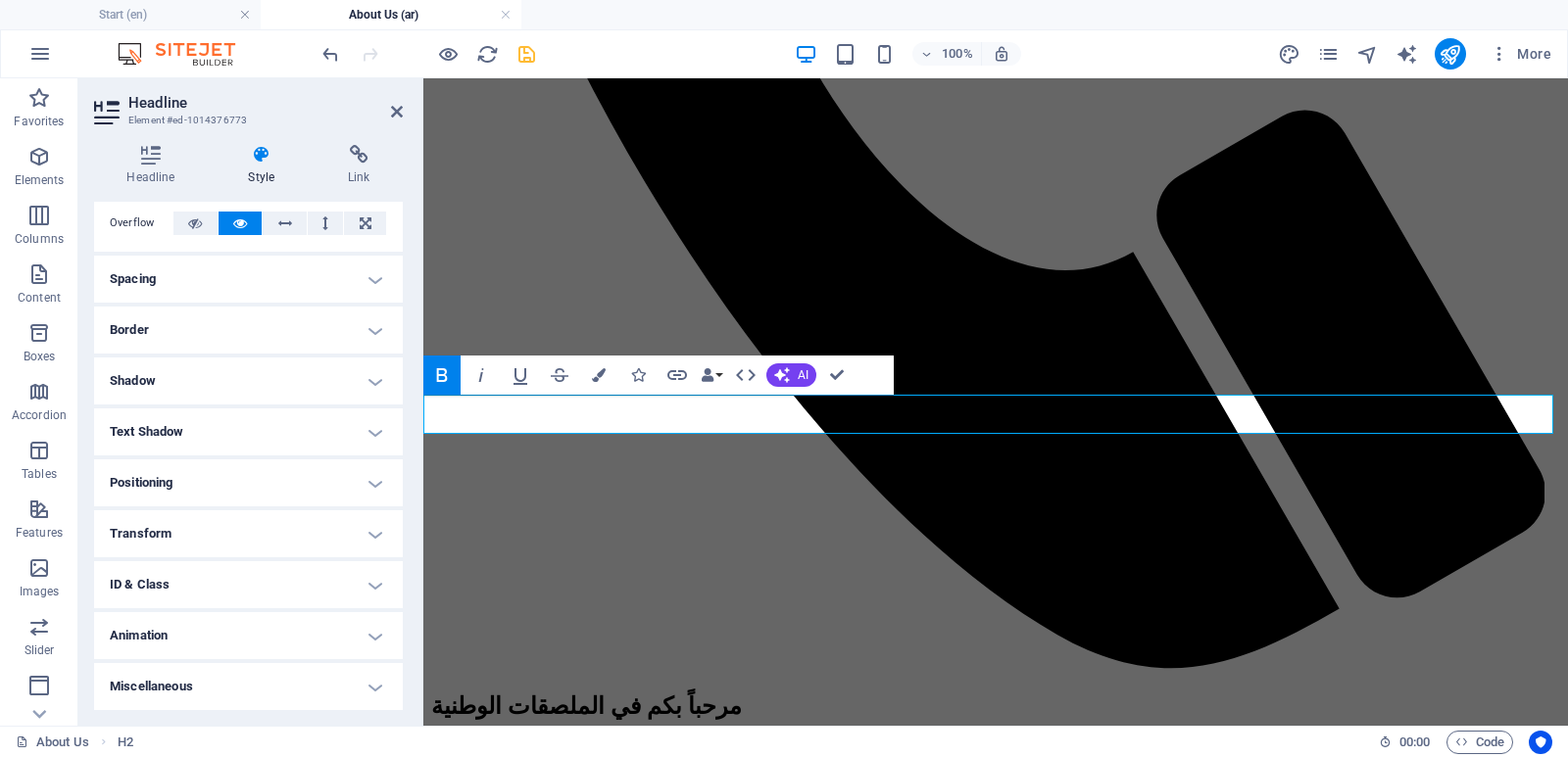
click at [263, 169] on h4 "Style" at bounding box center [265, 165] width 100 height 41
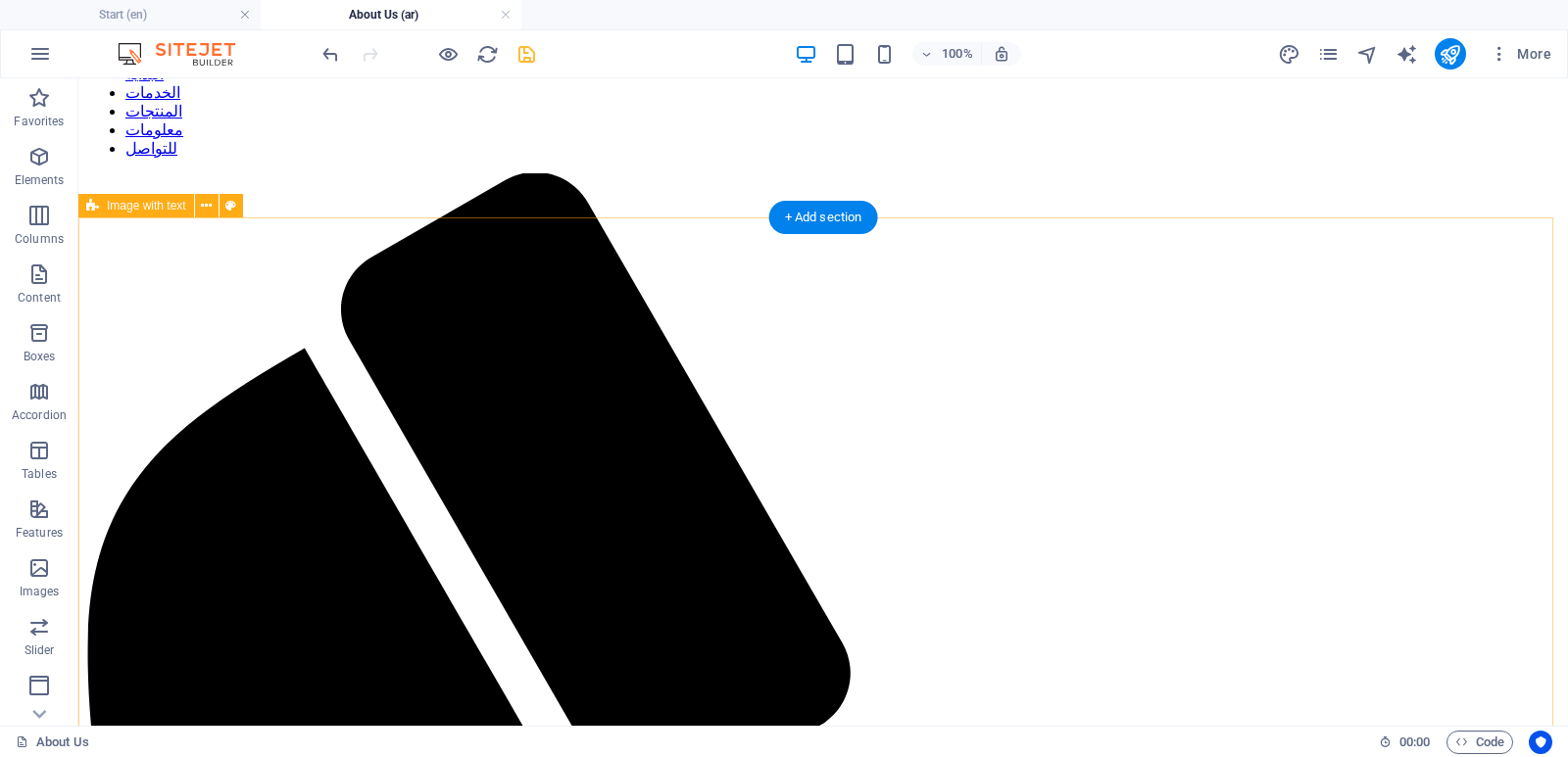
scroll to position [0, 0]
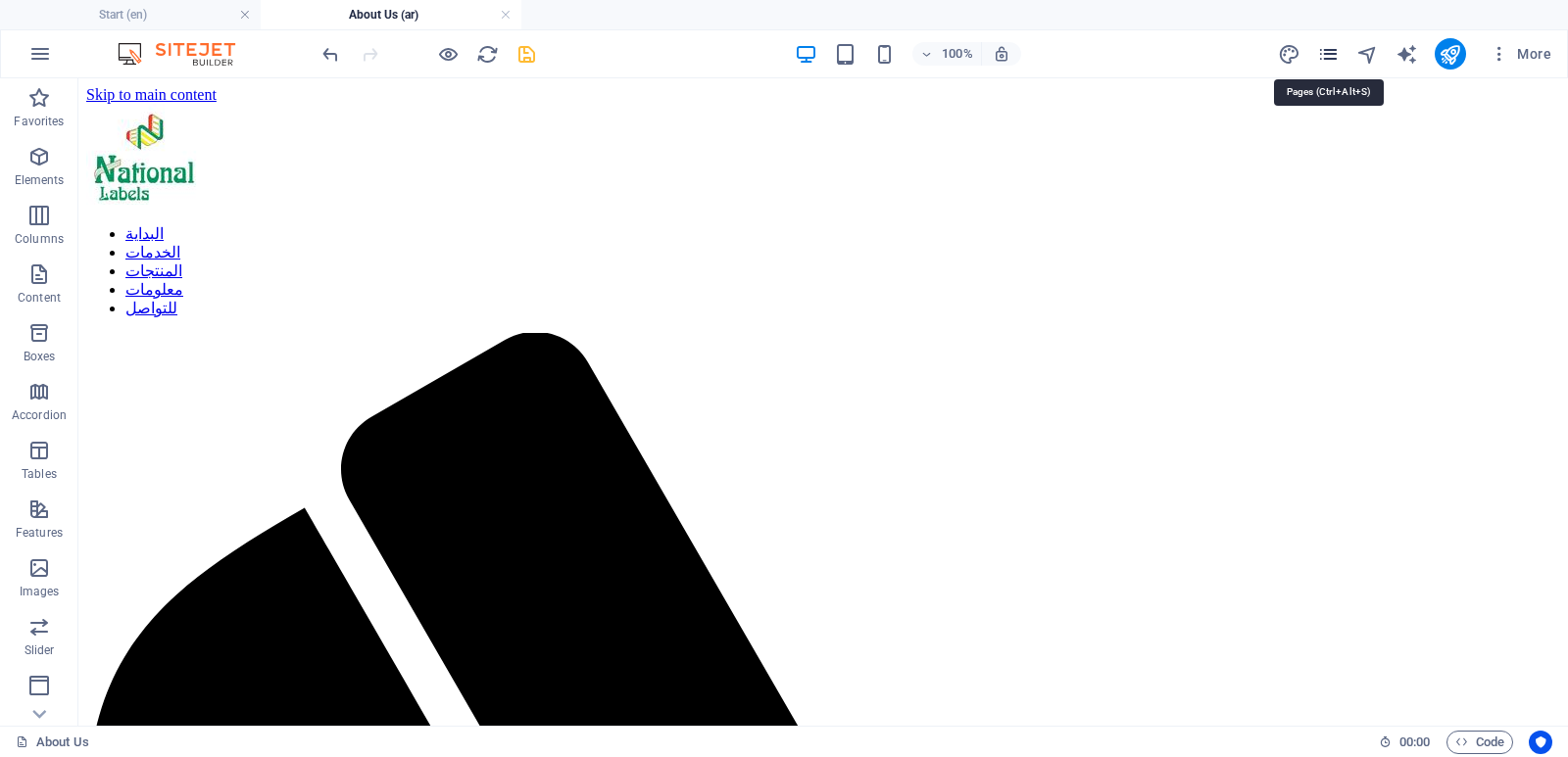
click at [1329, 56] on icon "pages" at bounding box center [1328, 54] width 23 height 23
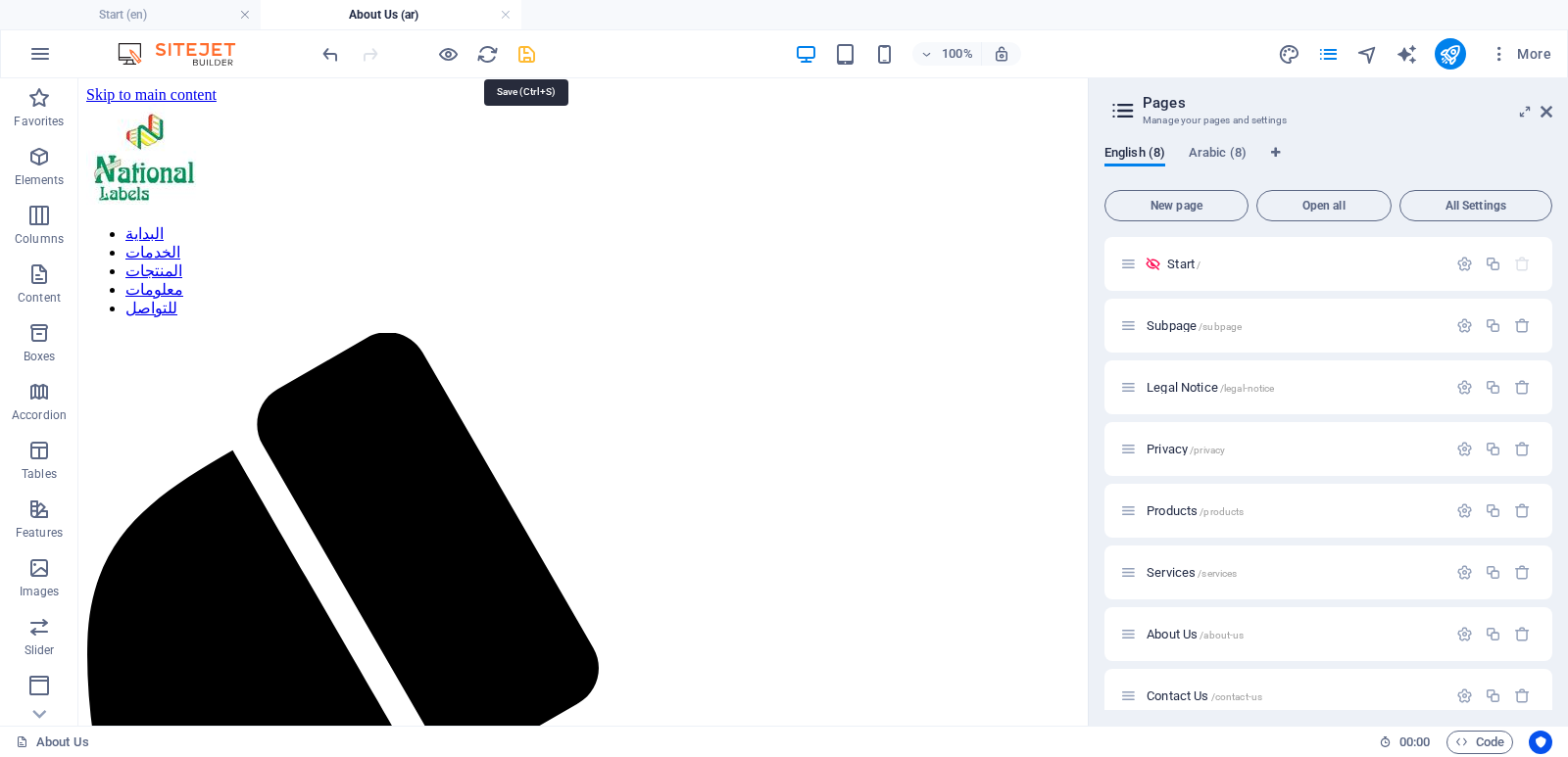
click at [524, 49] on icon "save" at bounding box center [527, 54] width 23 height 23
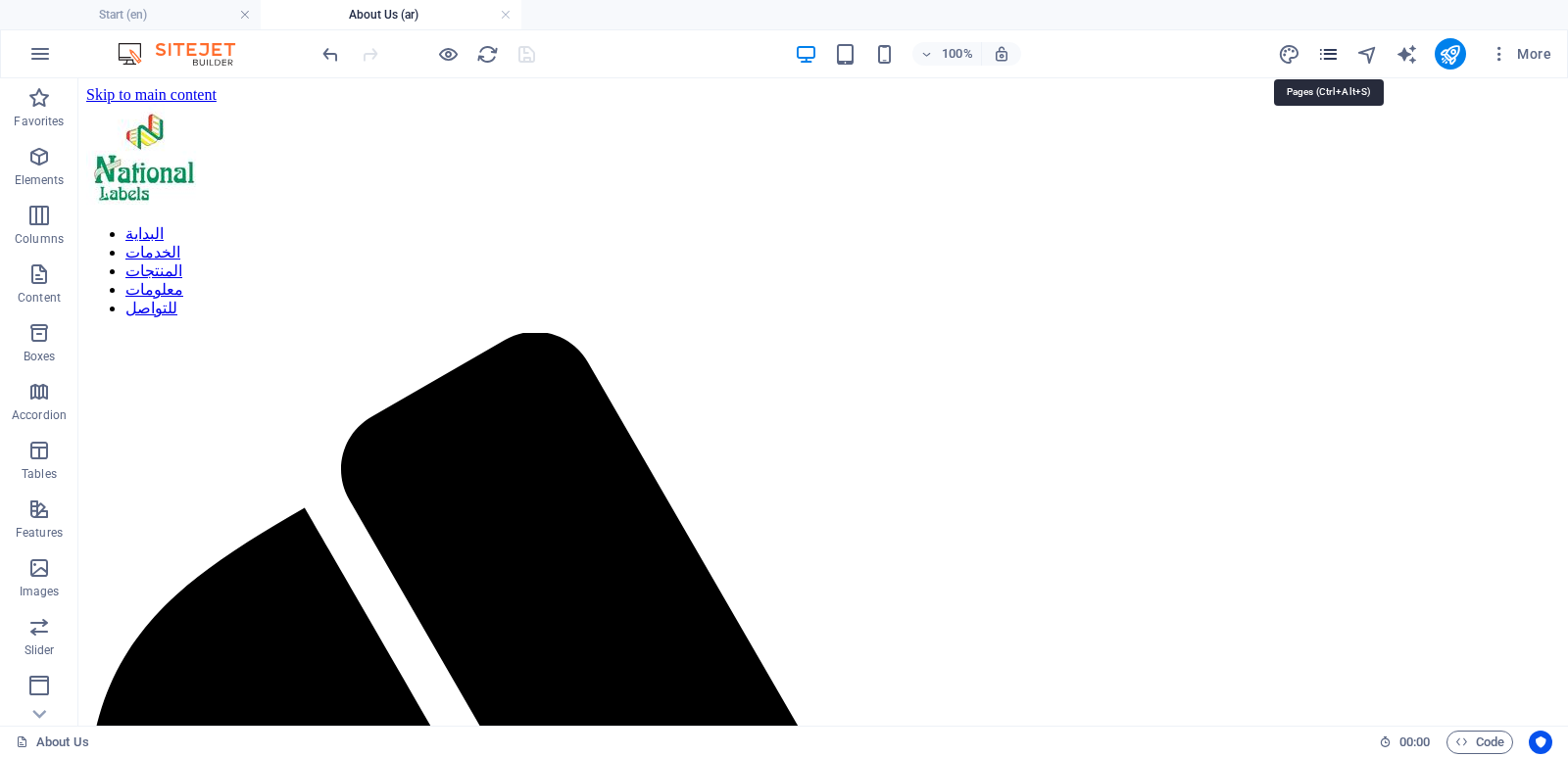
click at [1330, 54] on icon "pages" at bounding box center [1328, 54] width 23 height 23
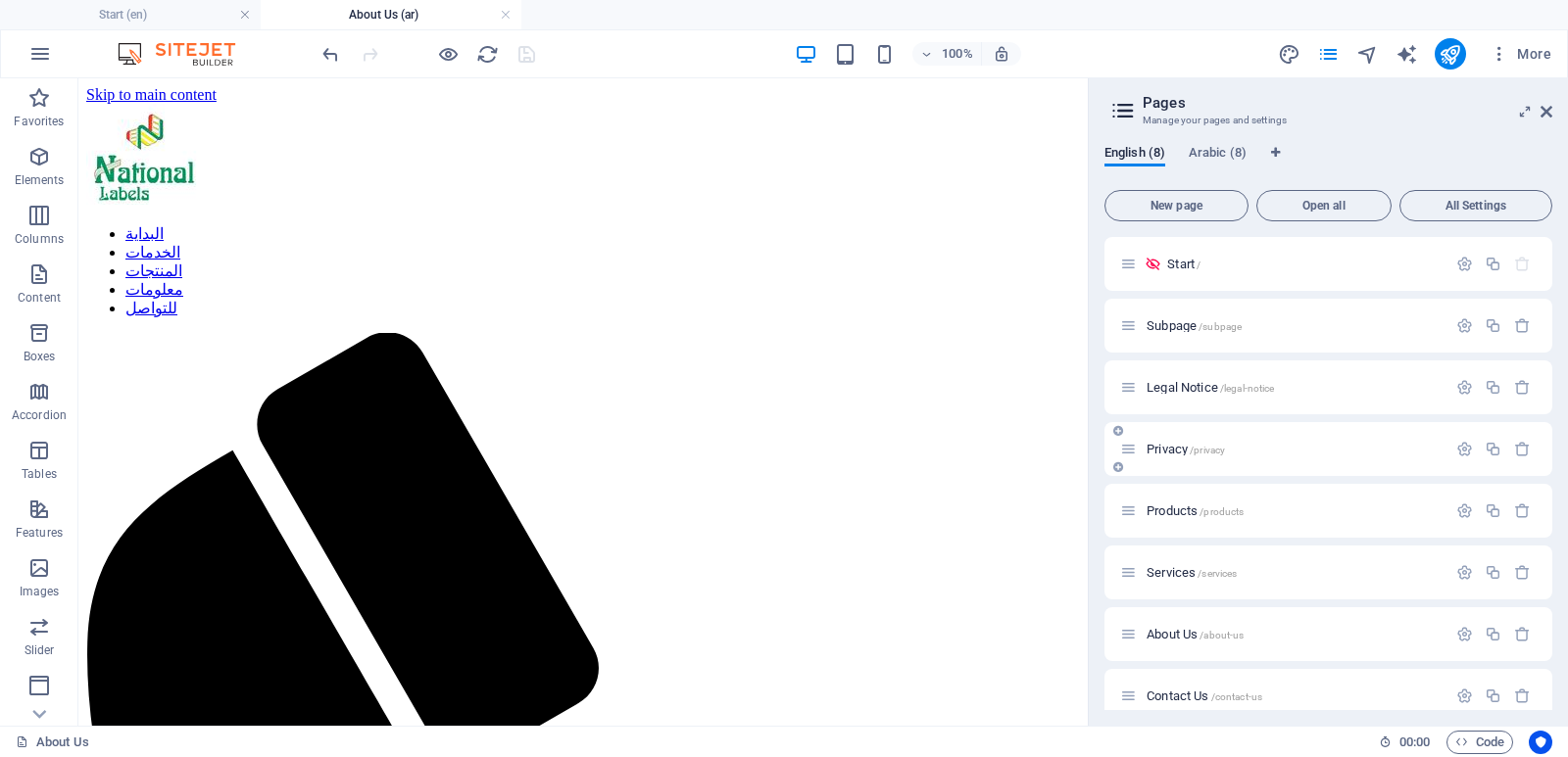
scroll to position [21, 0]
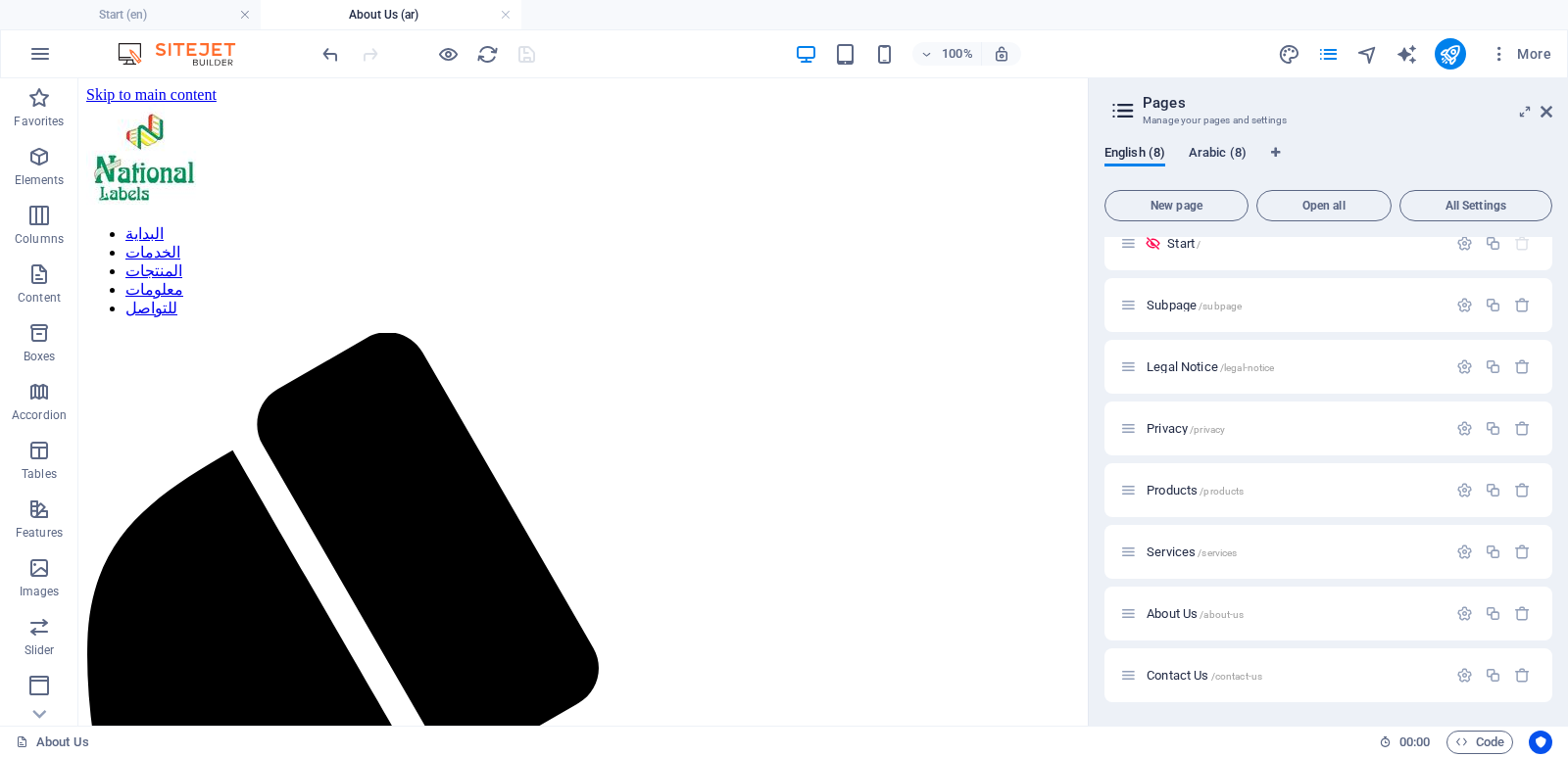
click at [1226, 150] on span "Arabic (8)" at bounding box center [1217, 155] width 58 height 28
click at [1188, 554] on span "Services /services" at bounding box center [1191, 551] width 90 height 15
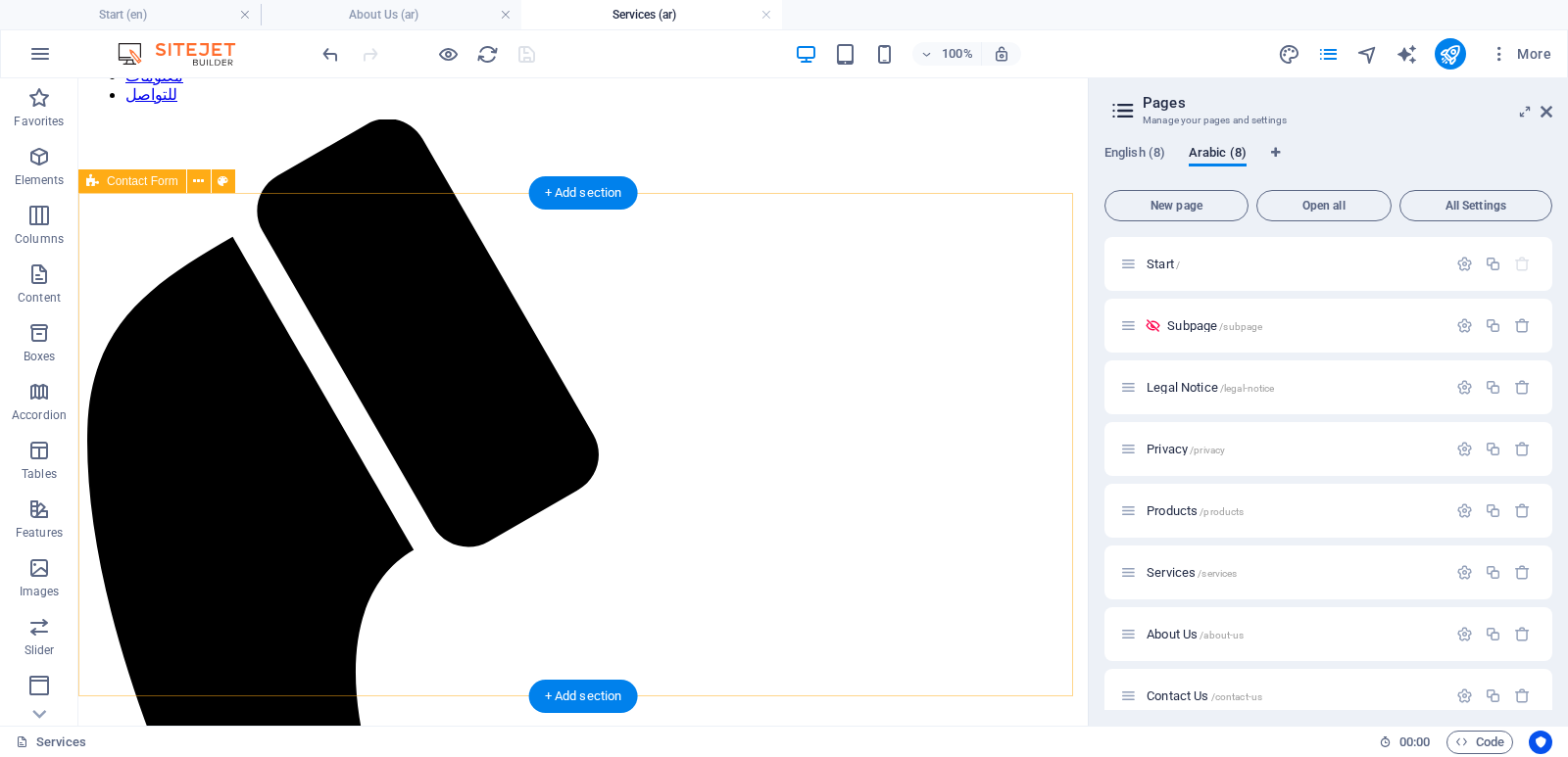
scroll to position [165, 0]
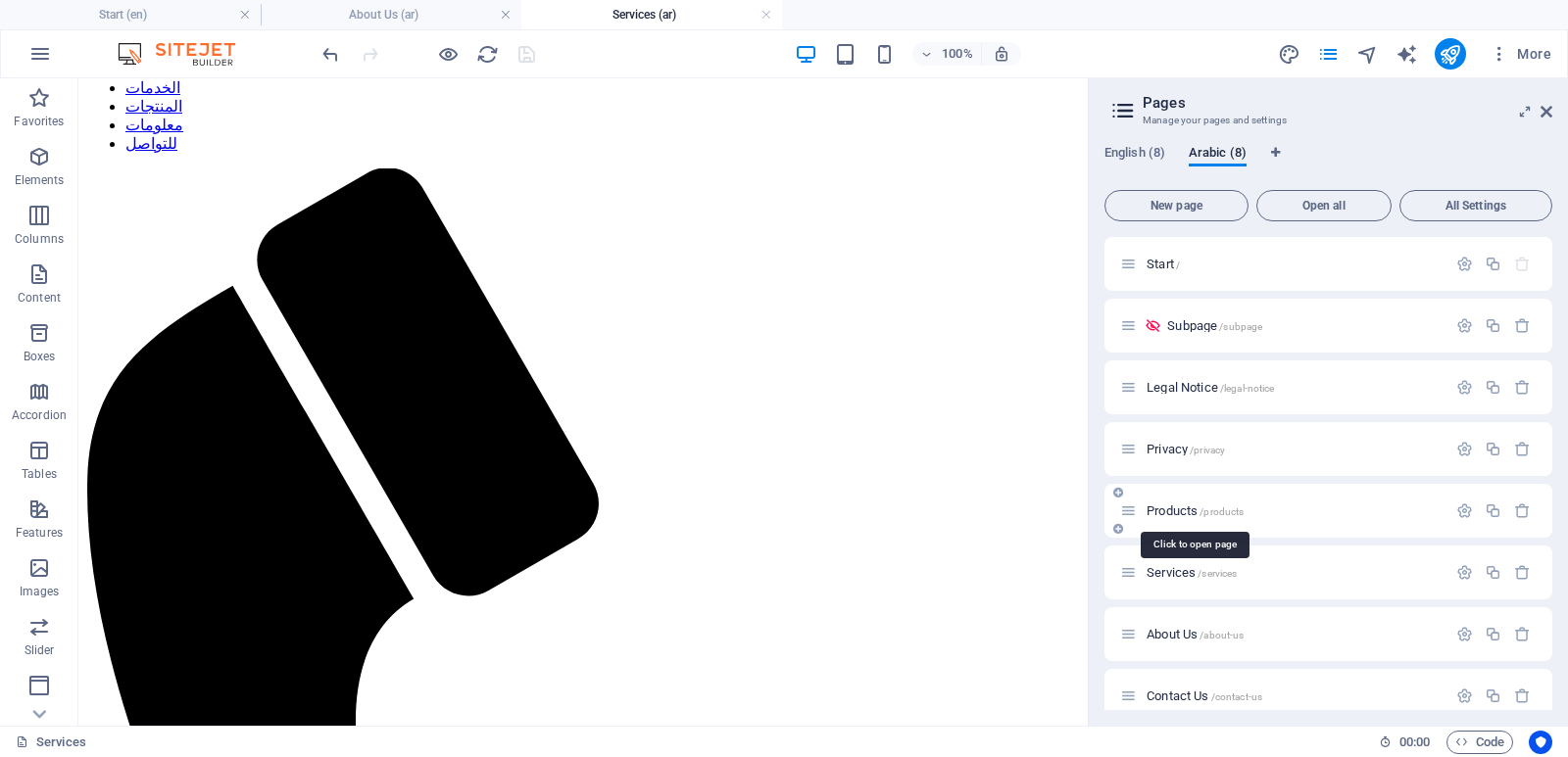
click at [1189, 515] on span "Products /products" at bounding box center [1195, 511] width 97 height 15
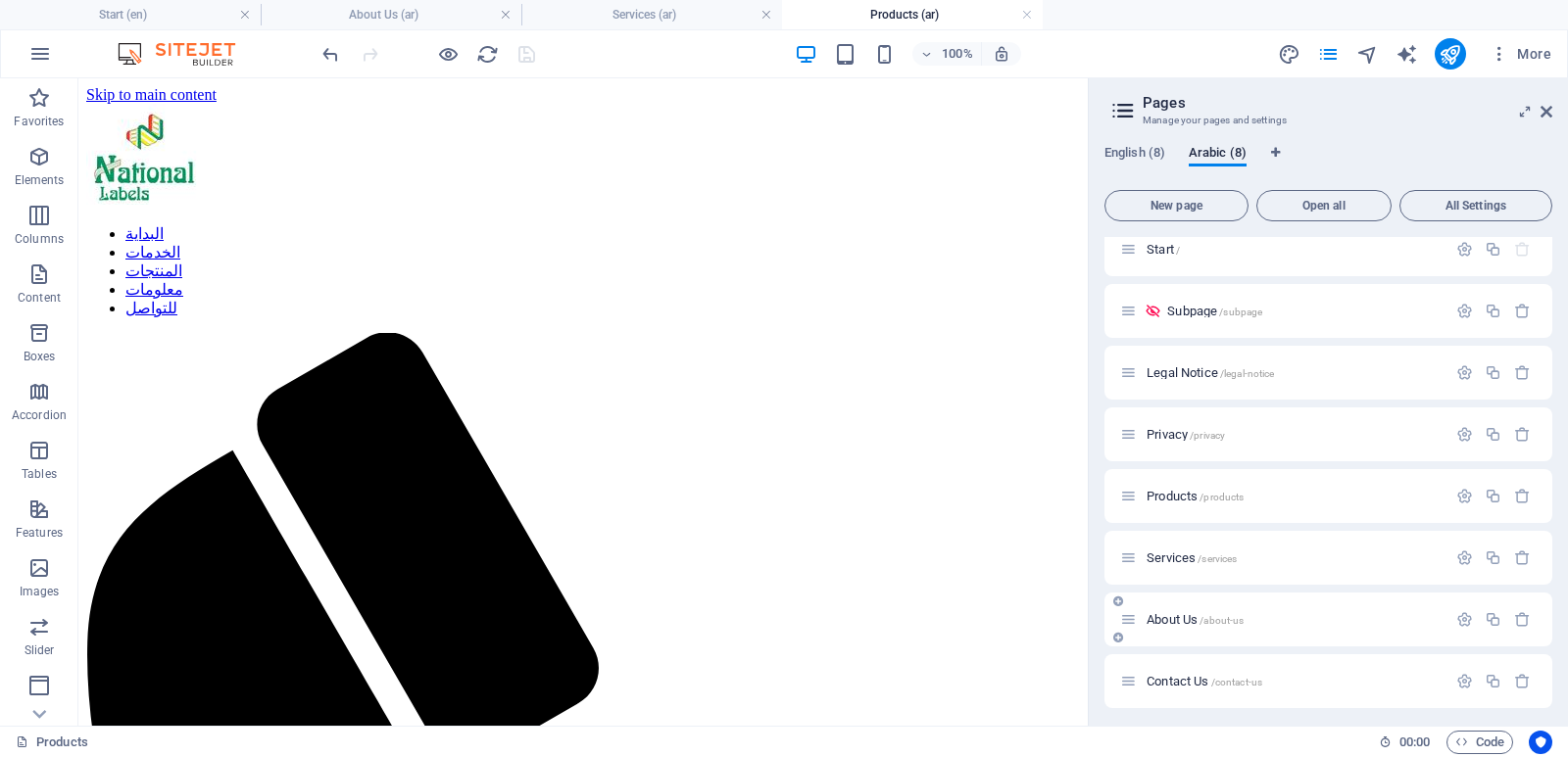
scroll to position [21, 0]
click at [1180, 677] on span "Contact Us /contact-us" at bounding box center [1204, 676] width 115 height 15
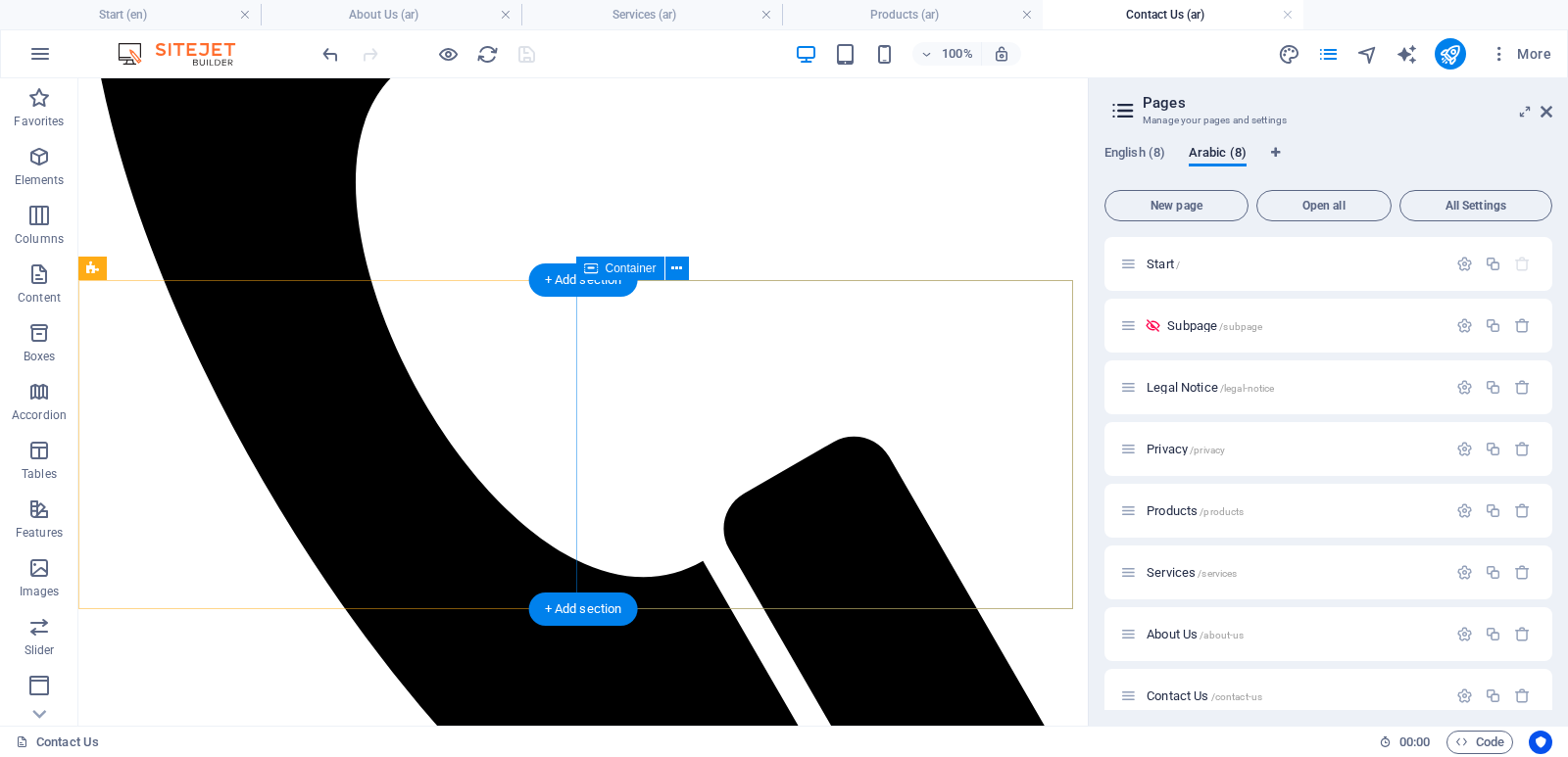
scroll to position [679, 0]
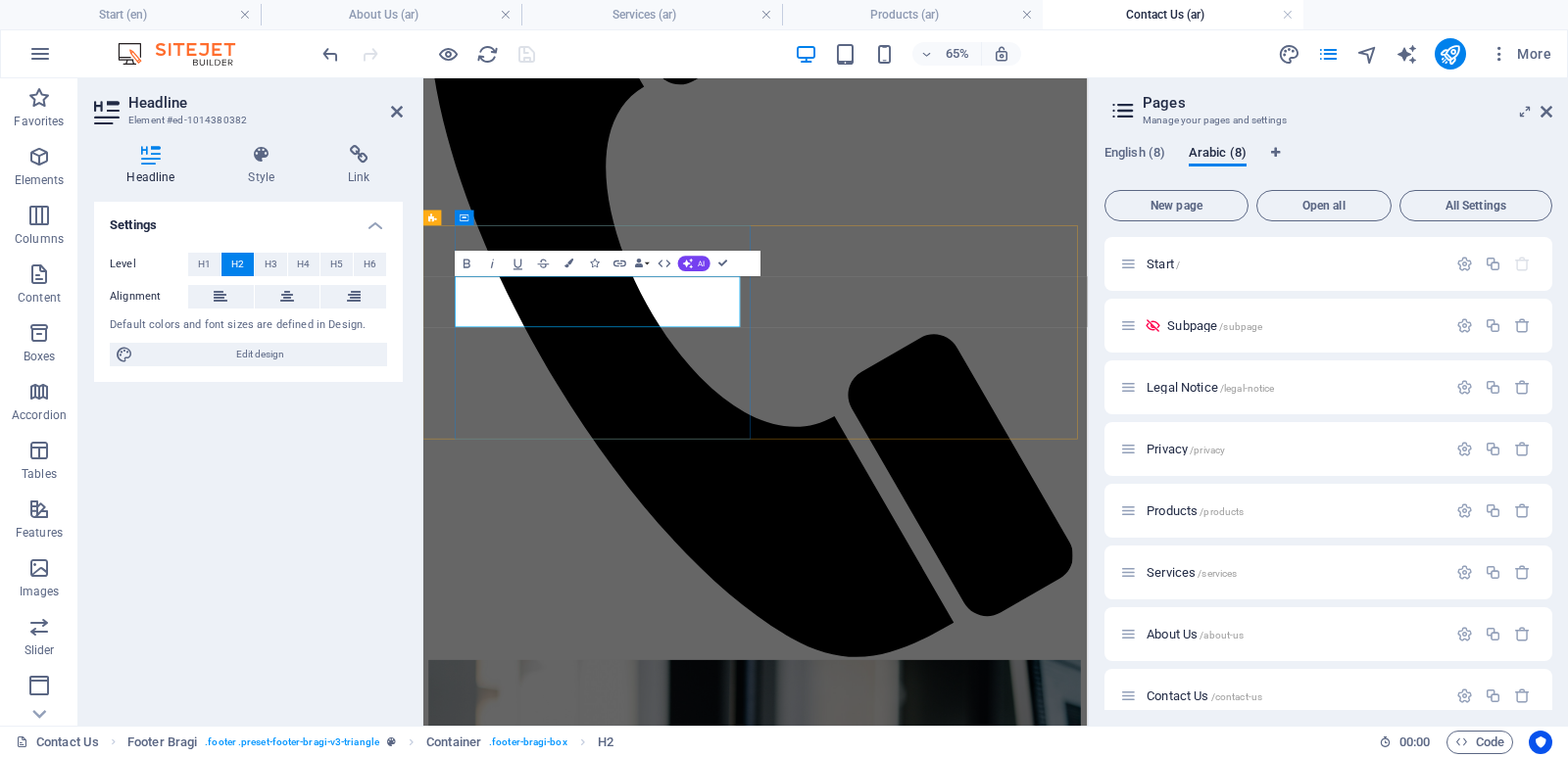
drag, startPoint x: 802, startPoint y: 406, endPoint x: 570, endPoint y: 404, distance: 232.0
copy h2 "Get in touch"
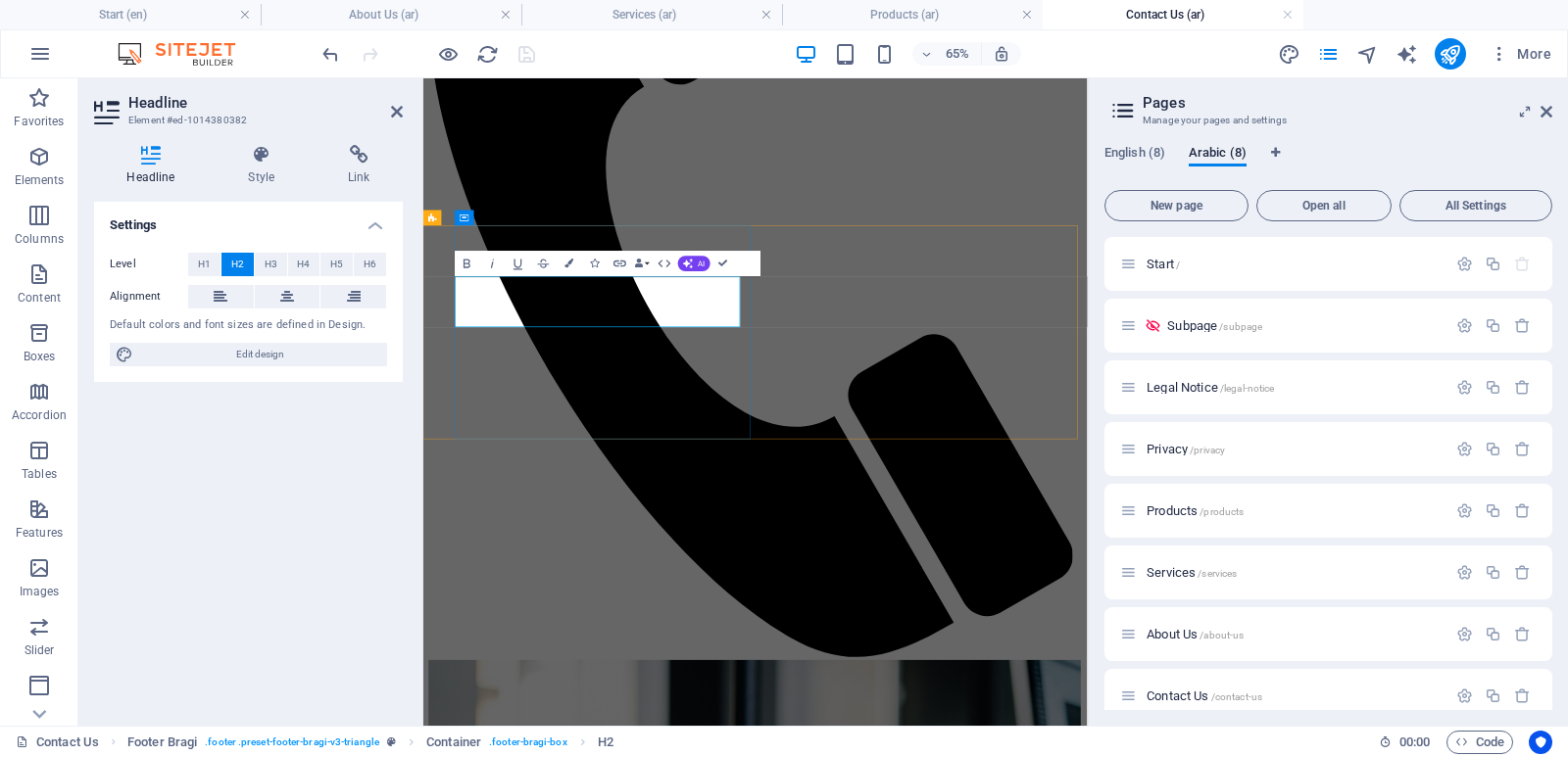
scroll to position [0, -3]
drag, startPoint x: 749, startPoint y: 444, endPoint x: 806, endPoint y: 444, distance: 57.0
drag, startPoint x: 746, startPoint y: 434, endPoint x: 812, endPoint y: 437, distance: 66.1
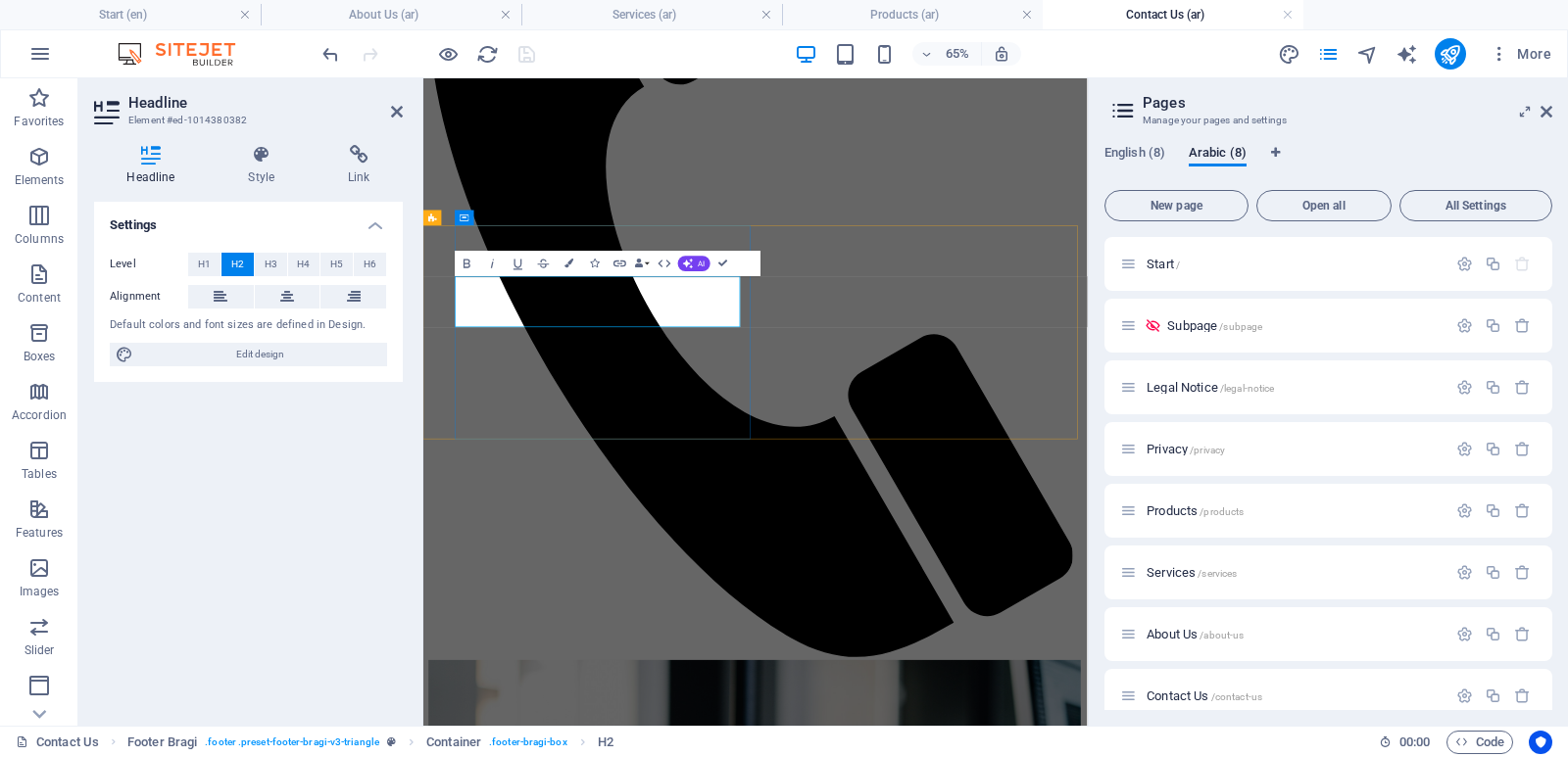
drag, startPoint x: 759, startPoint y: 400, endPoint x: 634, endPoint y: 401, distance: 125.0
click at [206, 259] on span "H1" at bounding box center [204, 264] width 13 height 24
drag, startPoint x: 808, startPoint y: 471, endPoint x: 572, endPoint y: 465, distance: 236.1
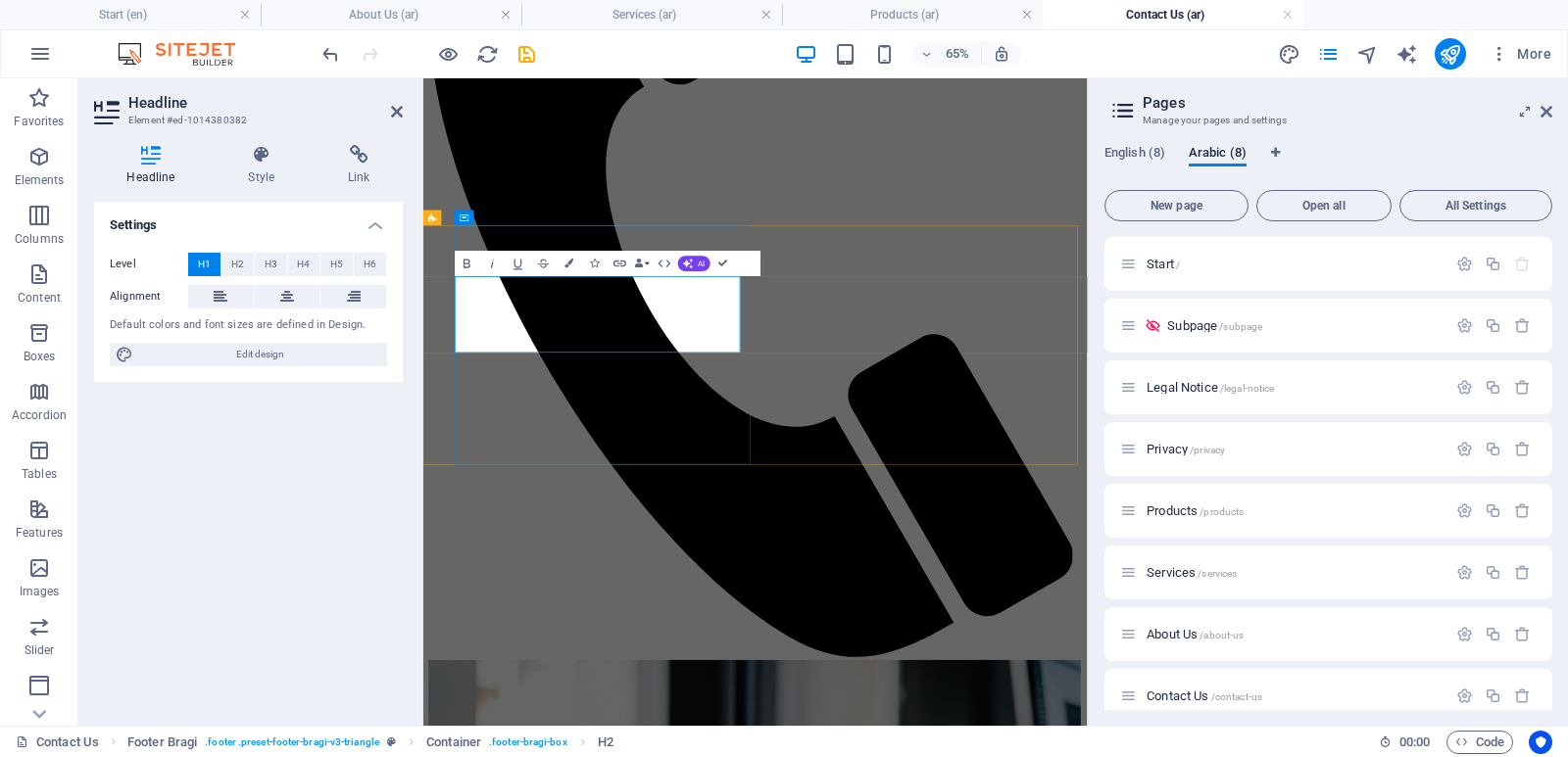
drag, startPoint x: 782, startPoint y: 471, endPoint x: 833, endPoint y: 480, distance: 51.8
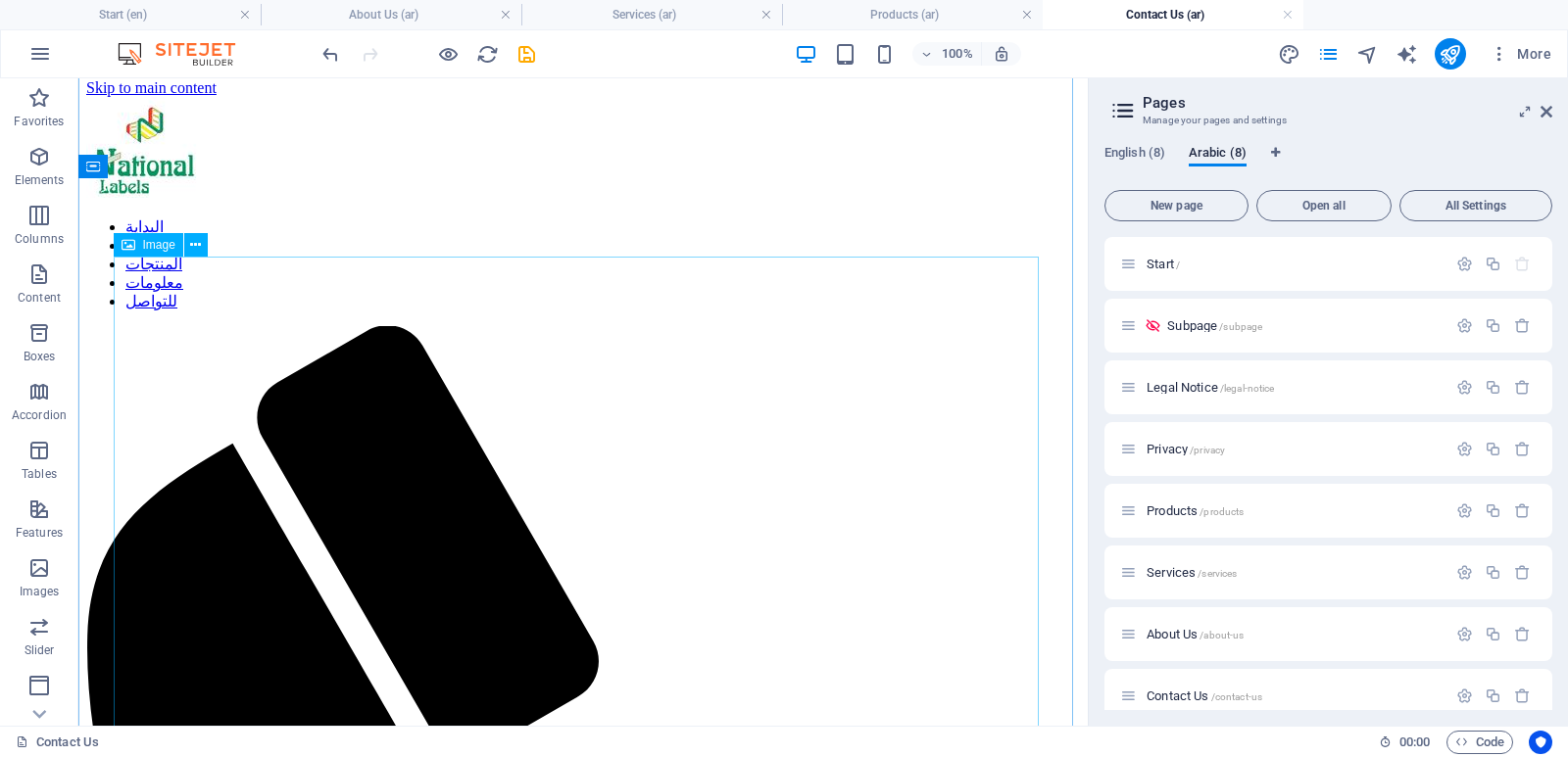
scroll to position [0, 0]
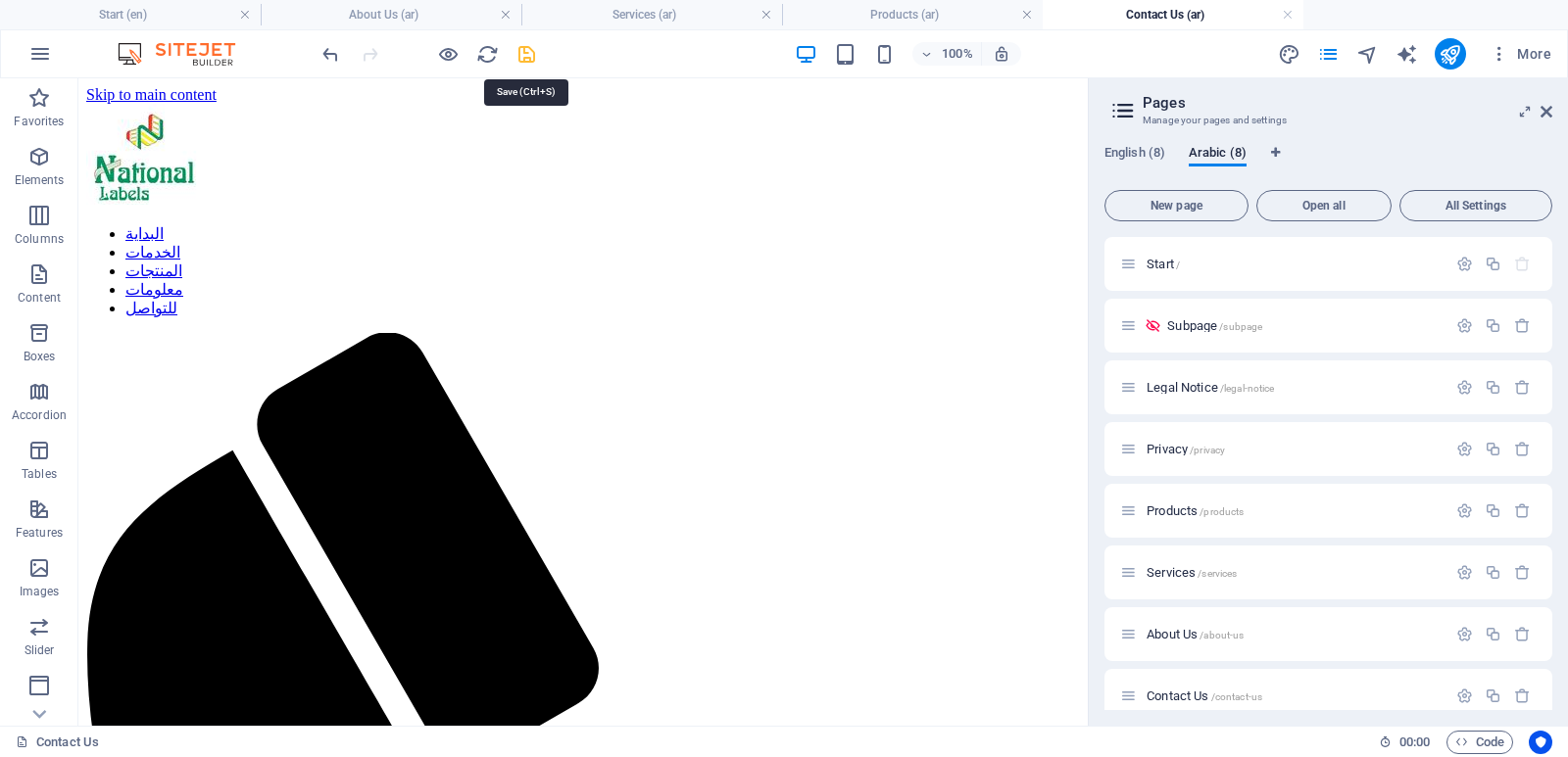
click at [523, 51] on icon "save" at bounding box center [527, 54] width 23 height 23
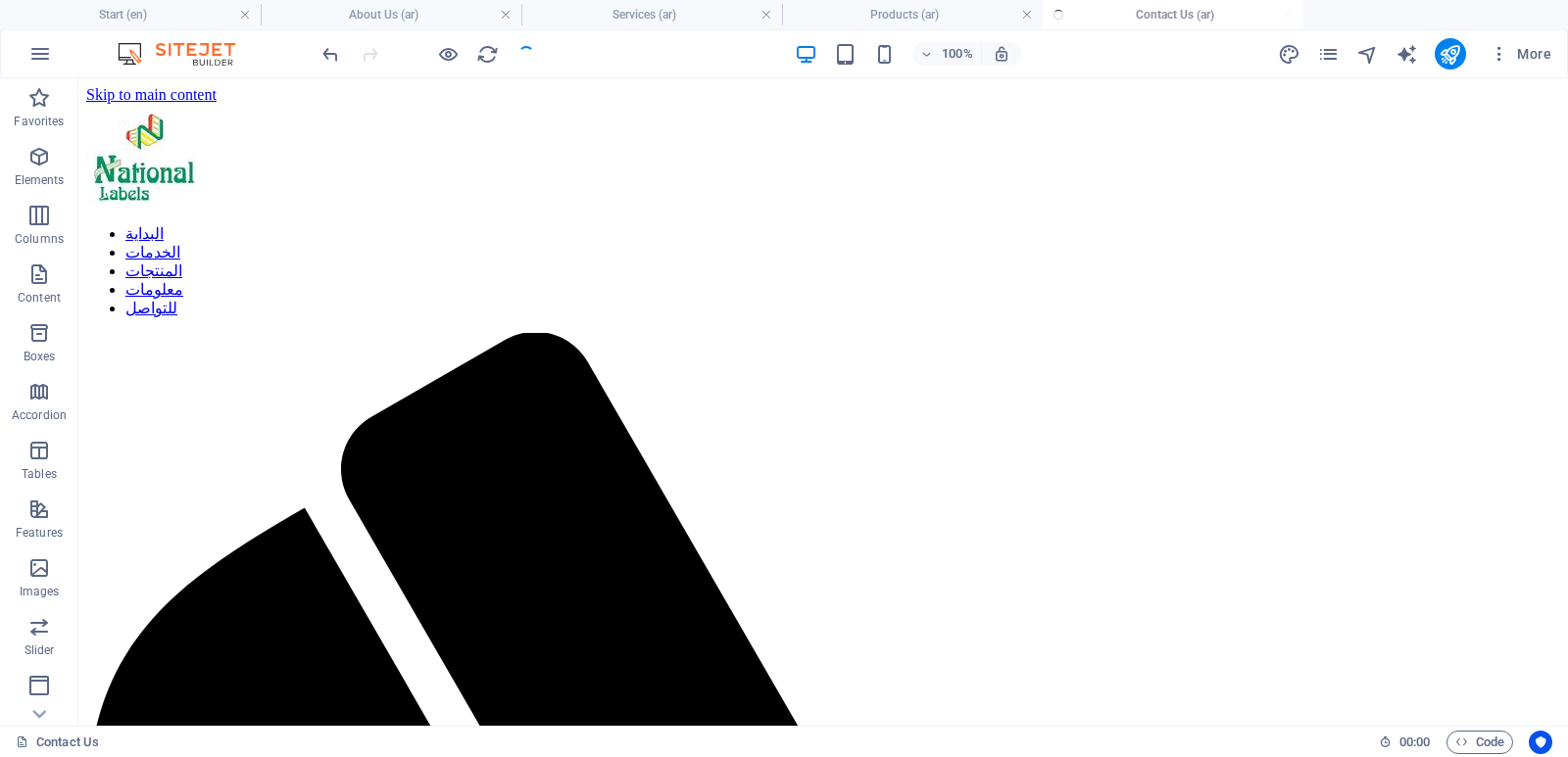
checkbox input "false"
click at [1447, 55] on icon "publish" at bounding box center [1450, 54] width 23 height 23
